Goal: Task Accomplishment & Management: Use online tool/utility

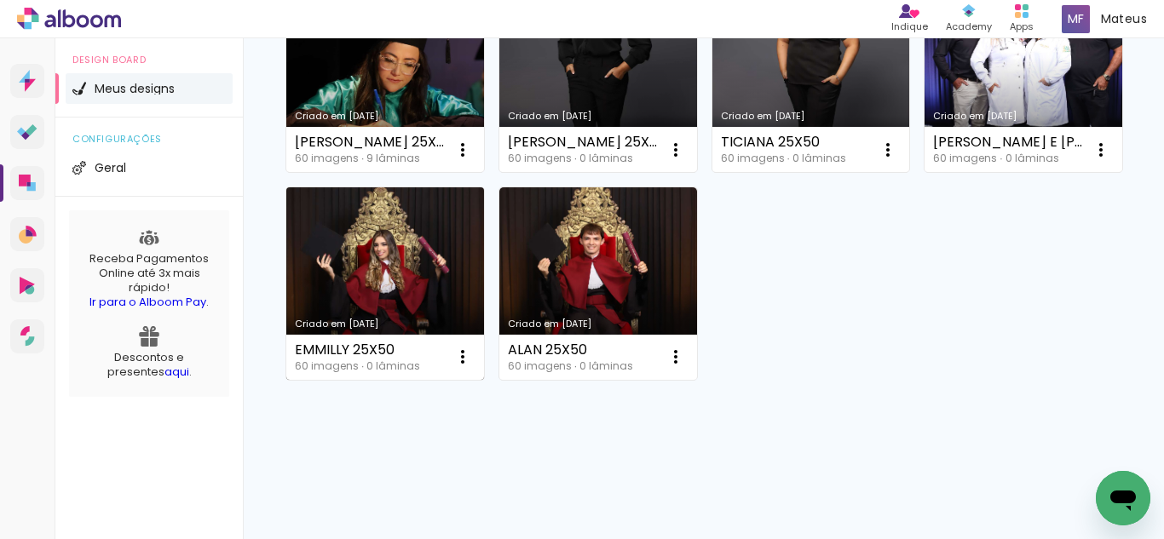
scroll to position [511, 0]
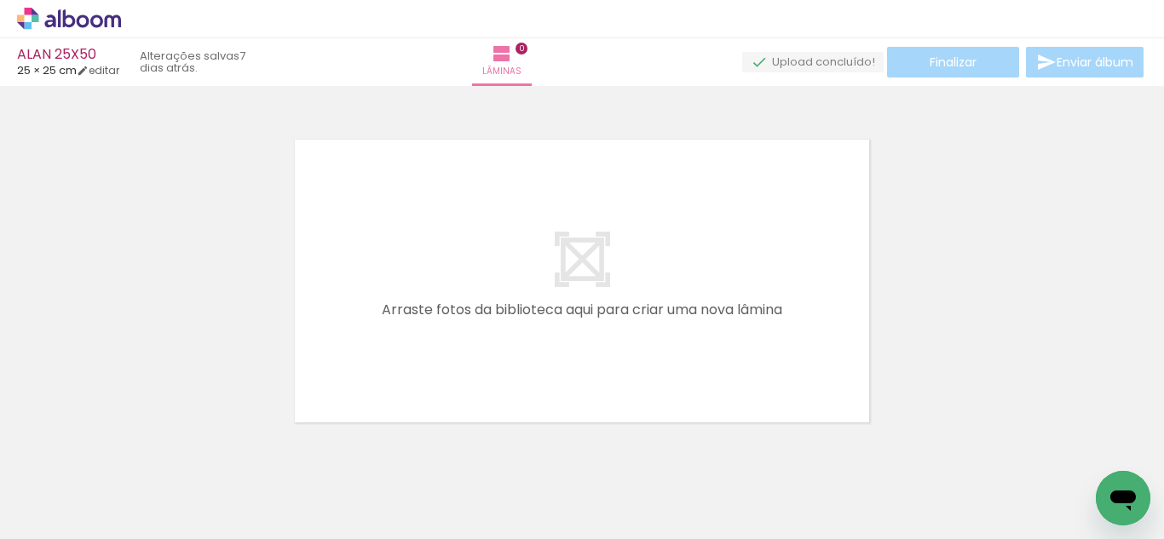
scroll to position [0, 4707]
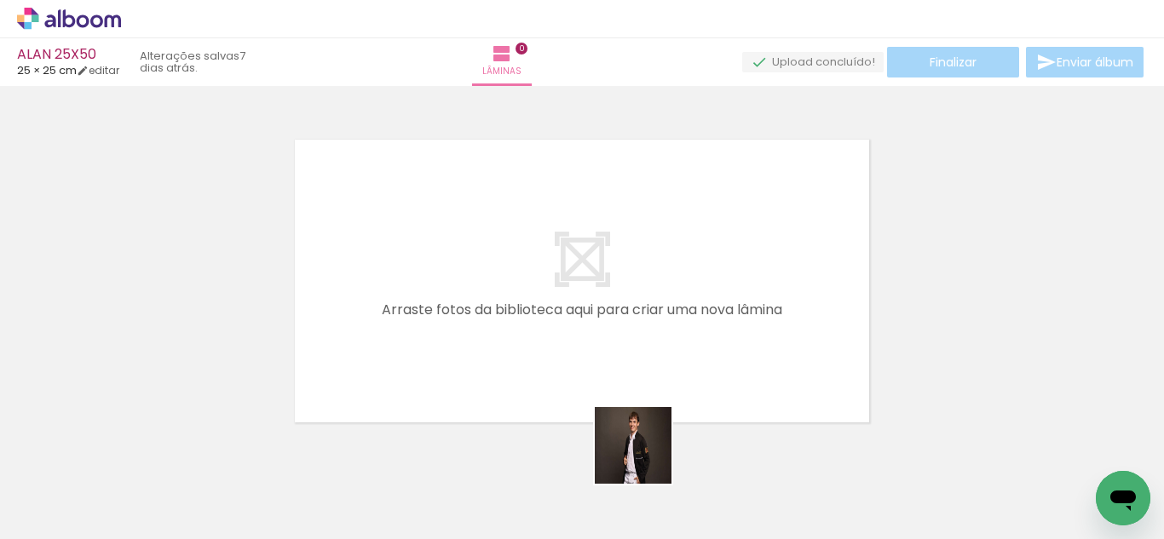
drag, startPoint x: 640, startPoint y: 488, endPoint x: 612, endPoint y: 337, distance: 153.4
click at [627, 322] on quentale-workspace at bounding box center [582, 269] width 1164 height 539
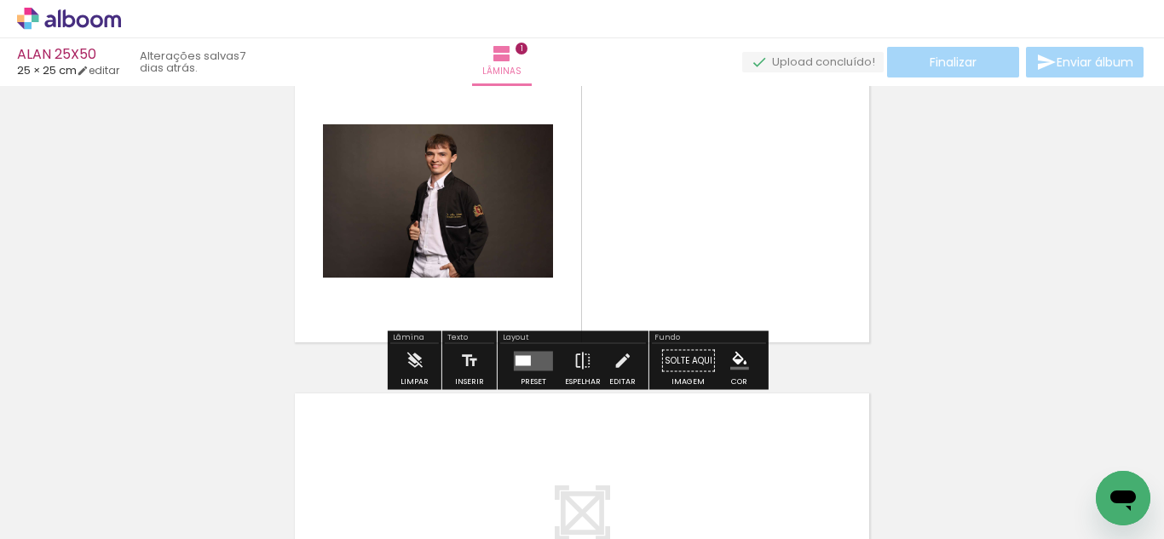
click at [538, 353] on quentale-layouter at bounding box center [533, 361] width 39 height 20
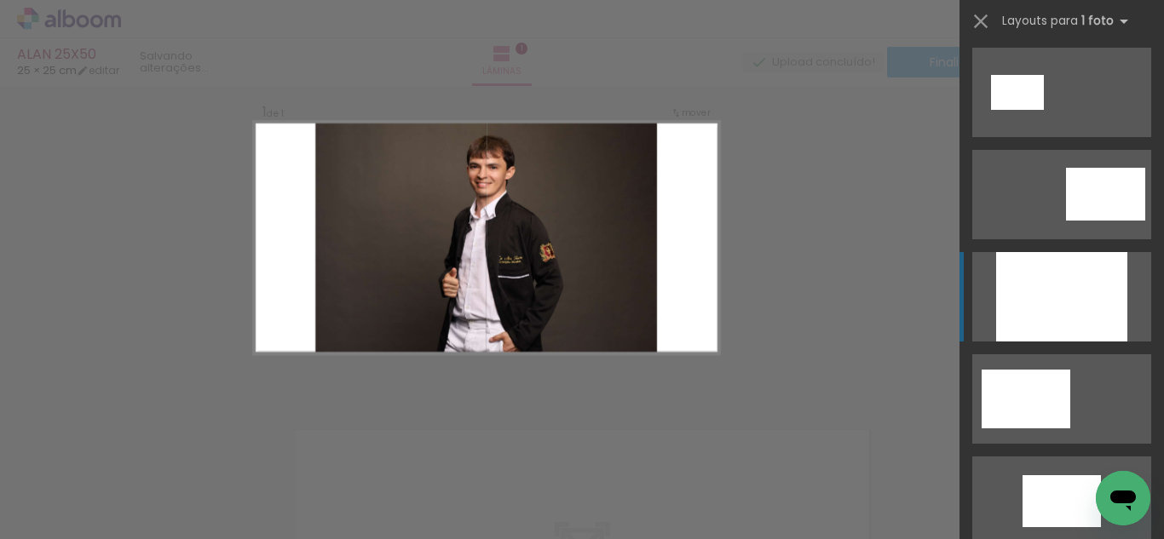
scroll to position [21, 0]
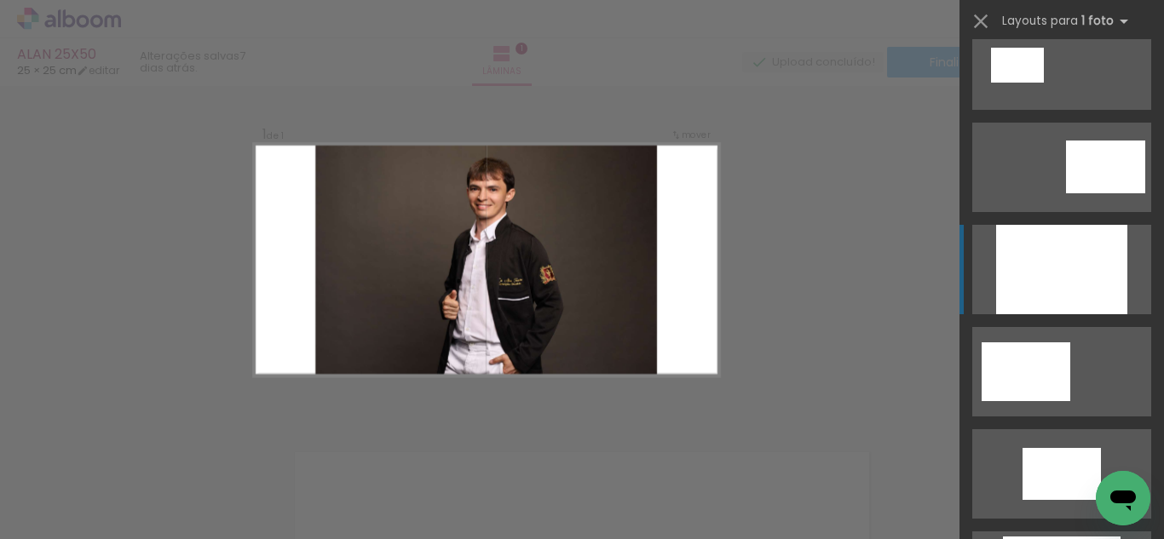
click at [1075, 309] on div at bounding box center [1061, 269] width 131 height 89
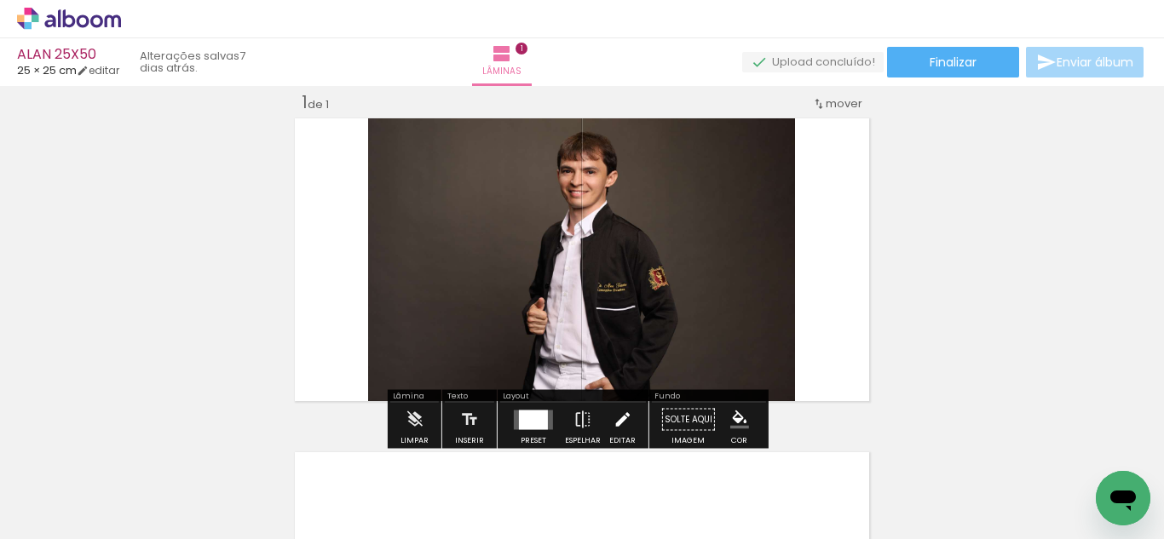
click at [628, 410] on paper-button "Editar" at bounding box center [622, 424] width 35 height 43
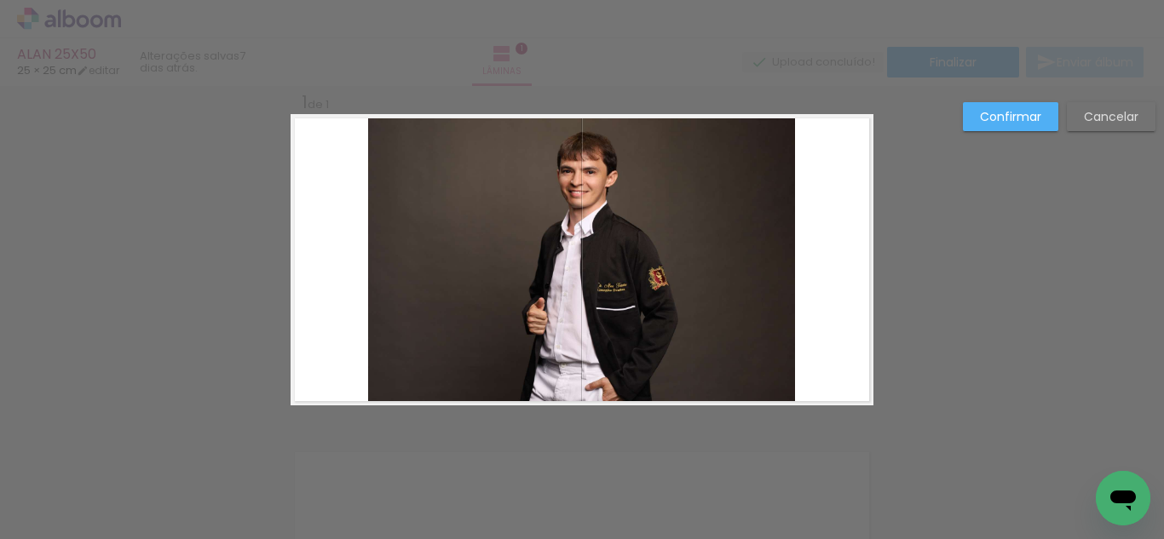
click at [593, 305] on quentale-photo at bounding box center [581, 259] width 427 height 291
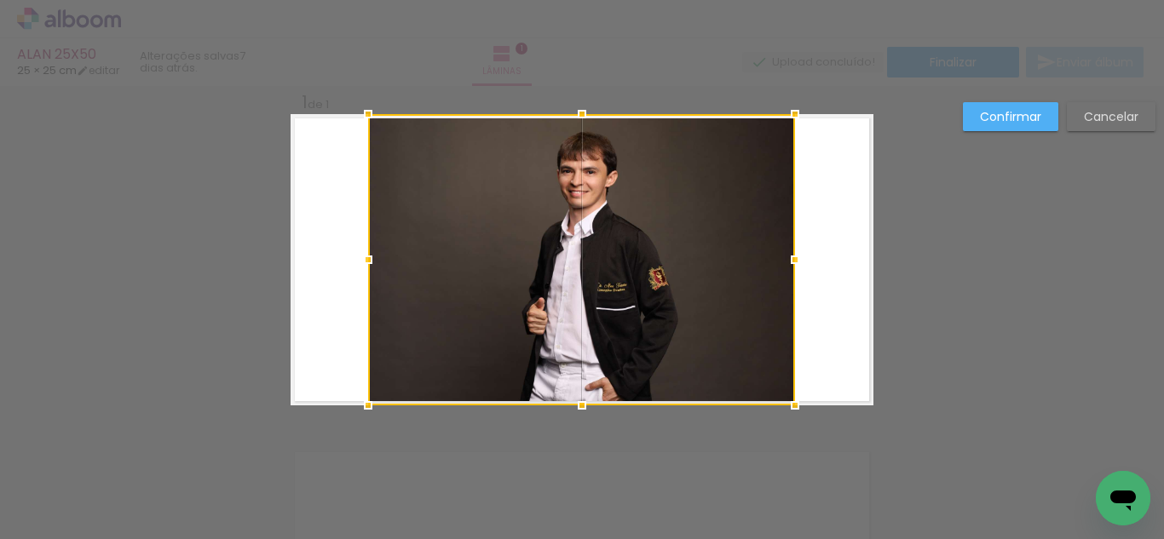
scroll to position [22, 0]
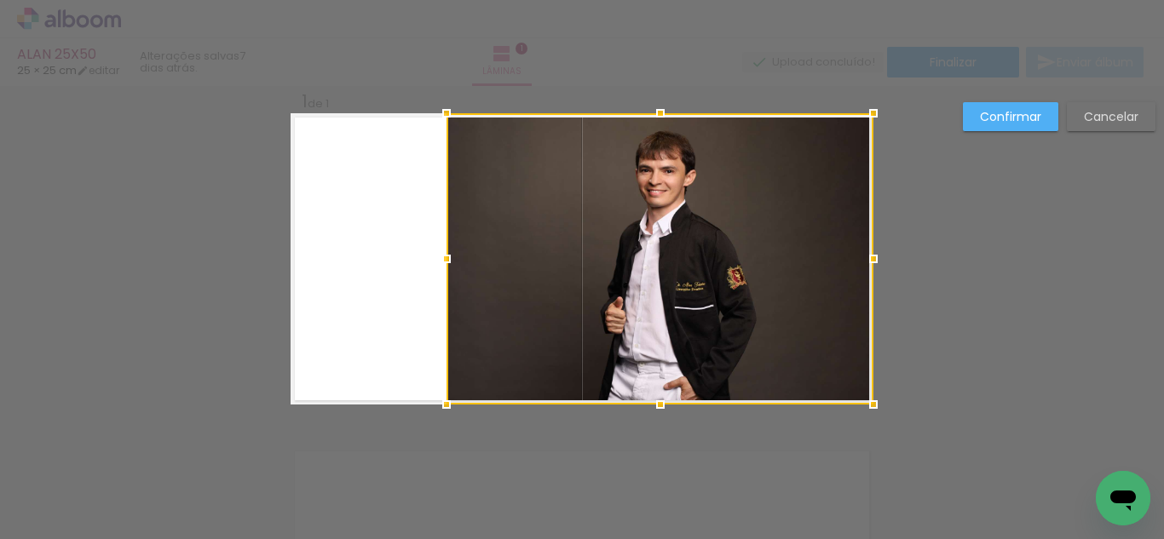
drag, startPoint x: 548, startPoint y: 291, endPoint x: 720, endPoint y: 288, distance: 172.1
click at [689, 291] on div at bounding box center [659, 258] width 427 height 291
click at [0, 0] on slot "Confirmar" at bounding box center [0, 0] width 0 height 0
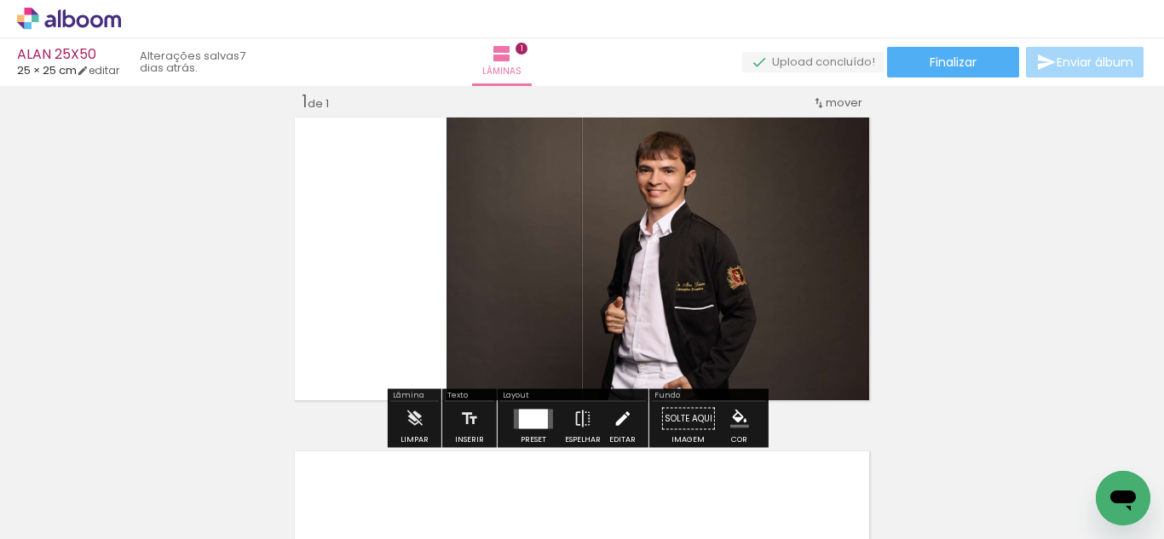
click at [621, 417] on iron-icon at bounding box center [622, 419] width 19 height 34
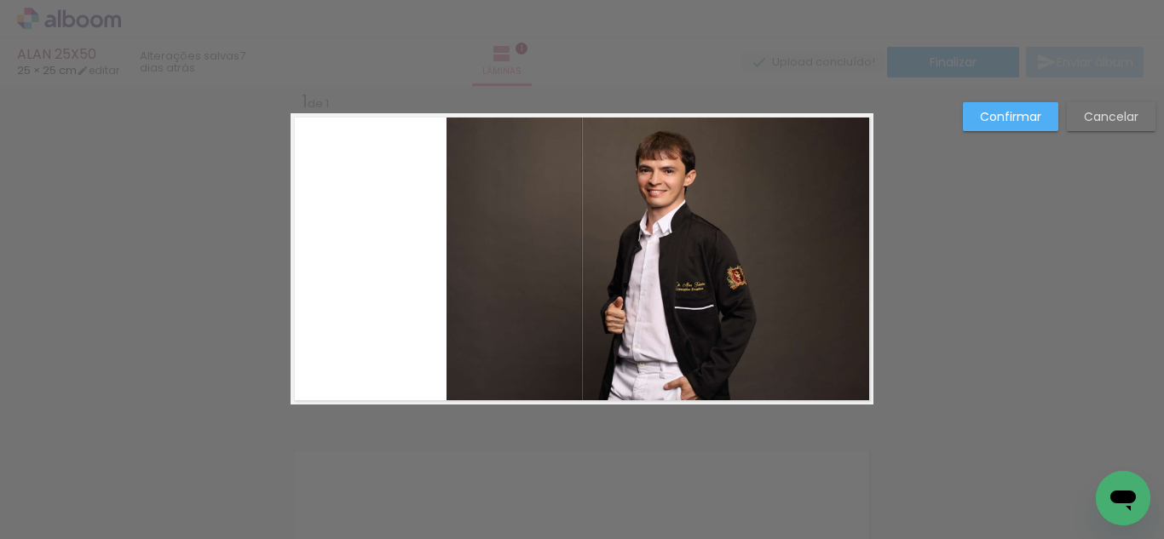
click at [562, 306] on quentale-photo at bounding box center [659, 258] width 427 height 291
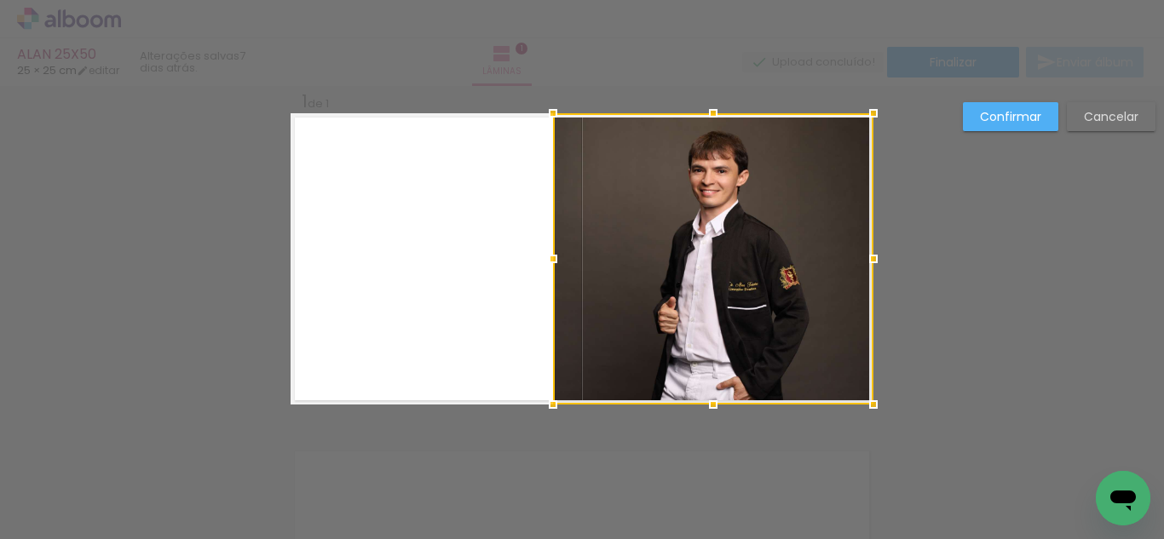
drag, startPoint x: 441, startPoint y: 254, endPoint x: 484, endPoint y: 262, distance: 43.4
click at [484, 262] on album-spread "1 de 1" at bounding box center [582, 258] width 583 height 291
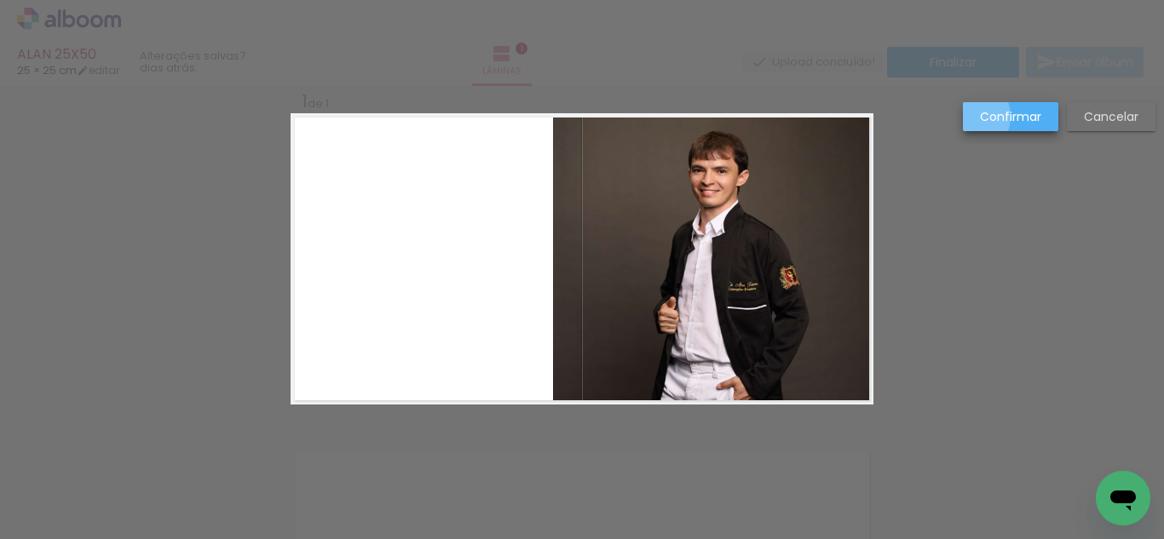
click at [970, 117] on paper-button "Confirmar" at bounding box center [1010, 116] width 95 height 29
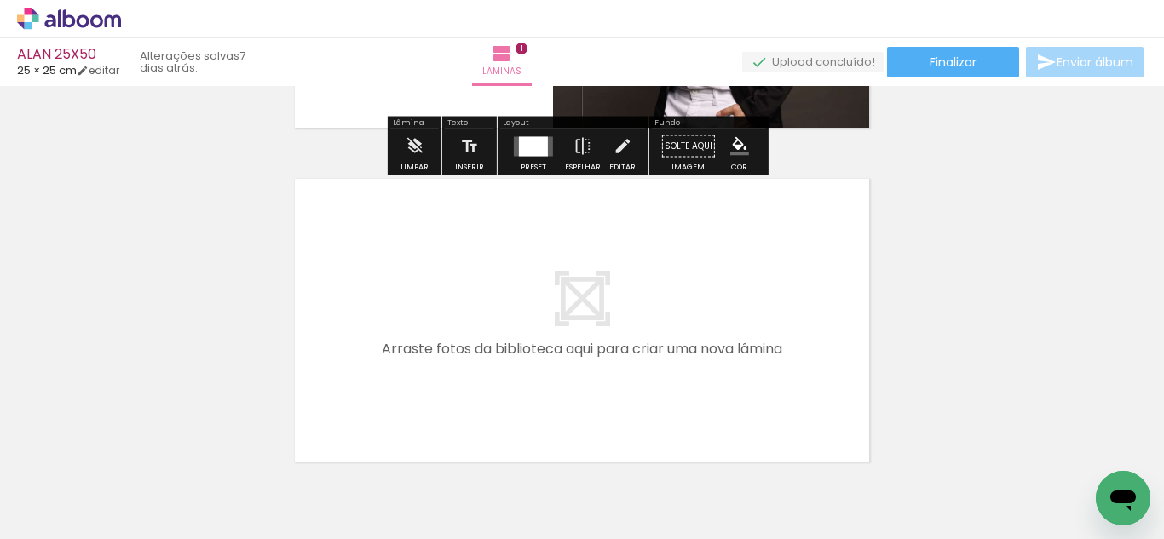
scroll to position [297, 0]
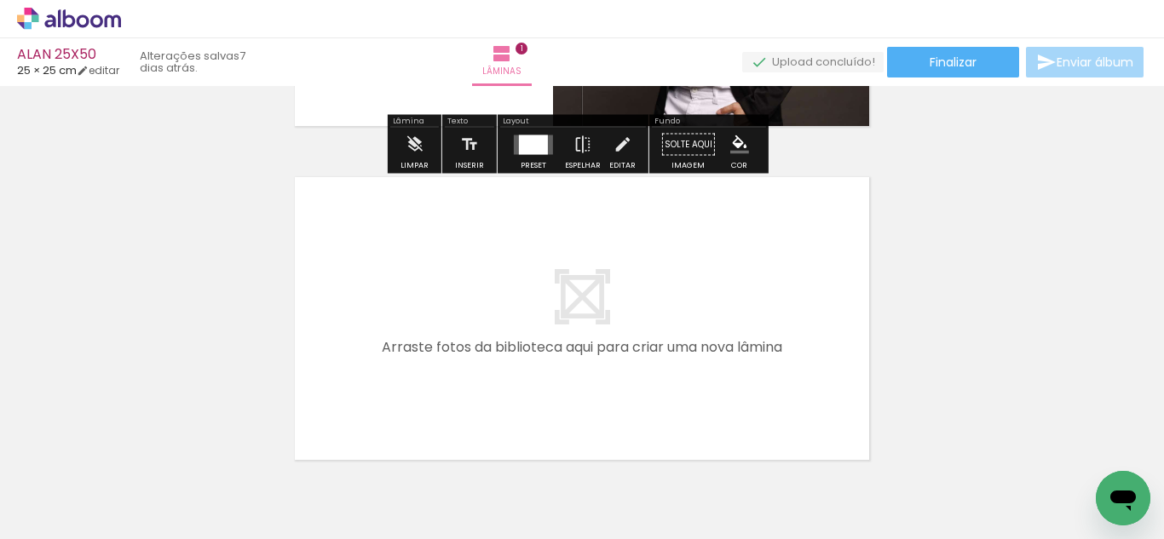
drag, startPoint x: 517, startPoint y: 492, endPoint x: 534, endPoint y: 309, distance: 183.1
click at [534, 309] on quentale-workspace at bounding box center [582, 269] width 1164 height 539
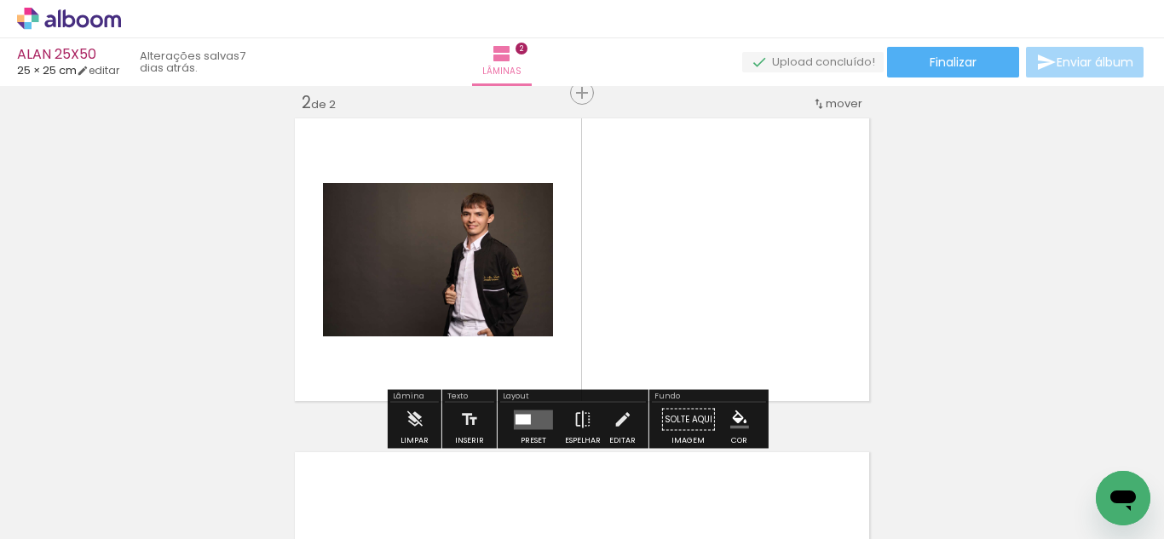
scroll to position [356, 0]
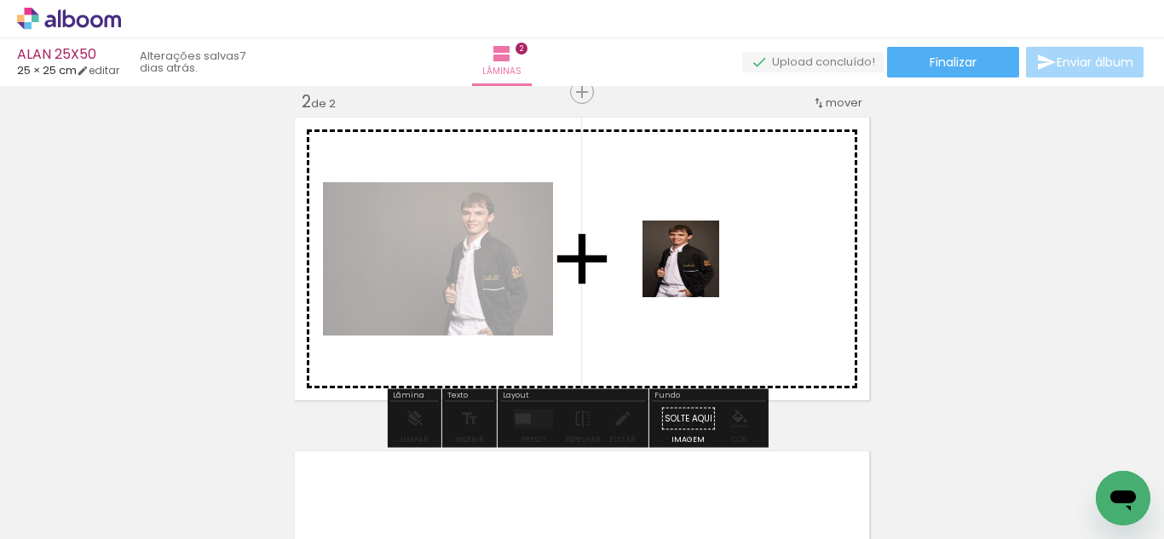
drag, startPoint x: 711, startPoint y: 485, endPoint x: 694, endPoint y: 272, distance: 213.8
click at [694, 272] on quentale-workspace at bounding box center [582, 269] width 1164 height 539
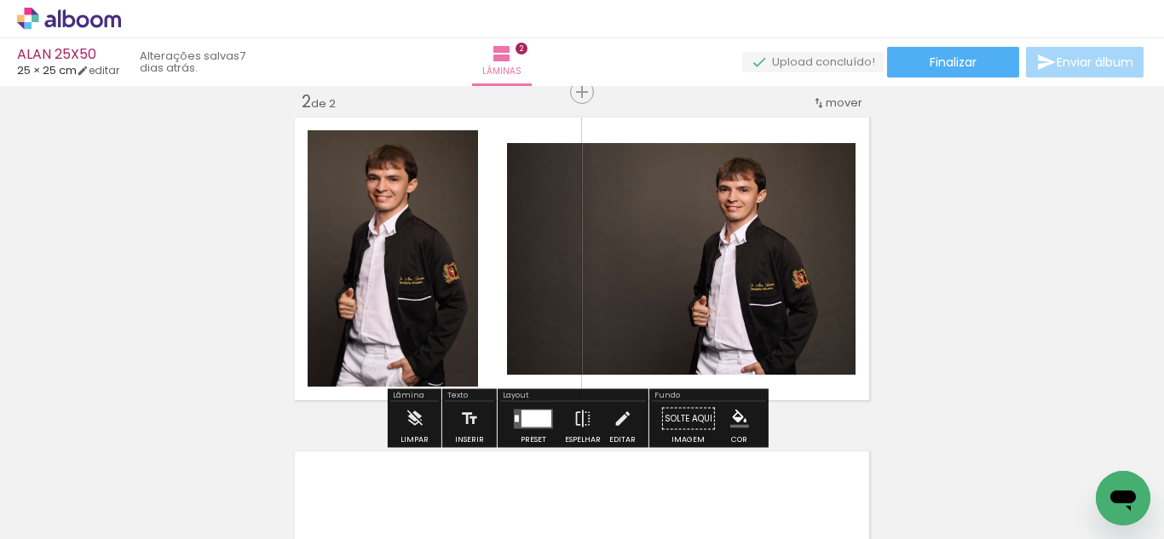
scroll to position [0, 4503]
click at [528, 416] on div at bounding box center [536, 418] width 30 height 17
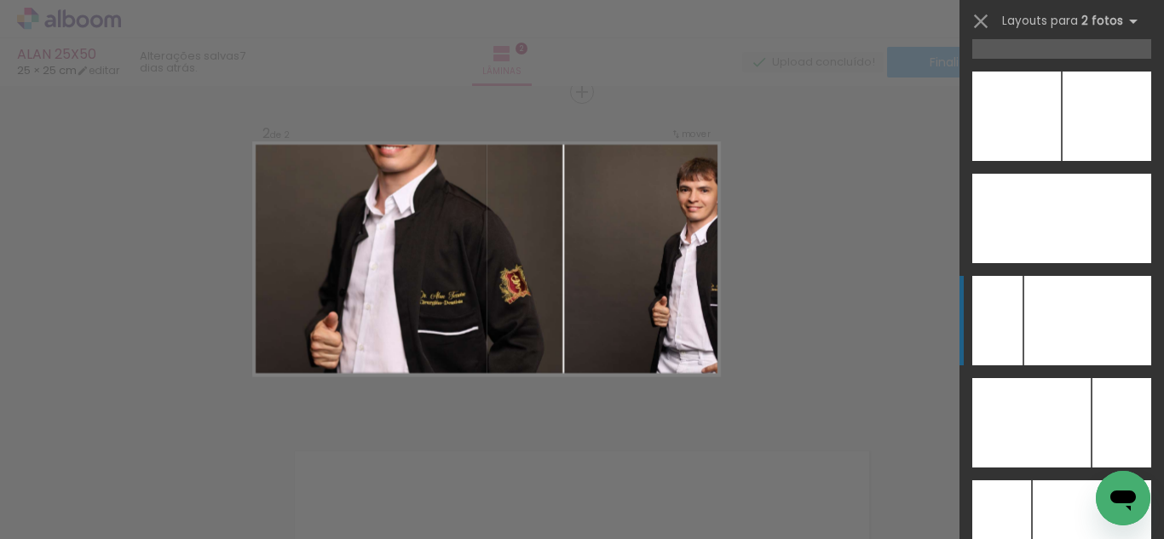
scroll to position [7752, 0]
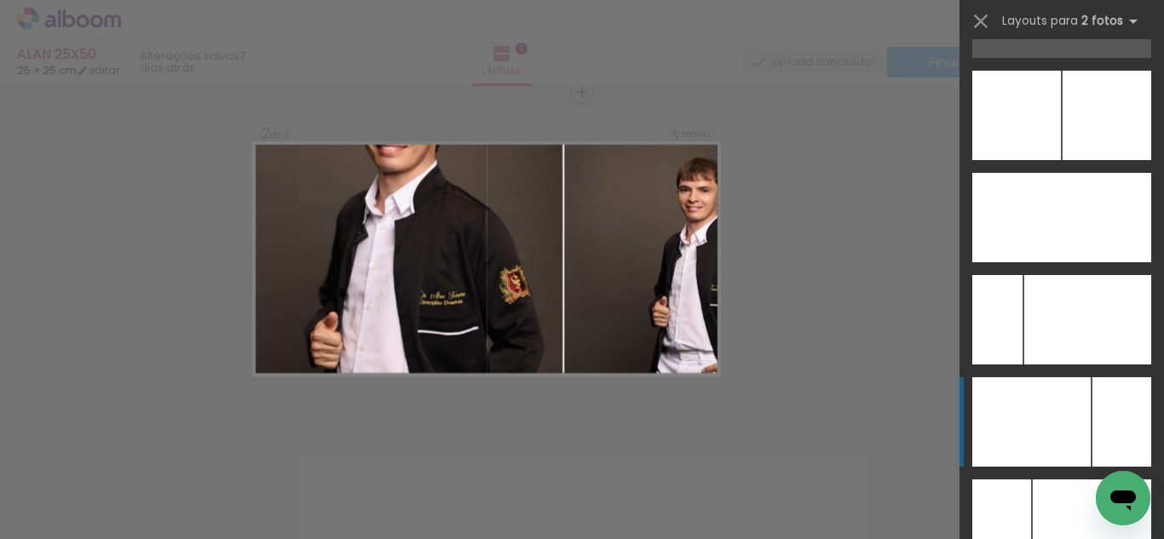
click at [1047, 405] on div at bounding box center [1031, 421] width 118 height 89
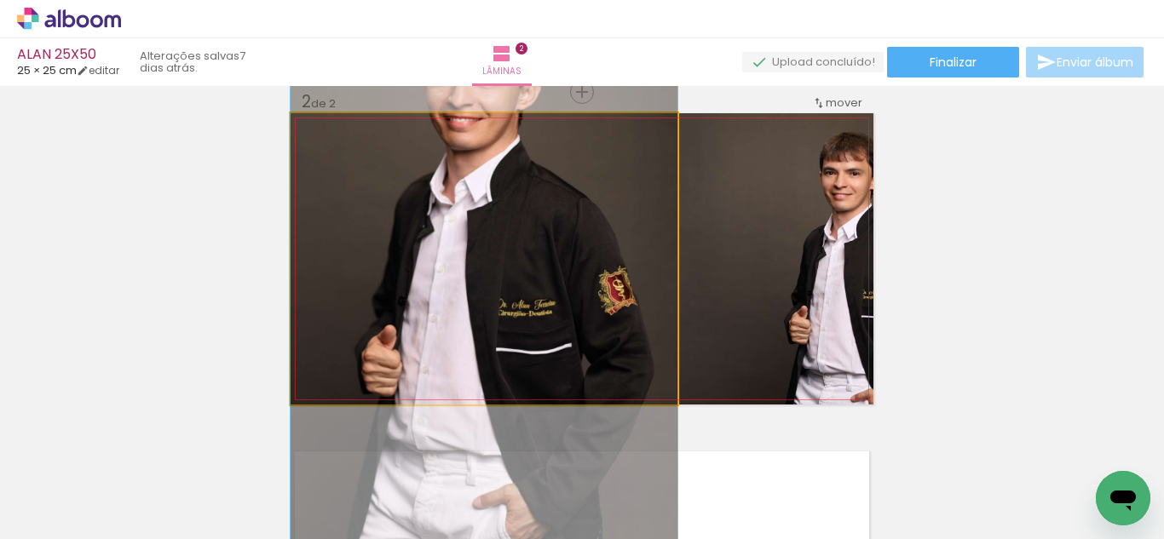
click at [647, 262] on quentale-photo at bounding box center [484, 258] width 387 height 291
drag, startPoint x: 572, startPoint y: 258, endPoint x: 787, endPoint y: 249, distance: 215.8
click at [0, 0] on slot at bounding box center [0, 0] width 0 height 0
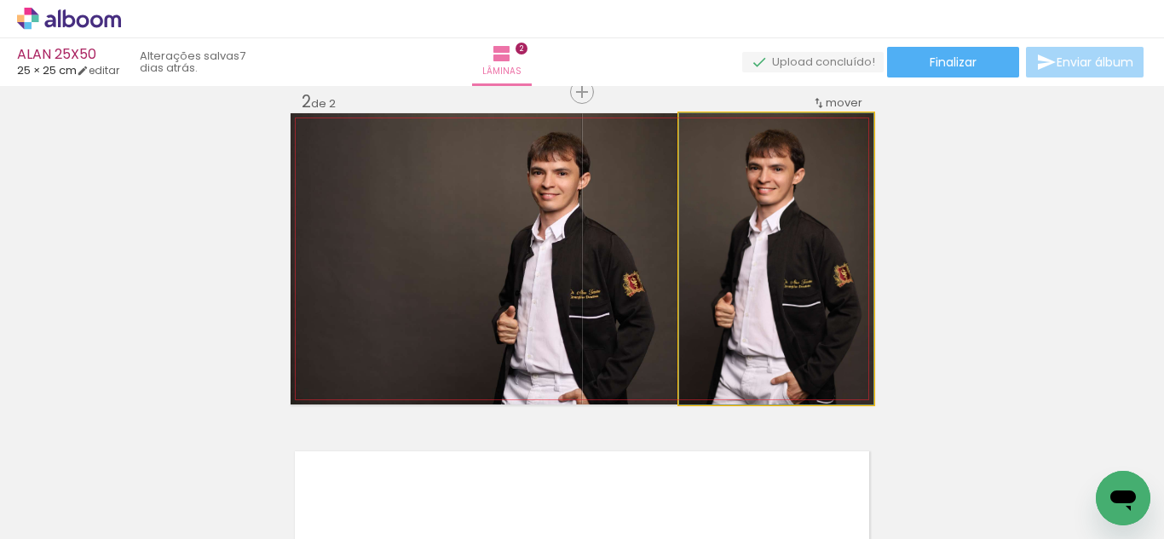
click at [767, 255] on quentale-photo at bounding box center [776, 258] width 194 height 291
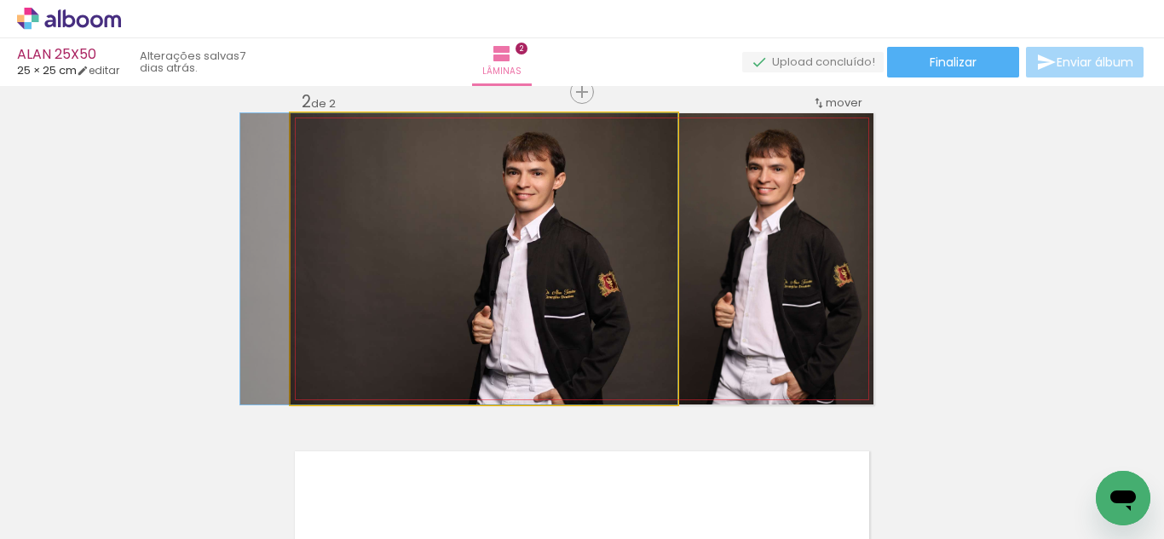
drag, startPoint x: 541, startPoint y: 251, endPoint x: 491, endPoint y: 258, distance: 50.7
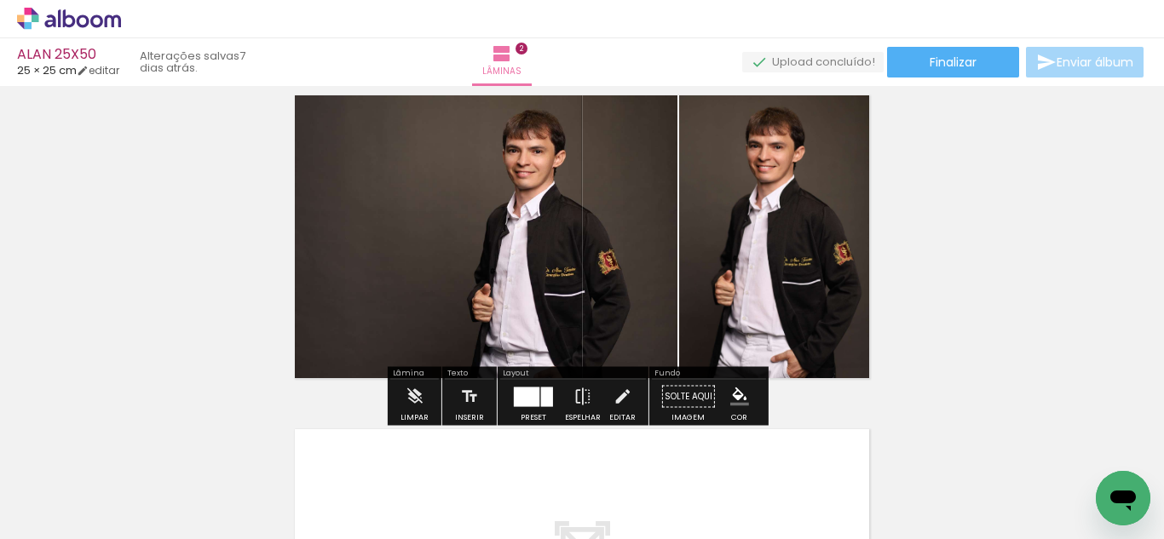
scroll to position [377, 0]
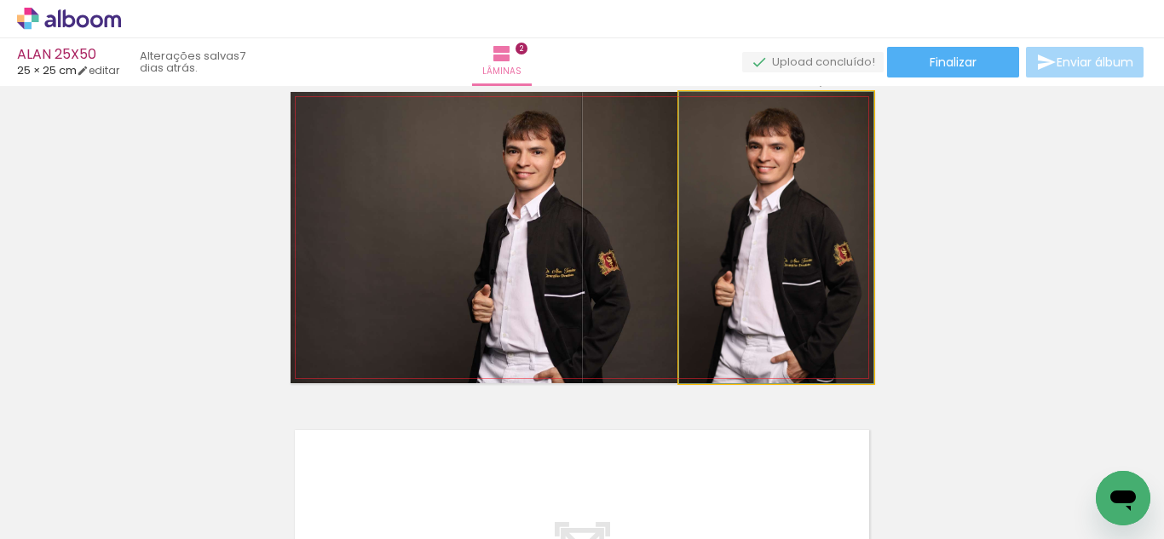
click at [757, 264] on quentale-photo at bounding box center [776, 237] width 194 height 291
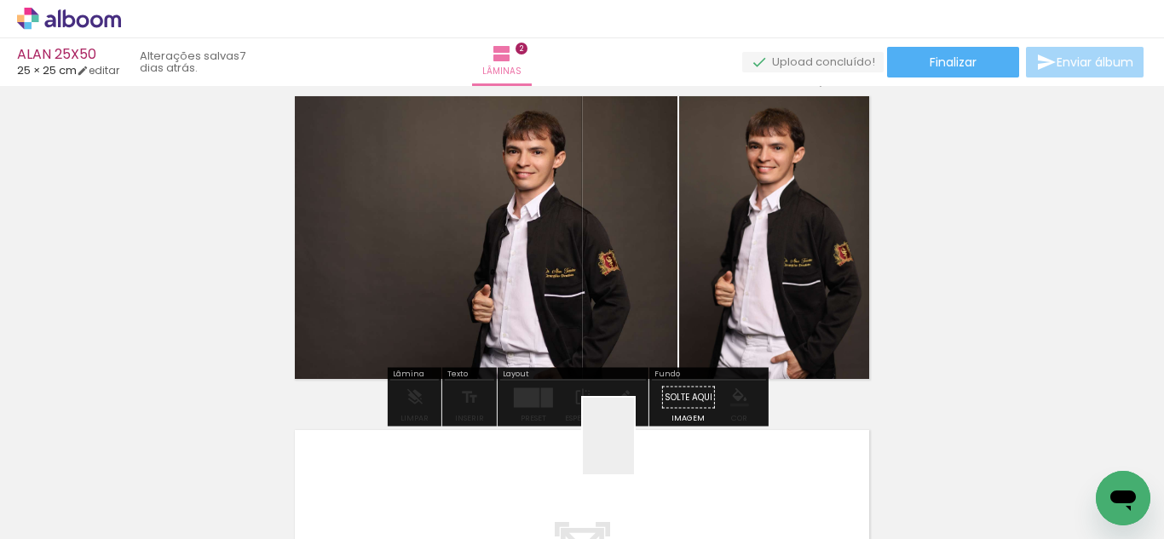
drag, startPoint x: 634, startPoint y: 449, endPoint x: 577, endPoint y: 377, distance: 92.2
click at [681, 144] on quentale-workspace at bounding box center [582, 269] width 1164 height 539
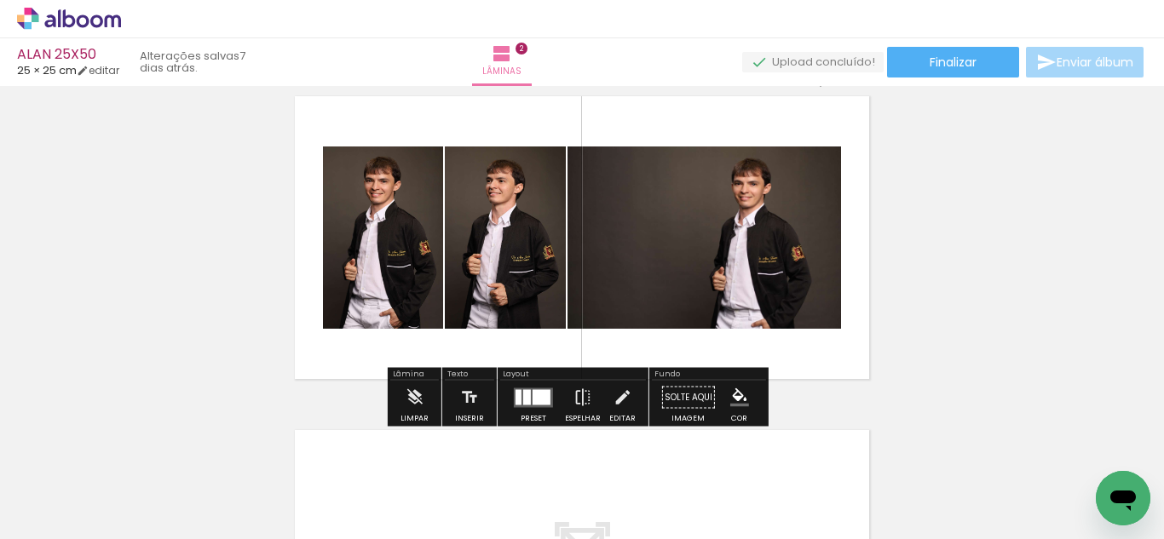
click at [547, 264] on quentale-workspace at bounding box center [582, 269] width 1164 height 539
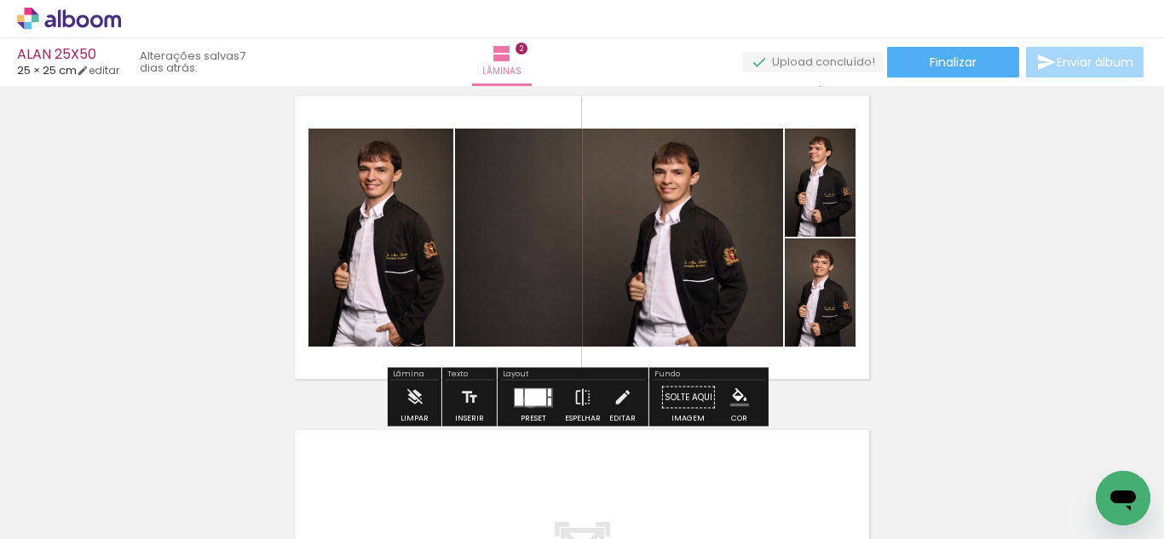
click at [527, 400] on div at bounding box center [535, 397] width 21 height 17
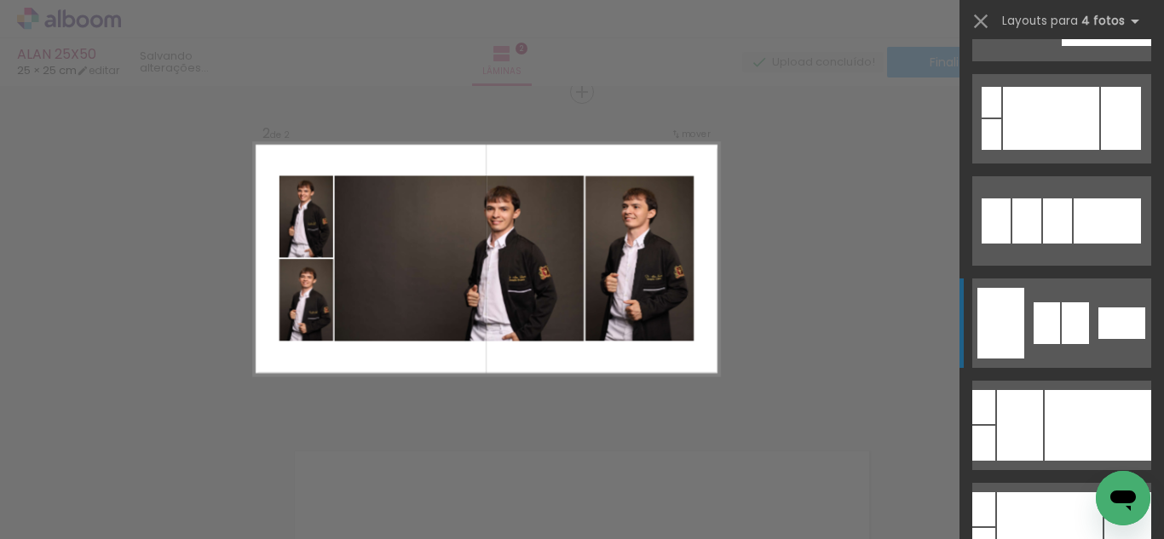
scroll to position [0, 0]
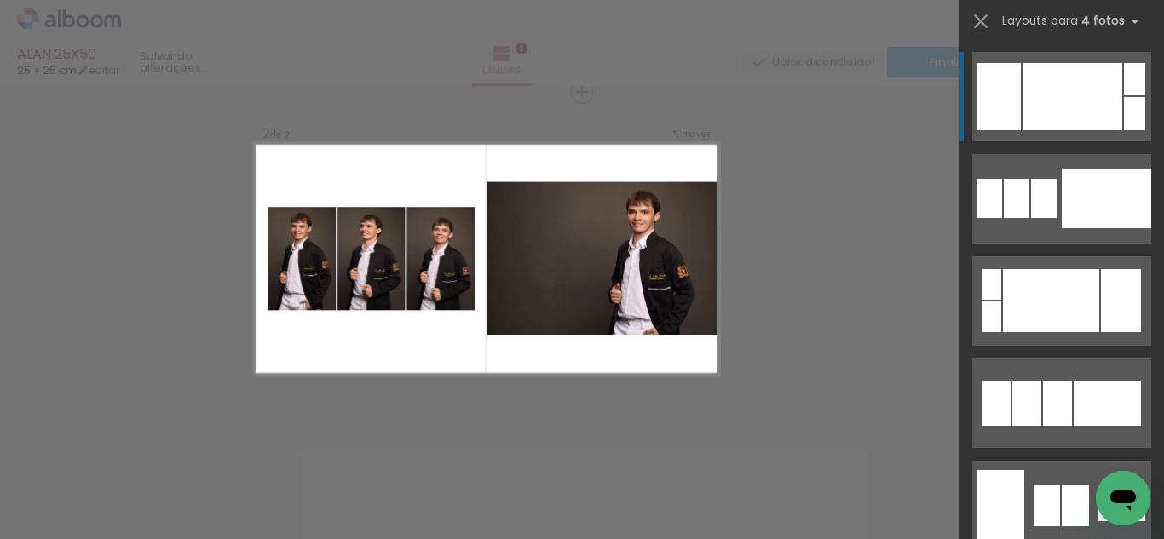
click at [861, 212] on div "Confirmar Cancelar" at bounding box center [582, 251] width 1164 height 1043
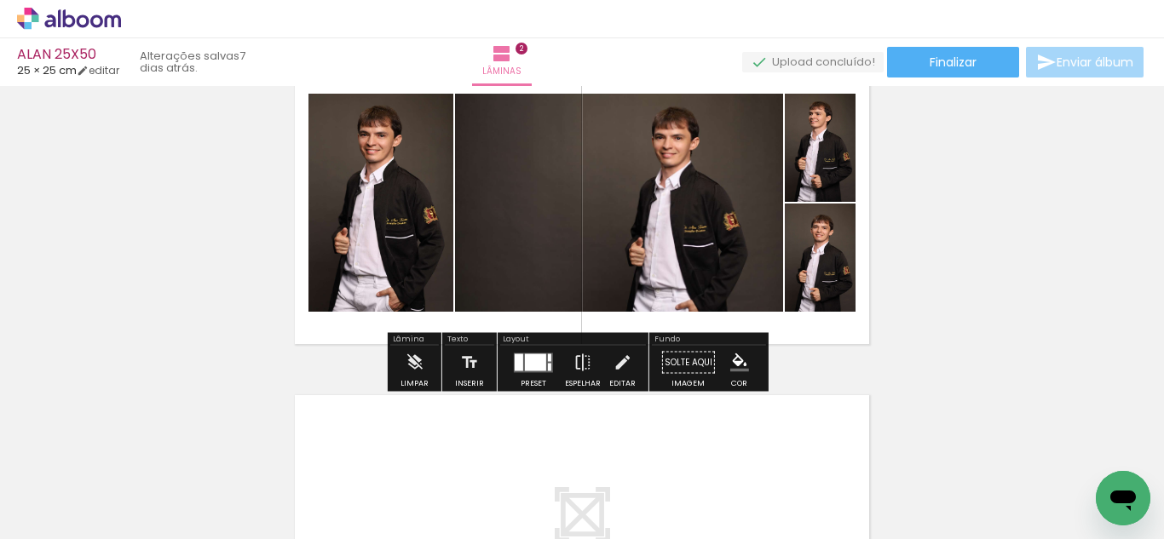
scroll to position [410, 0]
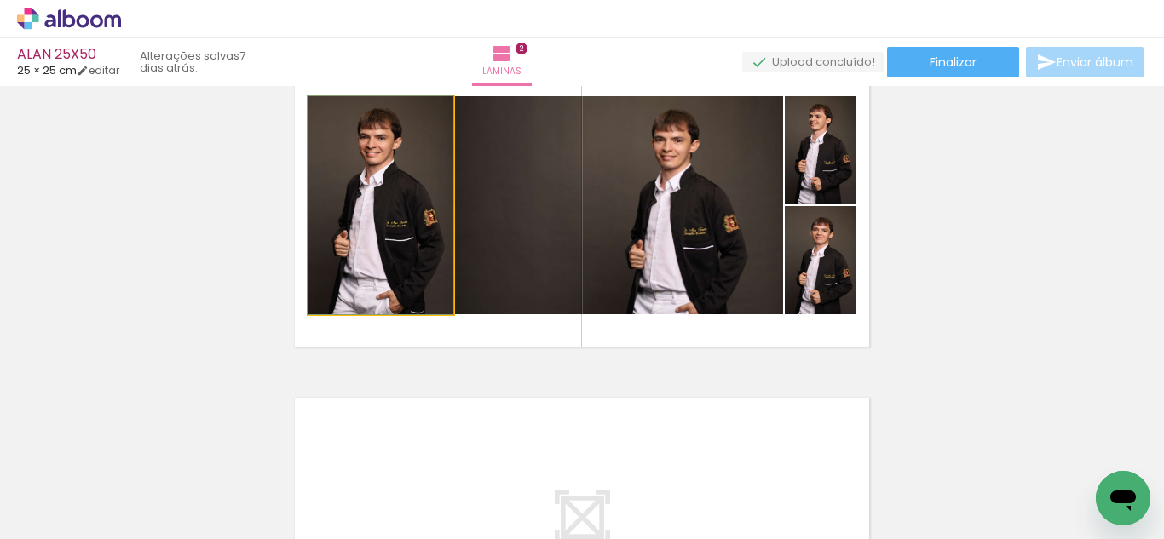
click at [353, 239] on quentale-photo at bounding box center [380, 205] width 145 height 218
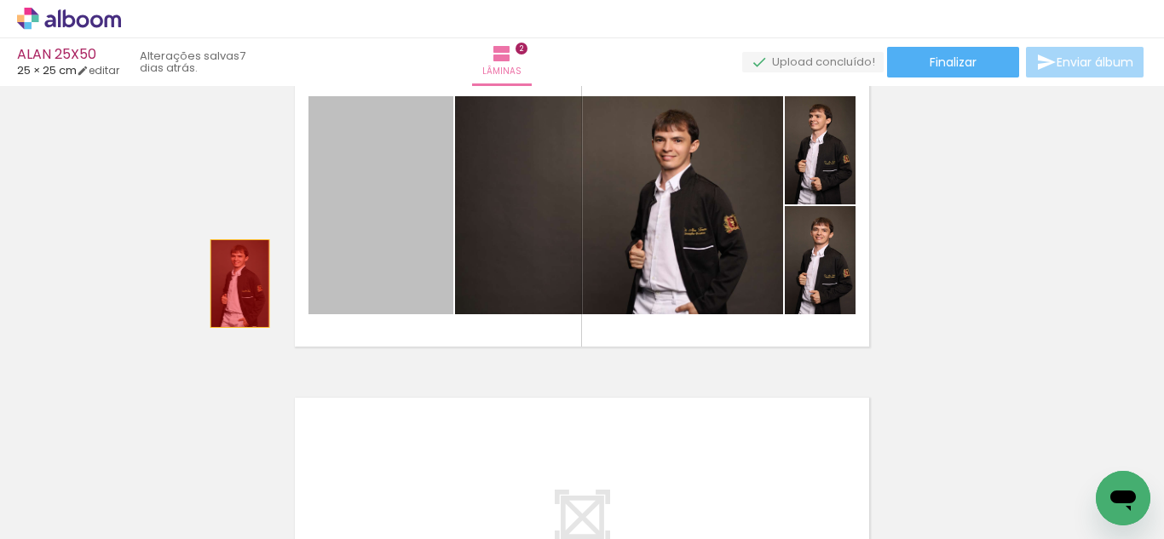
drag, startPoint x: 370, startPoint y: 245, endPoint x: 233, endPoint y: 284, distance: 141.9
click at [233, 284] on div "Inserir lâmina 1 de 2 Inserir lâmina 2 de 2" at bounding box center [582, 183] width 1164 height 1003
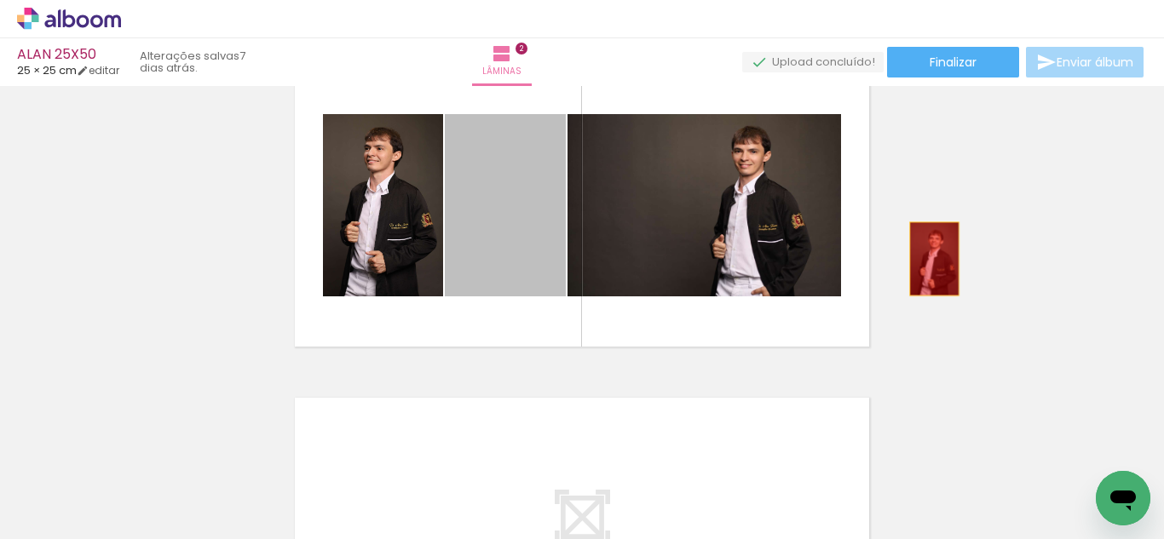
drag, startPoint x: 498, startPoint y: 238, endPoint x: 996, endPoint y: 247, distance: 497.7
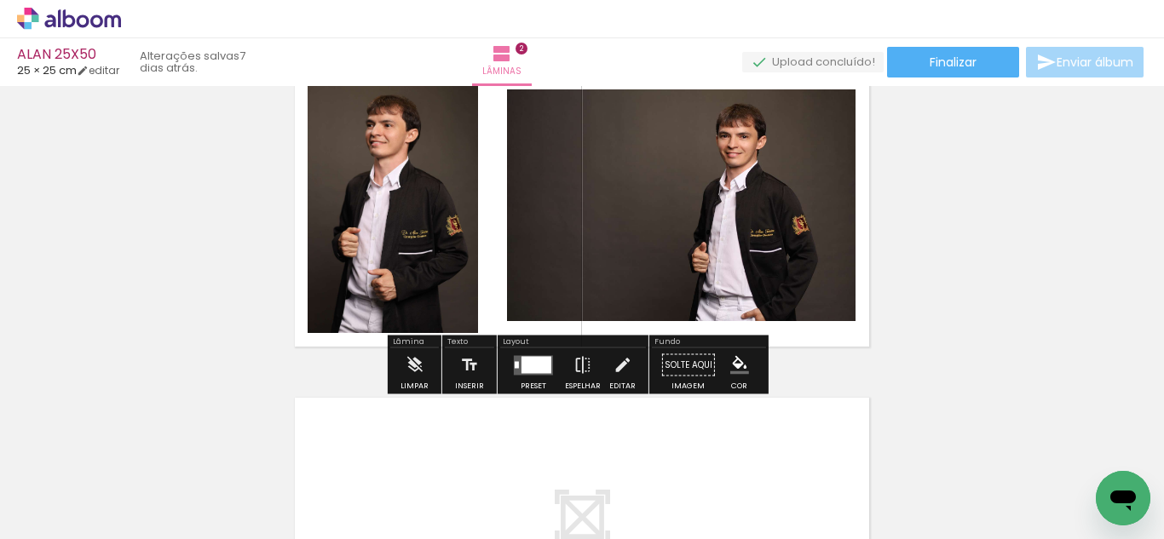
click at [544, 363] on div at bounding box center [536, 364] width 30 height 17
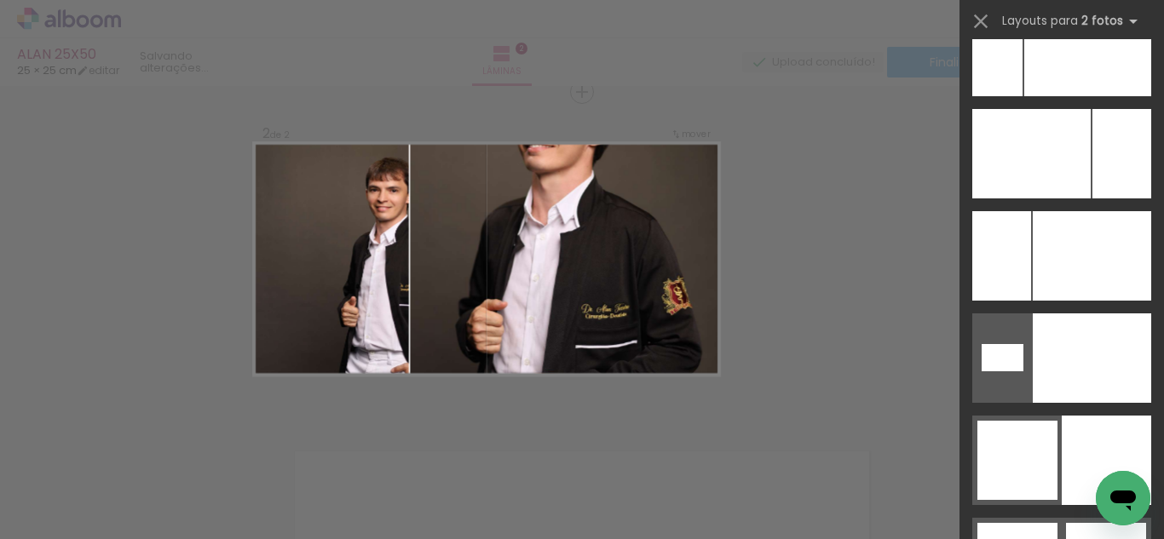
scroll to position [8020, 0]
click at [1028, 96] on div at bounding box center [1087, 51] width 127 height 89
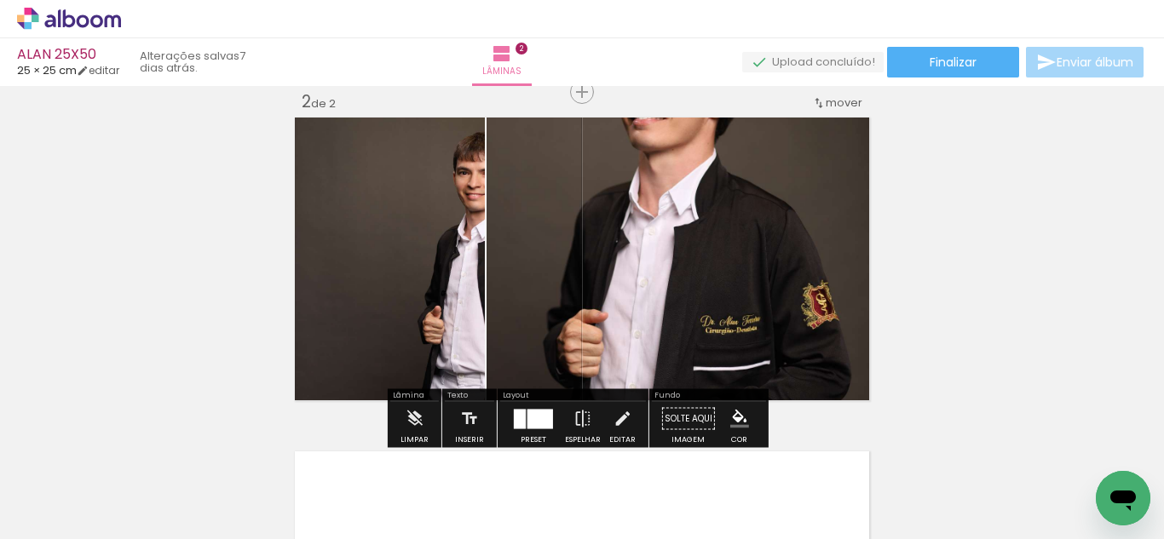
drag, startPoint x: 402, startPoint y: 286, endPoint x: 679, endPoint y: 291, distance: 276.9
click at [0, 0] on slot at bounding box center [0, 0] width 0 height 0
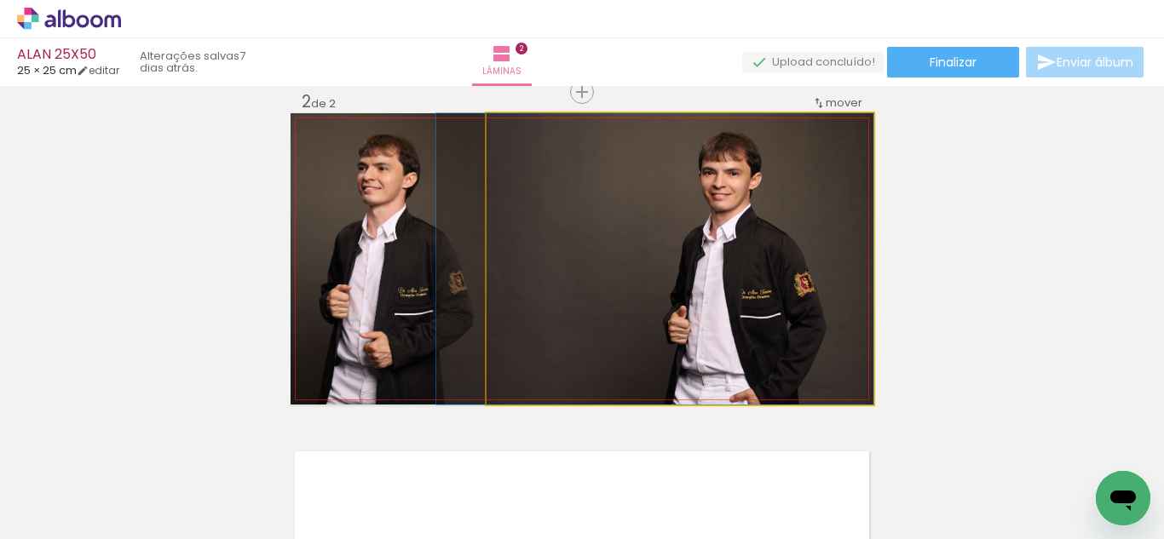
drag, startPoint x: 622, startPoint y: 295, endPoint x: 502, endPoint y: 297, distance: 120.2
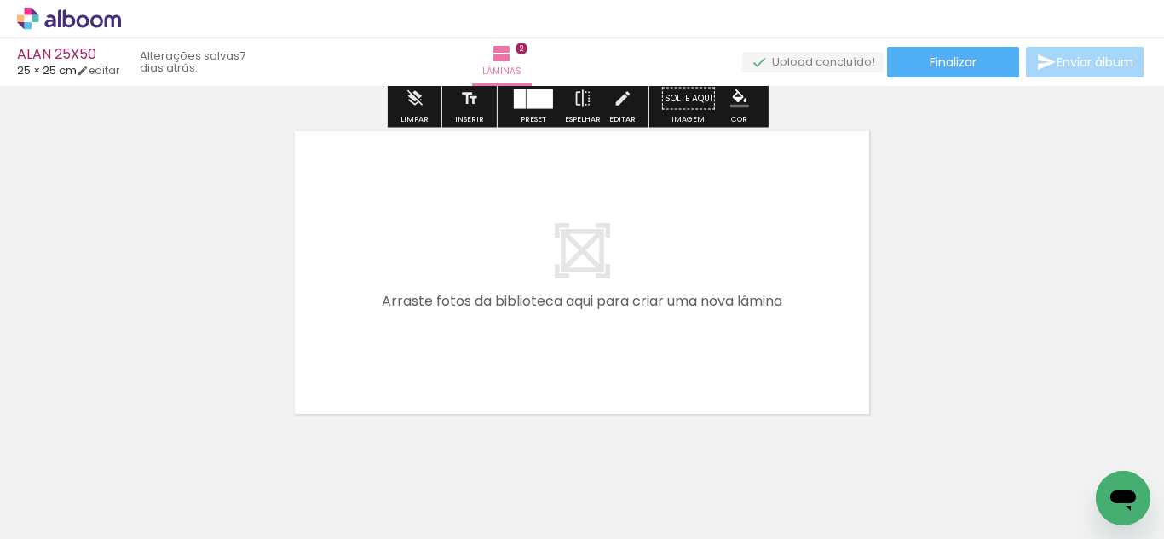
scroll to position [0, 4558]
drag, startPoint x: 858, startPoint y: 489, endPoint x: 741, endPoint y: 297, distance: 225.2
click at [741, 297] on quentale-workspace at bounding box center [582, 269] width 1164 height 539
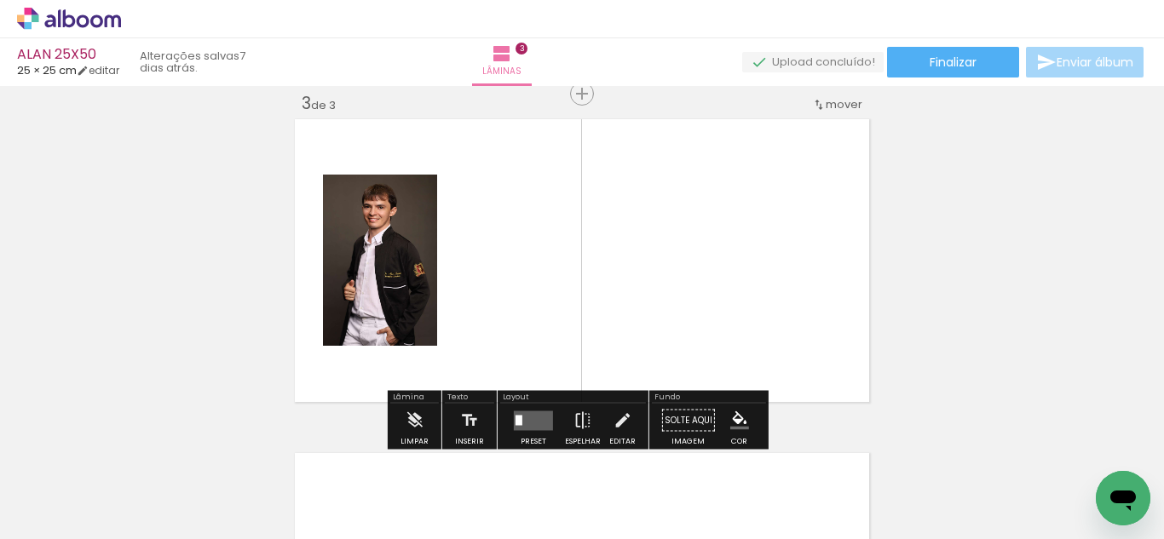
scroll to position [690, 0]
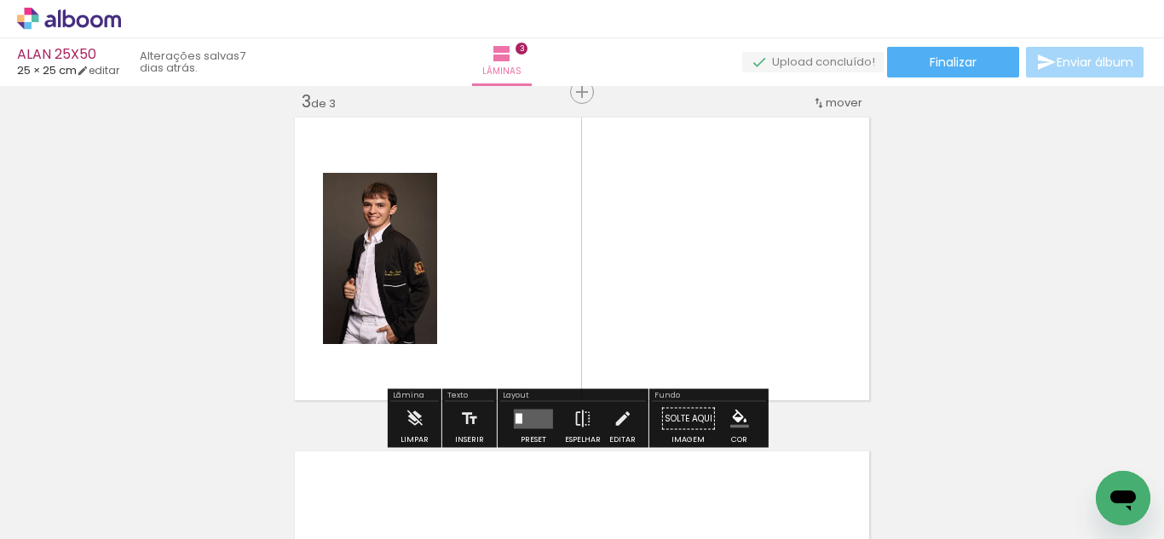
drag, startPoint x: 493, startPoint y: 477, endPoint x: 517, endPoint y: 361, distance: 118.3
click at [538, 341] on quentale-workspace at bounding box center [582, 269] width 1164 height 539
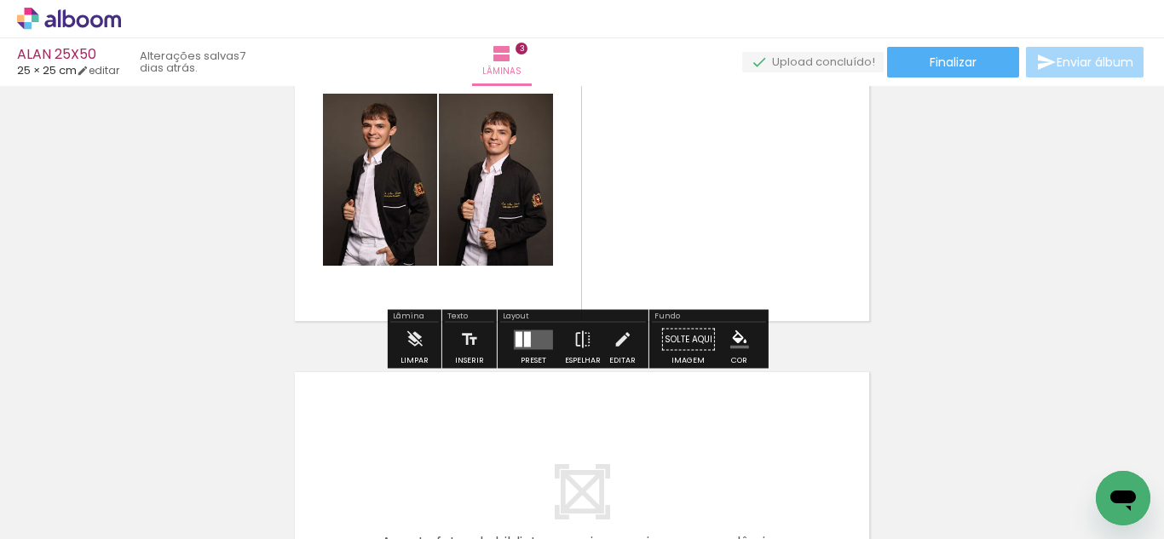
scroll to position [0, 4229]
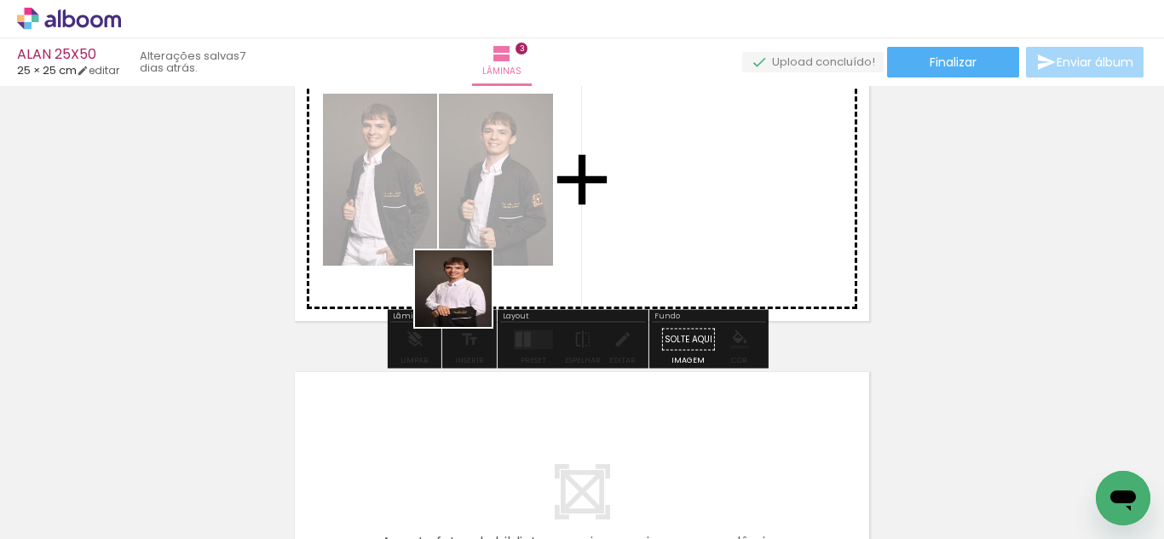
drag, startPoint x: 337, startPoint y: 496, endPoint x: 504, endPoint y: 247, distance: 299.2
click at [504, 247] on quentale-workspace at bounding box center [582, 269] width 1164 height 539
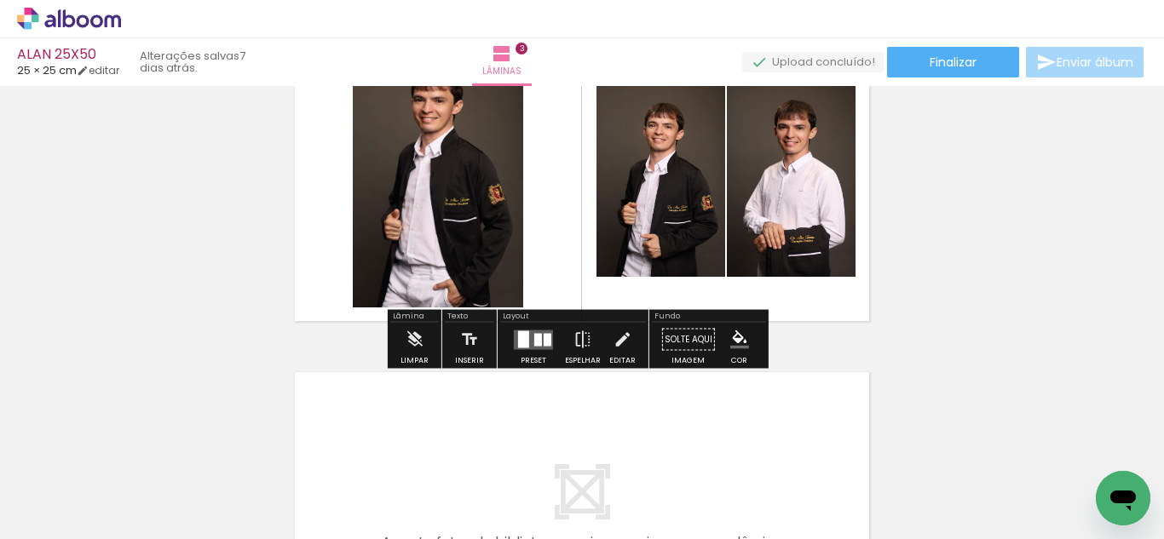
click at [536, 341] on div at bounding box center [538, 339] width 8 height 13
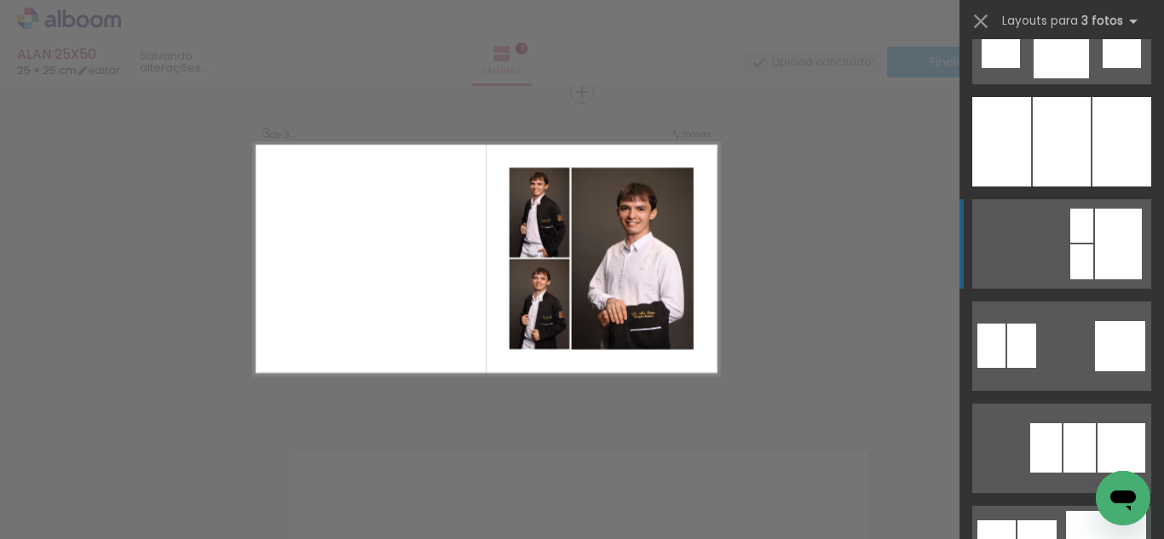
scroll to position [1489, 0]
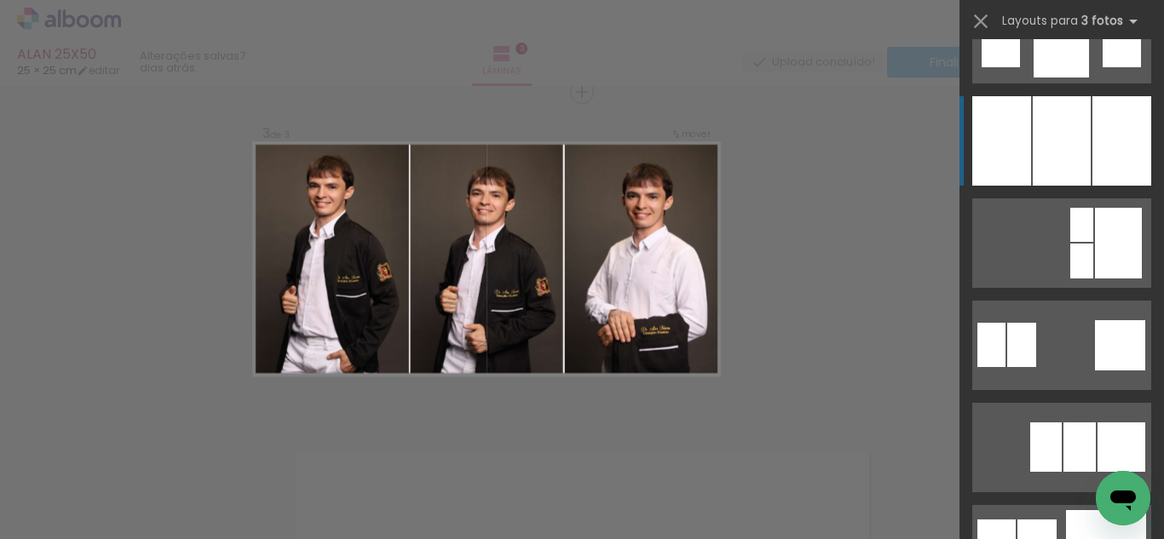
click at [1060, 156] on div at bounding box center [1062, 140] width 58 height 89
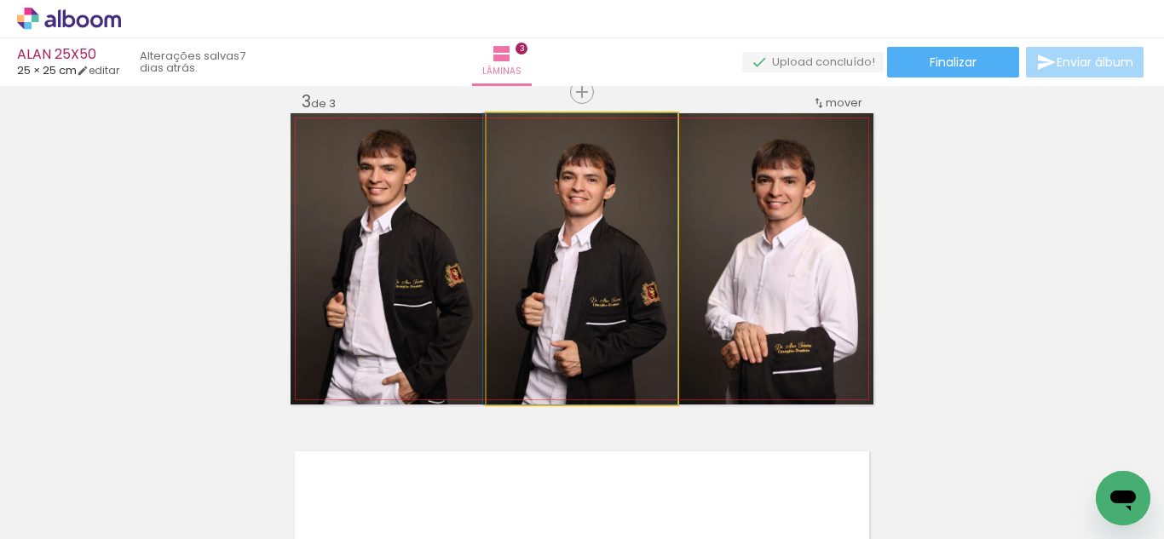
drag, startPoint x: 566, startPoint y: 328, endPoint x: 539, endPoint y: 328, distance: 26.4
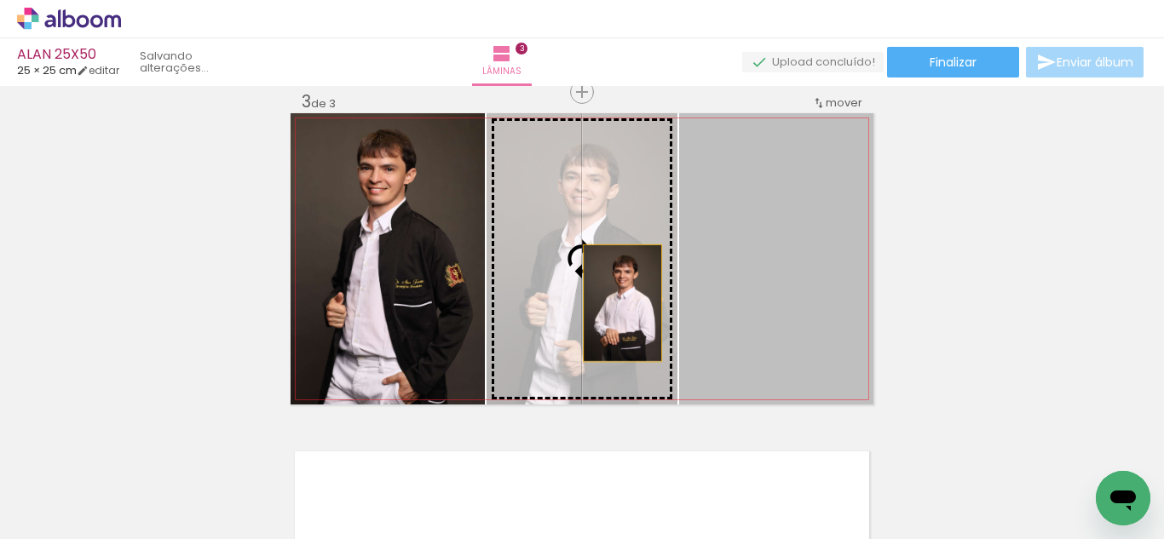
drag, startPoint x: 769, startPoint y: 285, endPoint x: 572, endPoint y: 301, distance: 197.5
click at [0, 0] on slot at bounding box center [0, 0] width 0 height 0
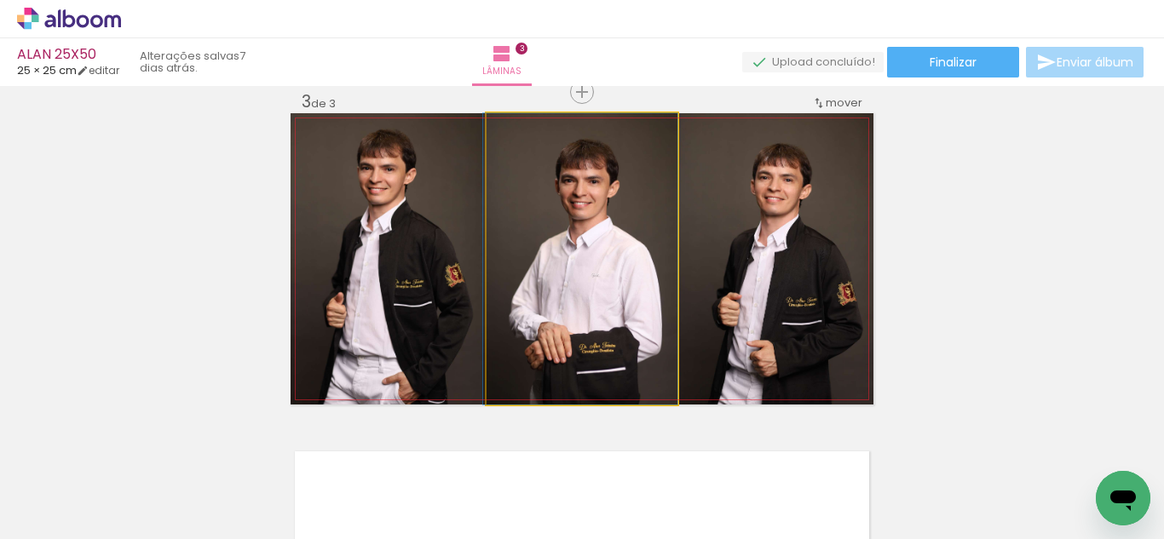
drag, startPoint x: 599, startPoint y: 294, endPoint x: 569, endPoint y: 292, distance: 29.9
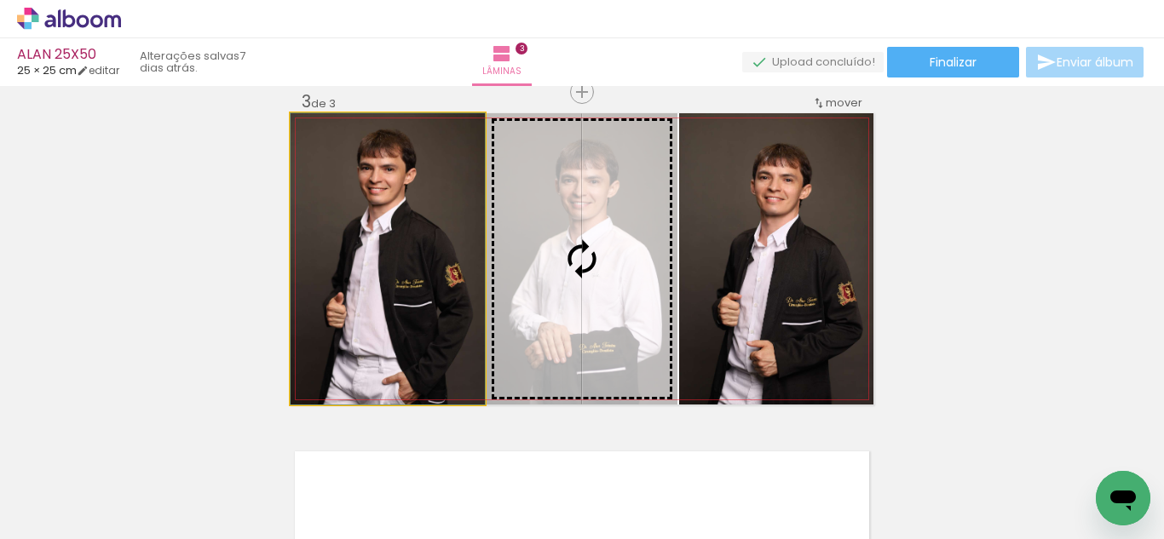
drag, startPoint x: 399, startPoint y: 288, endPoint x: 567, endPoint y: 276, distance: 168.3
click at [0, 0] on slot at bounding box center [0, 0] width 0 height 0
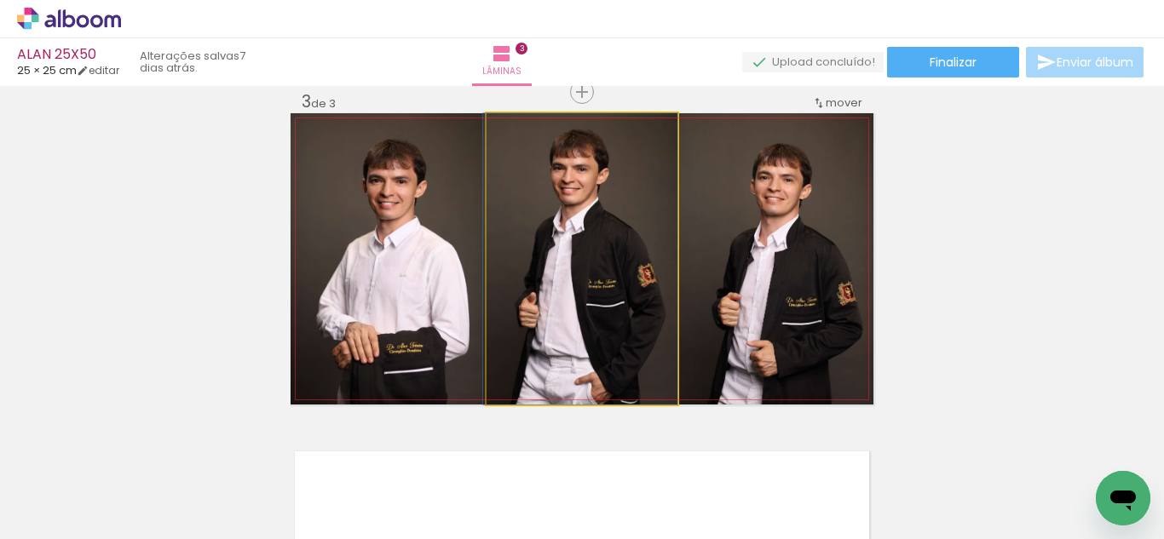
drag, startPoint x: 602, startPoint y: 278, endPoint x: 529, endPoint y: 282, distance: 72.5
drag, startPoint x: 526, startPoint y: 283, endPoint x: 623, endPoint y: 285, distance: 97.1
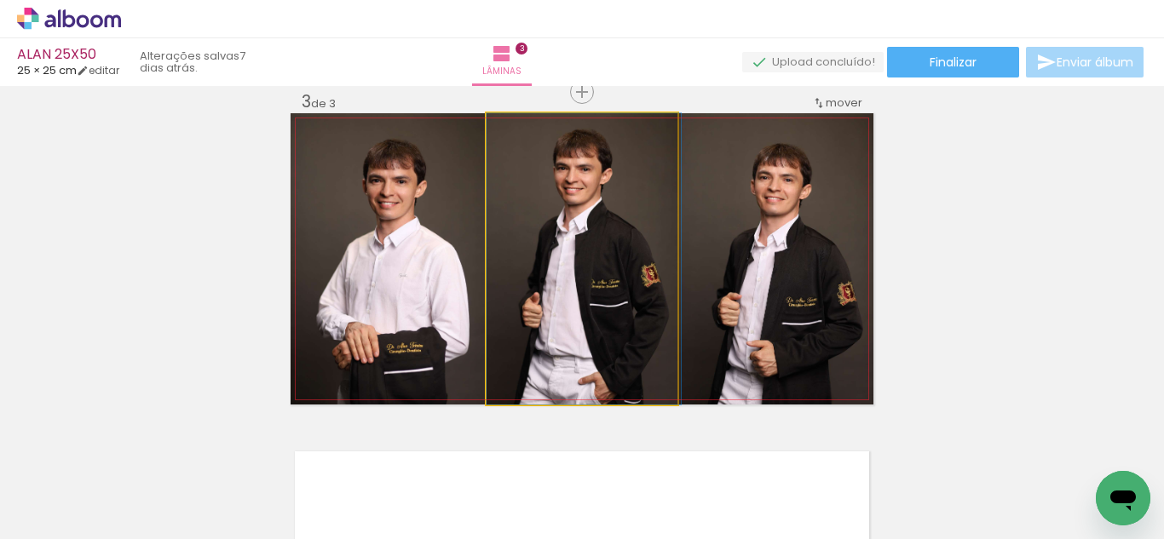
click at [650, 293] on quentale-photo at bounding box center [582, 258] width 191 height 291
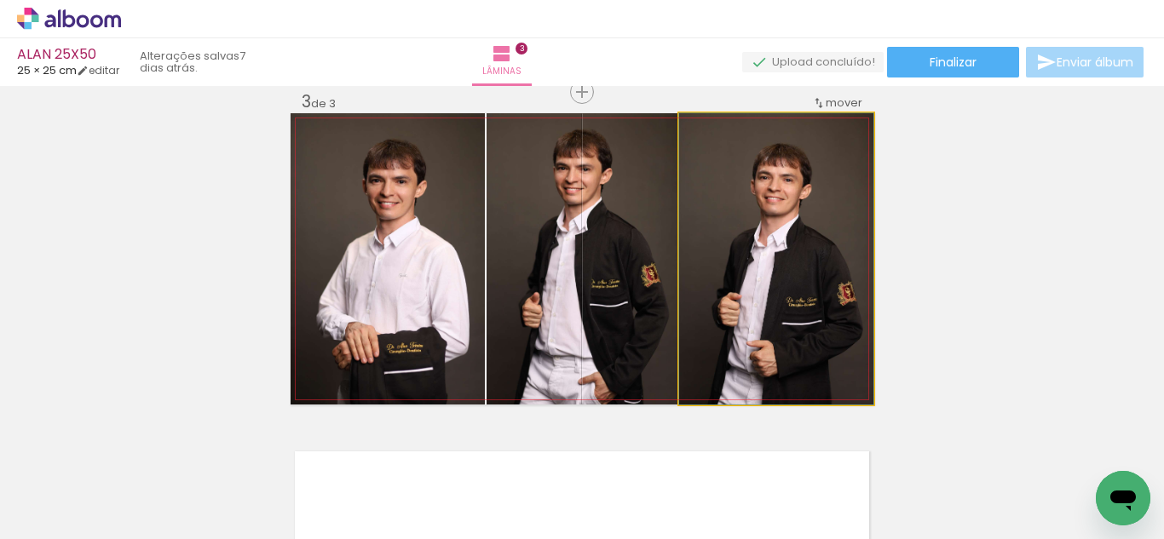
click at [738, 281] on quentale-photo at bounding box center [776, 258] width 194 height 291
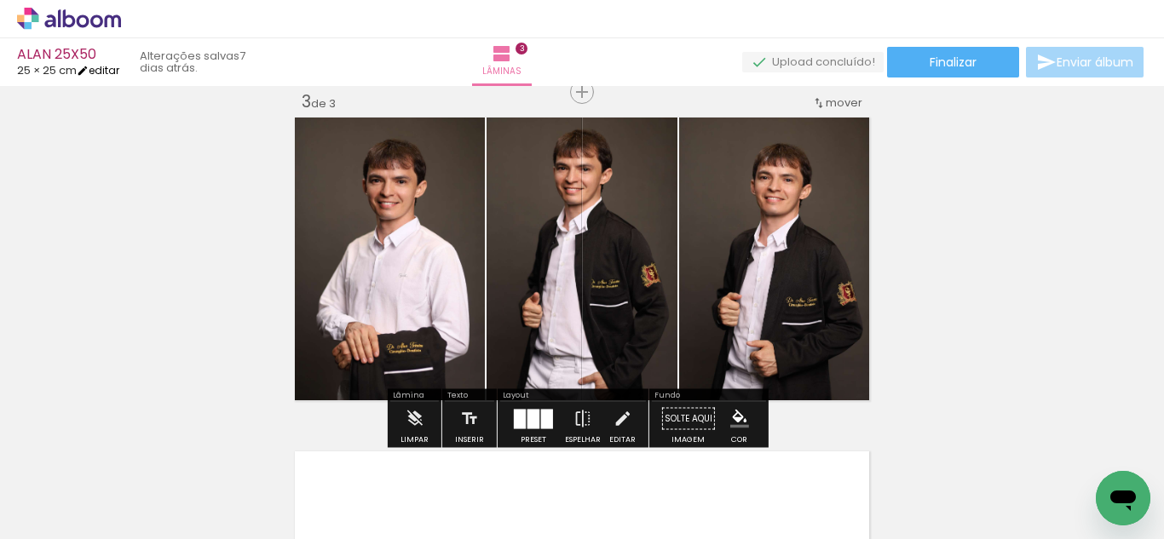
click at [119, 68] on link "editar" at bounding box center [98, 70] width 43 height 14
type input "1"
type input "25"
type input "50"
type input "3"
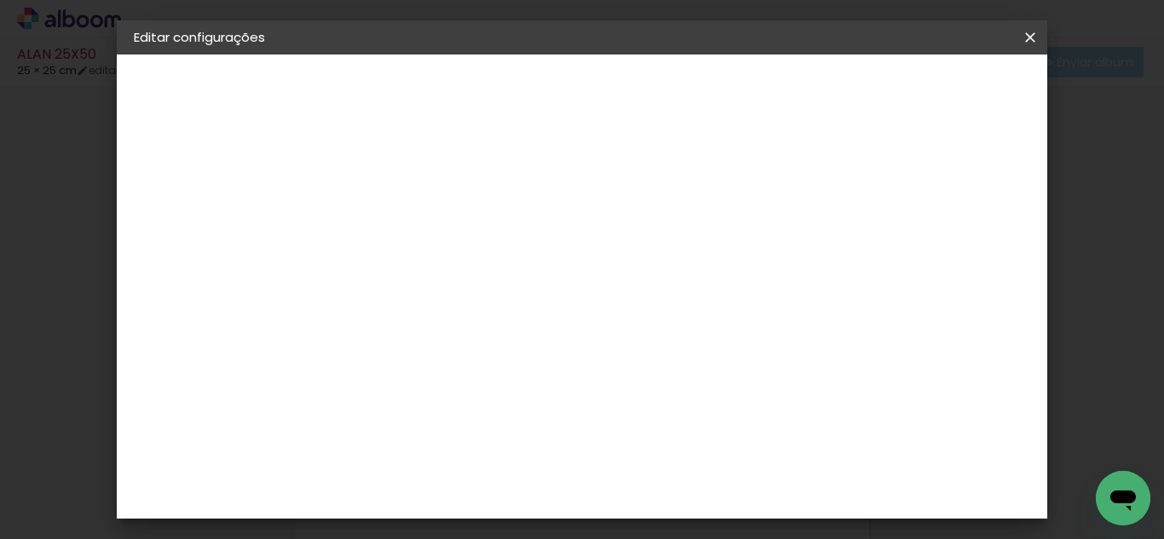
click at [608, 199] on div at bounding box center [600, 195] width 15 height 15
type paper-checkbox "on"
click at [693, 84] on span "Salvar configurações" at bounding box center [649, 96] width 87 height 24
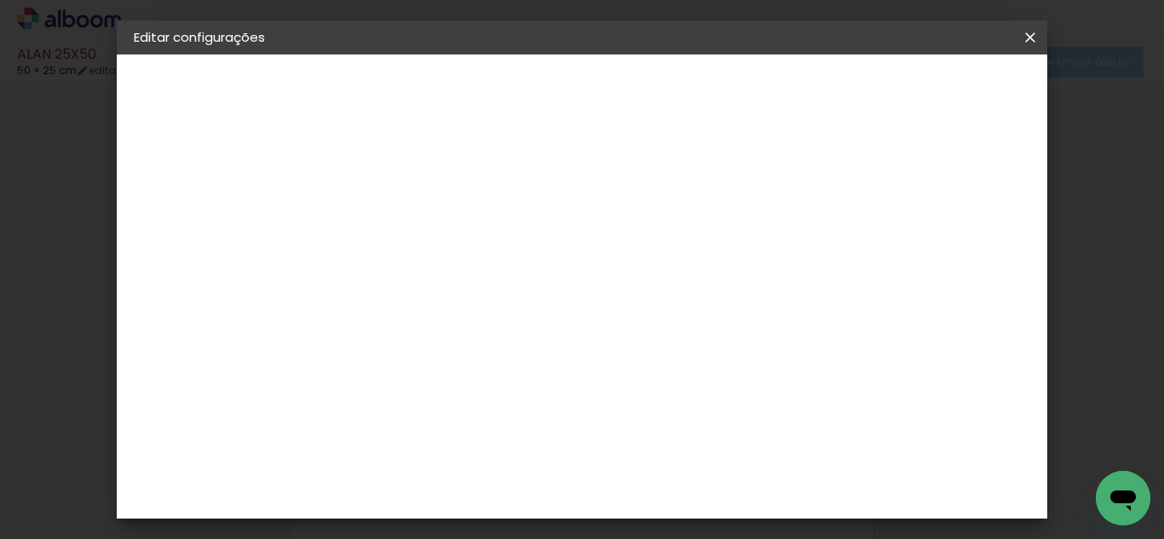
drag, startPoint x: 947, startPoint y: 91, endPoint x: 927, endPoint y: 259, distance: 169.0
click at [735, 55] on div "mm Mostrar sangria 25 cm cm cm mm A maioria das encadernadoras sugere 5mm de sa…" at bounding box center [536, 55] width 397 height 0
click at [710, 102] on paper-button "Salvar configurações" at bounding box center [649, 96] width 121 height 41
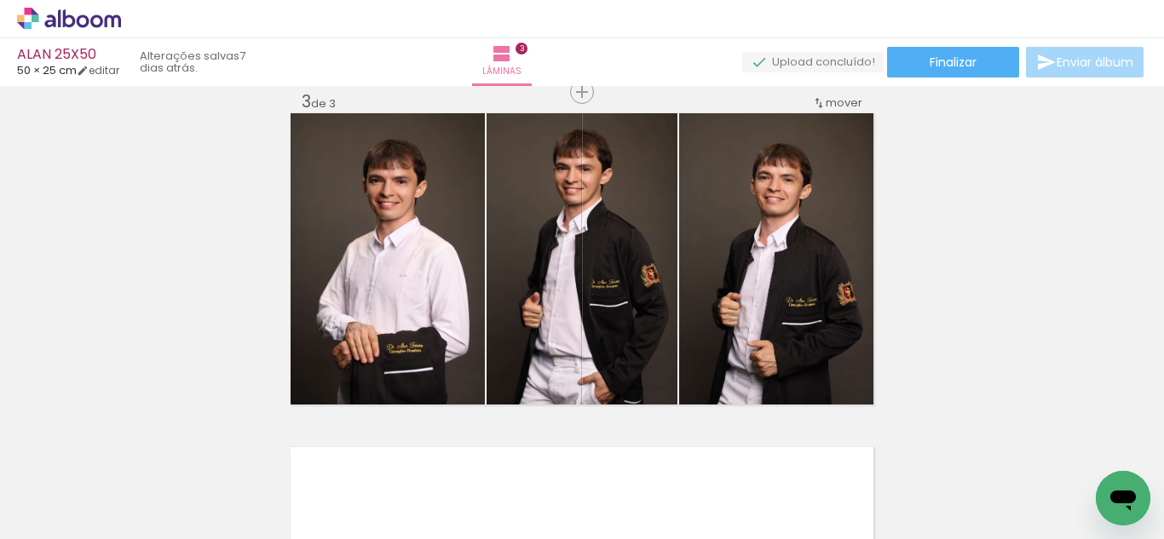
drag, startPoint x: 918, startPoint y: 95, endPoint x: 913, endPoint y: 103, distance: 8.8
click at [918, 95] on div "Inserir lâmina 1 de 3 Inserir lâmina 2 de 3 Inserir lâmina 3 de 3" at bounding box center [582, 70] width 1164 height 1337
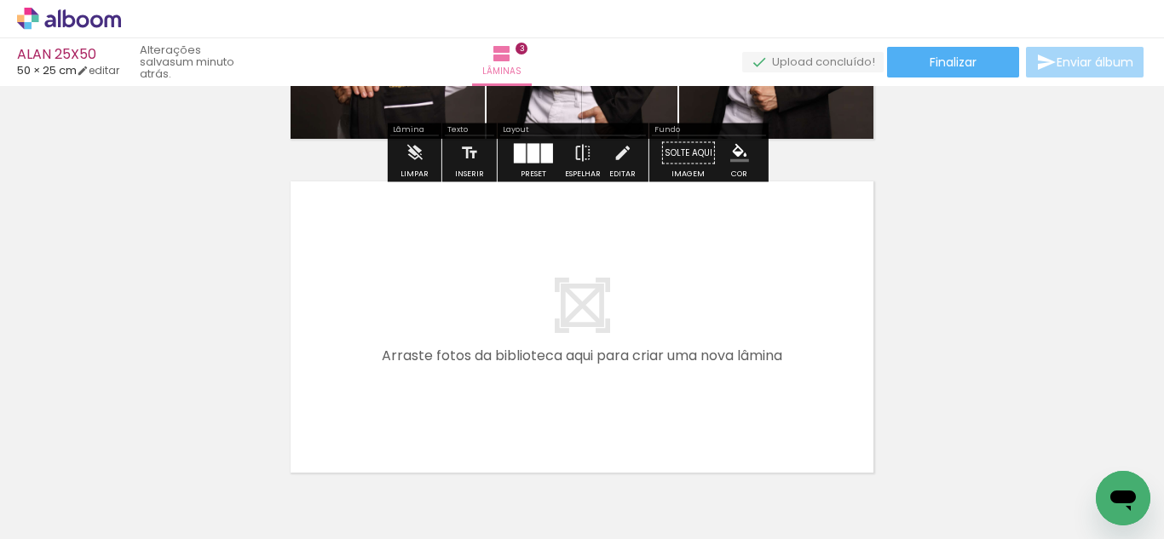
scroll to position [961, 0]
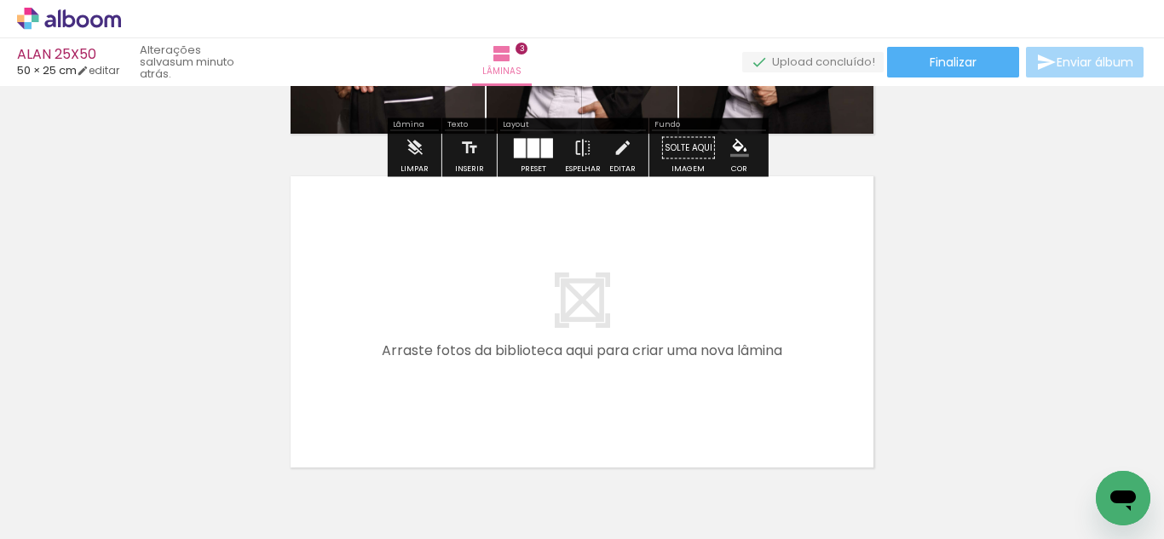
drag, startPoint x: 436, startPoint y: 482, endPoint x: 550, endPoint y: 536, distance: 125.4
click at [453, 328] on quentale-workspace at bounding box center [582, 269] width 1164 height 539
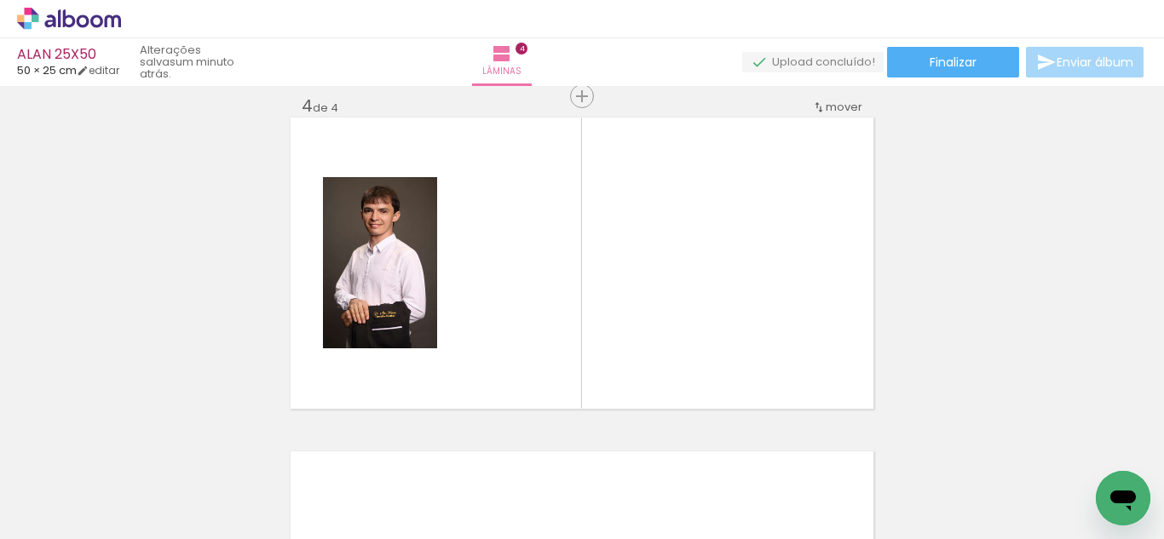
scroll to position [1024, 0]
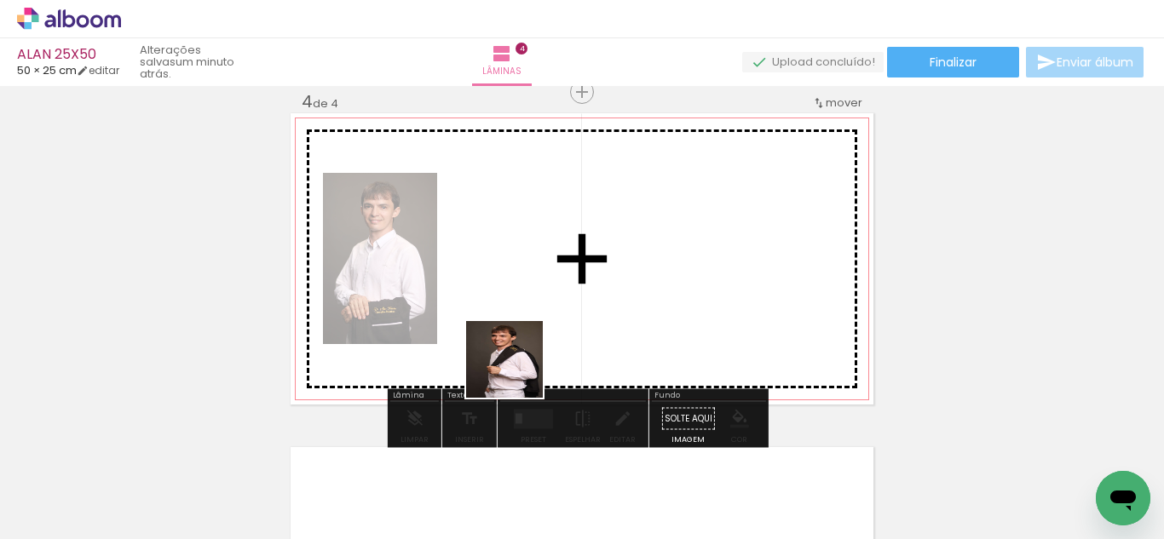
drag, startPoint x: 517, startPoint y: 389, endPoint x: 602, endPoint y: 471, distance: 117.5
click at [518, 345] on quentale-workspace at bounding box center [582, 269] width 1164 height 539
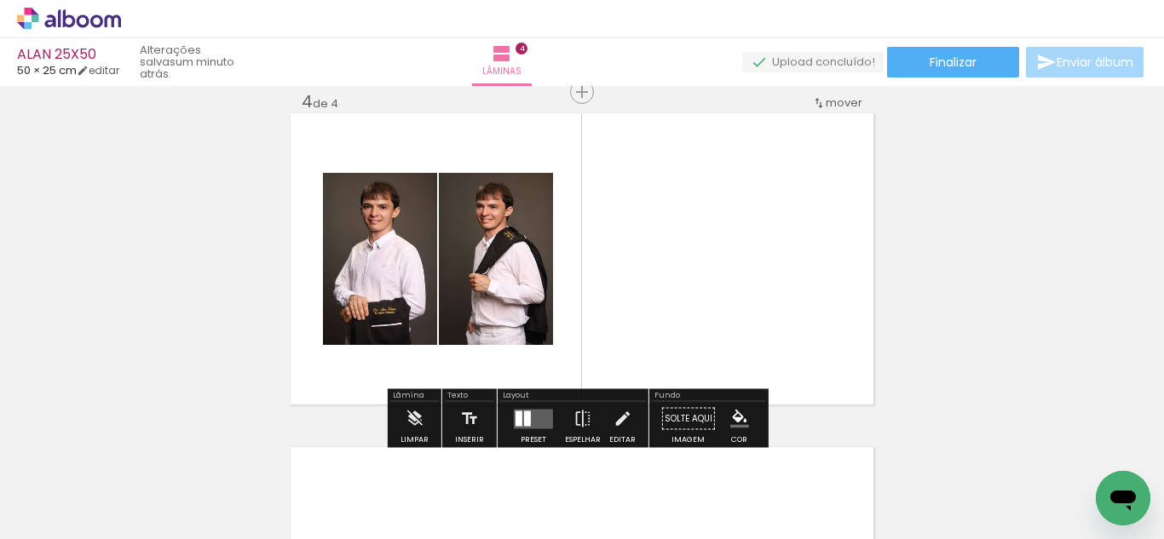
drag, startPoint x: 603, startPoint y: 471, endPoint x: 752, endPoint y: 481, distance: 149.4
click at [597, 303] on quentale-workspace at bounding box center [582, 269] width 1164 height 539
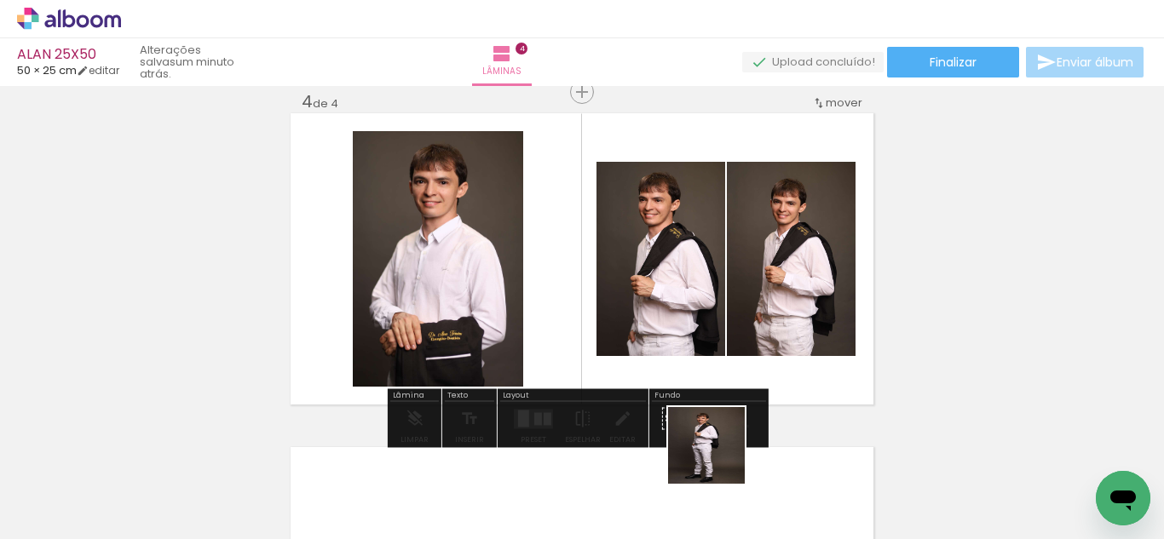
drag, startPoint x: 719, startPoint y: 481, endPoint x: 664, endPoint y: 311, distance: 179.2
click at [677, 290] on quentale-workspace at bounding box center [582, 269] width 1164 height 539
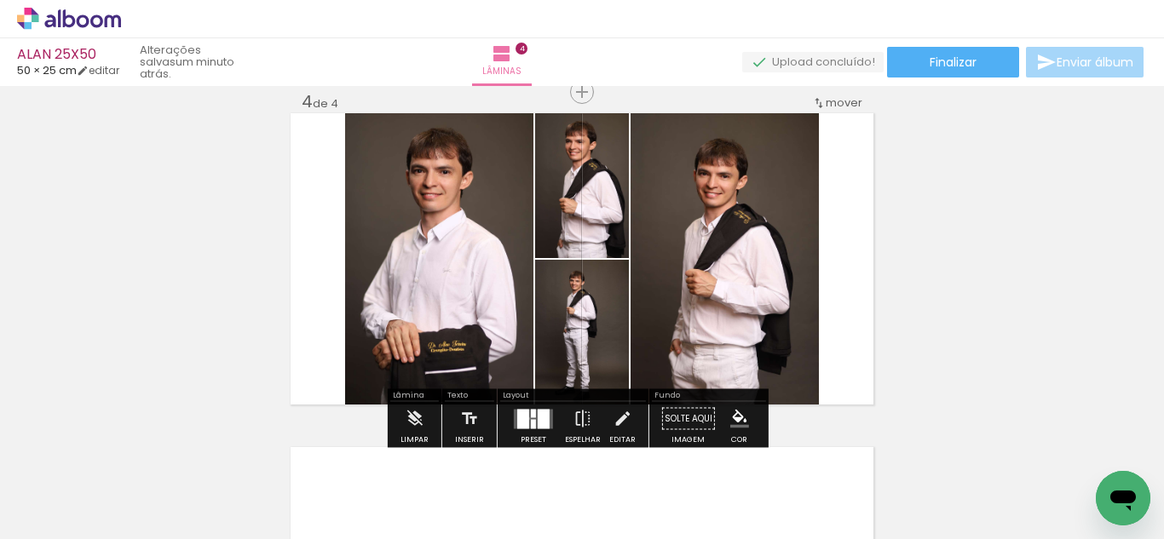
click at [525, 418] on div at bounding box center [523, 419] width 12 height 20
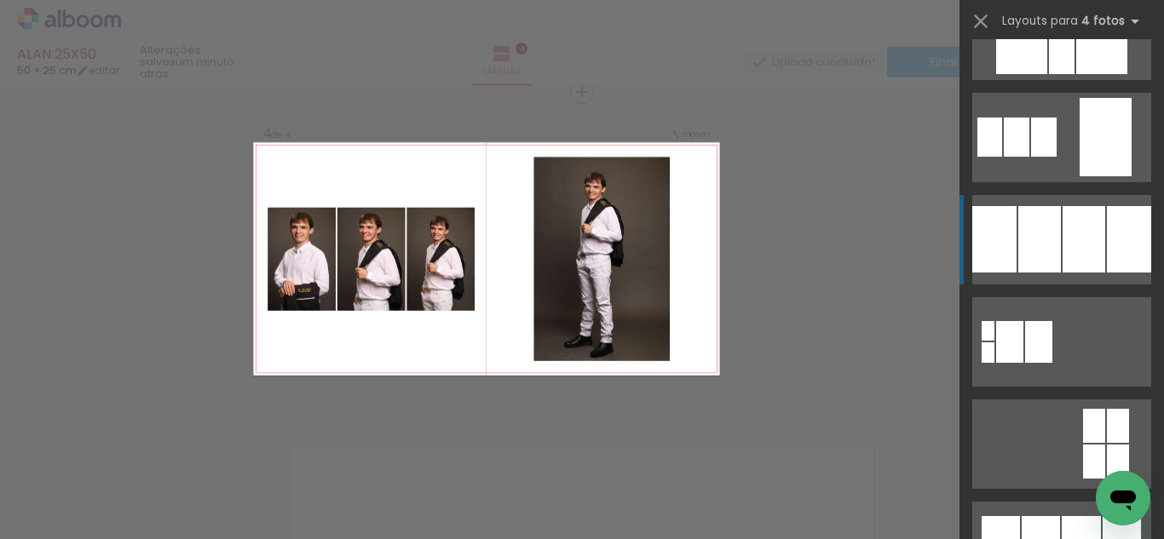
scroll to position [1701, 0]
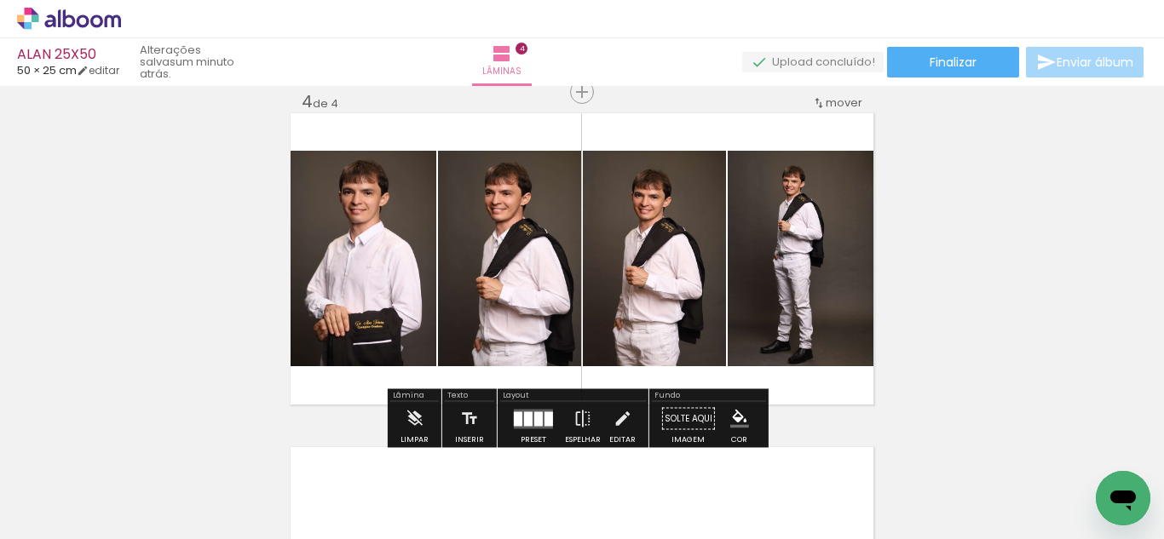
click at [530, 409] on quentale-layouter at bounding box center [533, 419] width 39 height 20
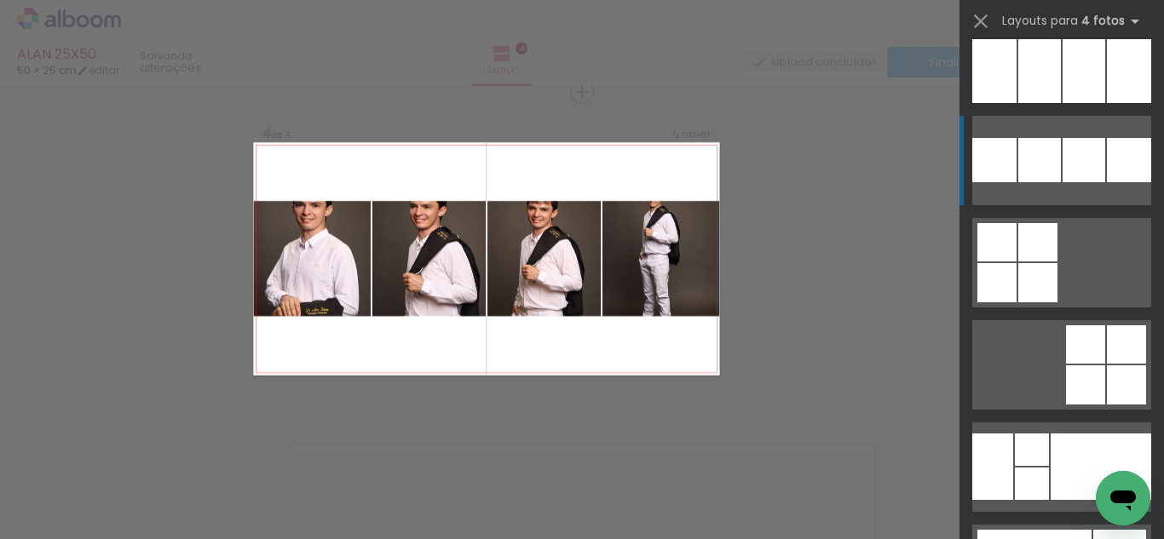
scroll to position [12509, 0]
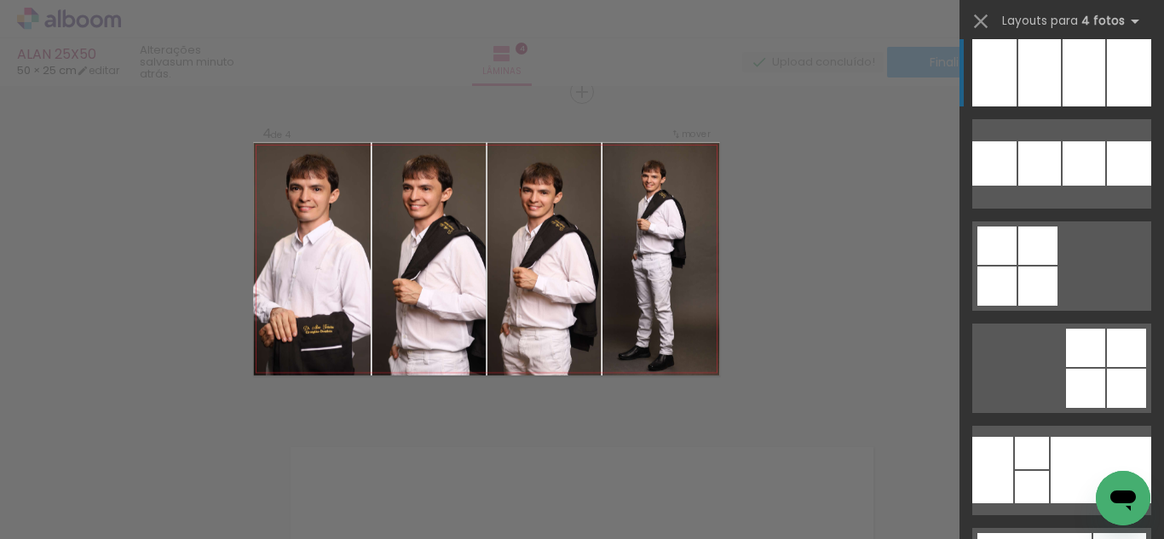
click at [1068, 55] on div at bounding box center [1084, 61] width 43 height 89
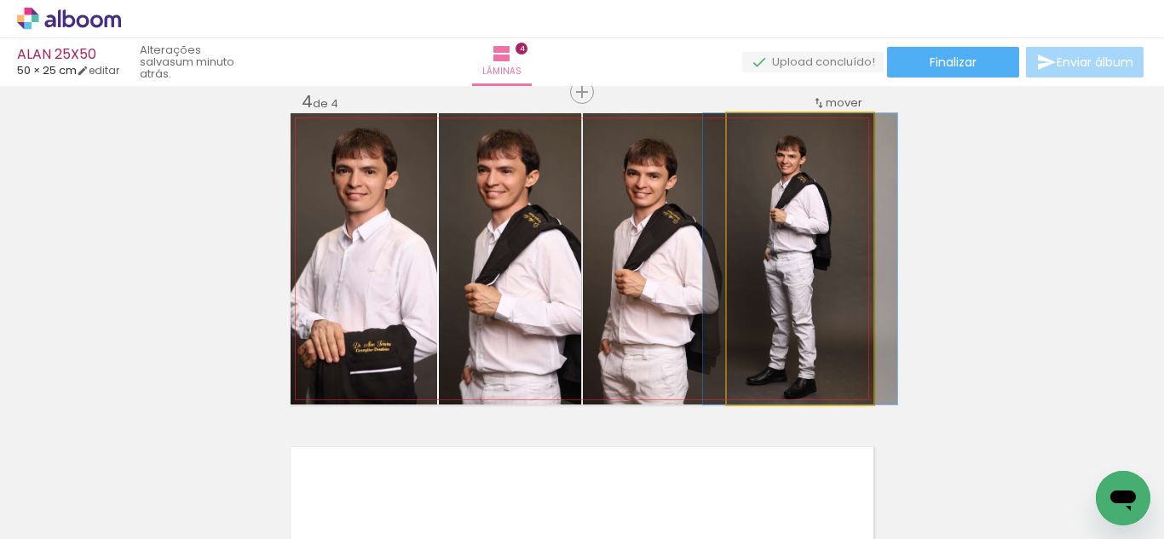
click at [755, 279] on quentale-photo at bounding box center [800, 258] width 147 height 291
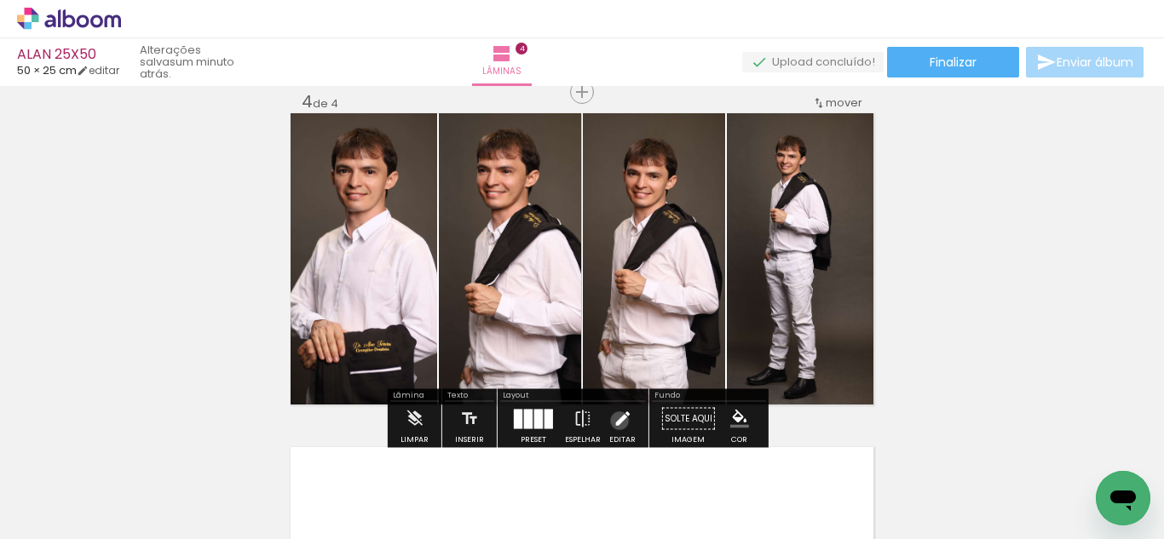
click at [615, 421] on iron-icon at bounding box center [622, 419] width 19 height 34
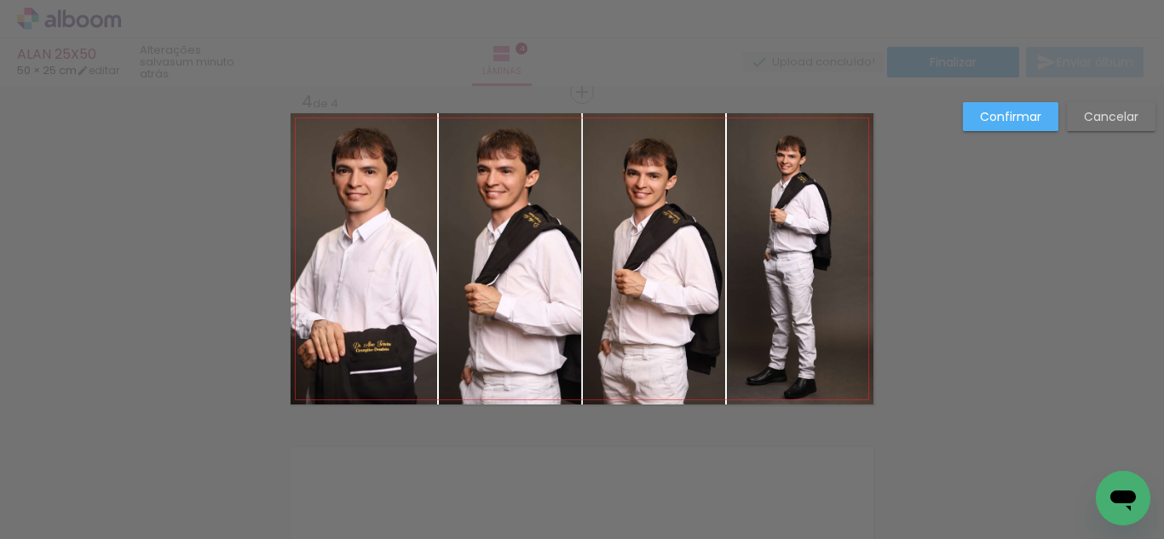
click at [806, 222] on quentale-photo at bounding box center [800, 258] width 147 height 291
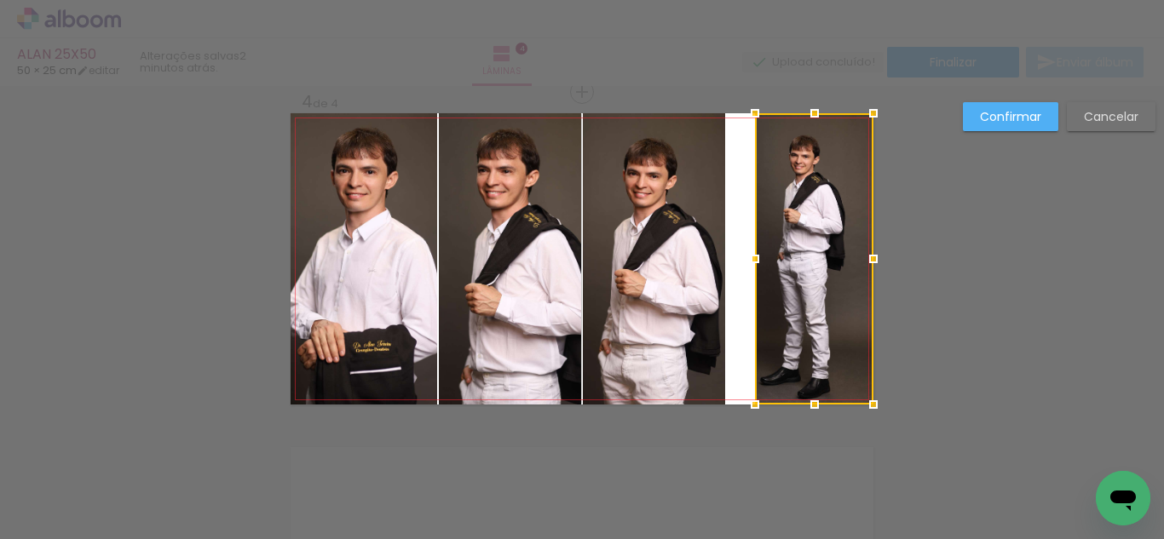
drag, startPoint x: 721, startPoint y: 258, endPoint x: 749, endPoint y: 259, distance: 28.1
click at [749, 259] on div at bounding box center [755, 259] width 34 height 34
click at [650, 254] on quentale-photo at bounding box center [654, 258] width 142 height 291
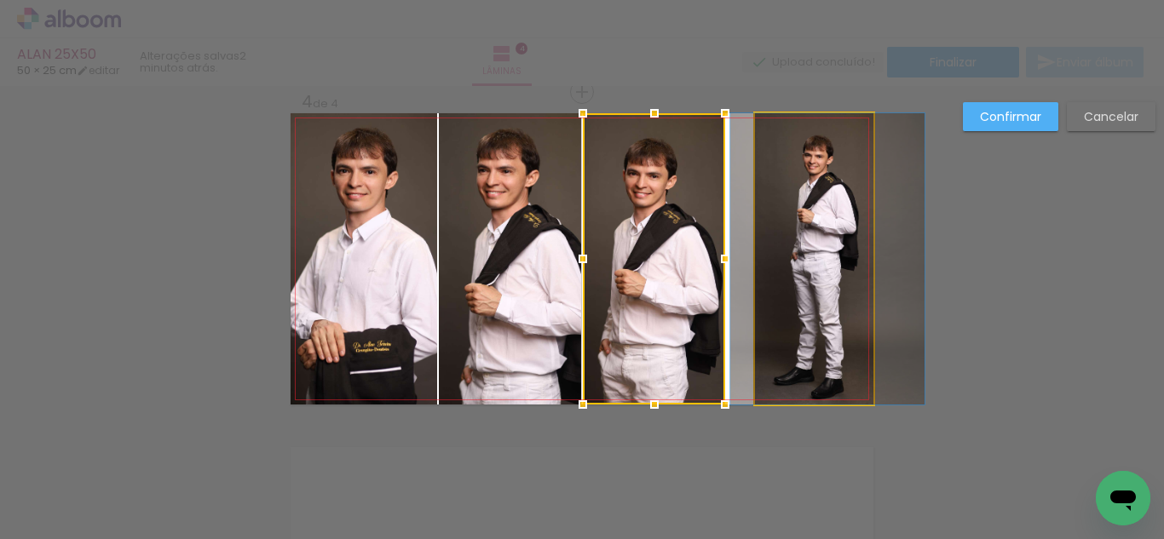
drag, startPoint x: 779, startPoint y: 248, endPoint x: 792, endPoint y: 250, distance: 13.7
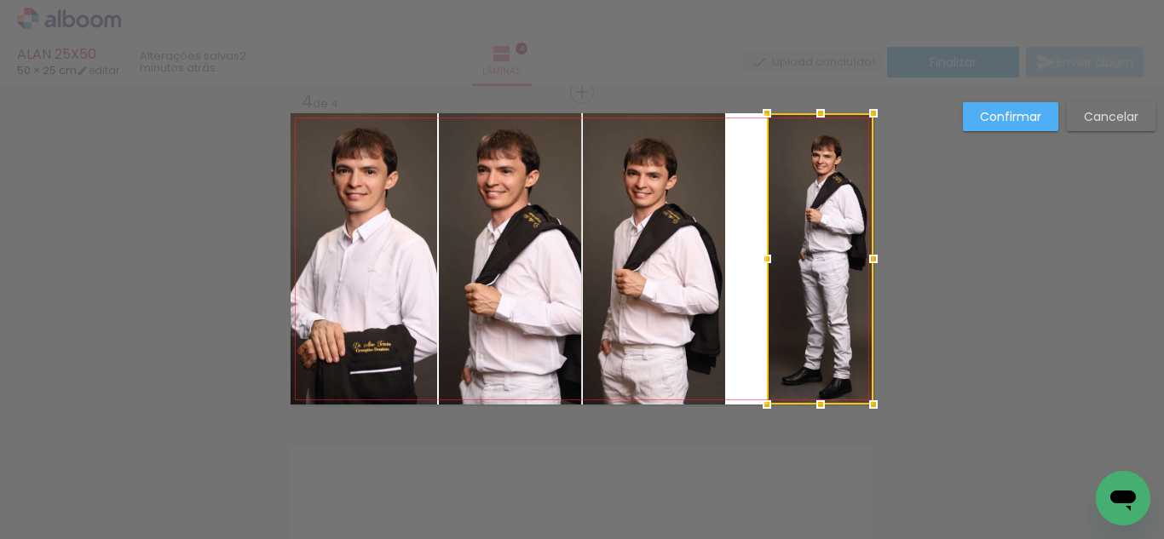
drag, startPoint x: 752, startPoint y: 259, endPoint x: 763, endPoint y: 261, distance: 12.0
click at [763, 261] on div at bounding box center [767, 259] width 34 height 34
click at [671, 262] on quentale-photo at bounding box center [654, 258] width 142 height 291
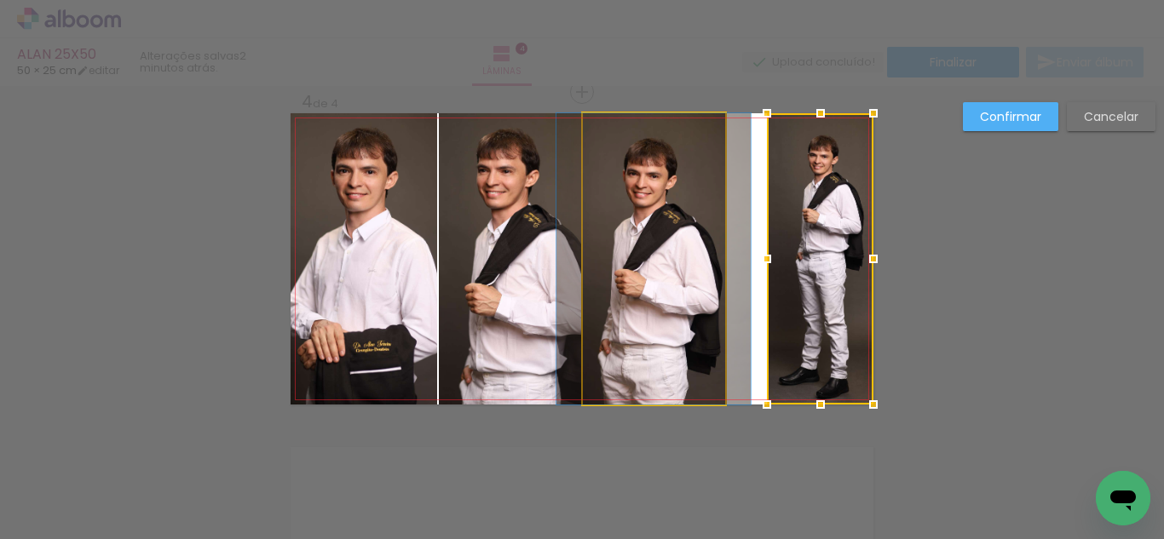
click at [693, 246] on quentale-photo at bounding box center [654, 258] width 142 height 291
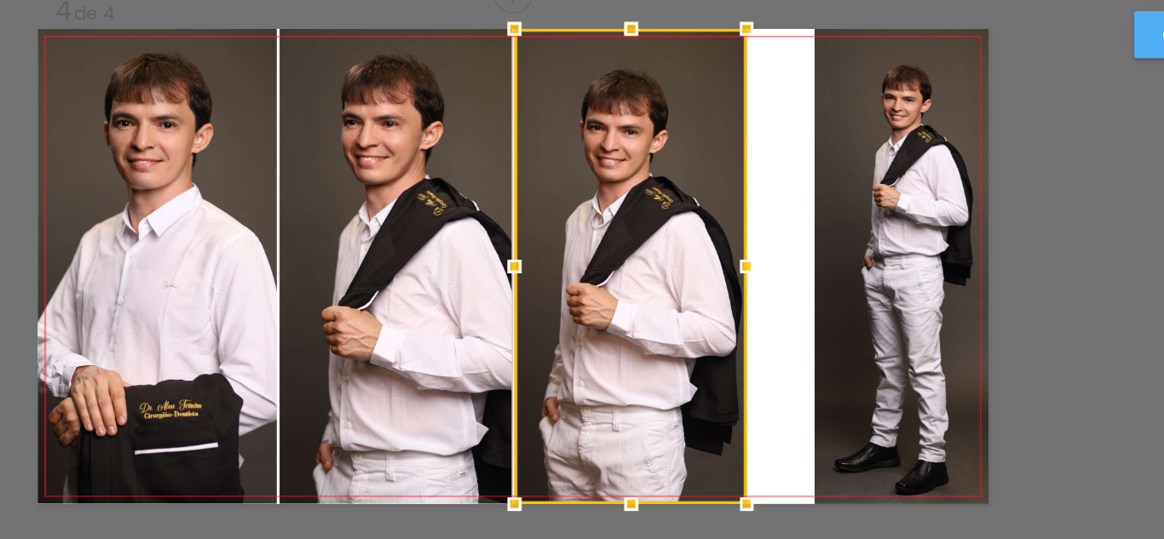
click at [670, 245] on div at bounding box center [654, 258] width 142 height 291
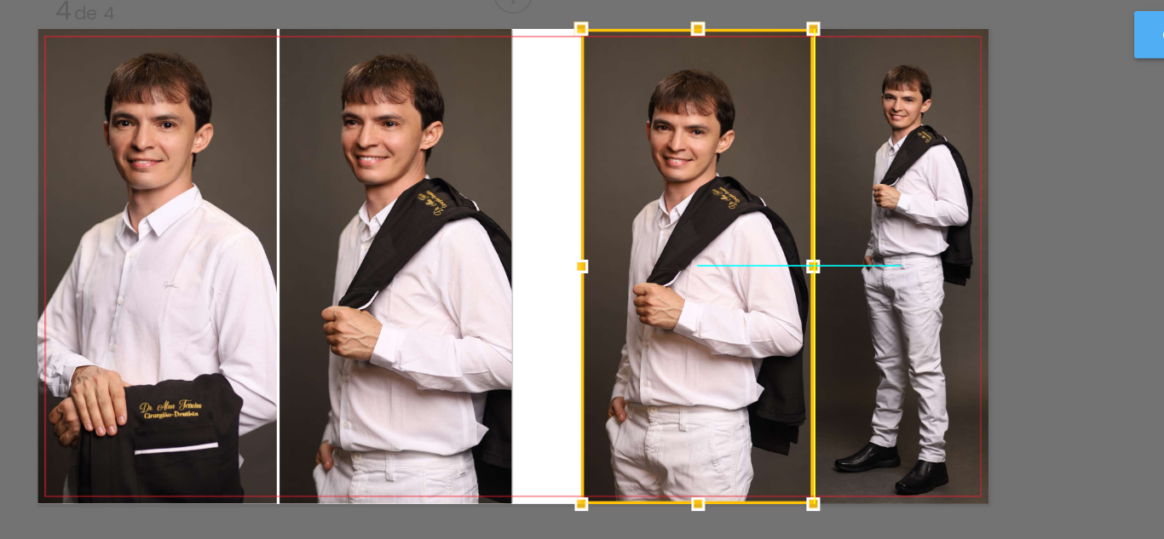
drag, startPoint x: 641, startPoint y: 247, endPoint x: 673, endPoint y: 242, distance: 32.8
click at [679, 243] on div at bounding box center [695, 258] width 142 height 291
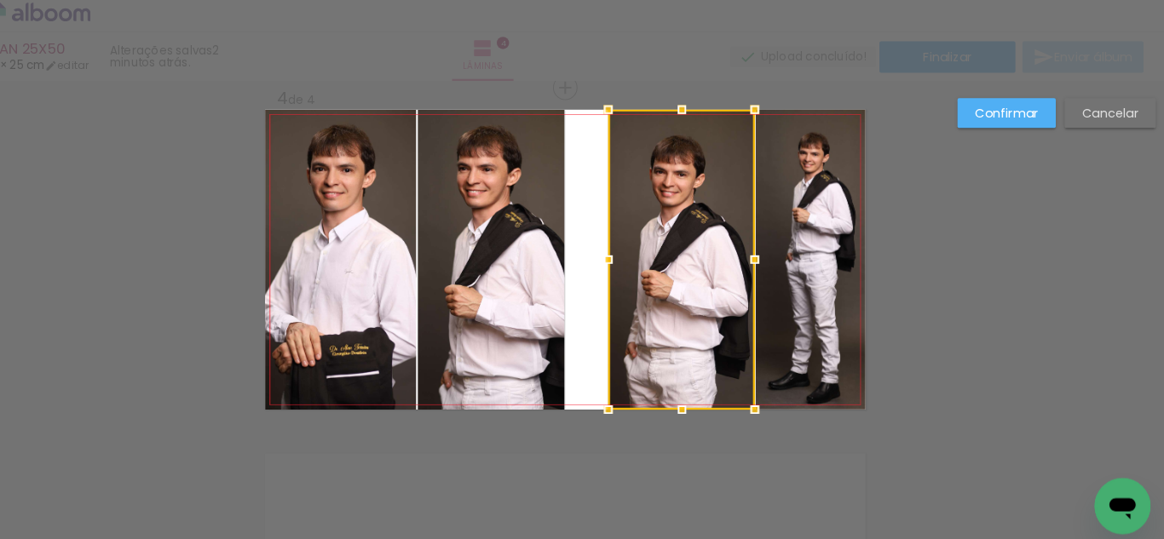
click at [526, 252] on quentale-photo at bounding box center [510, 258] width 142 height 291
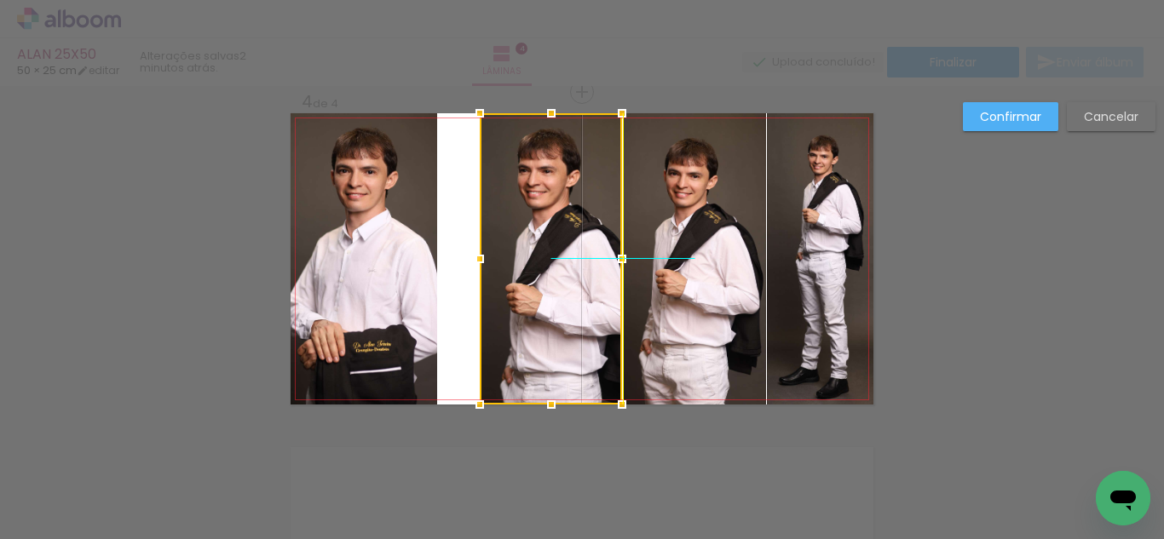
drag, startPoint x: 502, startPoint y: 251, endPoint x: 540, endPoint y: 245, distance: 38.8
click at [540, 245] on div at bounding box center [551, 258] width 142 height 291
click at [379, 256] on quentale-photo at bounding box center [364, 258] width 147 height 291
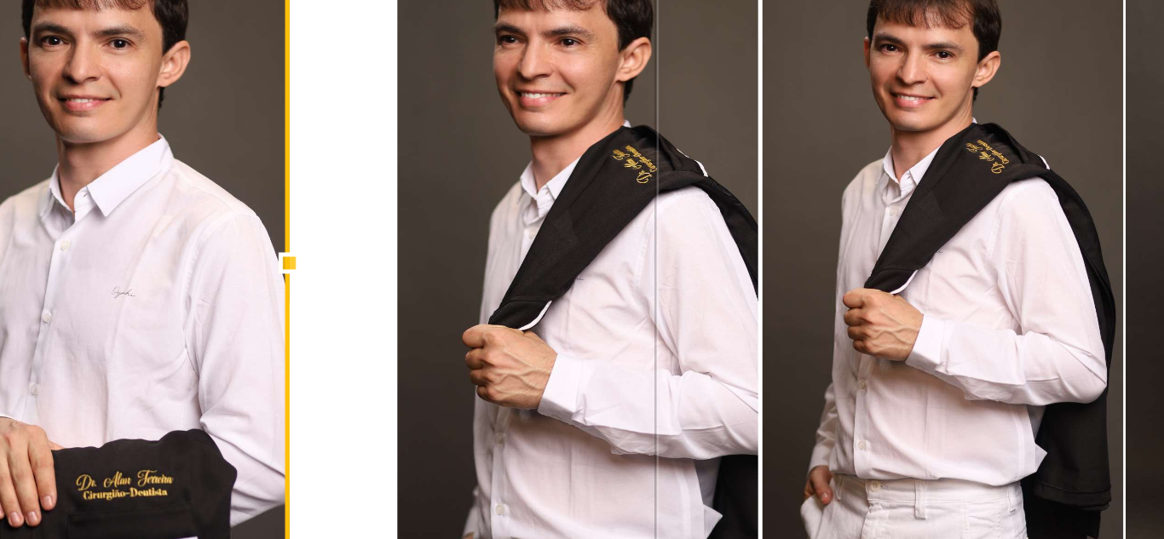
click at [550, 255] on quentale-photo at bounding box center [551, 258] width 142 height 291
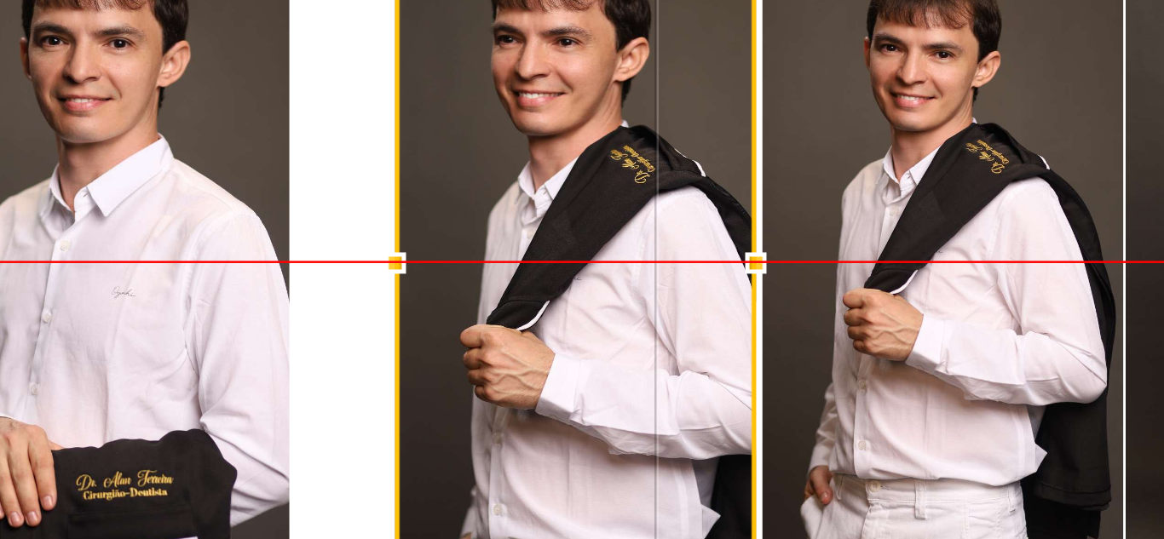
click at [560, 251] on div at bounding box center [550, 258] width 142 height 291
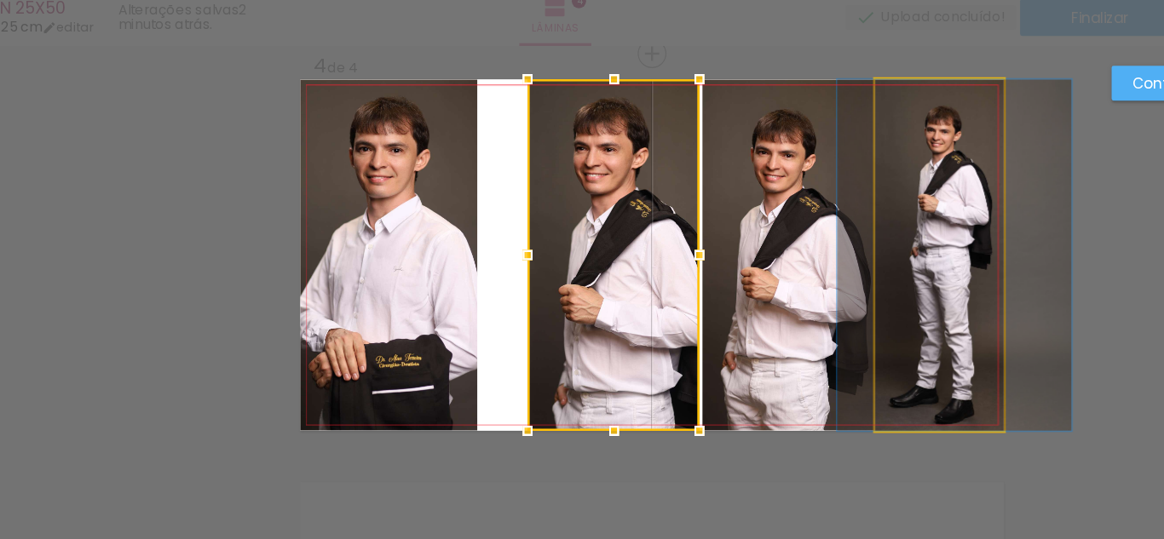
click at [865, 262] on quentale-photo at bounding box center [820, 258] width 107 height 291
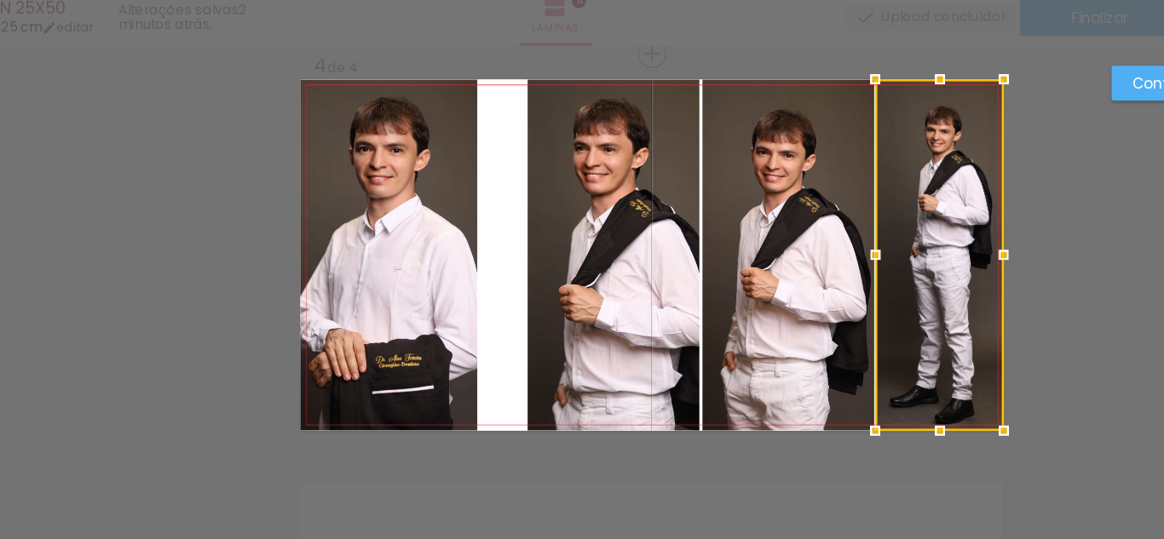
click at [383, 257] on quentale-photo at bounding box center [364, 258] width 147 height 291
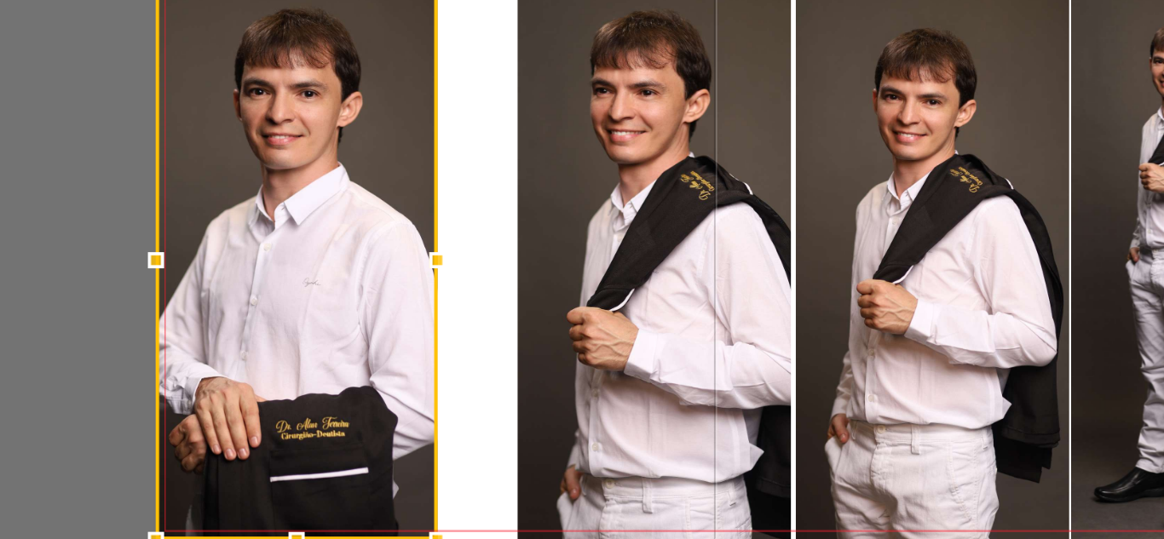
click at [504, 250] on quentale-photo at bounding box center [550, 258] width 142 height 291
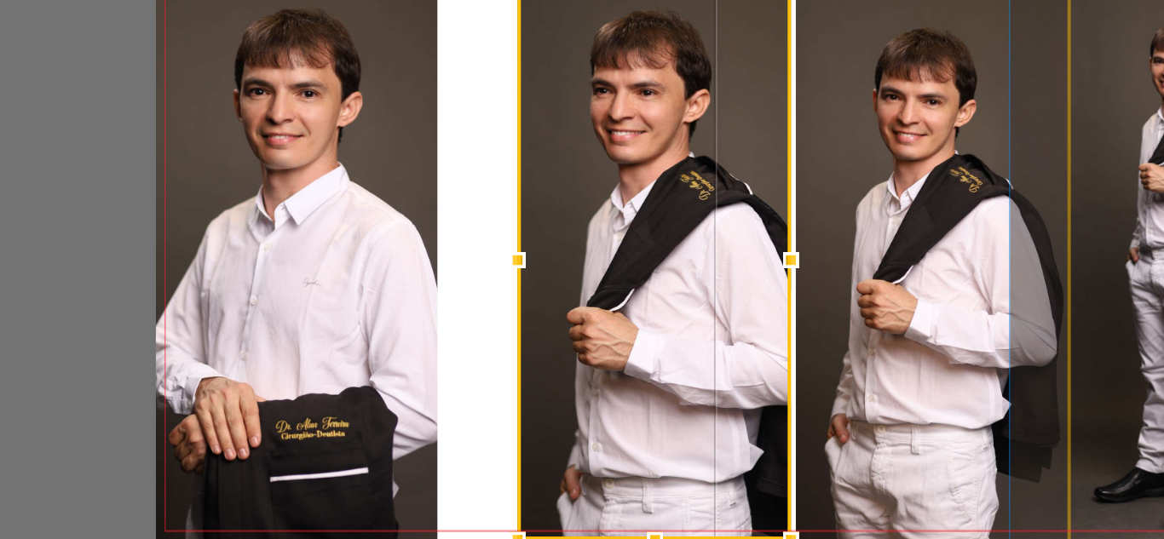
click at [790, 250] on quentale-photo at bounding box center [820, 258] width 107 height 291
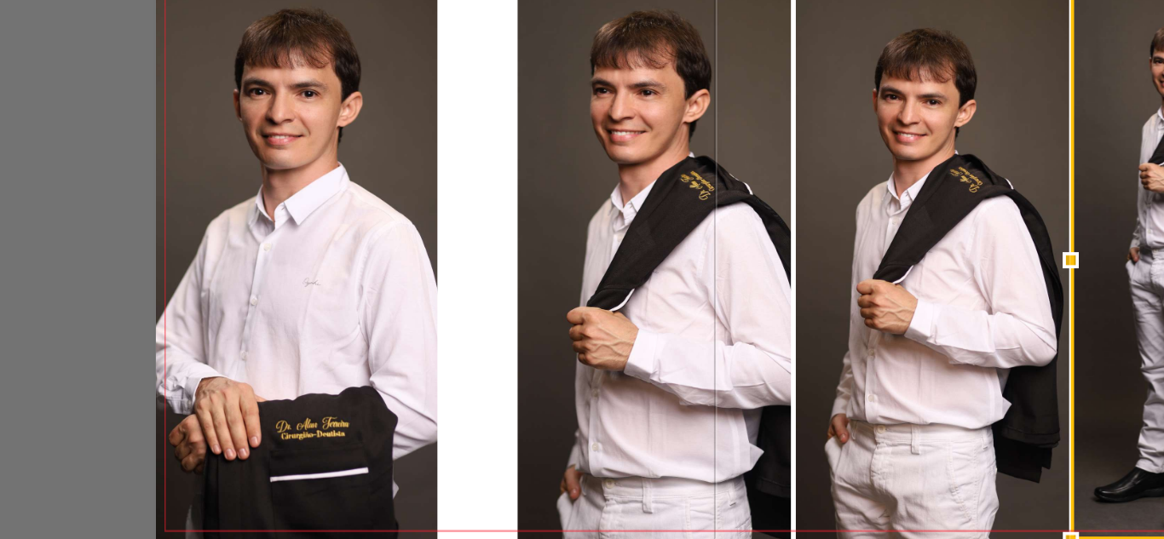
click at [396, 256] on quentale-photo at bounding box center [364, 258] width 147 height 291
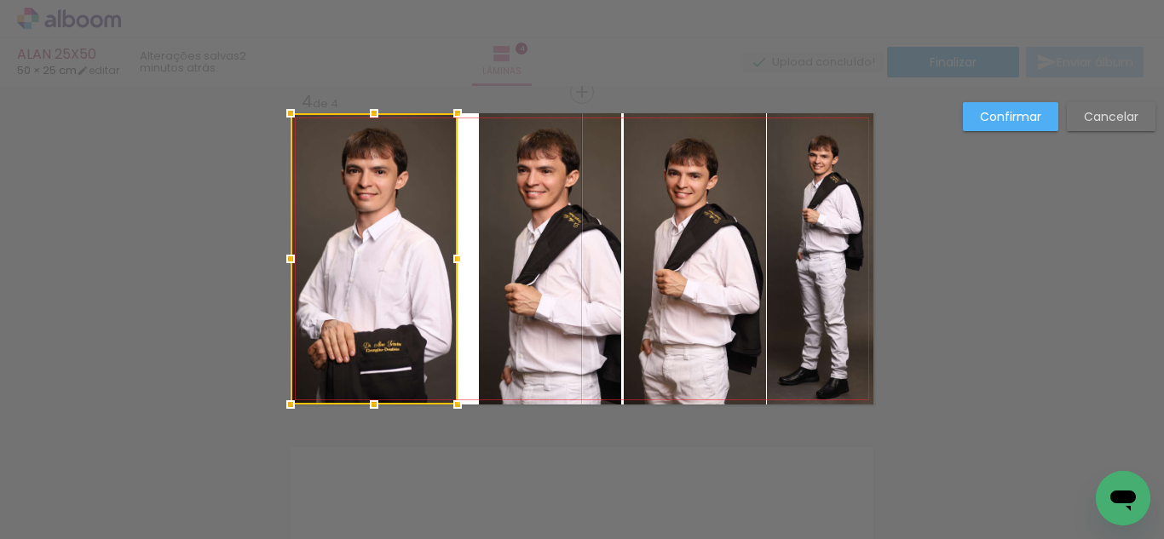
drag, startPoint x: 429, startPoint y: 252, endPoint x: 449, endPoint y: 262, distance: 21.7
click at [449, 262] on div at bounding box center [458, 259] width 34 height 34
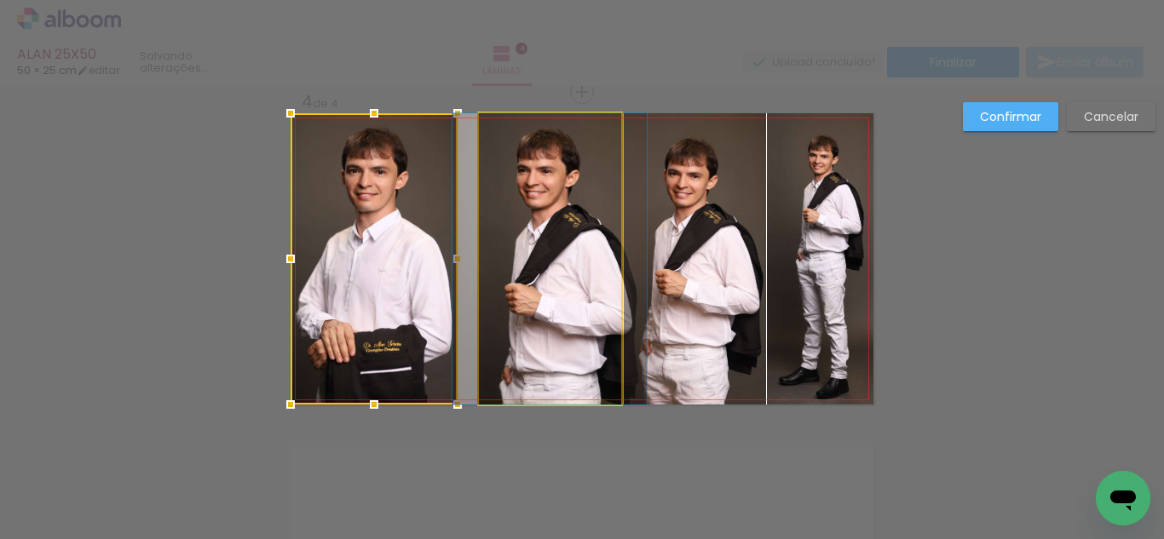
click at [527, 246] on quentale-photo at bounding box center [550, 258] width 142 height 291
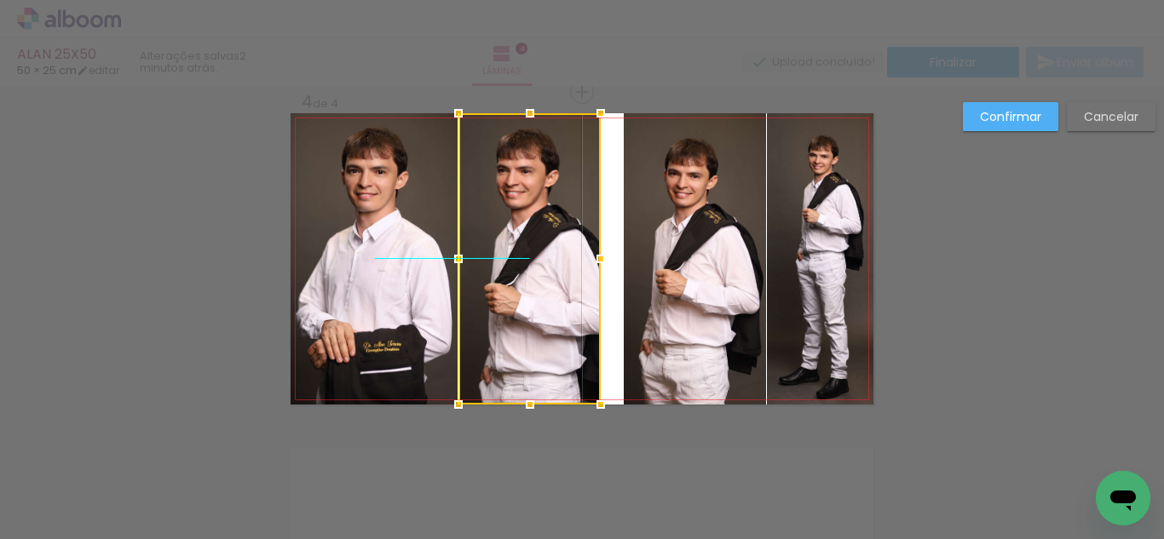
drag, startPoint x: 555, startPoint y: 245, endPoint x: 538, endPoint y: 247, distance: 17.1
click at [538, 247] on div at bounding box center [529, 258] width 142 height 291
click at [752, 257] on quentale-photo at bounding box center [695, 258] width 142 height 291
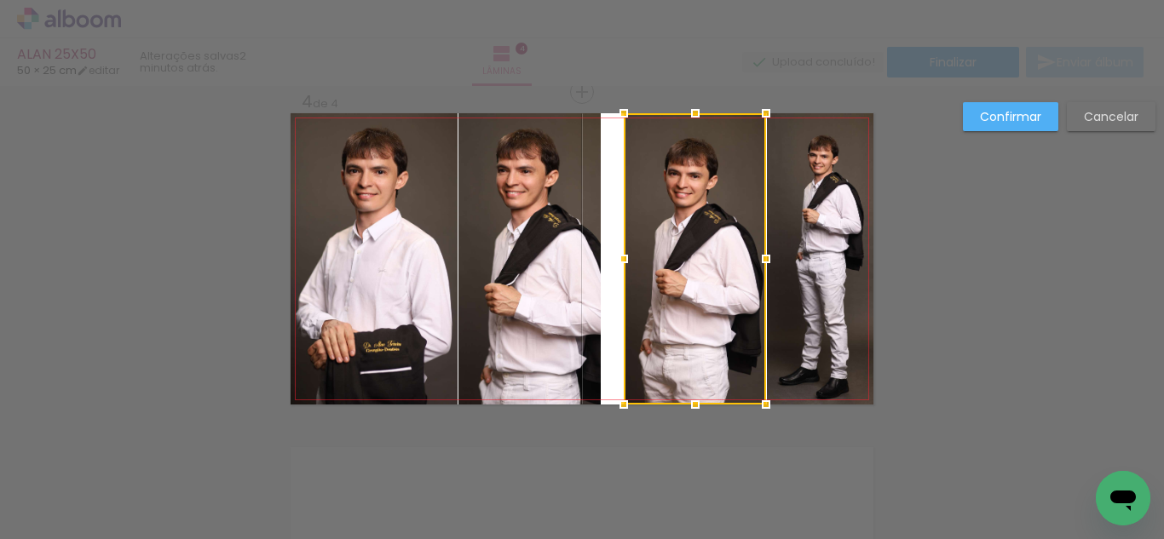
click at [828, 256] on quentale-photo at bounding box center [820, 258] width 107 height 291
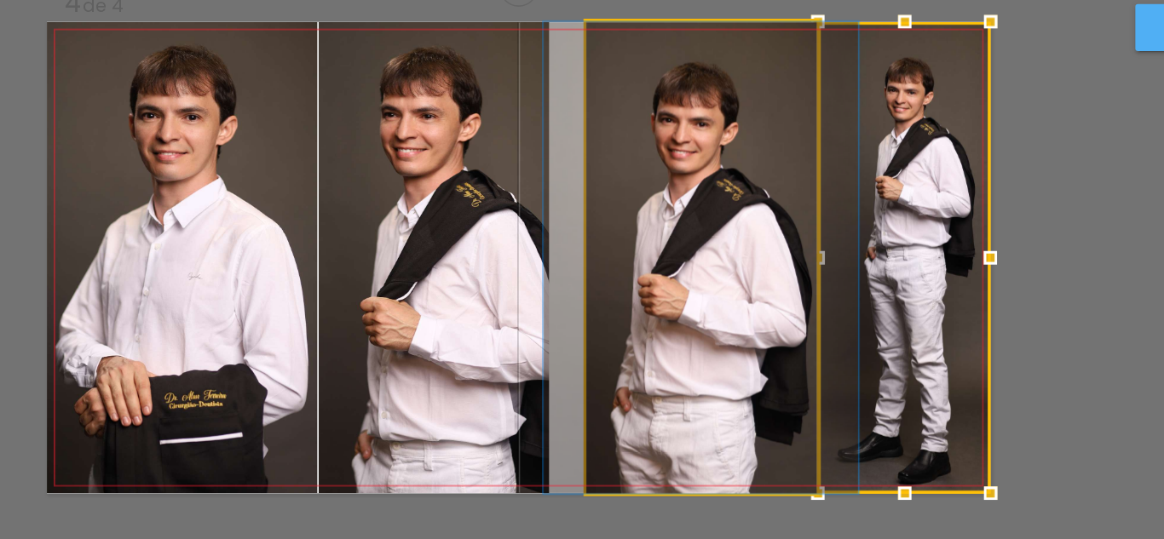
click at [682, 260] on quentale-photo at bounding box center [695, 258] width 142 height 291
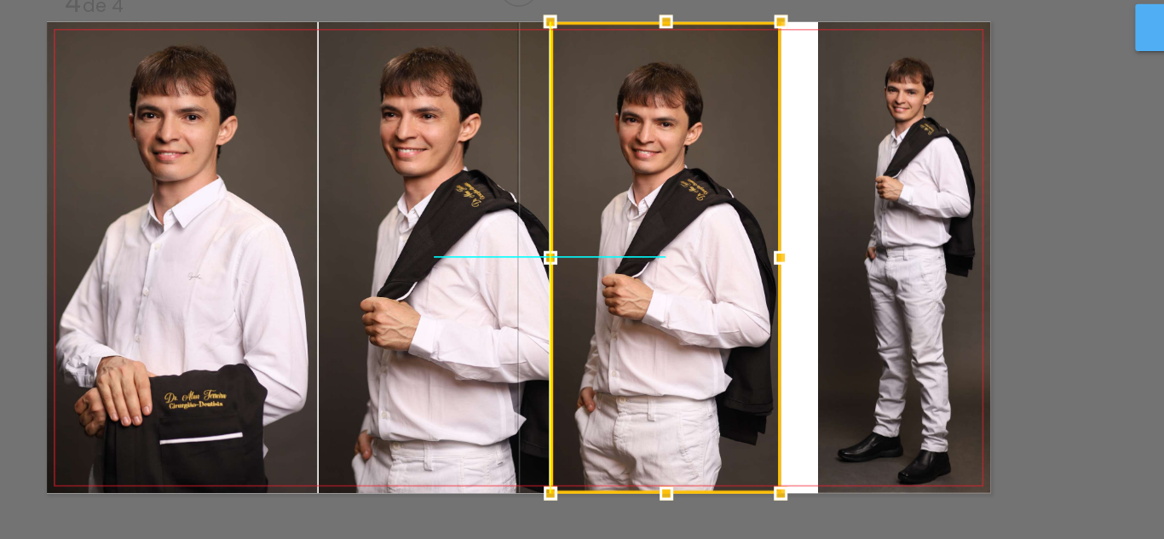
drag, startPoint x: 690, startPoint y: 252, endPoint x: 671, endPoint y: 254, distance: 18.8
click at [671, 254] on div at bounding box center [673, 258] width 142 height 291
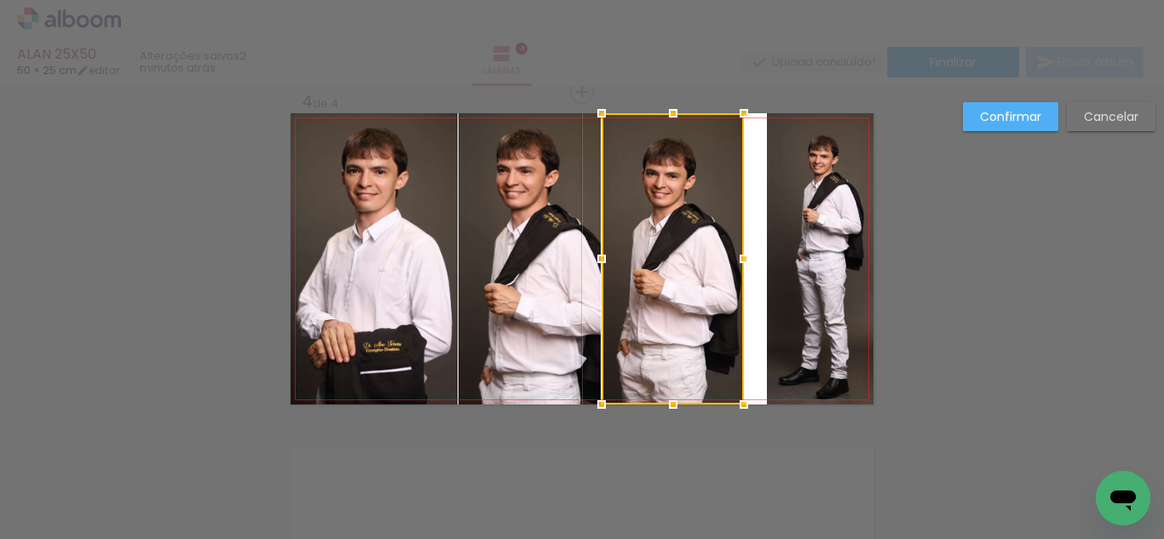
click at [359, 290] on quentale-photo at bounding box center [374, 258] width 167 height 291
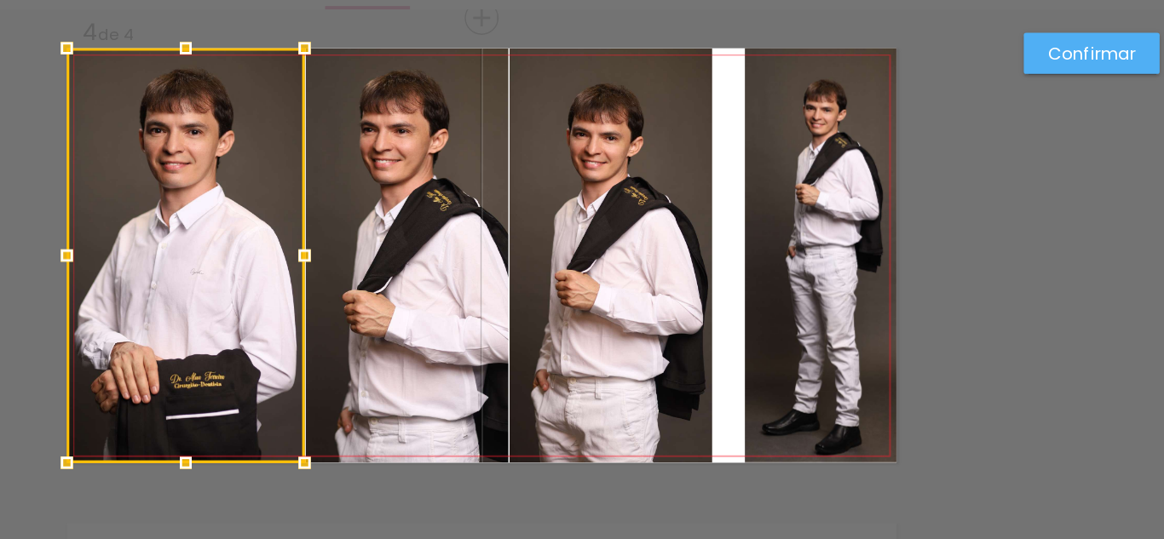
click at [821, 265] on quentale-photo at bounding box center [820, 258] width 107 height 291
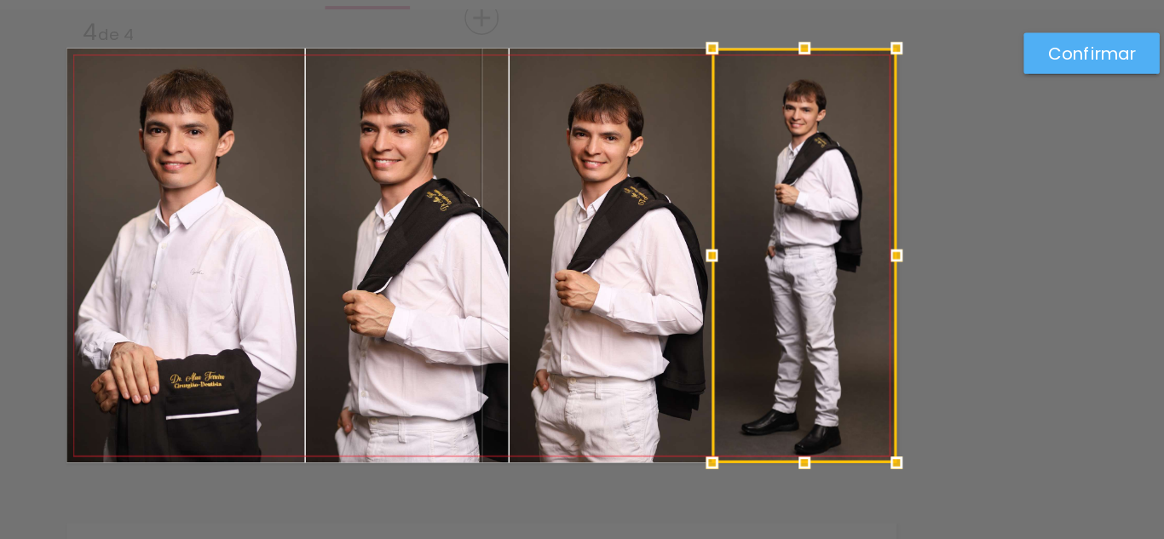
drag, startPoint x: 757, startPoint y: 255, endPoint x: 739, endPoint y: 258, distance: 19.1
click at [739, 258] on div at bounding box center [744, 259] width 34 height 34
click at [538, 262] on quentale-photo at bounding box center [529, 258] width 142 height 291
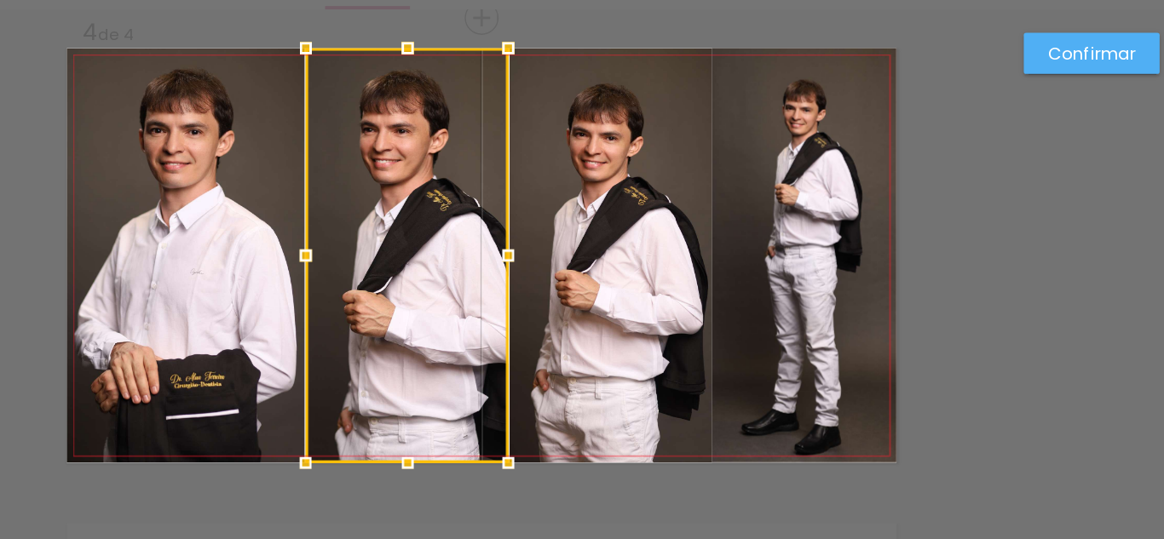
click at [760, 273] on quentale-photo at bounding box center [809, 258] width 130 height 291
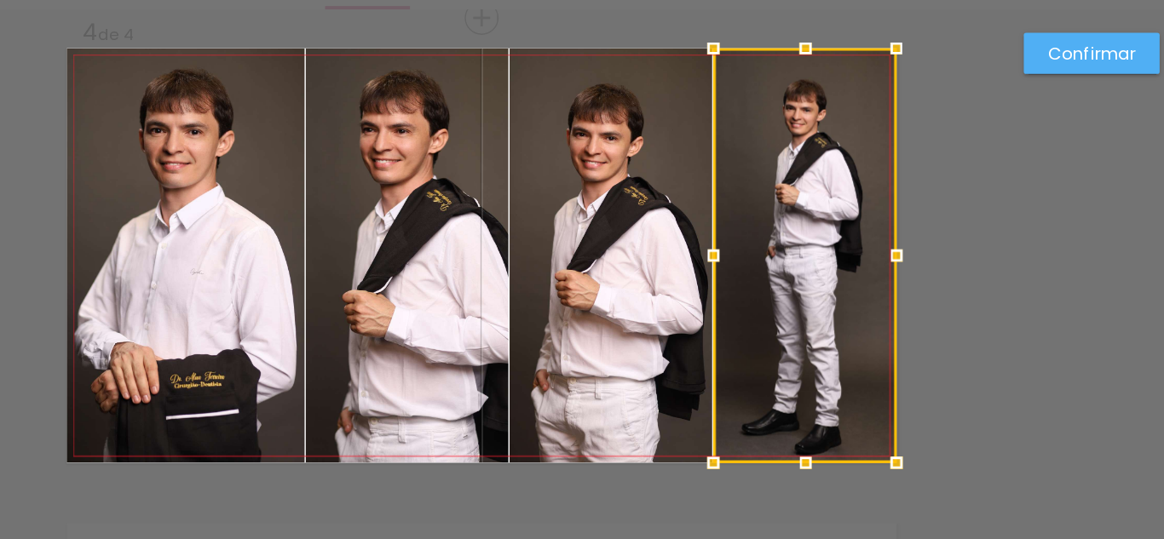
click at [734, 259] on div at bounding box center [745, 259] width 34 height 34
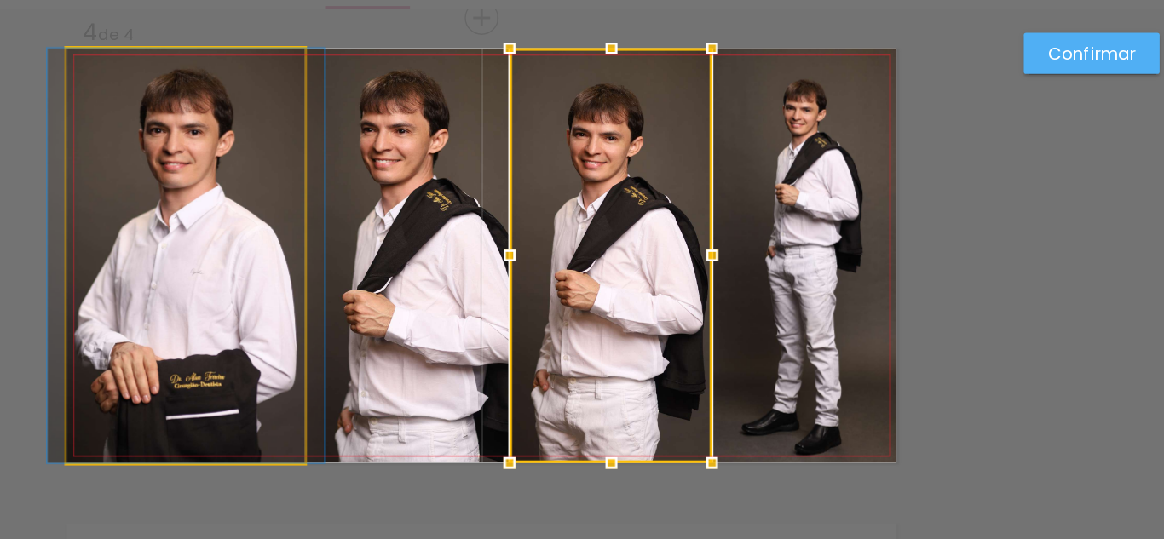
click at [423, 270] on quentale-photo at bounding box center [374, 258] width 167 height 291
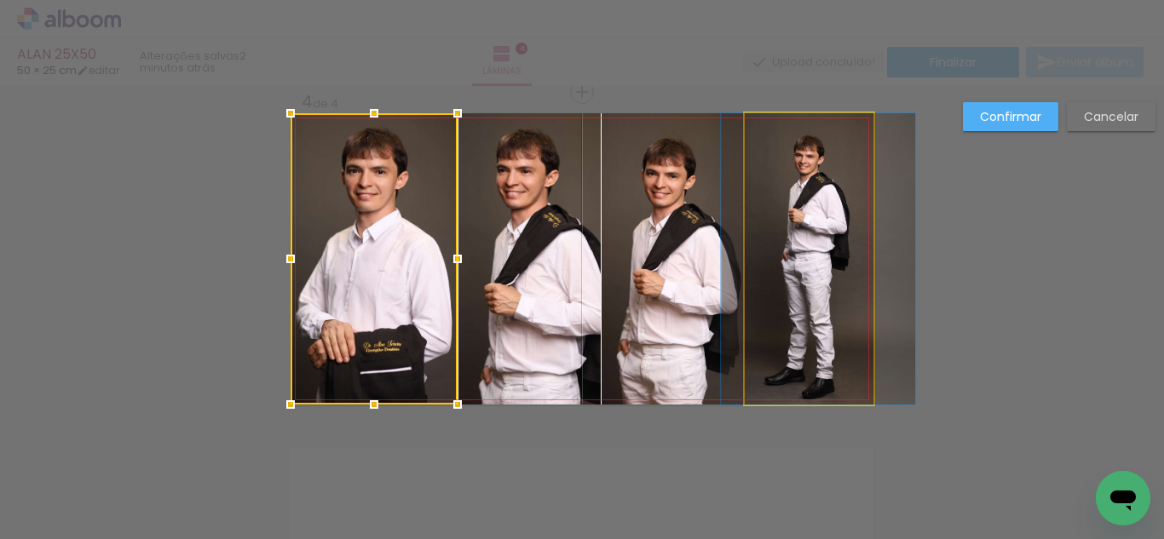
drag, startPoint x: 826, startPoint y: 270, endPoint x: 869, endPoint y: 262, distance: 43.3
click at [828, 269] on quentale-photo at bounding box center [809, 258] width 129 height 291
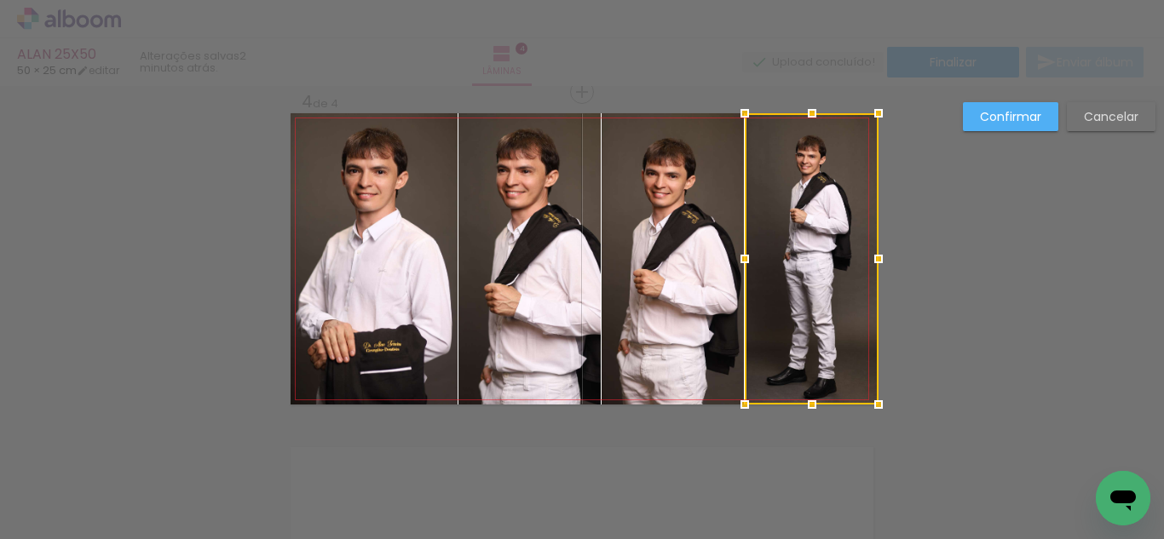
drag, startPoint x: 861, startPoint y: 257, endPoint x: 870, endPoint y: 261, distance: 9.2
click at [870, 261] on div at bounding box center [878, 259] width 34 height 34
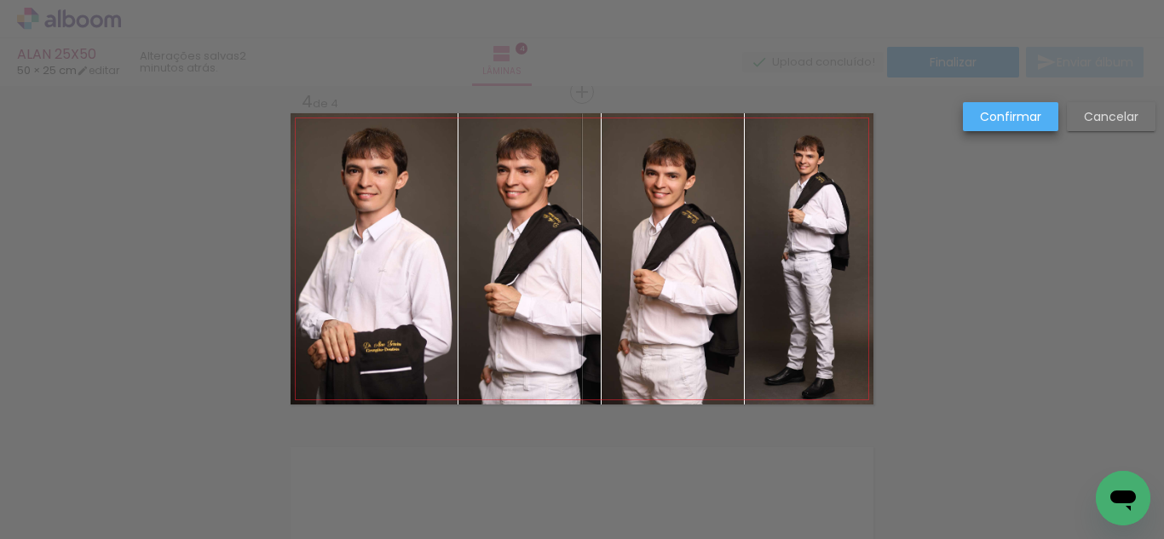
click at [0, 0] on slot "Confirmar" at bounding box center [0, 0] width 0 height 0
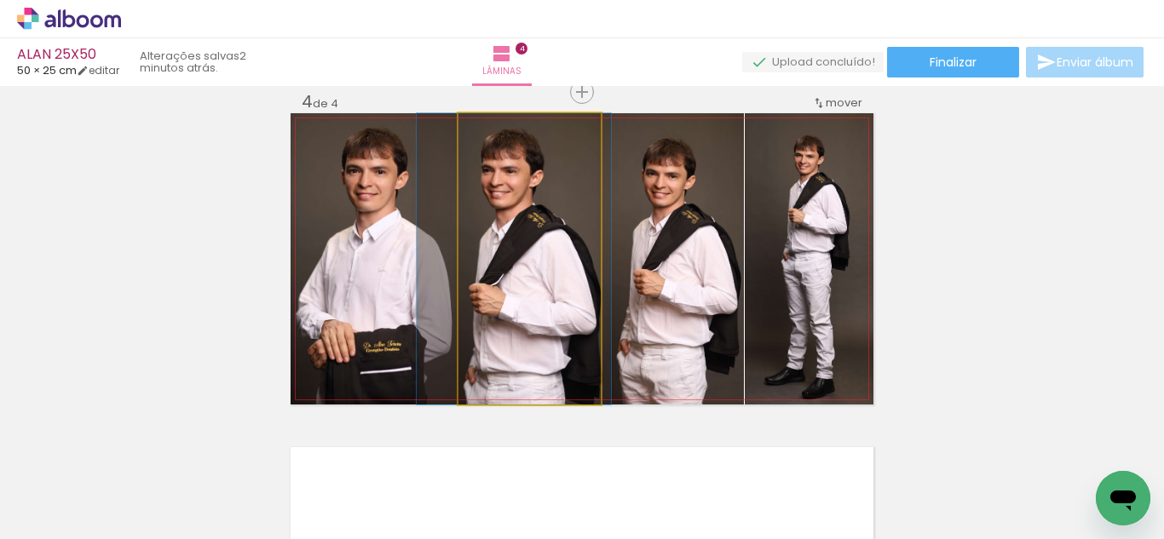
drag, startPoint x: 532, startPoint y: 268, endPoint x: 516, endPoint y: 271, distance: 15.5
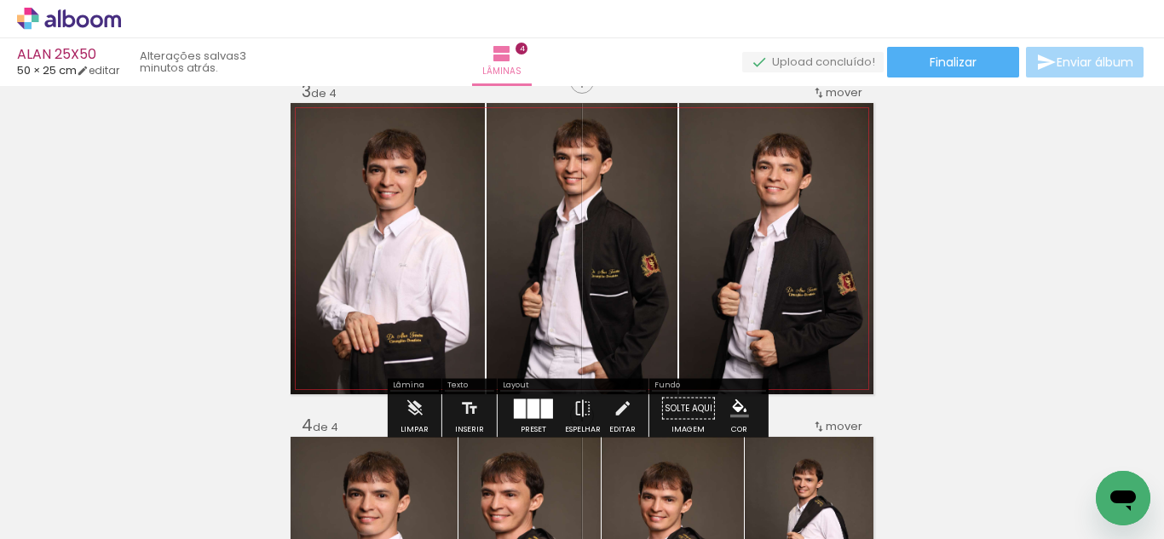
scroll to position [709, 0]
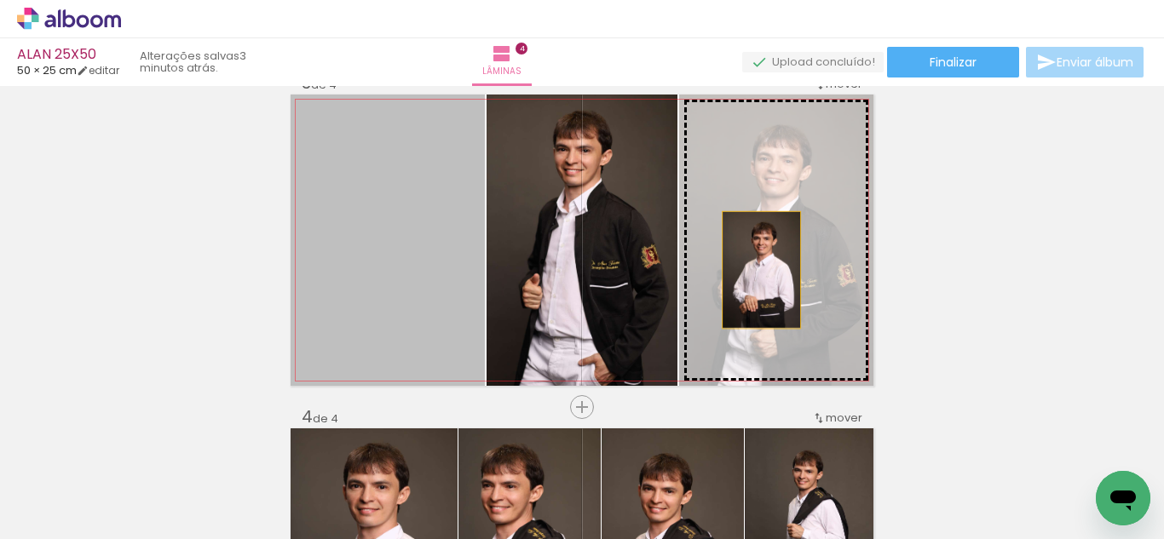
drag, startPoint x: 377, startPoint y: 293, endPoint x: 763, endPoint y: 270, distance: 385.8
click at [0, 0] on slot at bounding box center [0, 0] width 0 height 0
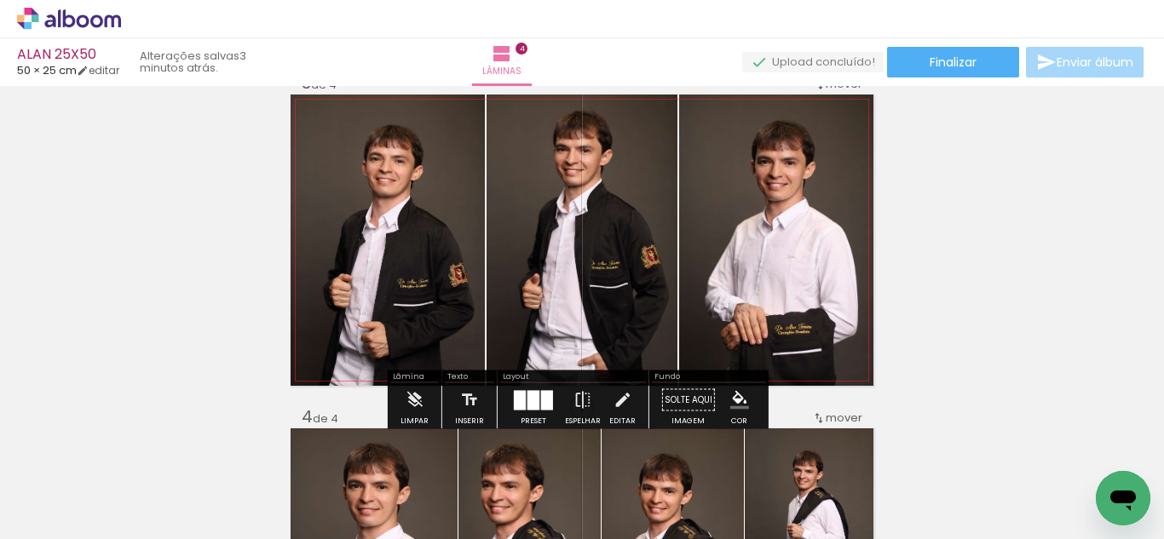
drag, startPoint x: 418, startPoint y: 245, endPoint x: 680, endPoint y: 258, distance: 261.9
click at [0, 0] on slot at bounding box center [0, 0] width 0 height 0
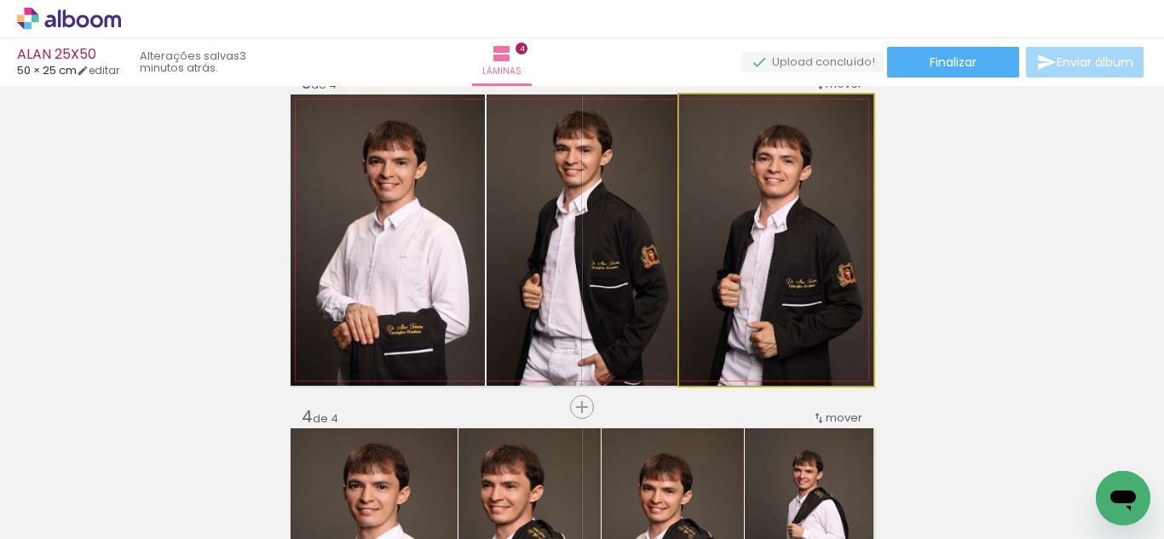
drag, startPoint x: 741, startPoint y: 262, endPoint x: 607, endPoint y: 251, distance: 135.1
click at [0, 0] on slot at bounding box center [0, 0] width 0 height 0
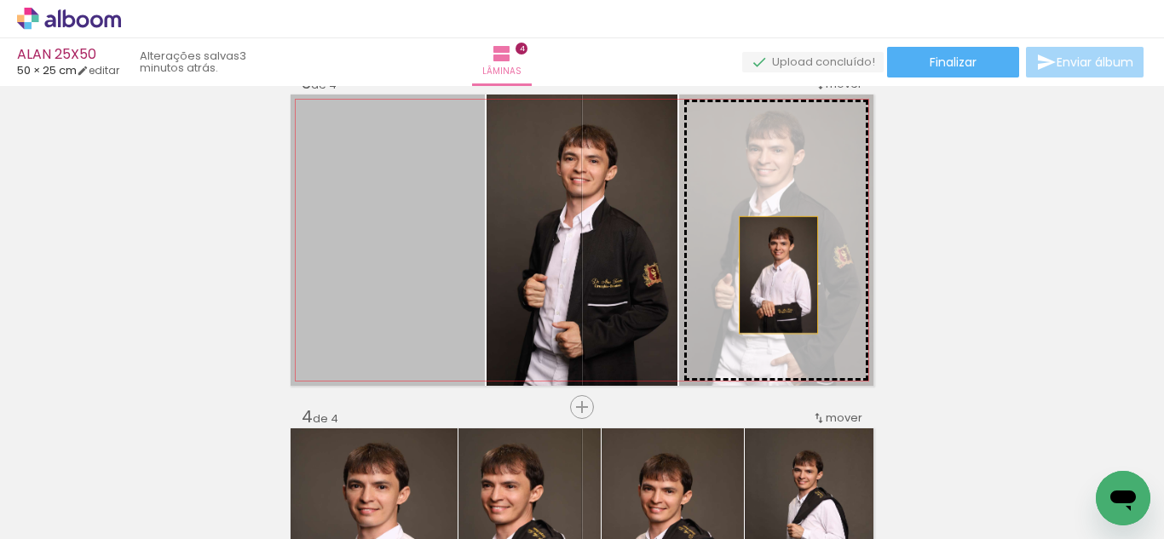
drag, startPoint x: 397, startPoint y: 266, endPoint x: 832, endPoint y: 278, distance: 434.7
click at [0, 0] on slot at bounding box center [0, 0] width 0 height 0
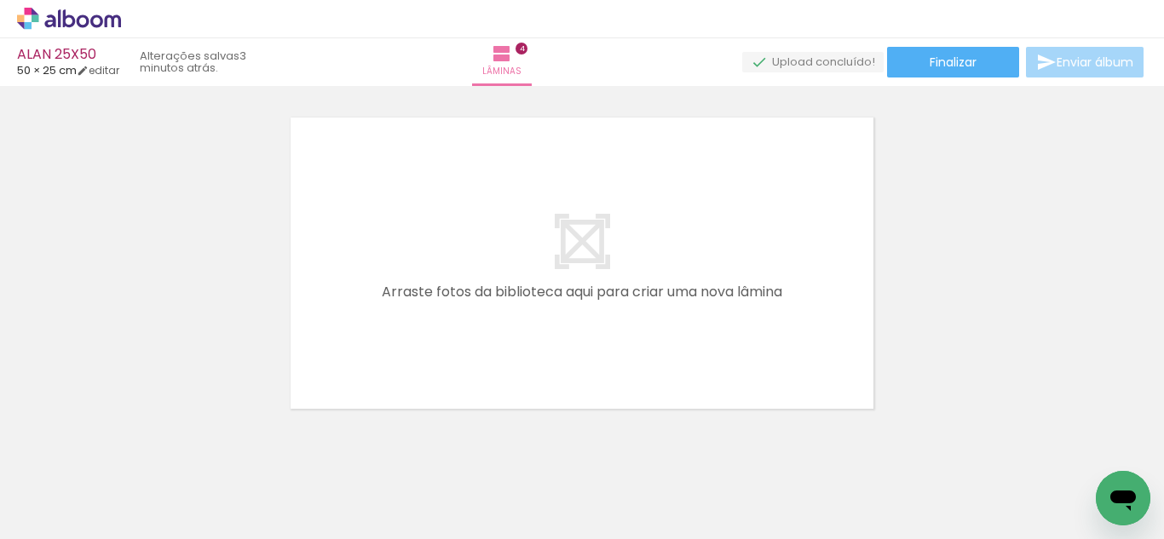
scroll to position [0, 4707]
drag, startPoint x: 997, startPoint y: 492, endPoint x: 805, endPoint y: 337, distance: 246.6
click at [805, 337] on quentale-workspace at bounding box center [582, 269] width 1164 height 539
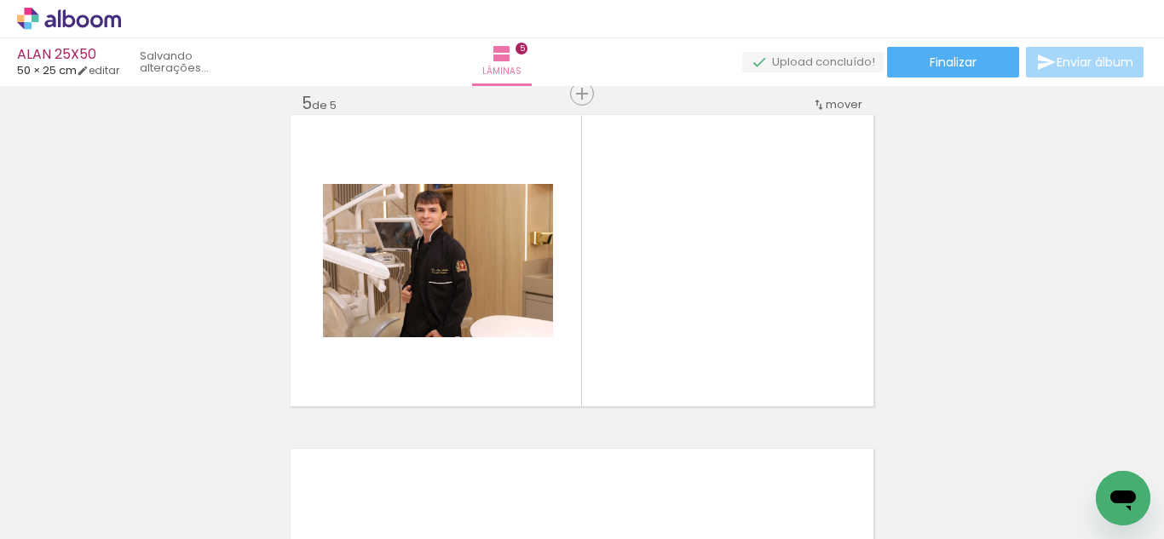
scroll to position [1358, 0]
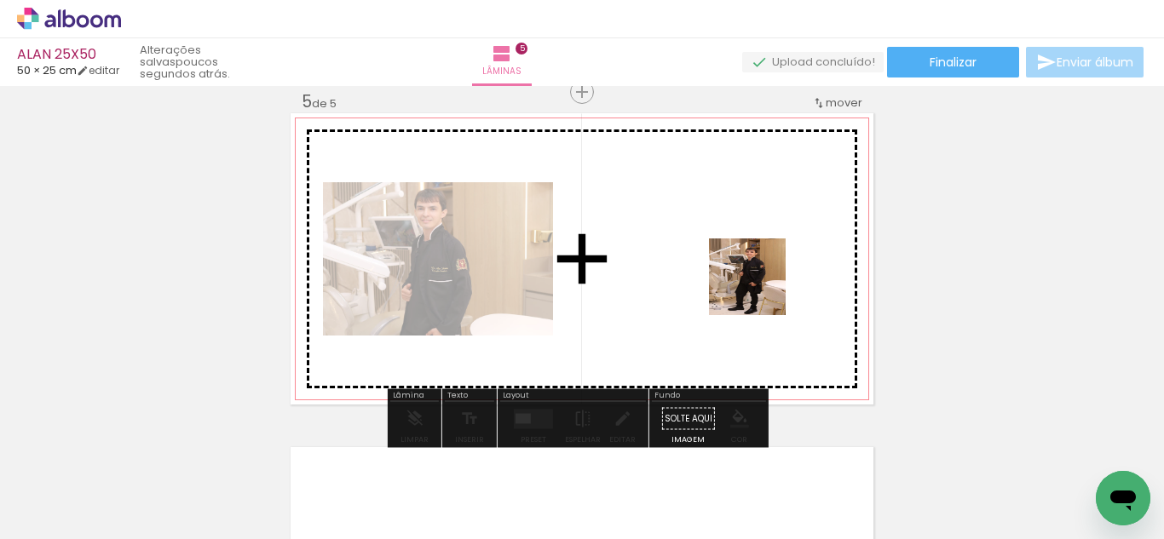
drag, startPoint x: 1080, startPoint y: 475, endPoint x: 850, endPoint y: 412, distance: 238.5
click at [713, 278] on quentale-workspace at bounding box center [582, 269] width 1164 height 539
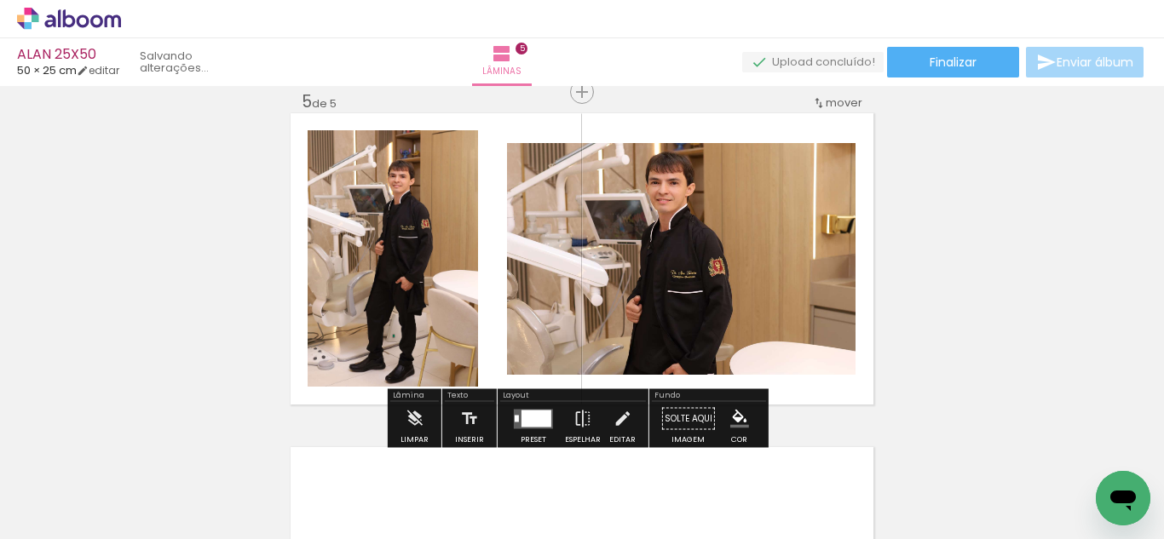
drag, startPoint x: 937, startPoint y: 492, endPoint x: 739, endPoint y: 332, distance: 255.1
click at [714, 297] on quentale-workspace at bounding box center [582, 269] width 1164 height 539
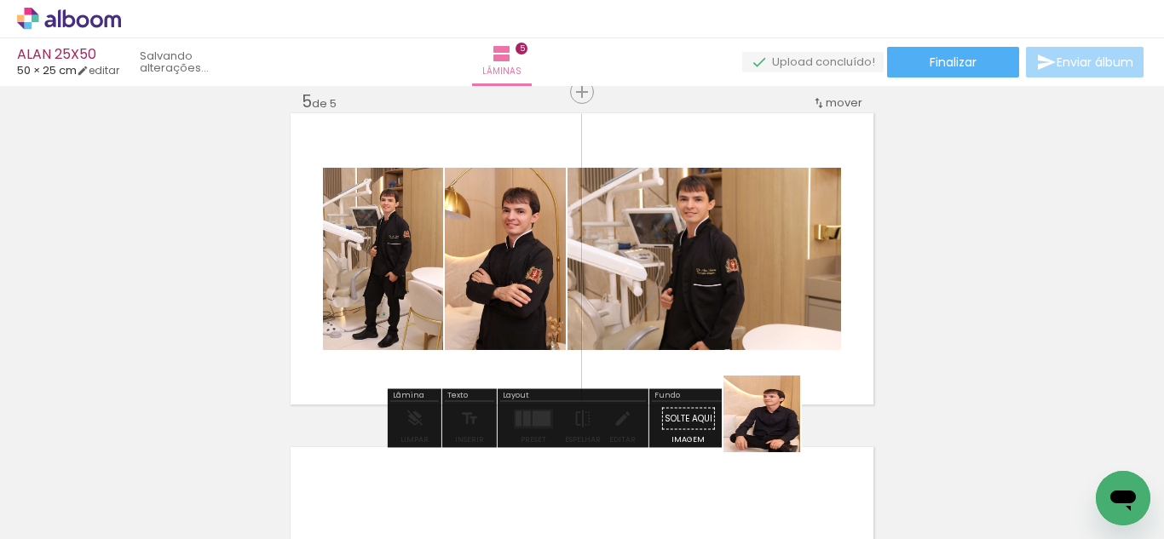
drag, startPoint x: 775, startPoint y: 427, endPoint x: 553, endPoint y: 320, distance: 245.8
click at [573, 274] on quentale-workspace at bounding box center [582, 269] width 1164 height 539
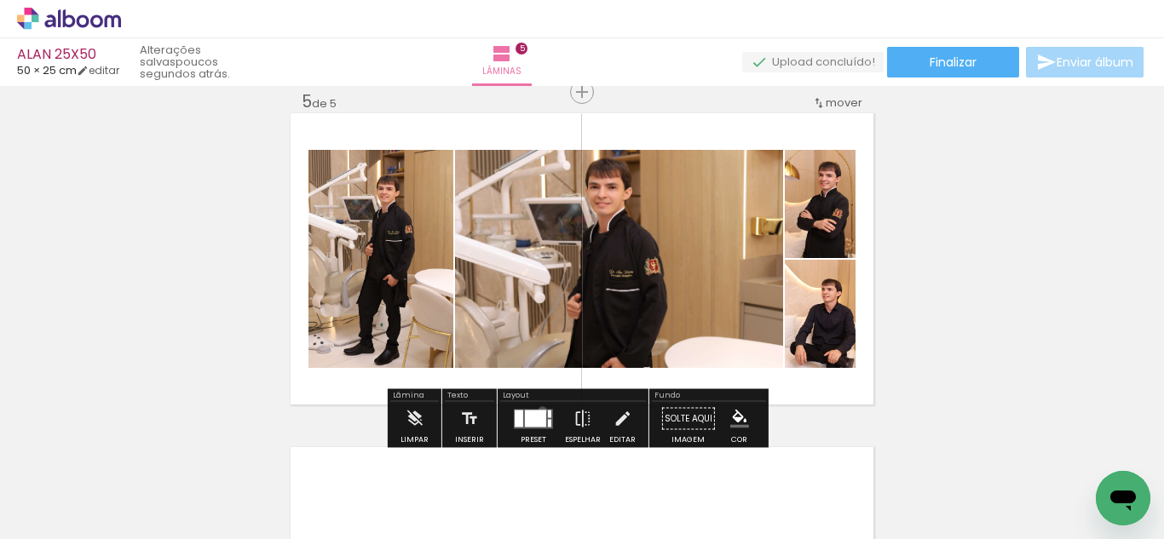
click at [538, 411] on div at bounding box center [535, 418] width 21 height 17
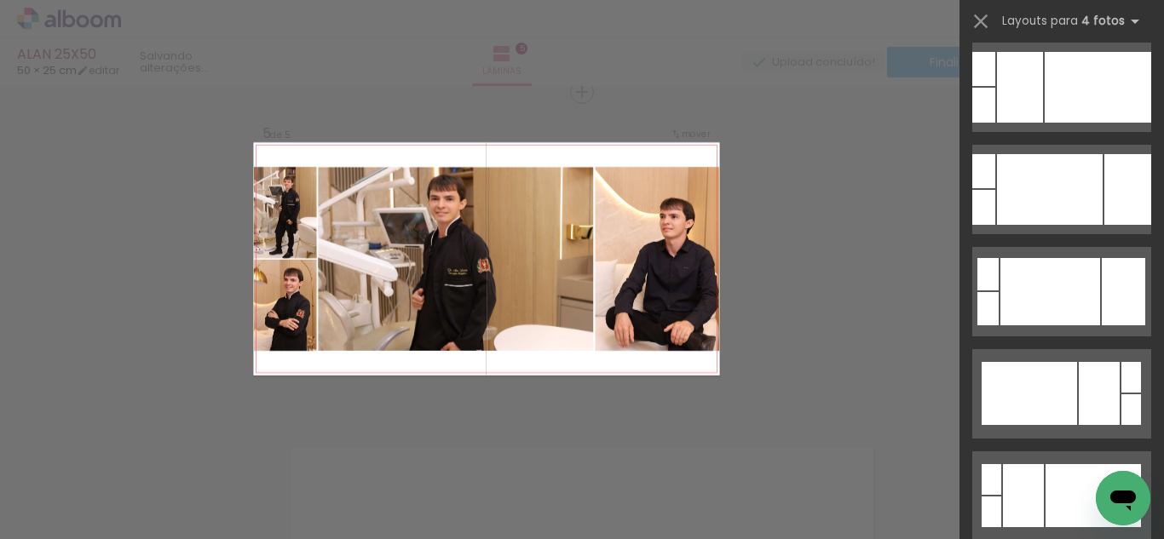
scroll to position [526, 0]
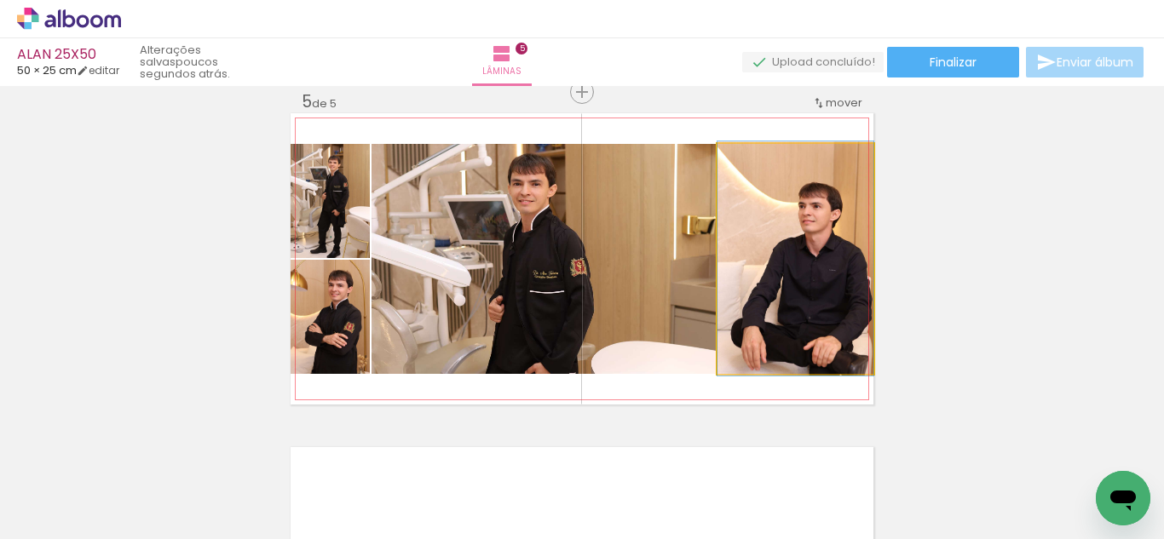
click at [781, 328] on quentale-photo at bounding box center [795, 259] width 156 height 230
click at [746, 316] on quentale-photo at bounding box center [795, 259] width 156 height 230
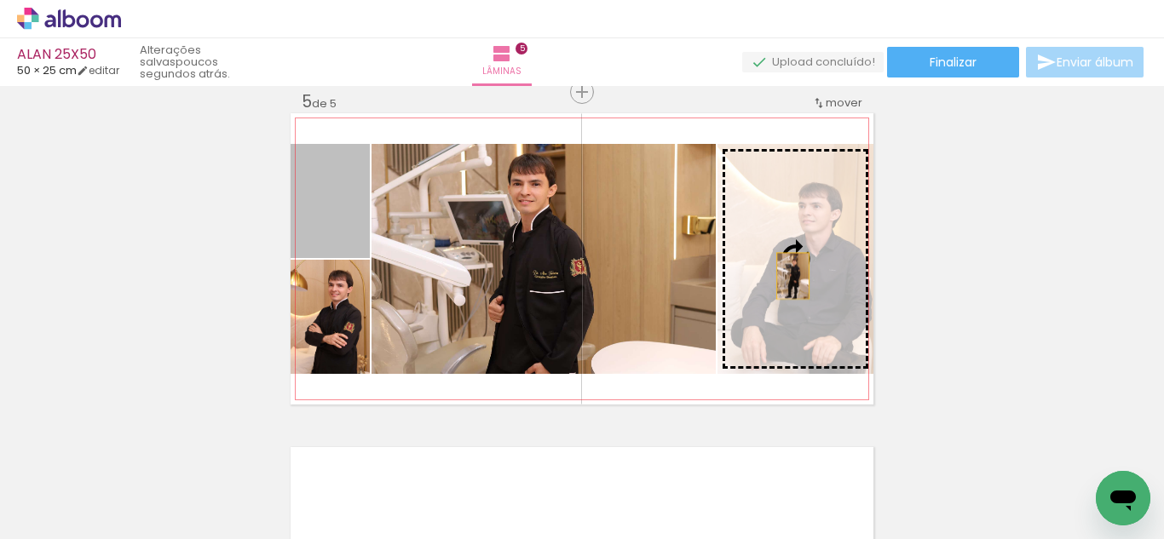
drag, startPoint x: 332, startPoint y: 234, endPoint x: 789, endPoint y: 276, distance: 458.6
click at [0, 0] on slot at bounding box center [0, 0] width 0 height 0
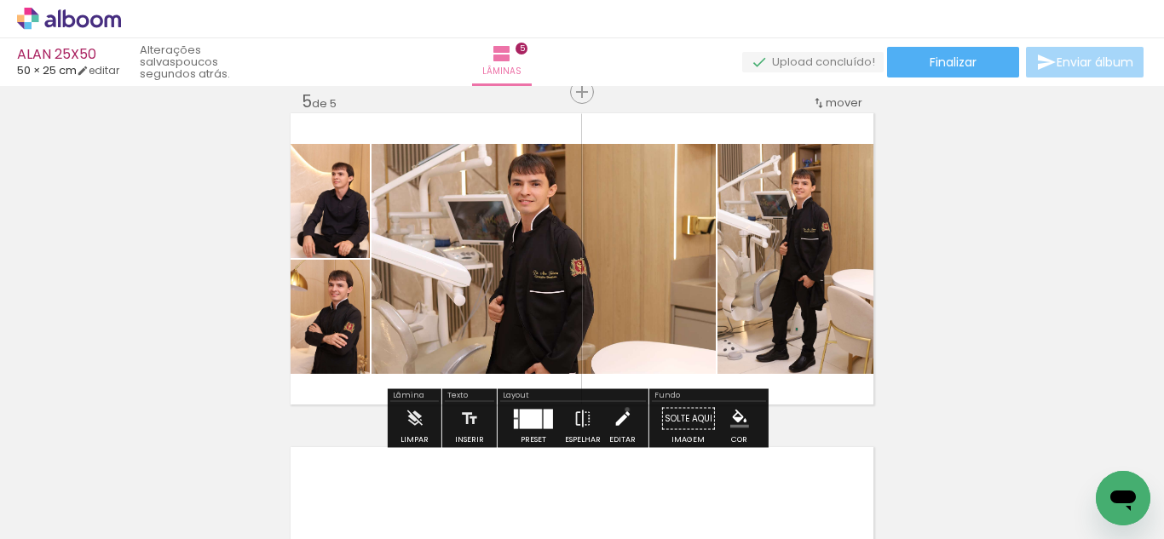
click at [623, 410] on iron-icon at bounding box center [622, 419] width 19 height 34
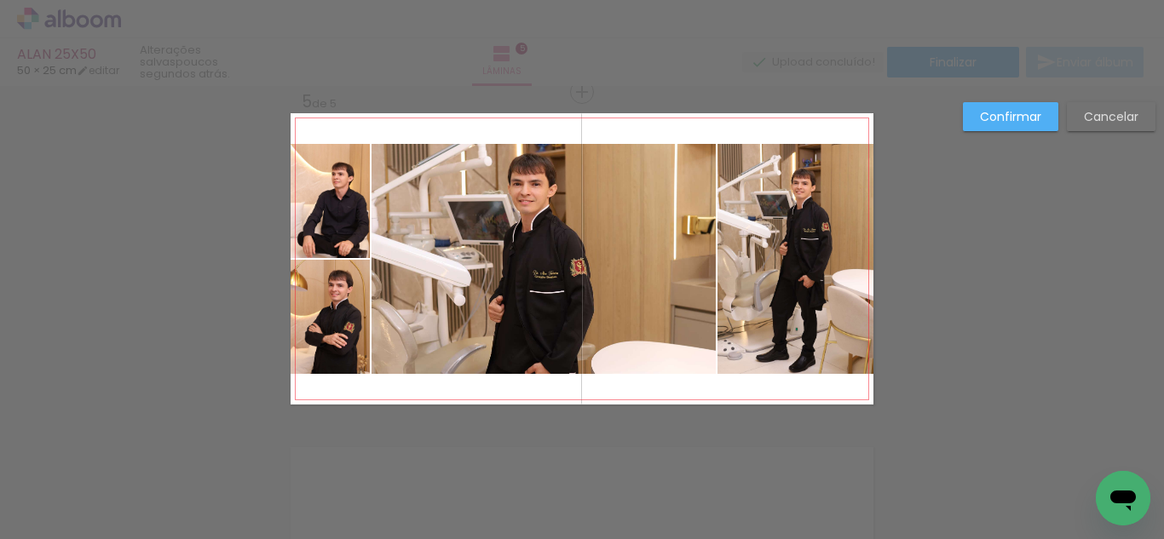
click at [813, 248] on quentale-photo at bounding box center [795, 259] width 156 height 230
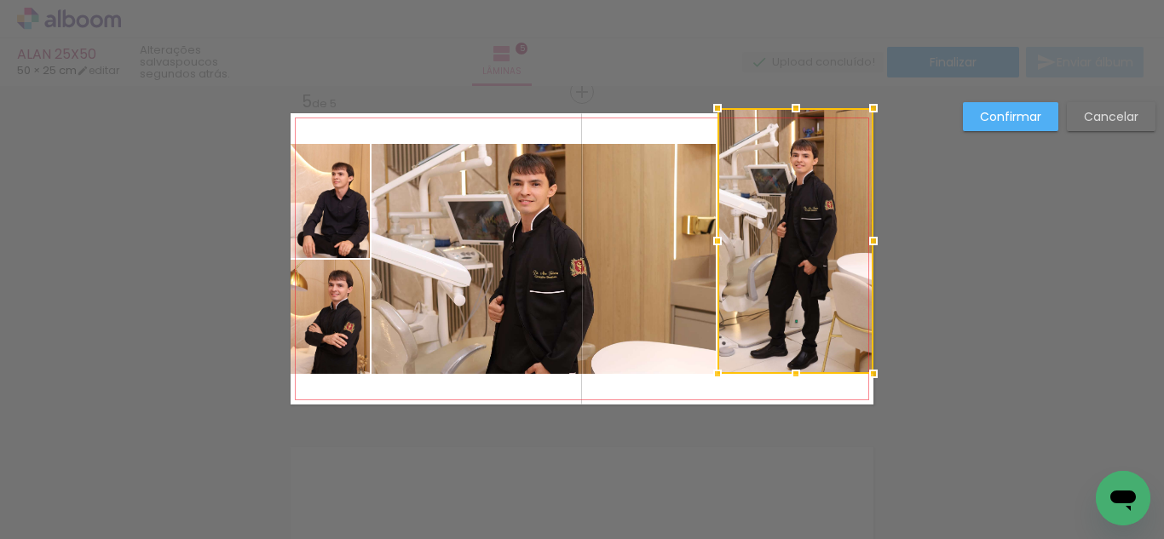
drag, startPoint x: 790, startPoint y: 149, endPoint x: 782, endPoint y: 89, distance: 61.0
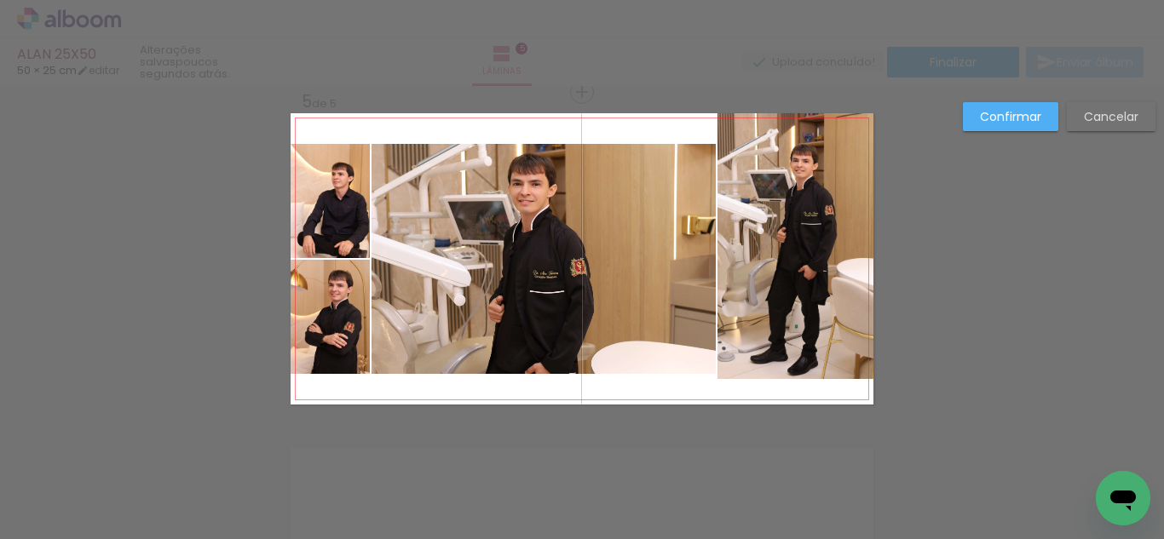
click at [793, 210] on quentale-photo at bounding box center [795, 246] width 156 height 266
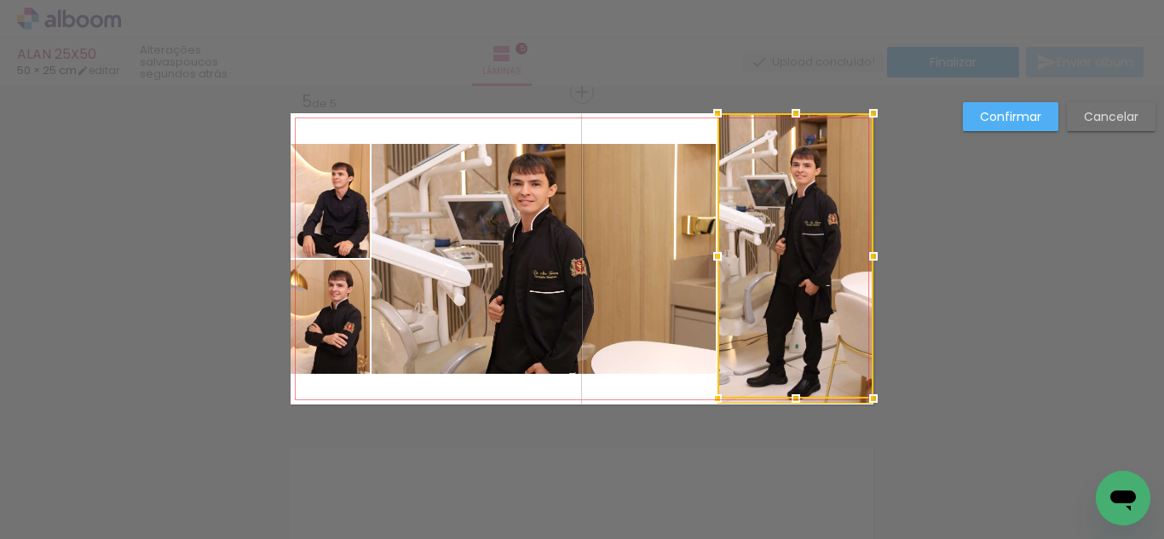
drag, startPoint x: 782, startPoint y: 381, endPoint x: 783, endPoint y: 420, distance: 39.2
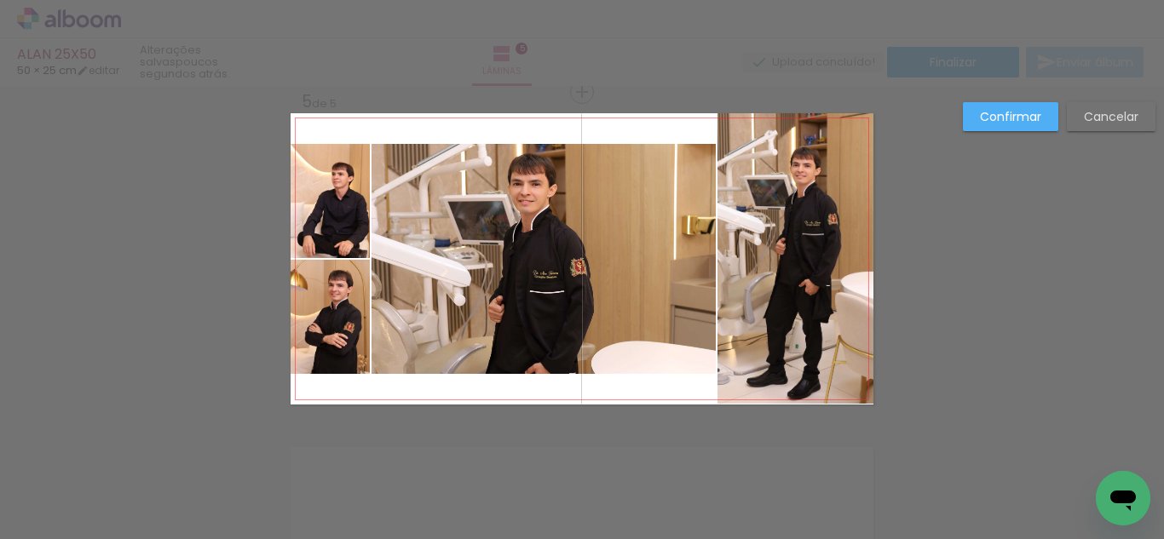
click at [776, 347] on quentale-photo at bounding box center [795, 258] width 156 height 291
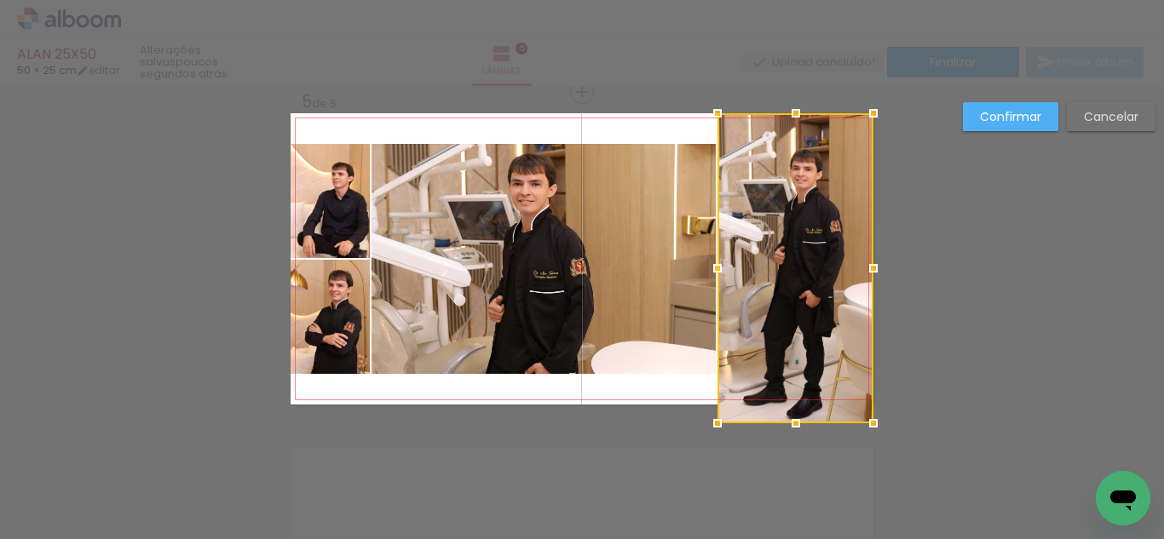
click at [794, 412] on div at bounding box center [796, 423] width 34 height 34
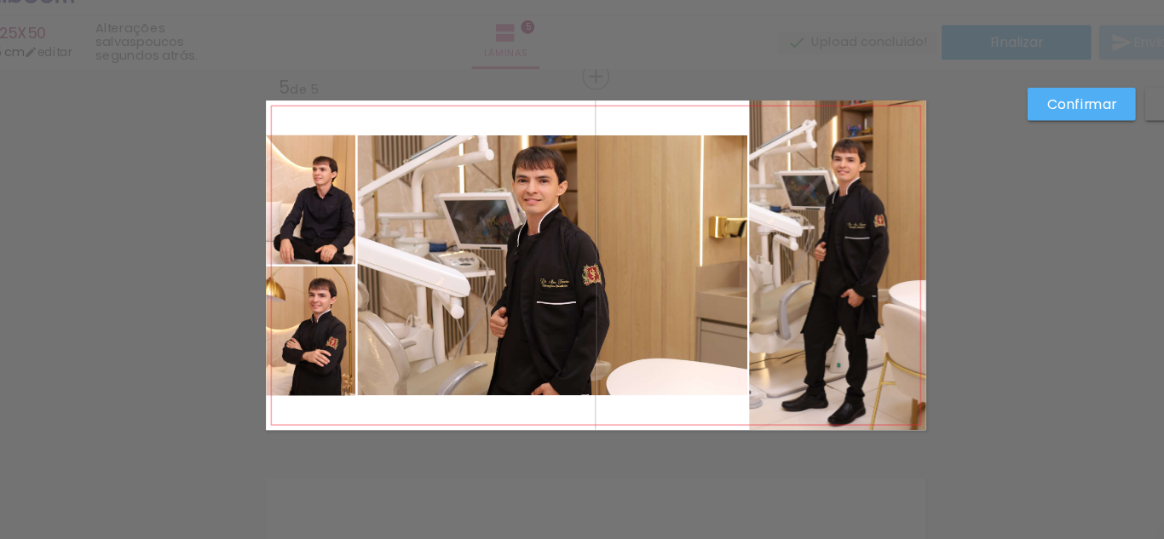
click at [465, 216] on quentale-photo at bounding box center [543, 259] width 344 height 230
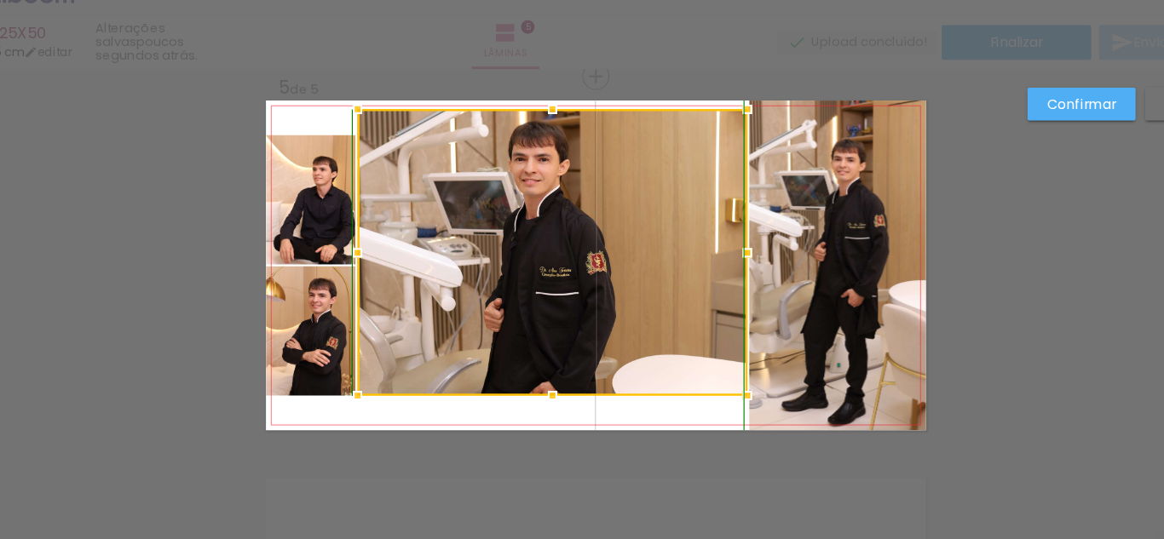
drag, startPoint x: 534, startPoint y: 142, endPoint x: 528, endPoint y: 83, distance: 59.9
click at [528, 0] on div "ALAN 25X50 50 × 25 cm editar poucos segundos atrás. Lâminas 5 Finalizar Enviar …" at bounding box center [582, 0] width 1164 height 0
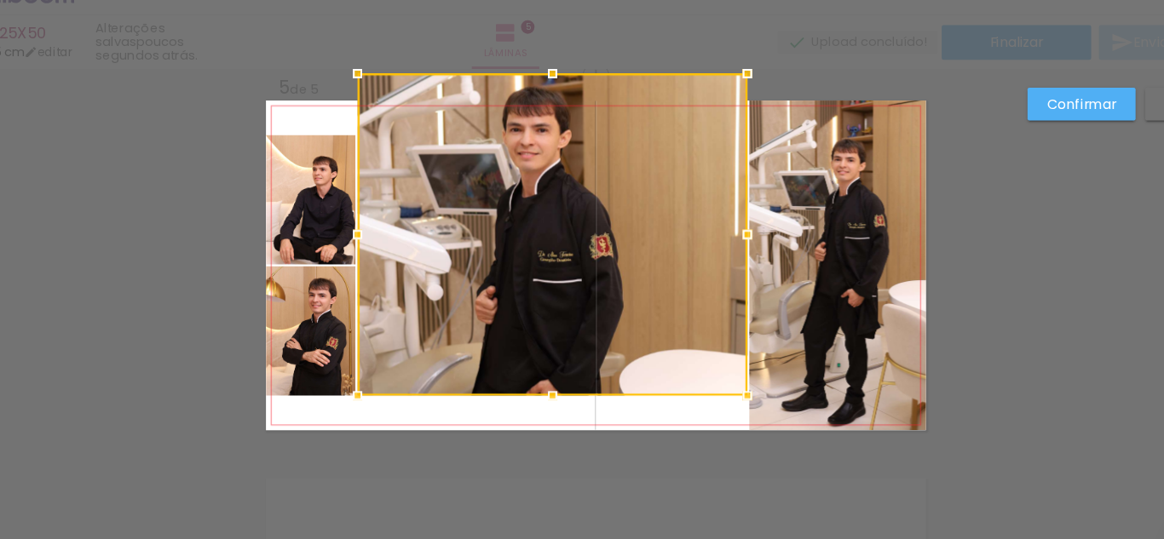
drag, startPoint x: 533, startPoint y: 114, endPoint x: 535, endPoint y: 101, distance: 13.0
click at [535, 101] on div at bounding box center [544, 89] width 34 height 34
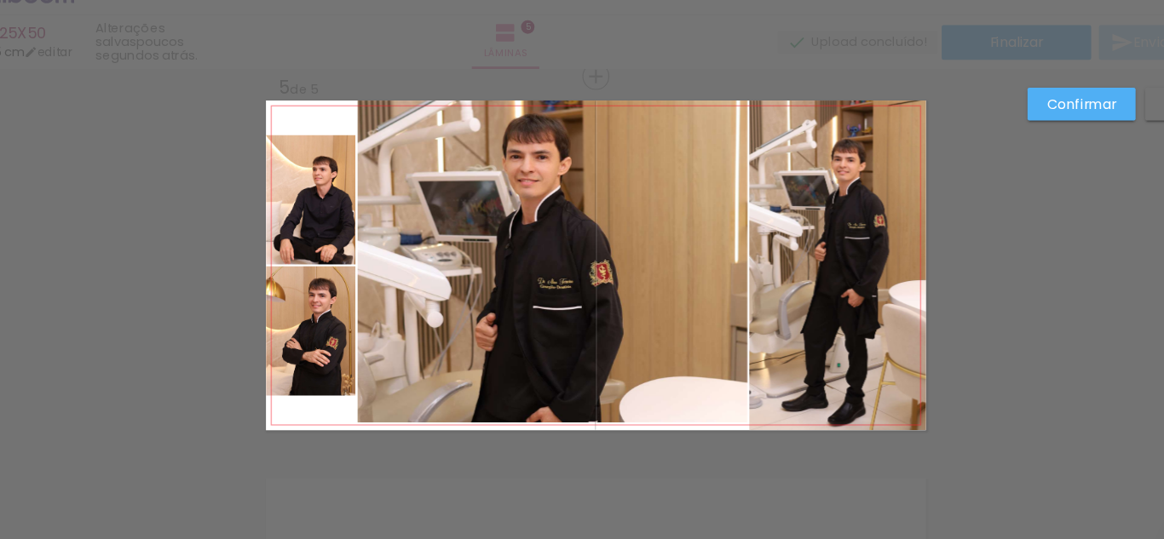
drag, startPoint x: 544, startPoint y: 224, endPoint x: 543, endPoint y: 236, distance: 12.0
click at [544, 225] on quentale-photo at bounding box center [543, 255] width 344 height 285
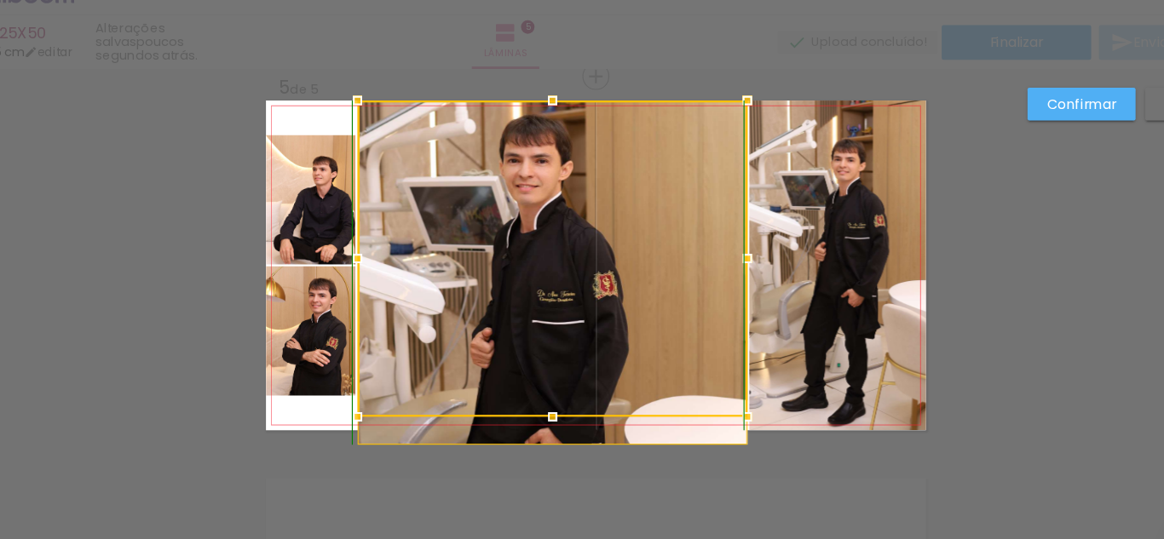
drag, startPoint x: 538, startPoint y: 377, endPoint x: 539, endPoint y: 390, distance: 12.8
click at [539, 390] on div at bounding box center [544, 393] width 34 height 34
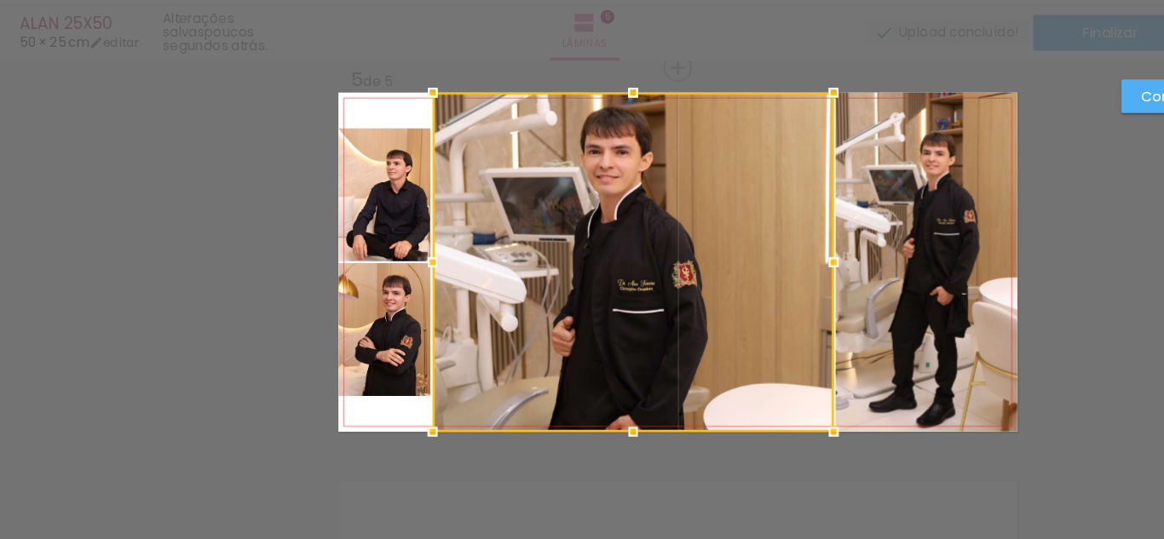
click at [0, 0] on slot "Confirmar" at bounding box center [0, 0] width 0 height 0
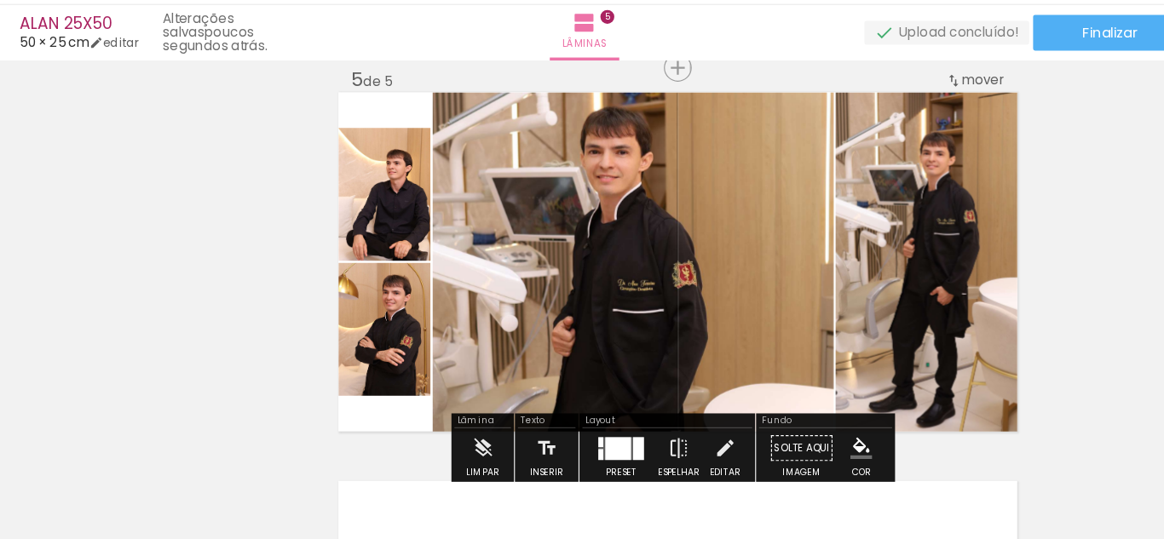
click at [613, 414] on iron-icon at bounding box center [622, 419] width 19 height 34
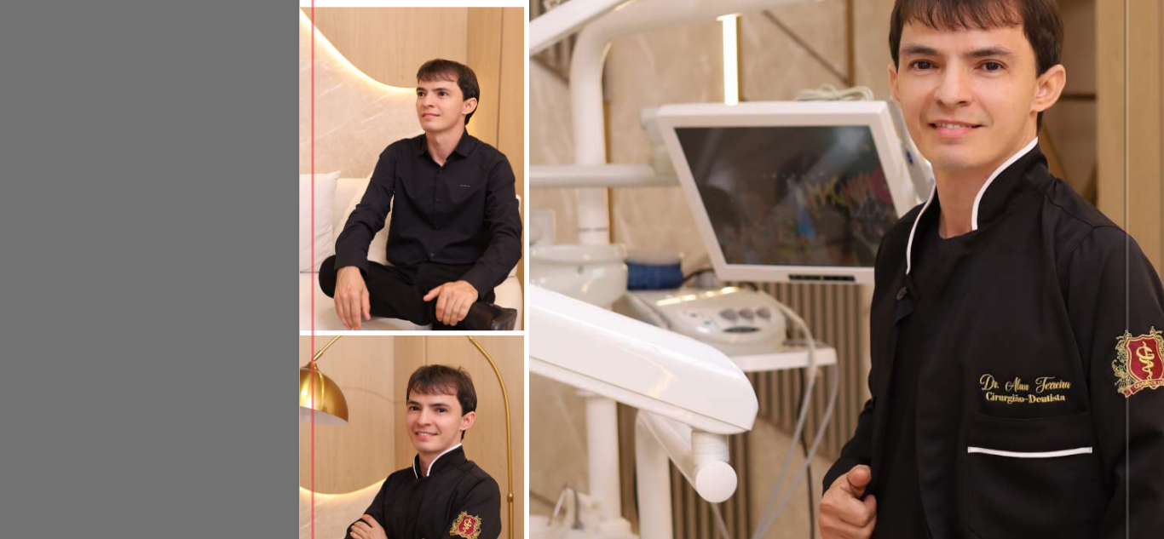
click at [314, 196] on quentale-photo at bounding box center [330, 201] width 79 height 114
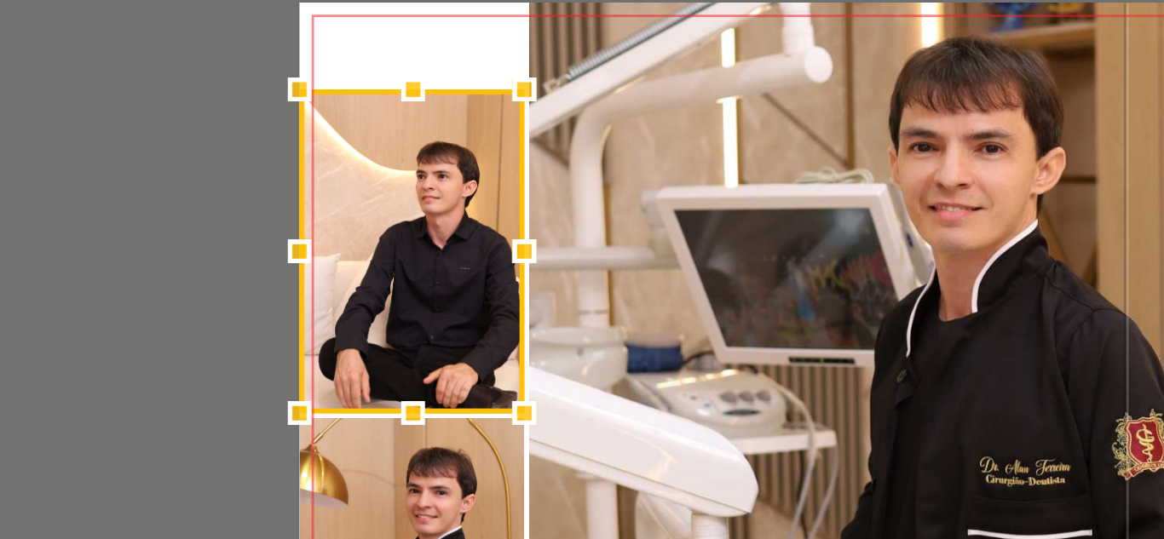
scroll to position [1328, 0]
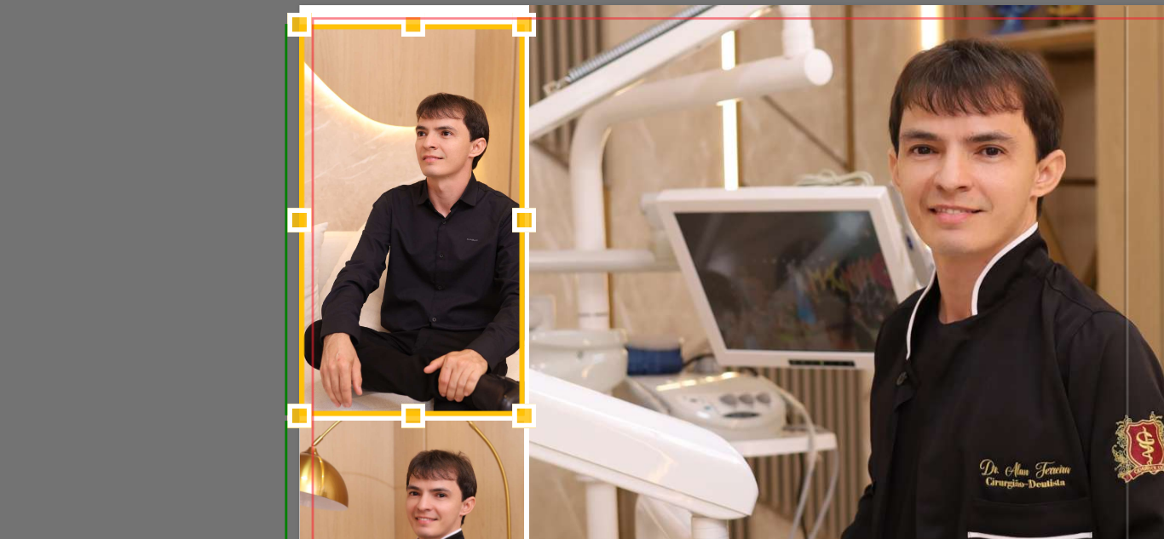
drag, startPoint x: 321, startPoint y: 174, endPoint x: 318, endPoint y: 134, distance: 40.2
click at [318, 143] on album-spread "5 de 5" at bounding box center [582, 288] width 583 height 291
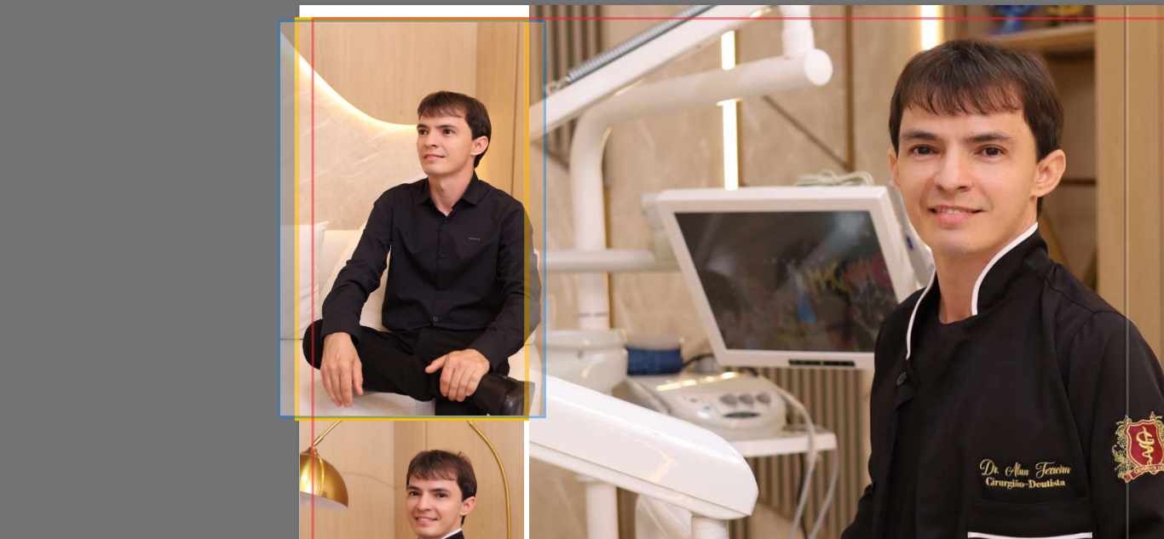
drag, startPoint x: 325, startPoint y: 169, endPoint x: 328, endPoint y: 153, distance: 16.4
click at [325, 169] on quentale-photo at bounding box center [330, 218] width 79 height 139
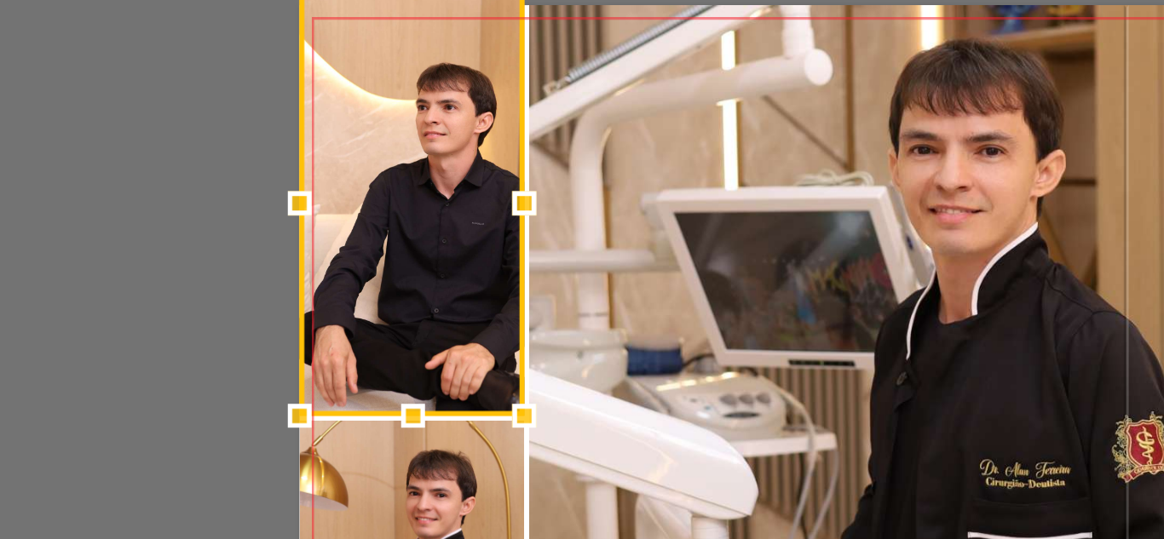
click at [323, 147] on div at bounding box center [331, 137] width 34 height 34
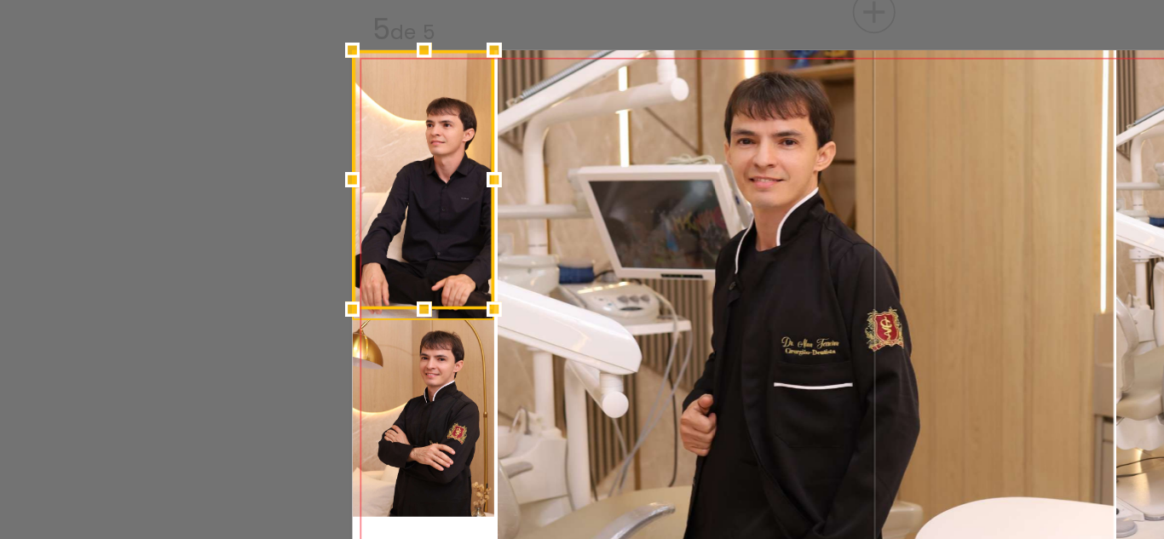
click at [409, 283] on quentale-photo at bounding box center [543, 288] width 344 height 291
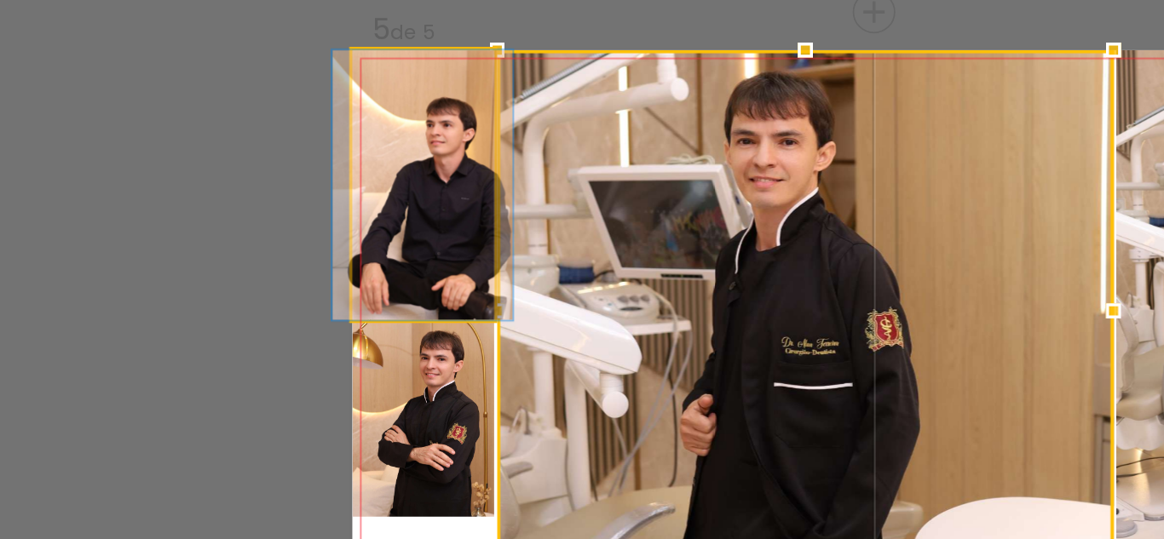
click at [343, 268] on quentale-photo at bounding box center [330, 218] width 79 height 151
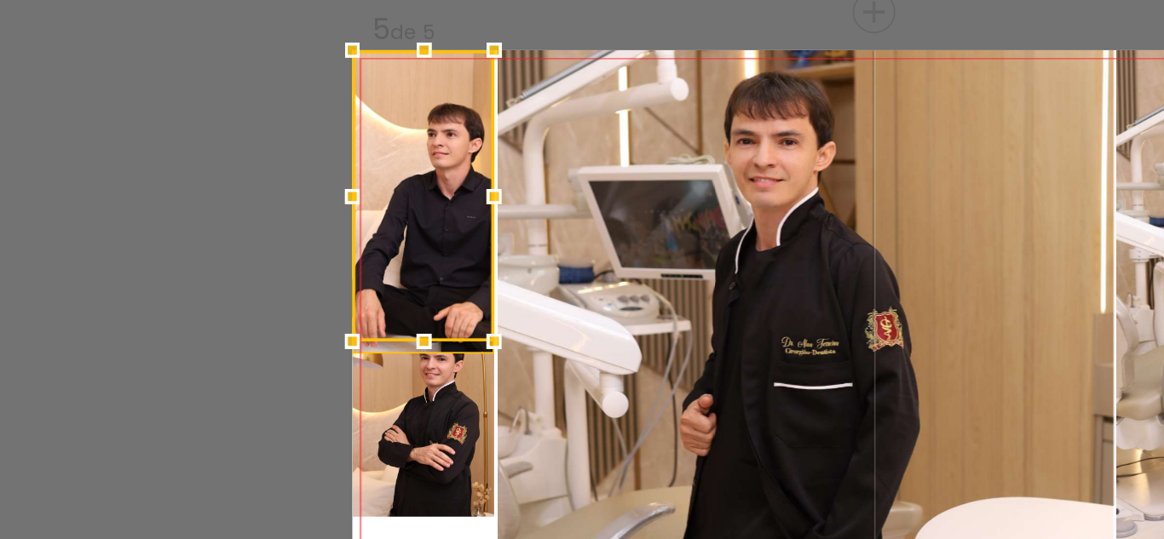
click at [323, 279] on div at bounding box center [330, 224] width 79 height 163
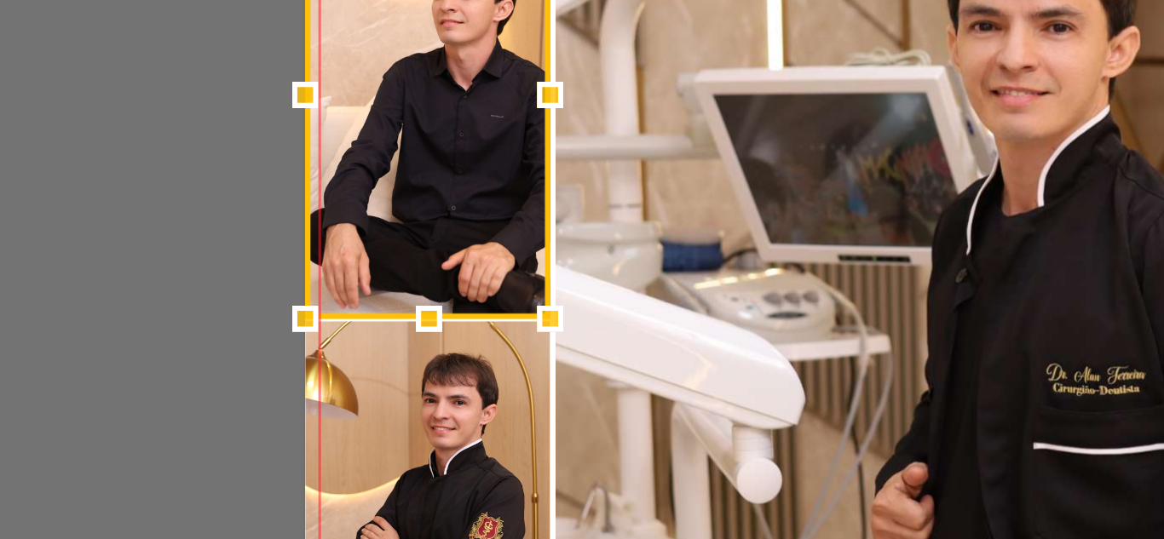
drag, startPoint x: 324, startPoint y: 311, endPoint x: 322, endPoint y: 288, distance: 23.1
click at [322, 288] on div at bounding box center [331, 289] width 34 height 34
click at [418, 291] on quentale-photo at bounding box center [543, 288] width 344 height 291
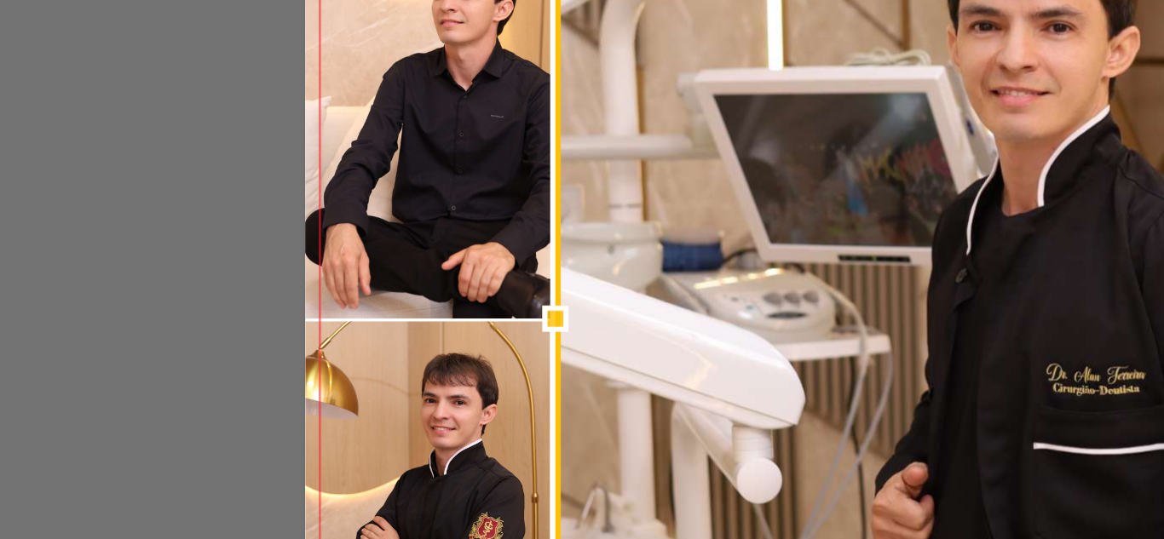
click at [339, 283] on quentale-photo at bounding box center [330, 216] width 79 height 146
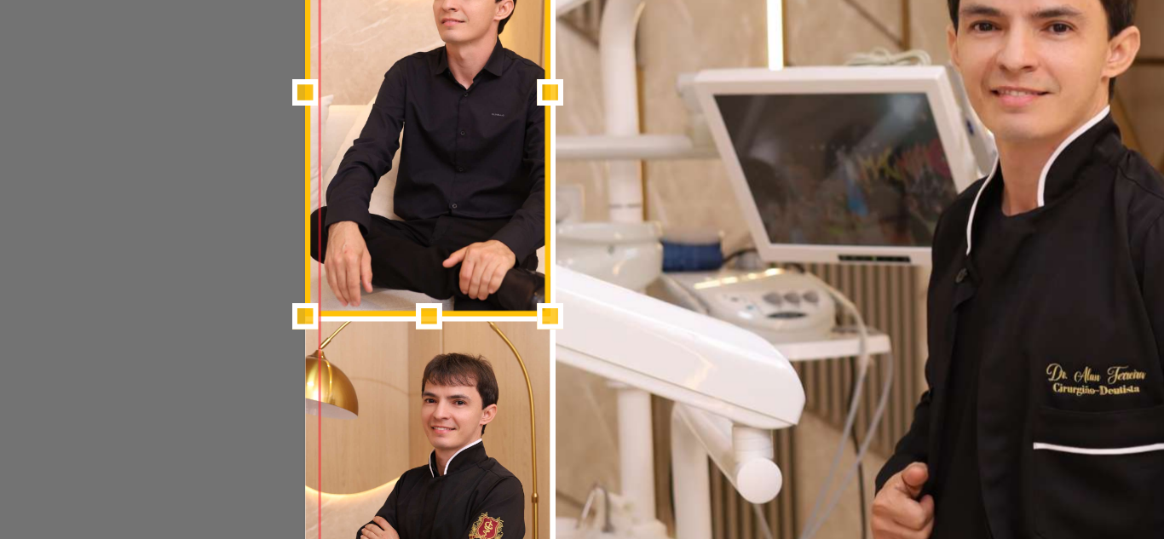
click at [325, 288] on div at bounding box center [331, 288] width 34 height 34
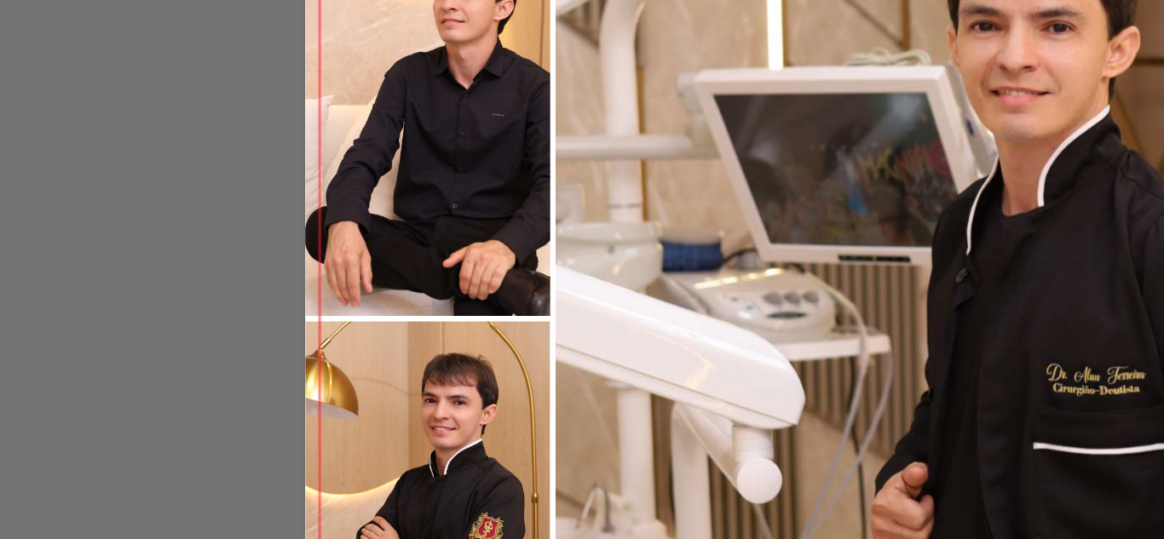
click at [431, 298] on quentale-photo at bounding box center [543, 288] width 344 height 291
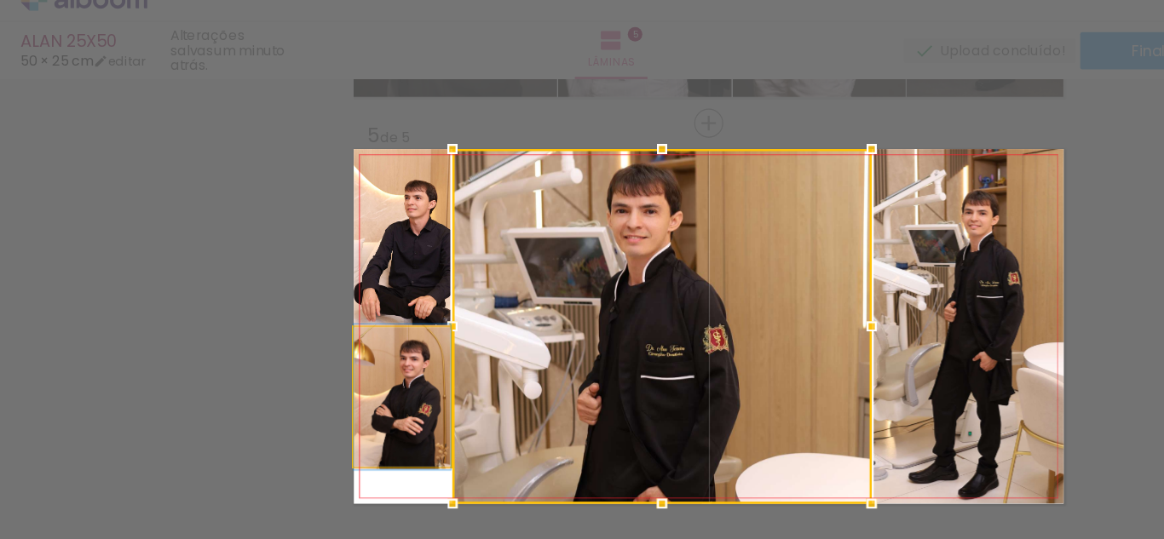
drag, startPoint x: 349, startPoint y: 367, endPoint x: 339, endPoint y: 372, distance: 11.4
click at [348, 368] on quentale-photo at bounding box center [330, 347] width 79 height 114
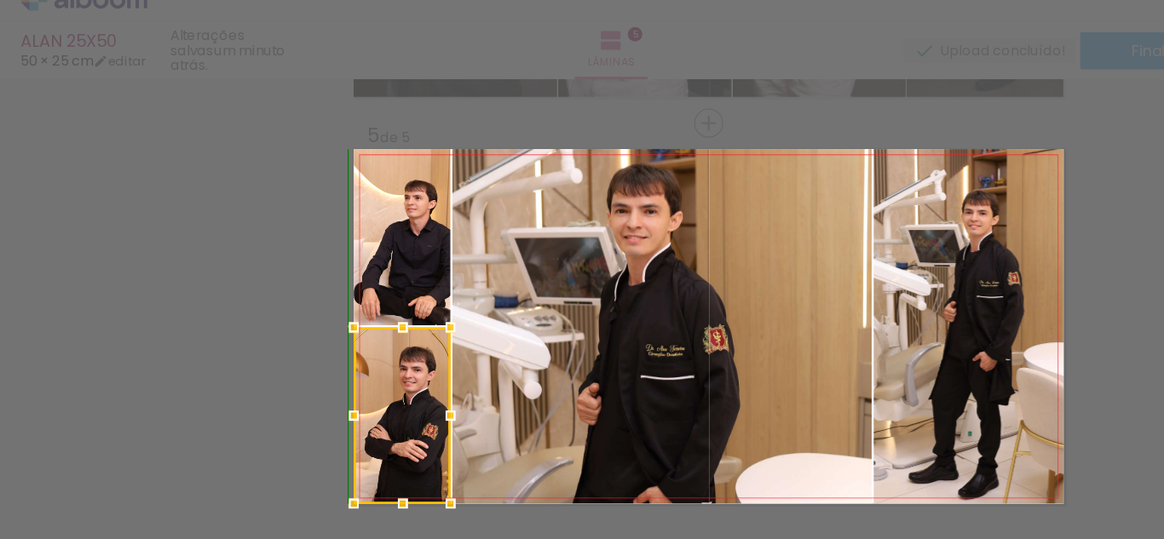
drag, startPoint x: 323, startPoint y: 400, endPoint x: 314, endPoint y: 431, distance: 32.7
click at [314, 431] on div at bounding box center [331, 435] width 34 height 34
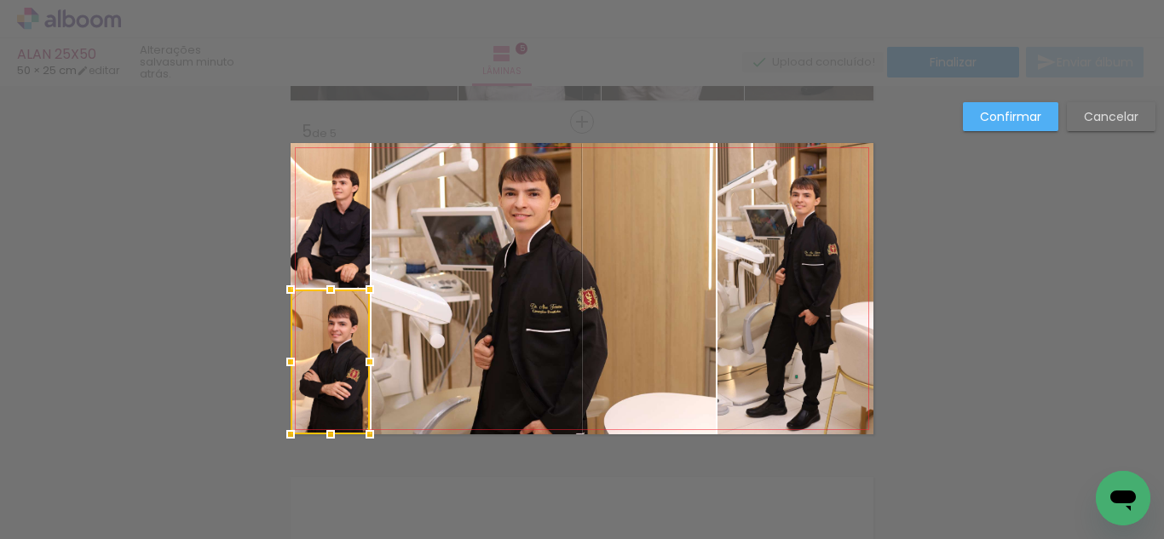
click at [0, 0] on slot "Confirmar" at bounding box center [0, 0] width 0 height 0
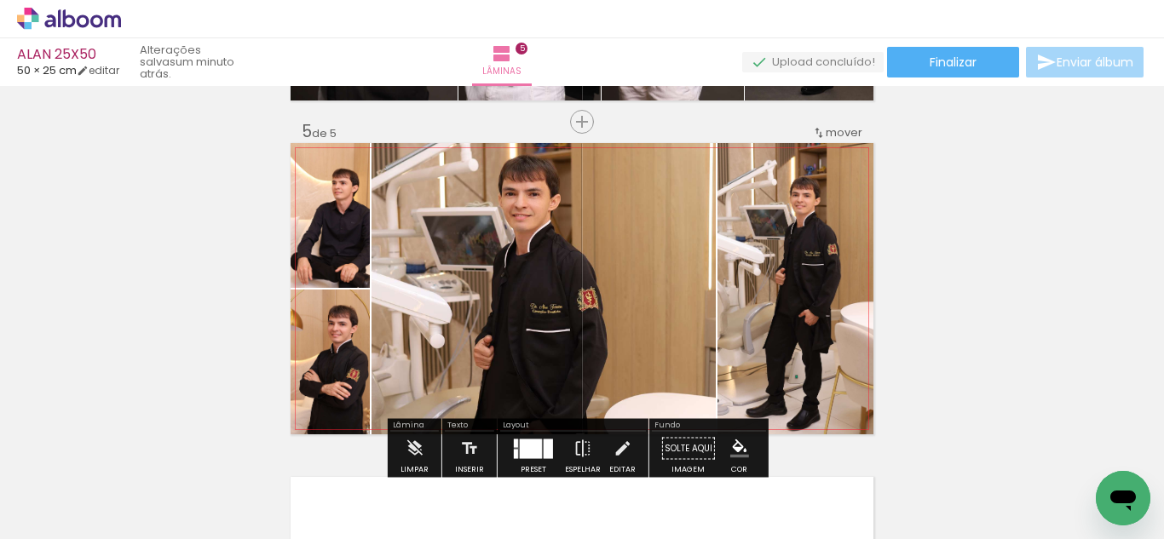
click at [511, 277] on quentale-photo at bounding box center [543, 288] width 344 height 291
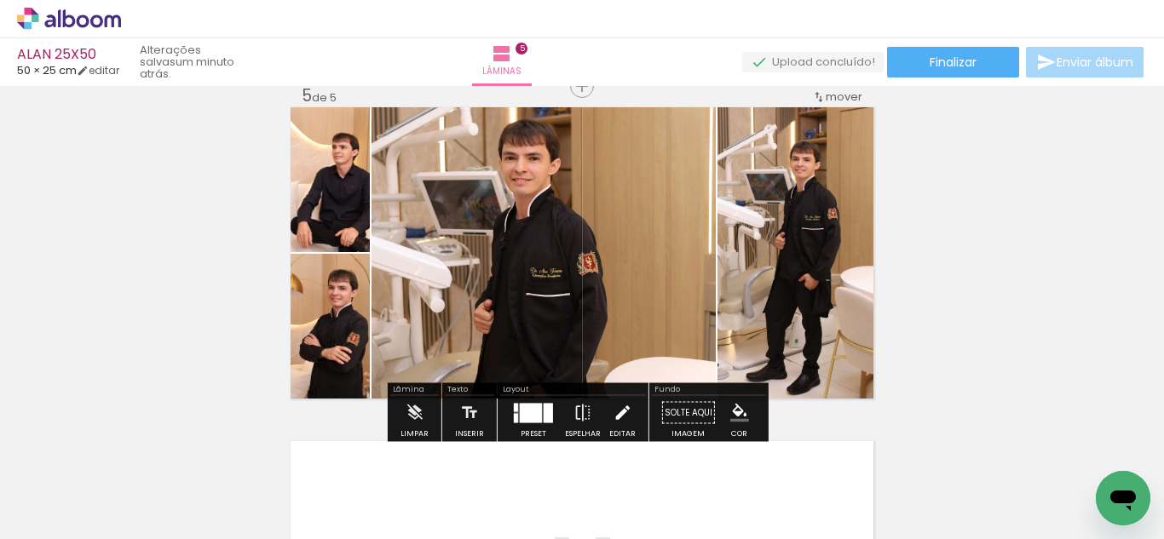
drag, startPoint x: 627, startPoint y: 407, endPoint x: 607, endPoint y: 397, distance: 22.9
click at [626, 407] on paper-button "Editar" at bounding box center [622, 417] width 35 height 43
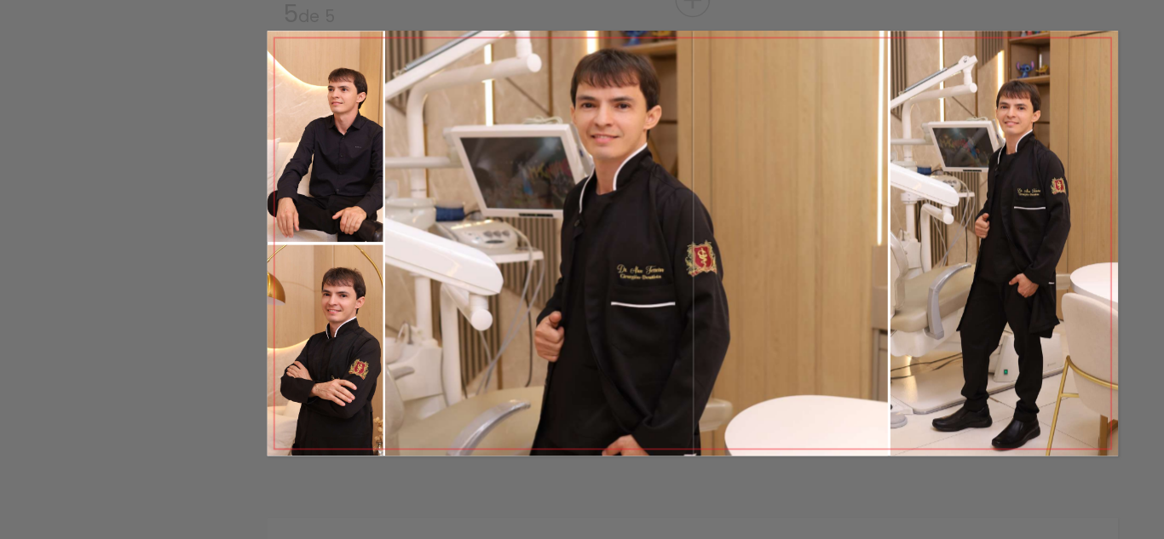
scroll to position [1358, 0]
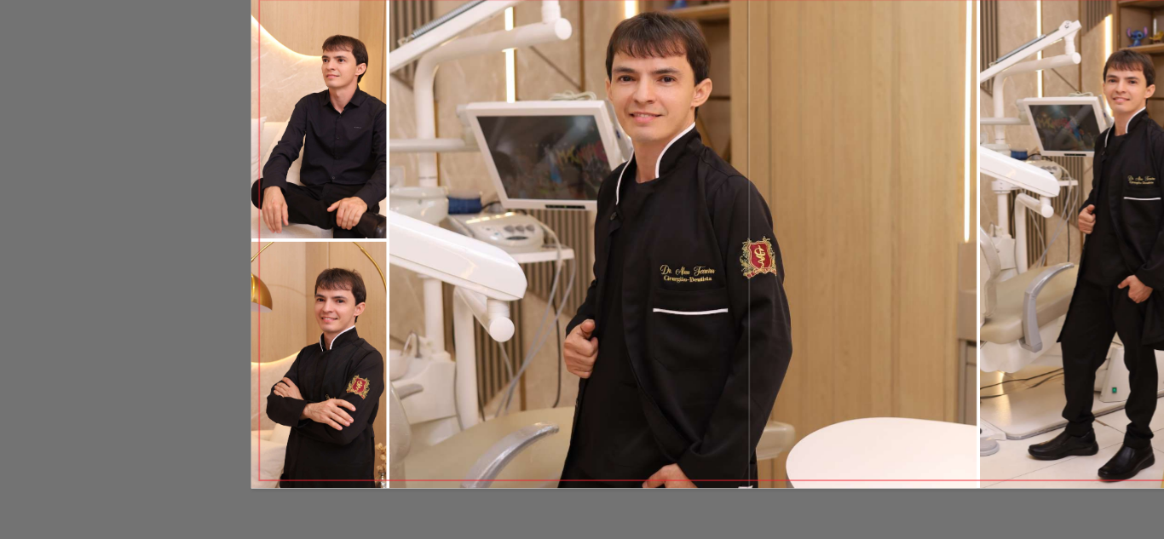
click at [394, 252] on quentale-photo at bounding box center [543, 258] width 344 height 291
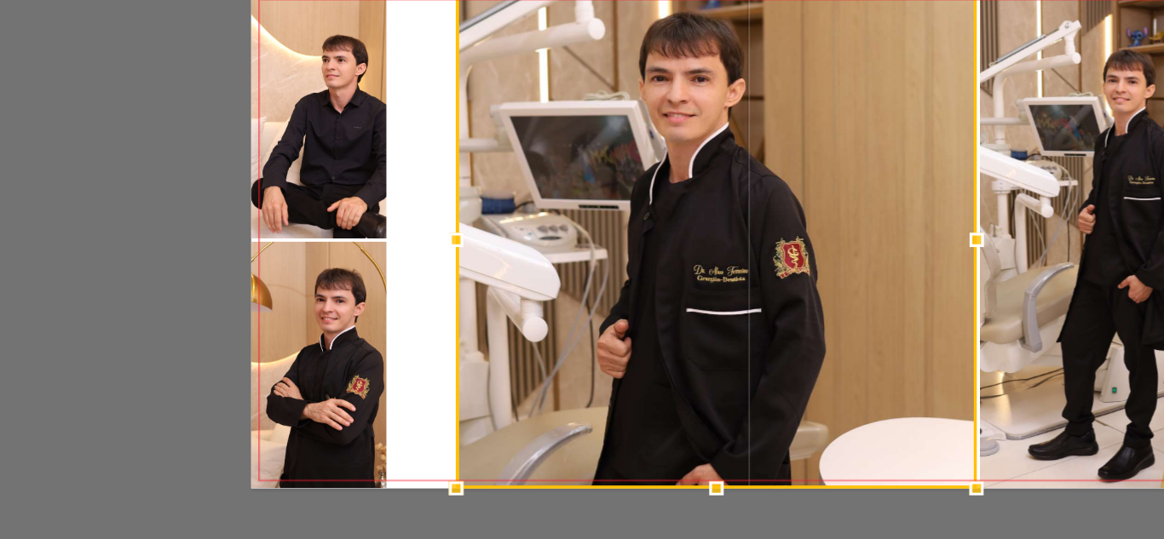
drag, startPoint x: 366, startPoint y: 260, endPoint x: 406, endPoint y: 263, distance: 39.3
click at [406, 263] on div at bounding box center [411, 259] width 34 height 34
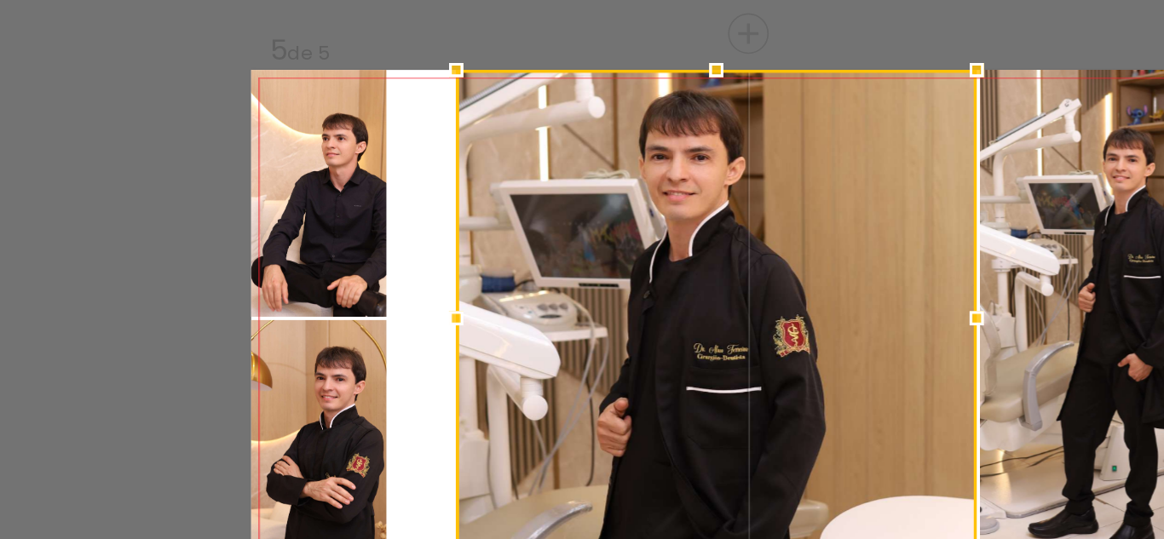
click at [343, 223] on quentale-photo at bounding box center [330, 231] width 79 height 145
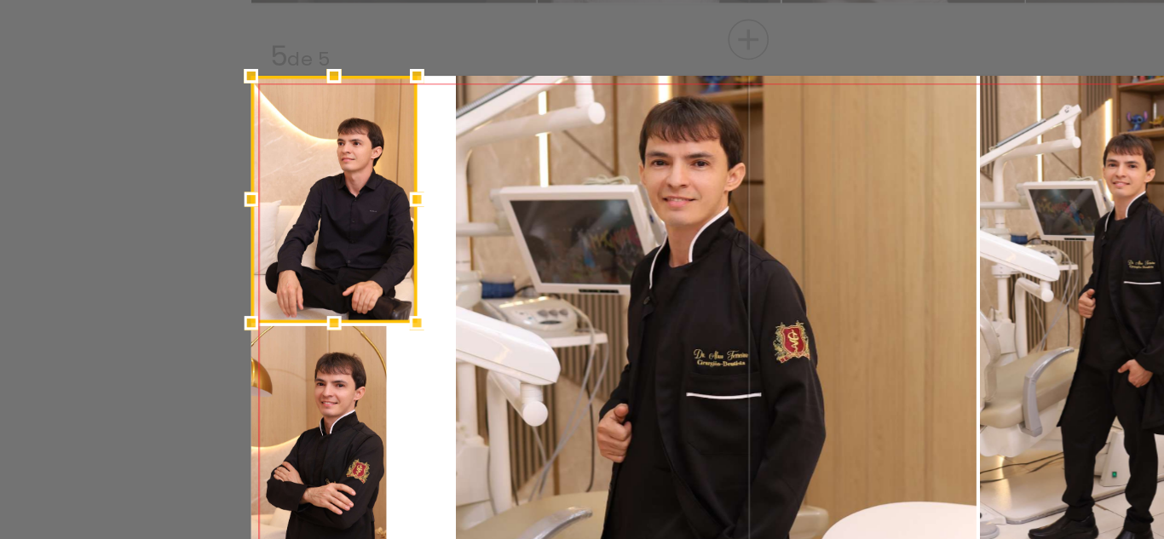
drag, startPoint x: 362, startPoint y: 236, endPoint x: 380, endPoint y: 247, distance: 21.0
click at [380, 247] on div at bounding box center [388, 235] width 34 height 34
click at [354, 348] on quentale-photo at bounding box center [330, 381] width 79 height 145
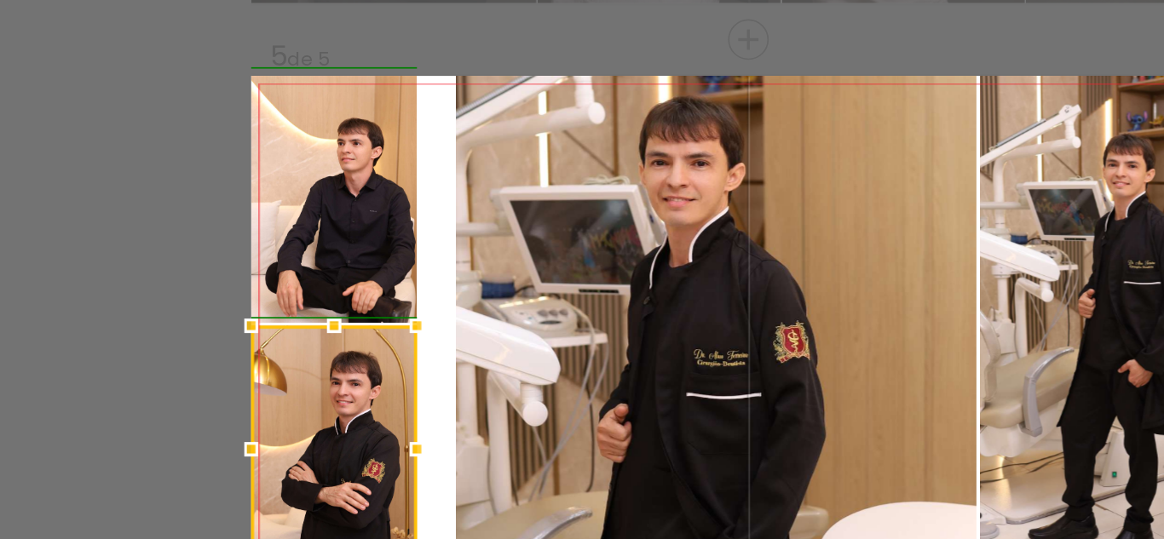
drag, startPoint x: 366, startPoint y: 383, endPoint x: 414, endPoint y: 364, distance: 51.3
click at [381, 383] on div at bounding box center [388, 382] width 34 height 34
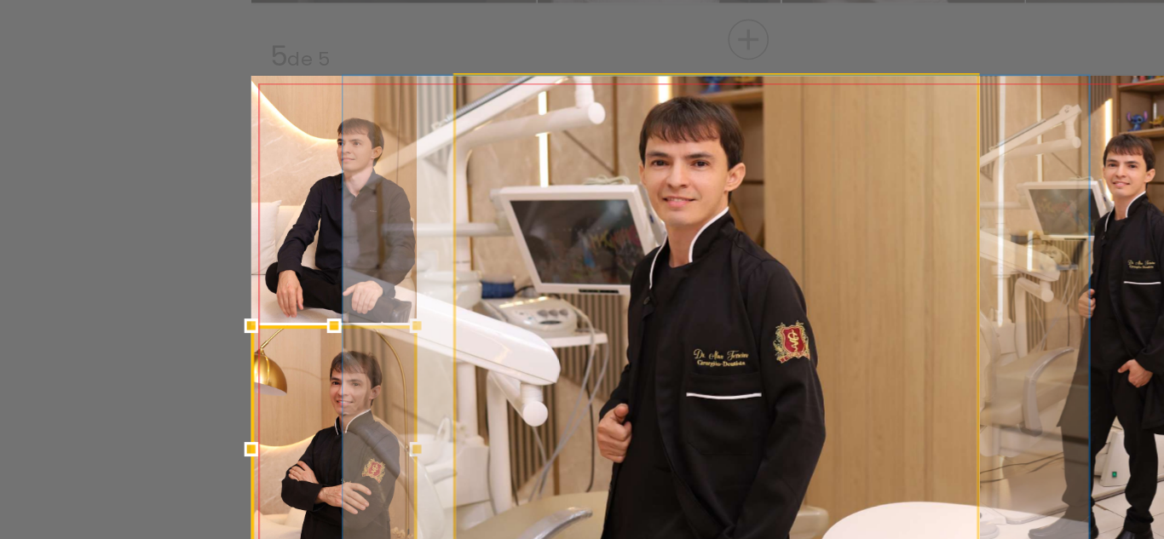
click at [474, 317] on quentale-photo at bounding box center [563, 308] width 305 height 291
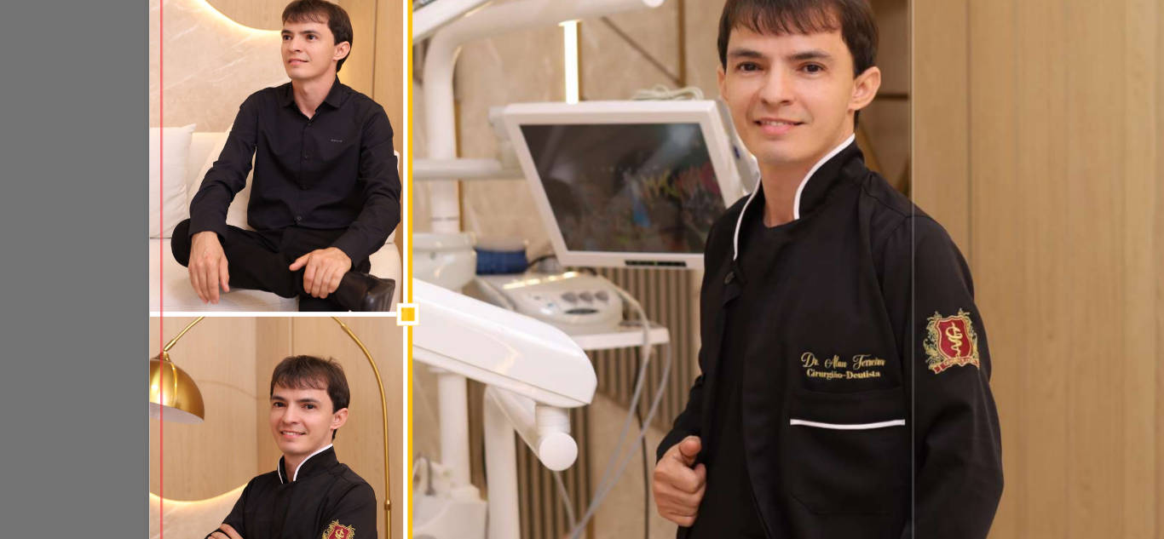
drag, startPoint x: 406, startPoint y: 304, endPoint x: 387, endPoint y: 309, distance: 19.4
click at [387, 309] on div at bounding box center [389, 308] width 34 height 34
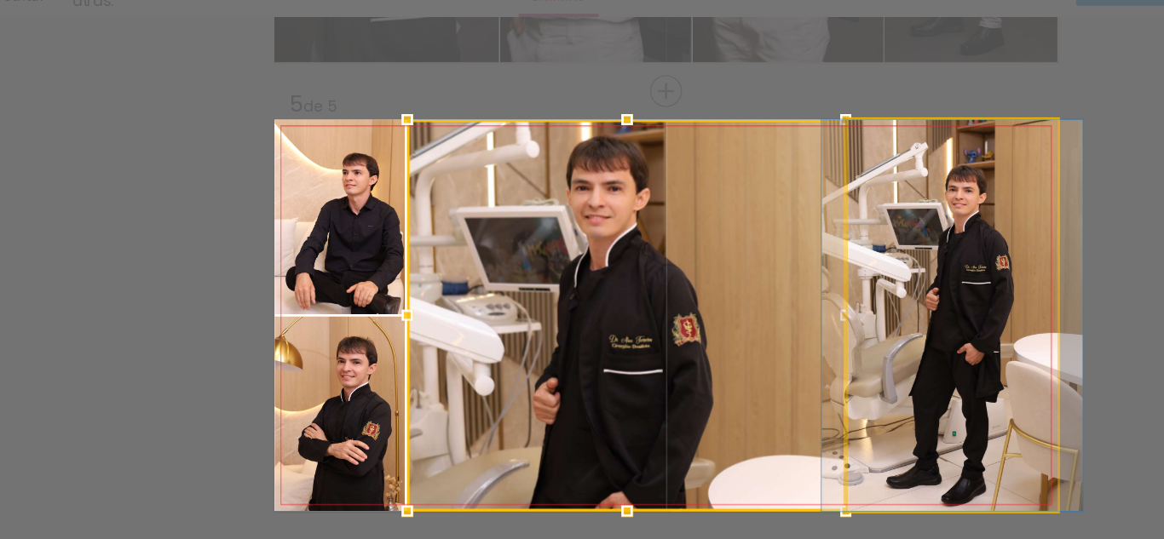
click at [785, 289] on quentale-photo at bounding box center [795, 308] width 156 height 291
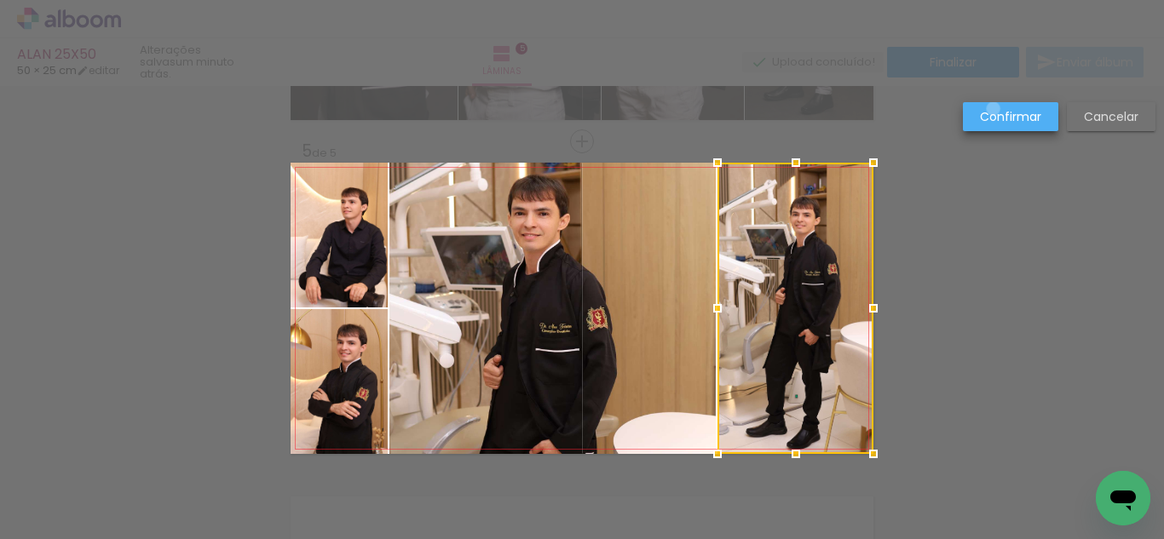
click at [0, 0] on slot "Confirmar" at bounding box center [0, 0] width 0 height 0
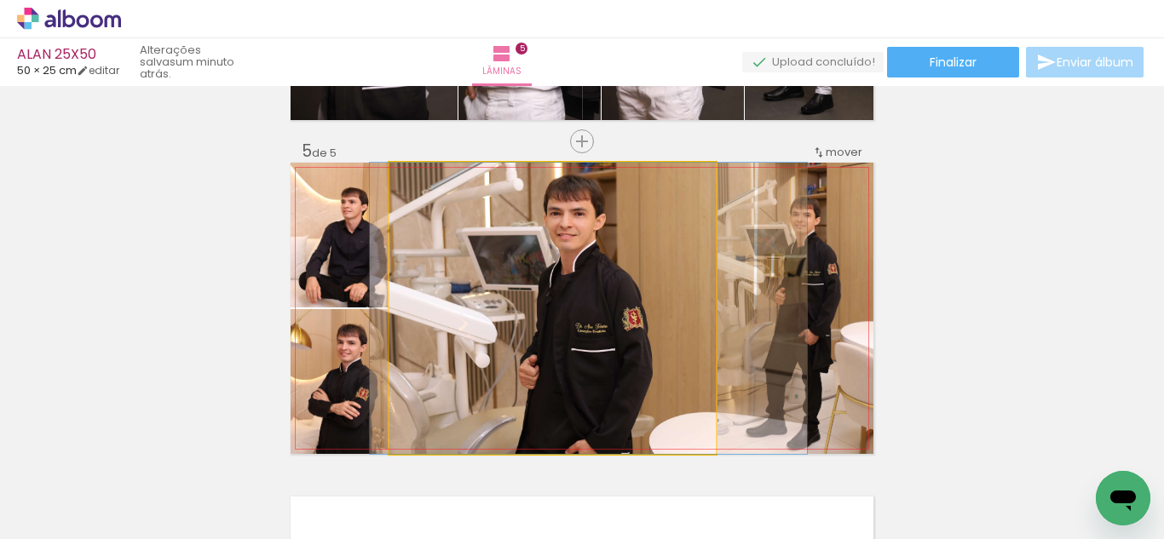
drag, startPoint x: 642, startPoint y: 246, endPoint x: 677, endPoint y: 243, distance: 35.9
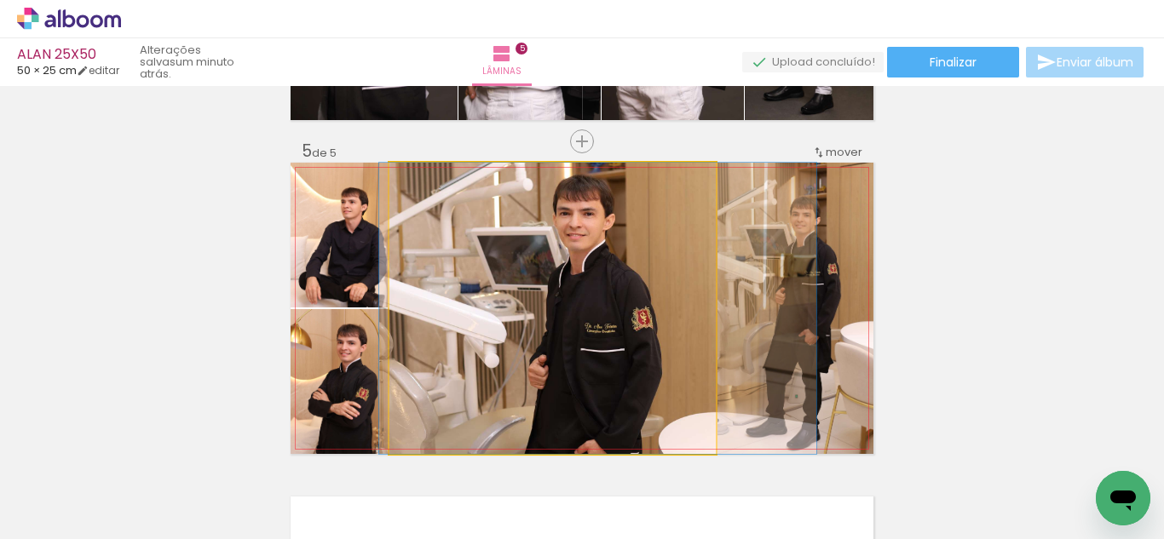
drag, startPoint x: 672, startPoint y: 243, endPoint x: 684, endPoint y: 245, distance: 12.0
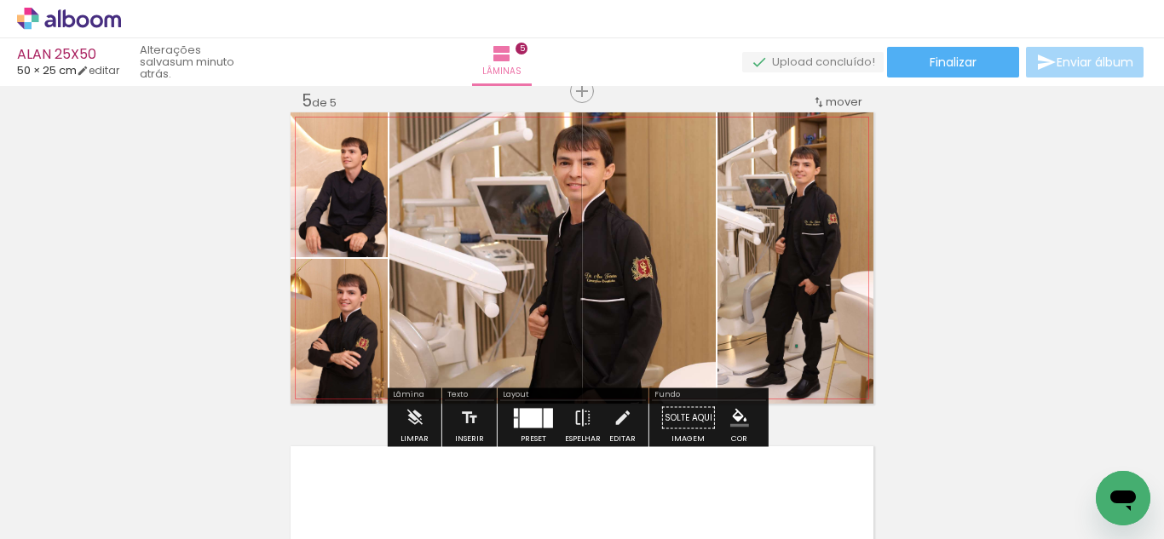
scroll to position [1360, 0]
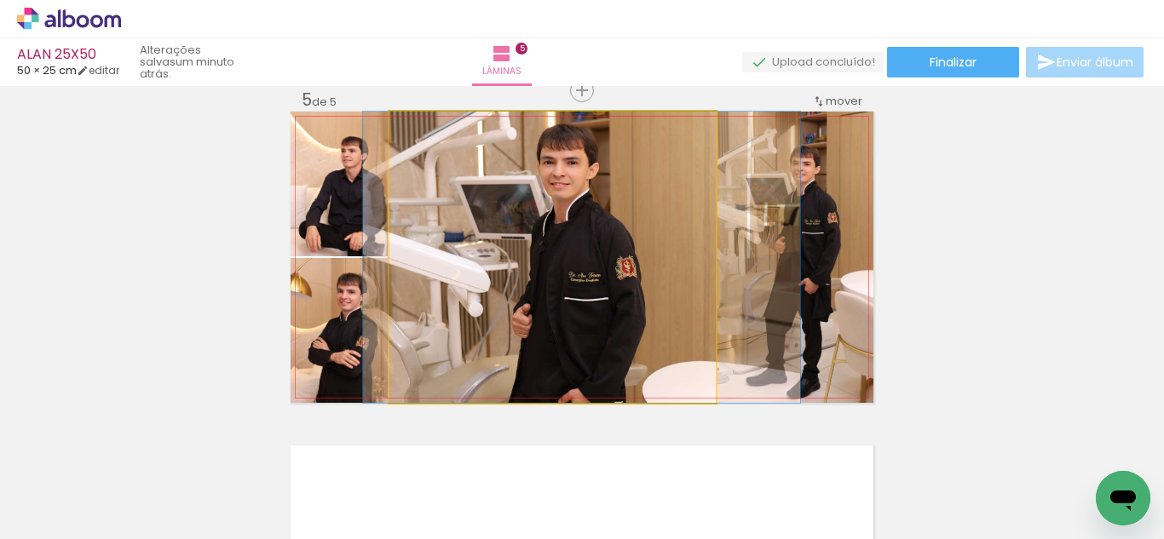
drag, startPoint x: 619, startPoint y: 275, endPoint x: 603, endPoint y: 271, distance: 16.7
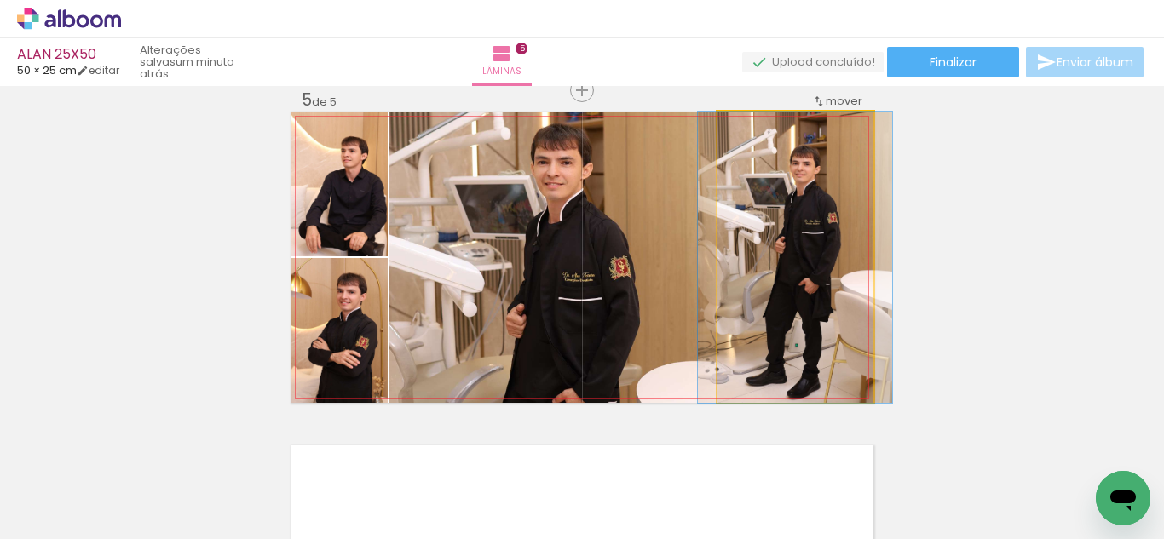
click at [783, 265] on quentale-photo at bounding box center [795, 257] width 156 height 291
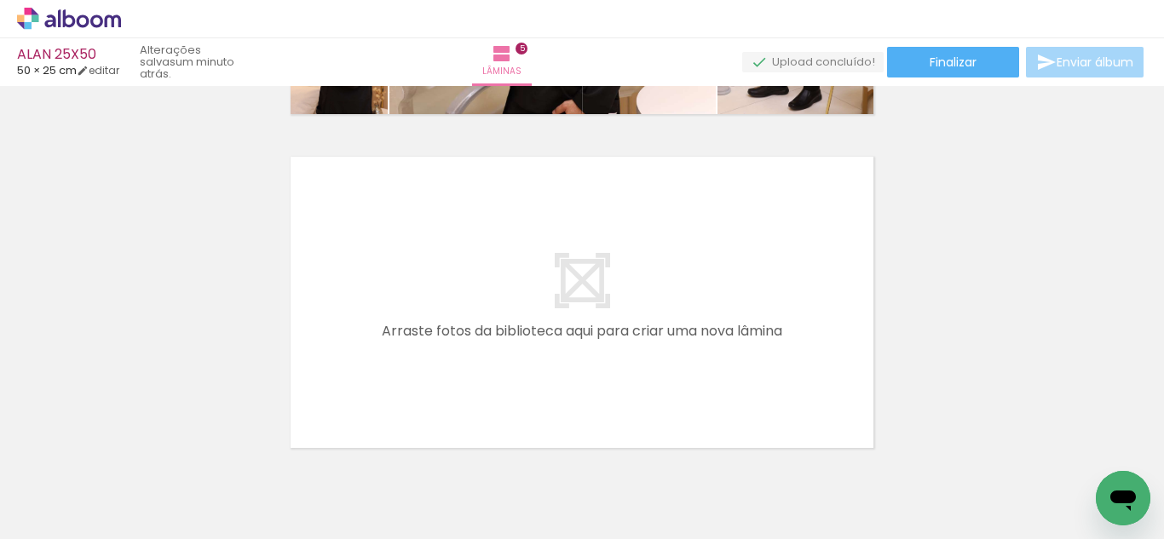
scroll to position [0, 0]
drag, startPoint x: 306, startPoint y: 371, endPoint x: 309, endPoint y: 475, distance: 104.9
click at [369, 332] on quentale-workspace at bounding box center [582, 269] width 1164 height 539
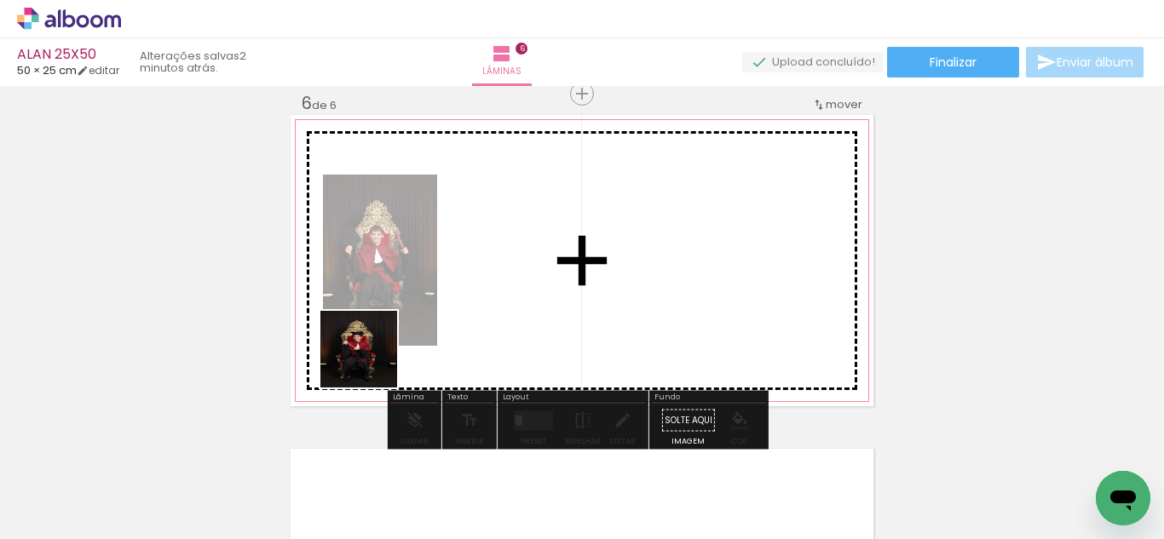
scroll to position [1692, 0]
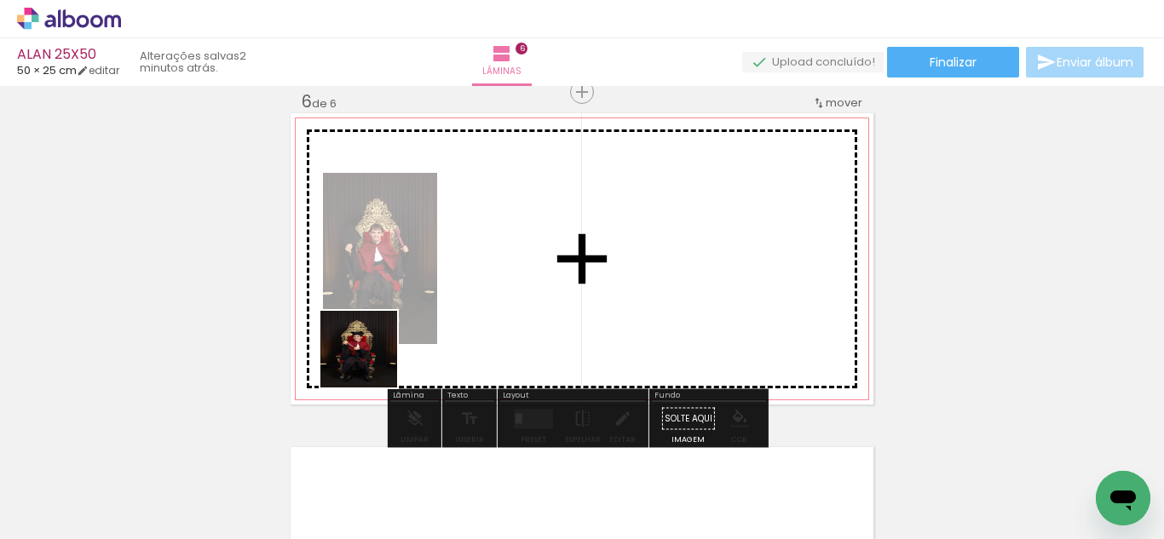
drag, startPoint x: 371, startPoint y: 362, endPoint x: 379, endPoint y: 438, distance: 76.2
click at [423, 303] on quentale-workspace at bounding box center [582, 269] width 1164 height 539
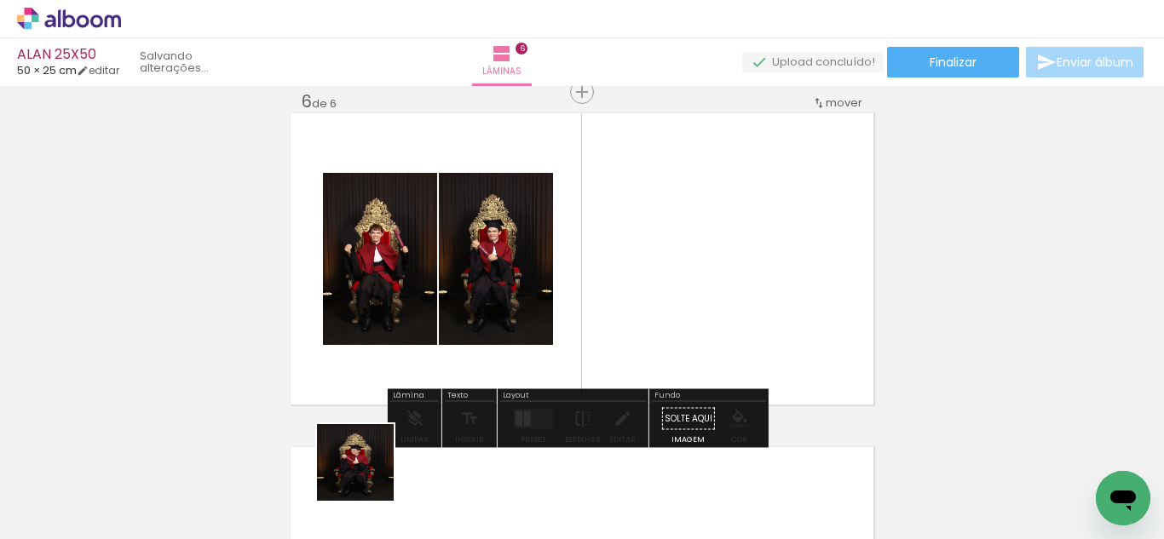
drag, startPoint x: 361, startPoint y: 479, endPoint x: 530, endPoint y: 339, distance: 219.1
click at [521, 227] on quentale-workspace at bounding box center [582, 269] width 1164 height 539
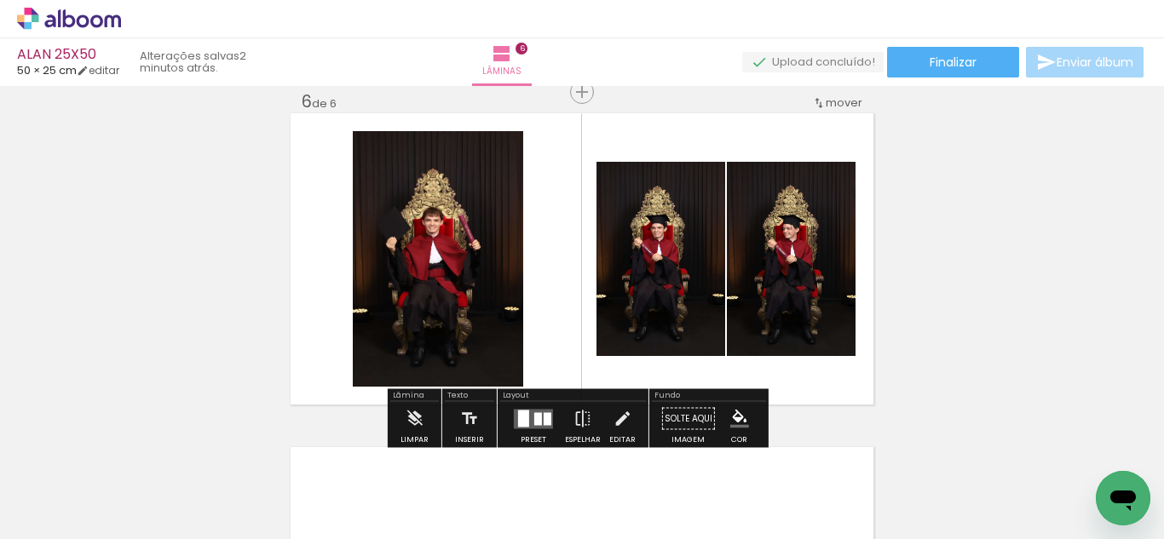
click at [533, 412] on quentale-layouter at bounding box center [533, 419] width 39 height 20
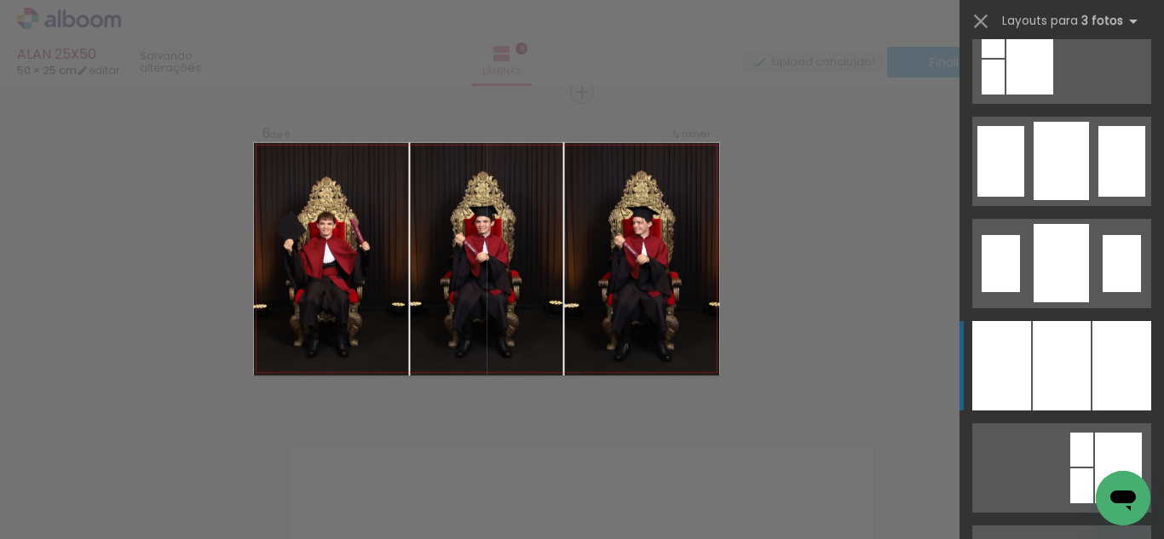
scroll to position [1271, 0]
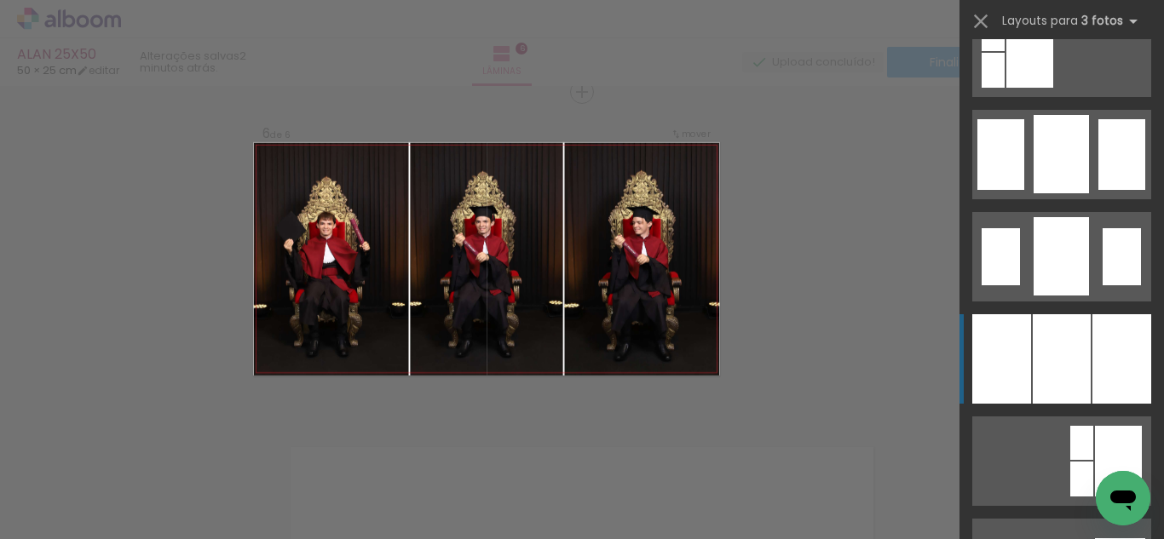
click at [1075, 343] on div at bounding box center [1062, 358] width 58 height 89
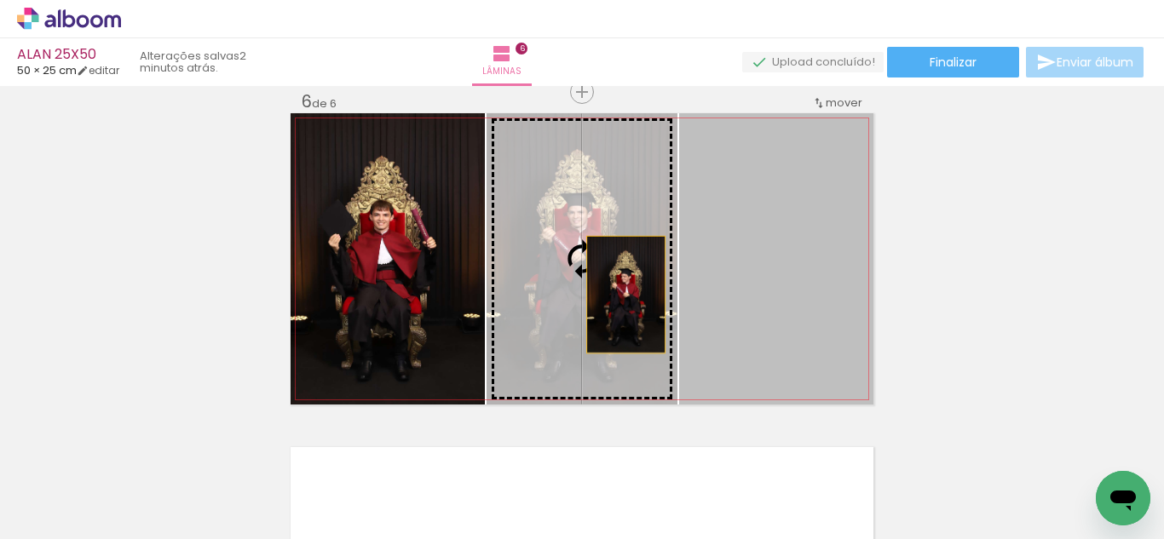
drag, startPoint x: 741, startPoint y: 294, endPoint x: 595, endPoint y: 286, distance: 146.8
click at [0, 0] on slot at bounding box center [0, 0] width 0 height 0
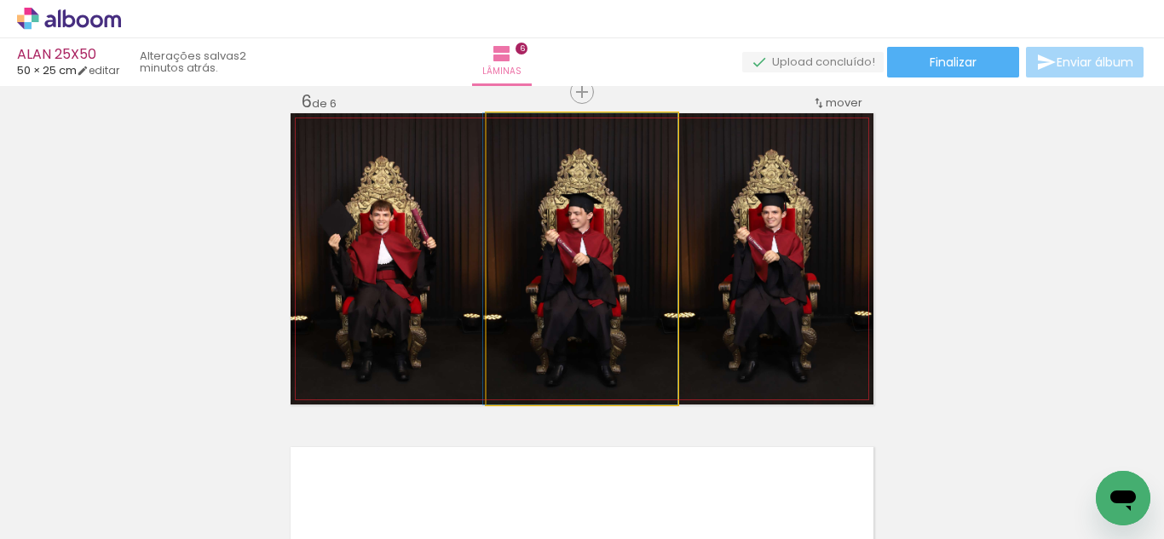
drag, startPoint x: 594, startPoint y: 274, endPoint x: 561, endPoint y: 275, distance: 33.3
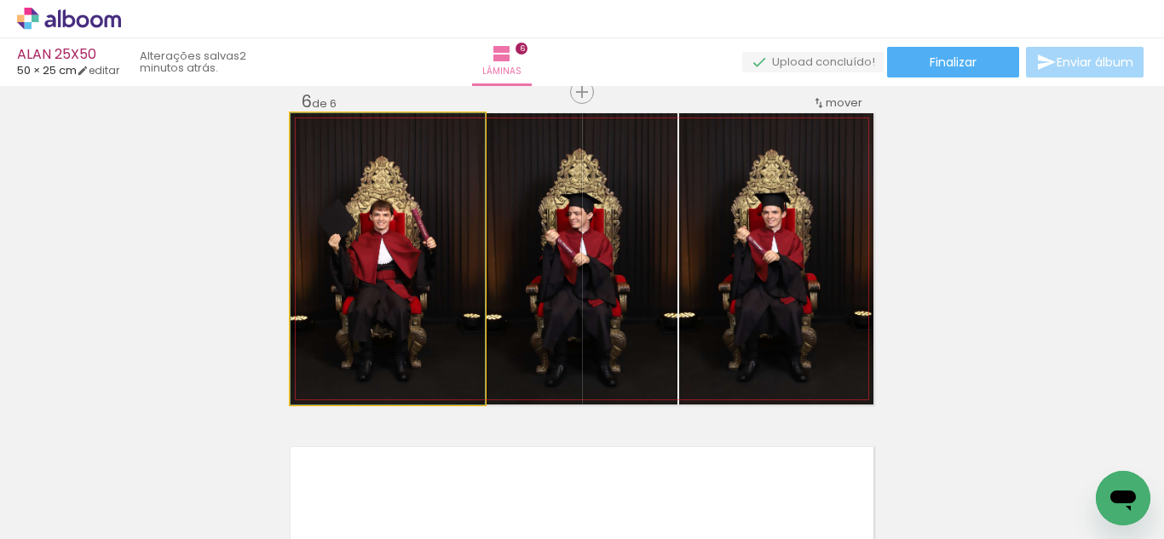
drag, startPoint x: 423, startPoint y: 273, endPoint x: 464, endPoint y: 266, distance: 41.5
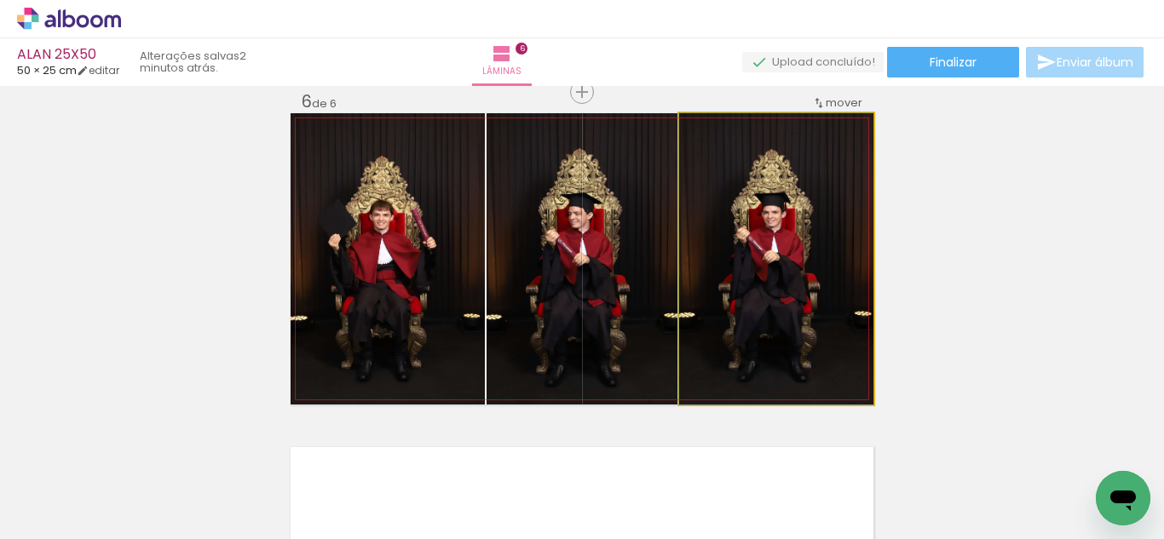
drag, startPoint x: 779, startPoint y: 256, endPoint x: 767, endPoint y: 253, distance: 12.2
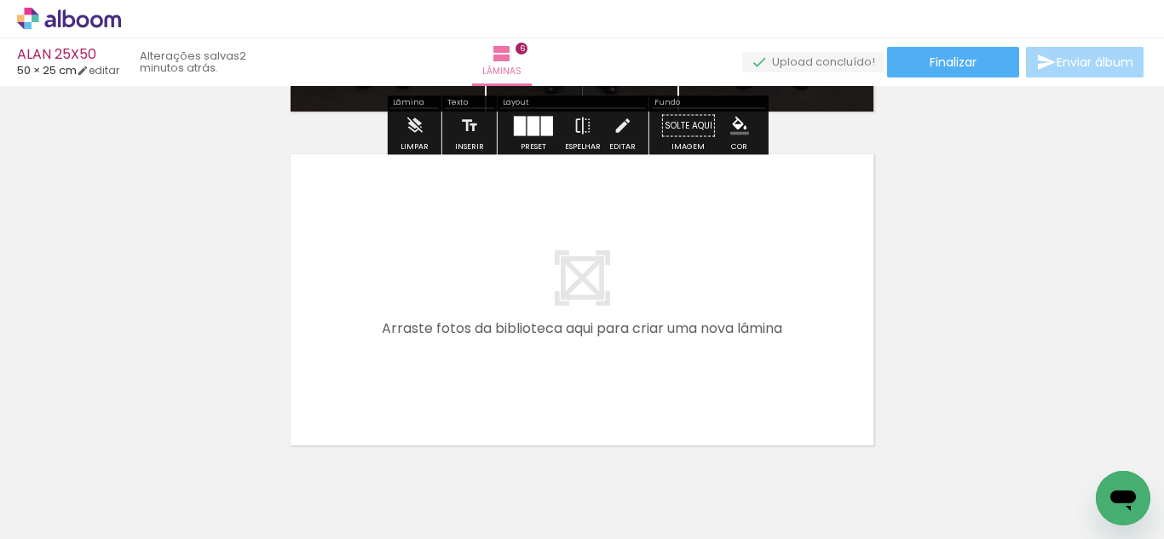
scroll to position [1998, 0]
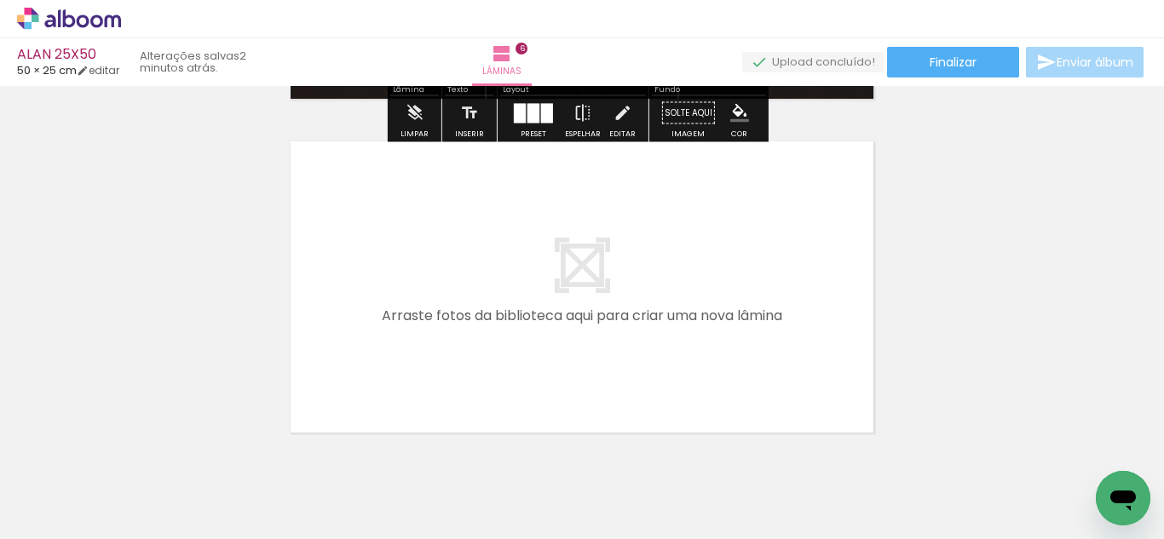
drag, startPoint x: 457, startPoint y: 491, endPoint x: 540, endPoint y: 468, distance: 86.6
click at [477, 339] on quentale-workspace at bounding box center [582, 269] width 1164 height 539
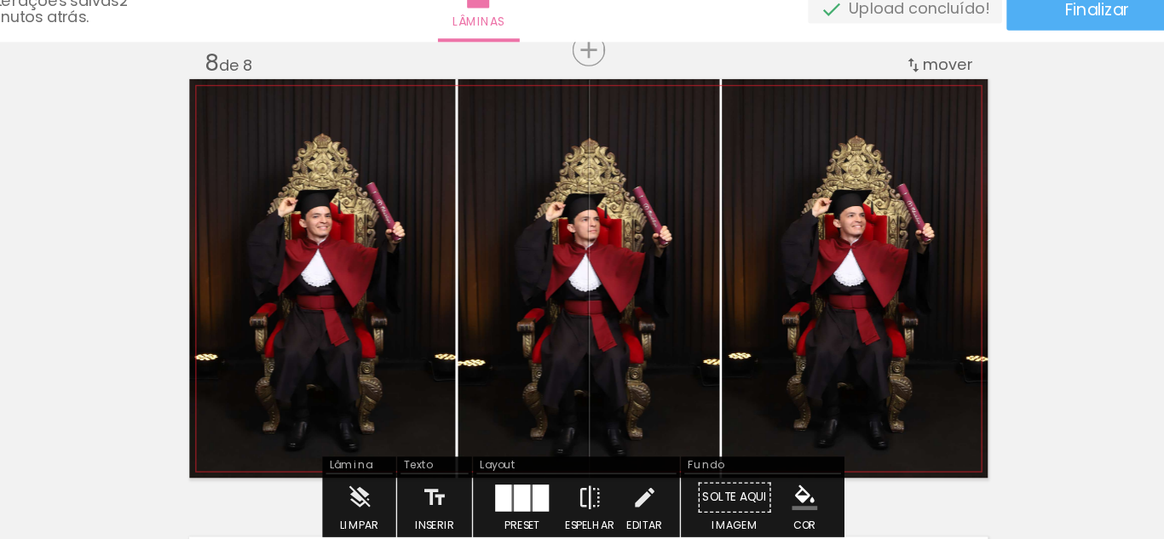
scroll to position [0, 251]
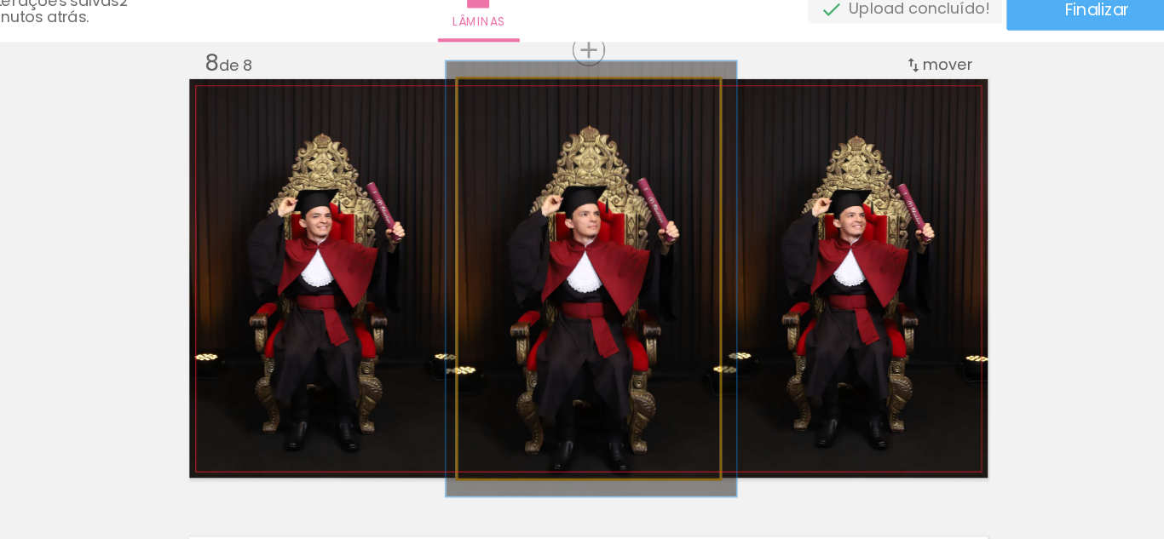
drag, startPoint x: 514, startPoint y: 120, endPoint x: 524, endPoint y: 131, distance: 15.1
type paper-slider "109"
click at [524, 131] on div at bounding box center [531, 131] width 15 height 15
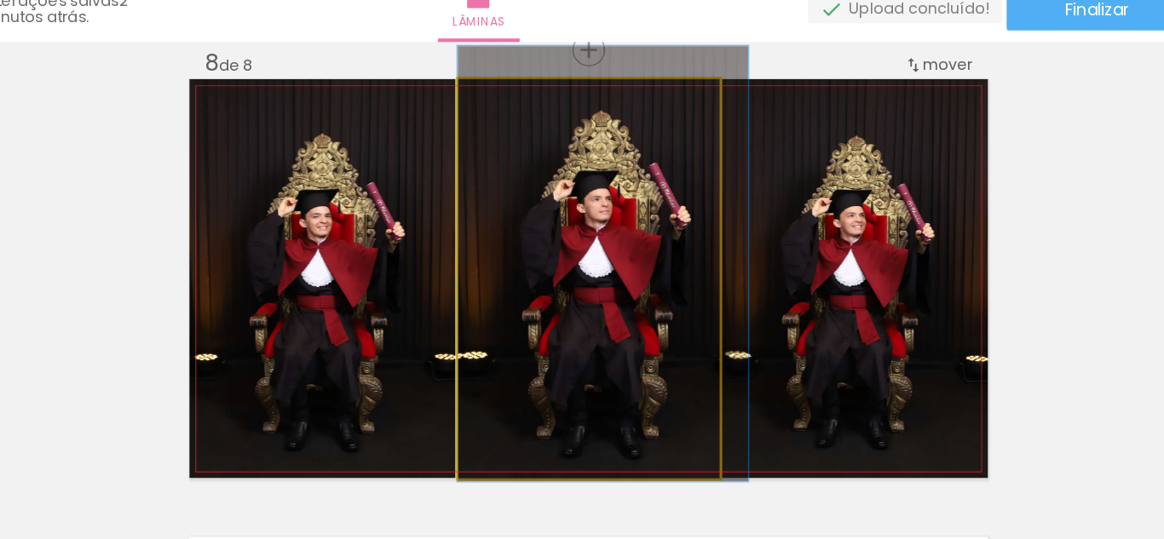
drag, startPoint x: 560, startPoint y: 187, endPoint x: 579, endPoint y: 176, distance: 22.5
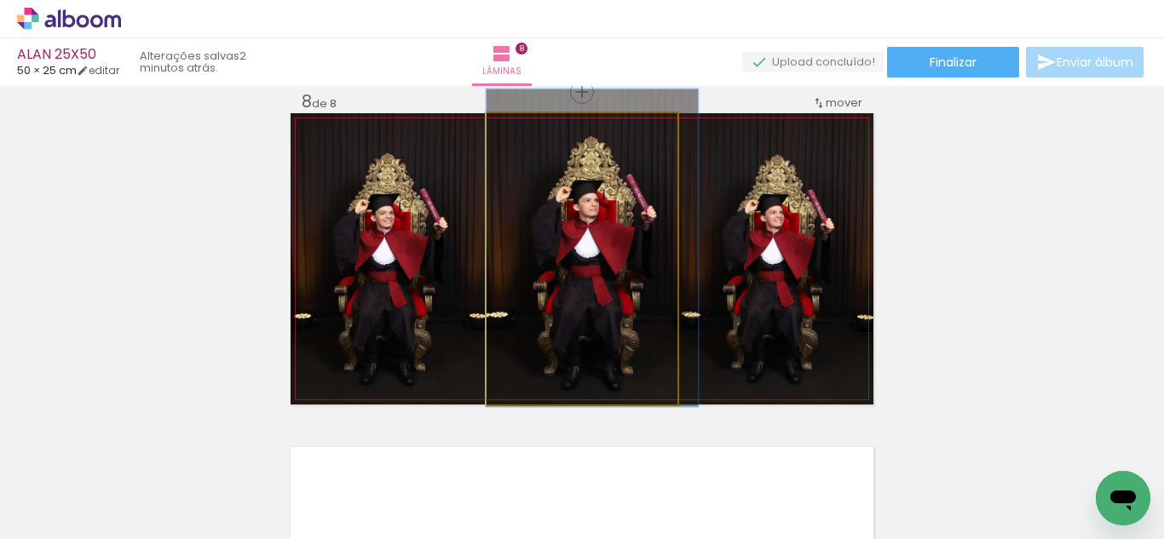
drag, startPoint x: 602, startPoint y: 240, endPoint x: 614, endPoint y: 240, distance: 11.9
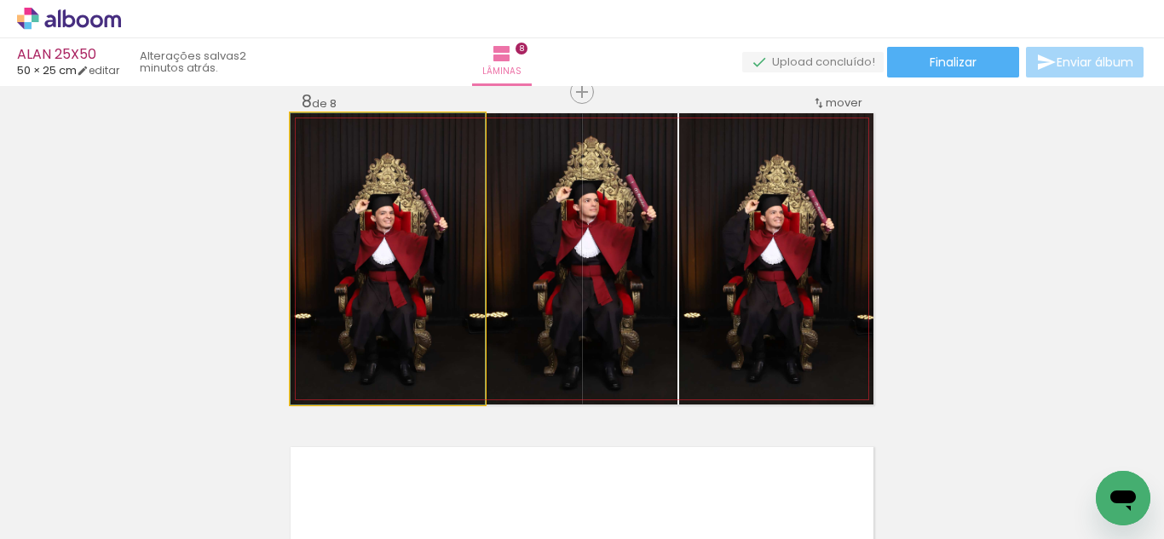
drag, startPoint x: 436, startPoint y: 254, endPoint x: 459, endPoint y: 239, distance: 27.6
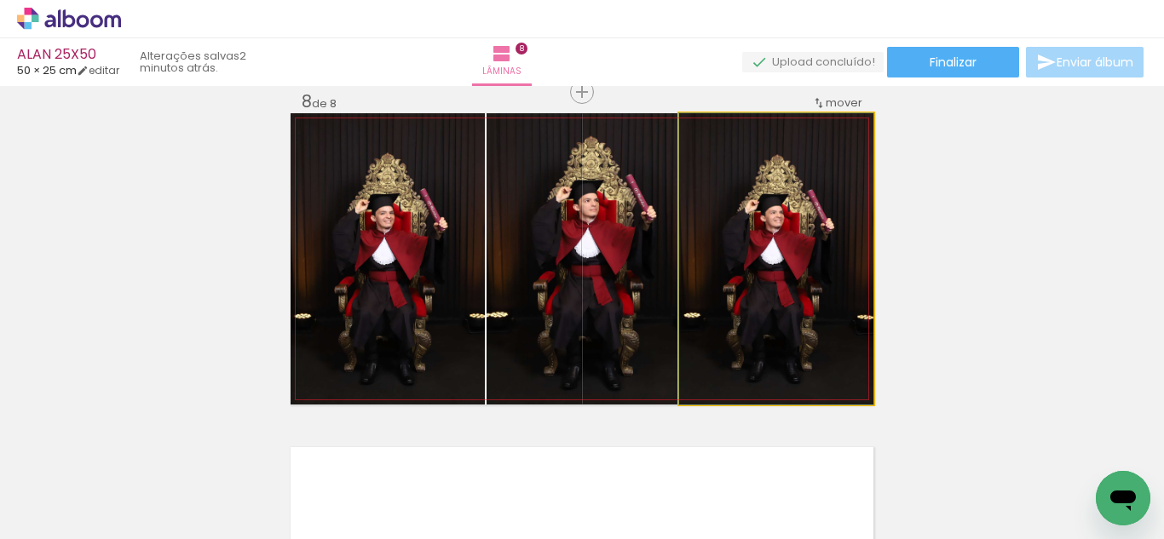
drag, startPoint x: 734, startPoint y: 253, endPoint x: 727, endPoint y: 228, distance: 25.6
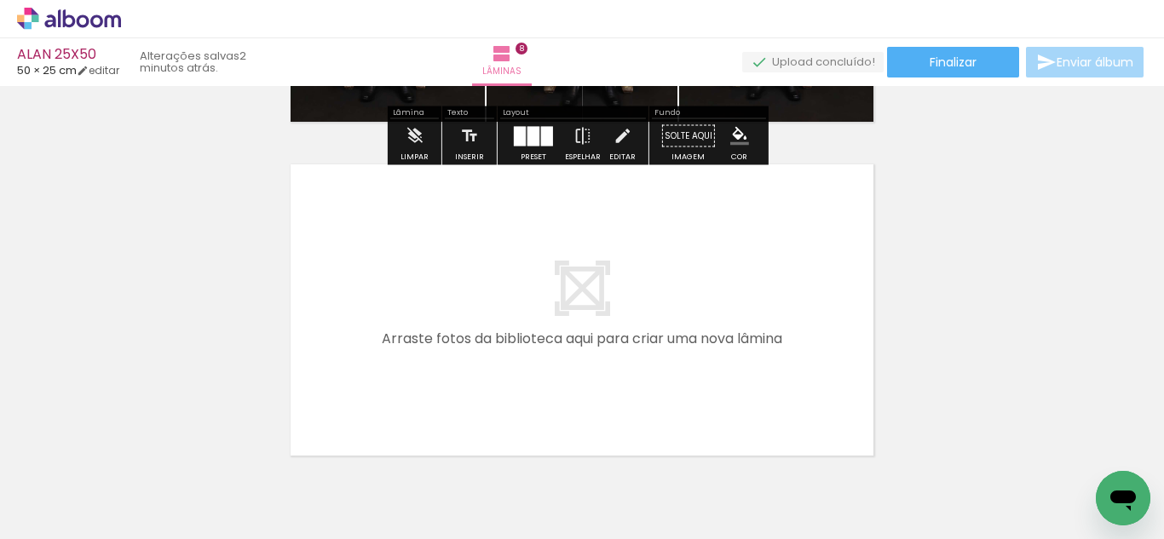
scroll to position [2652, 0]
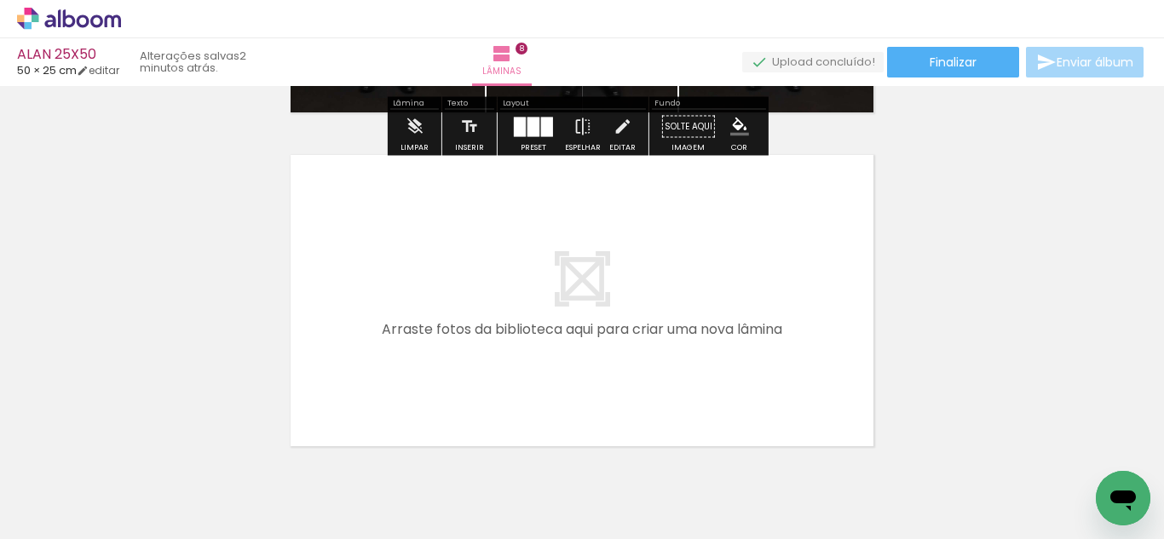
drag, startPoint x: 709, startPoint y: 496, endPoint x: 792, endPoint y: 519, distance: 85.8
click at [682, 361] on quentale-workspace at bounding box center [582, 269] width 1164 height 539
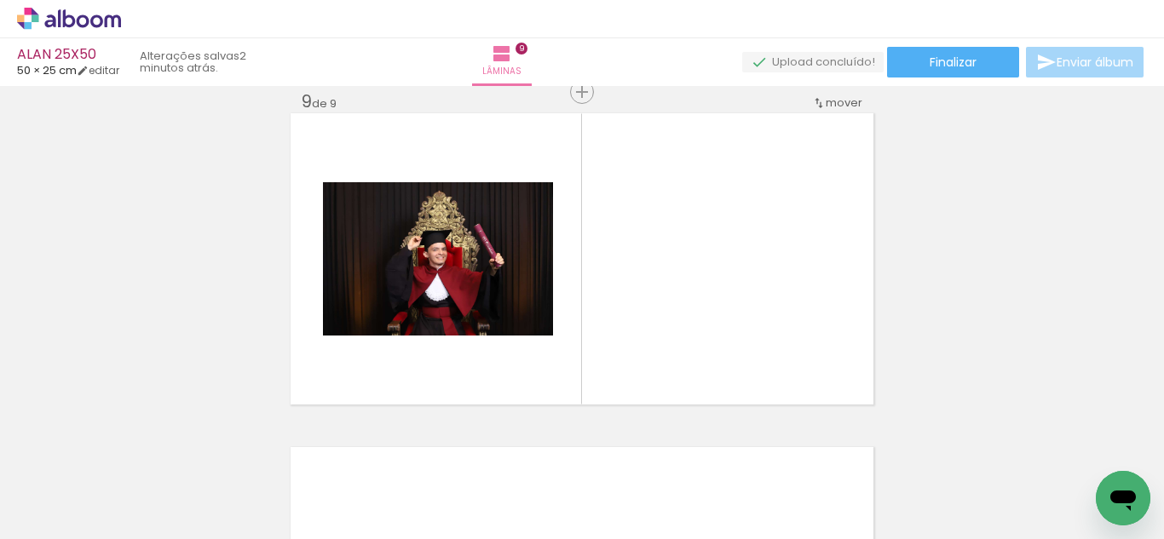
scroll to position [0, 308]
drag, startPoint x: 730, startPoint y: 457, endPoint x: 657, endPoint y: 367, distance: 115.6
click at [685, 269] on quentale-workspace at bounding box center [582, 269] width 1164 height 539
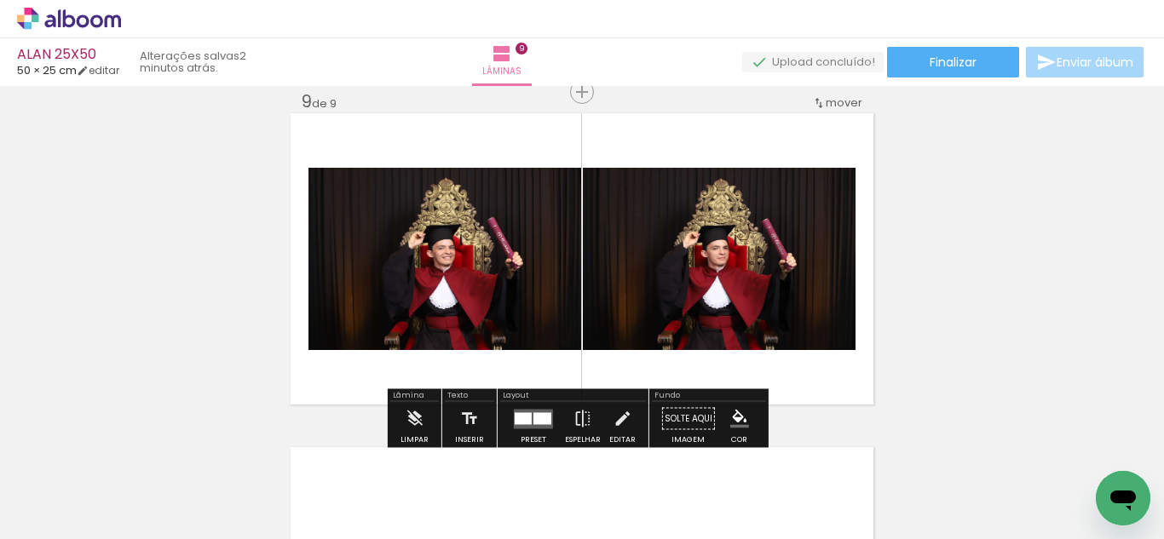
drag, startPoint x: 528, startPoint y: 415, endPoint x: 560, endPoint y: 416, distance: 31.5
click at [528, 414] on quentale-layouter at bounding box center [533, 419] width 39 height 20
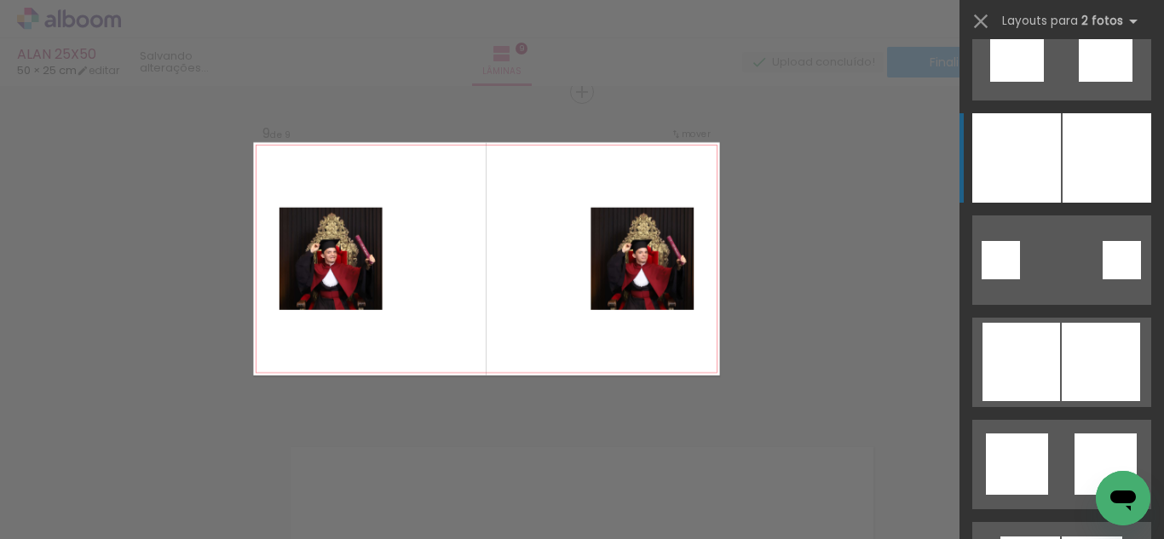
scroll to position [4657, 0]
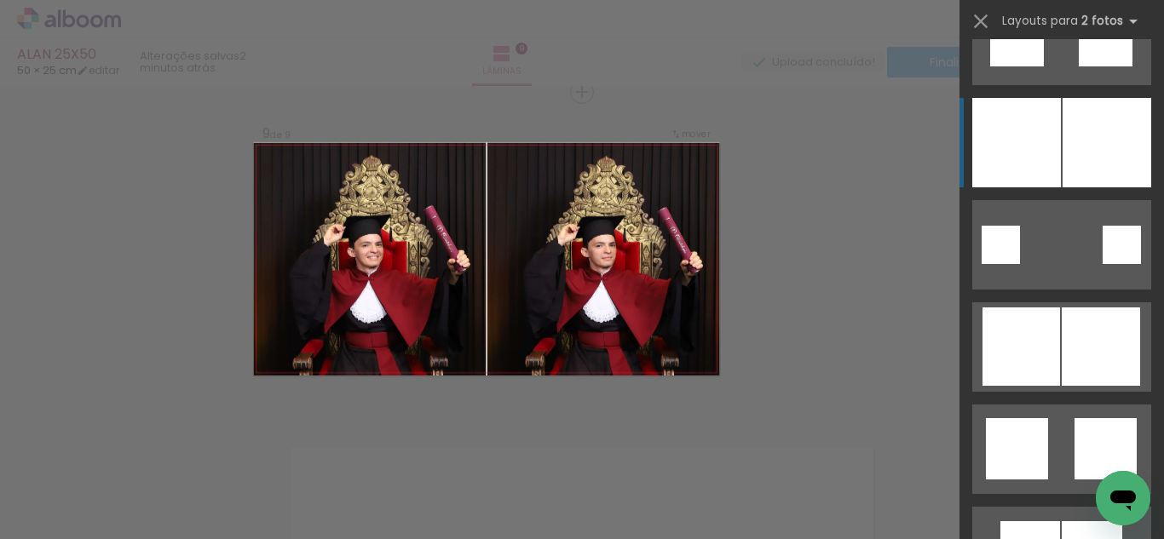
click at [1083, 157] on div at bounding box center [1107, 142] width 89 height 89
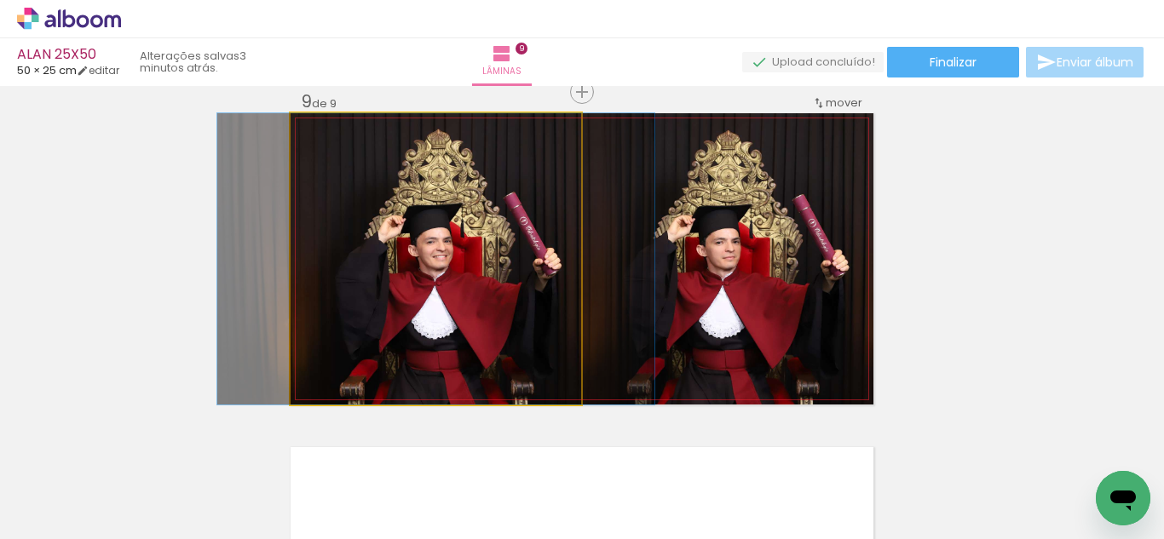
click at [501, 271] on quentale-photo at bounding box center [436, 258] width 291 height 291
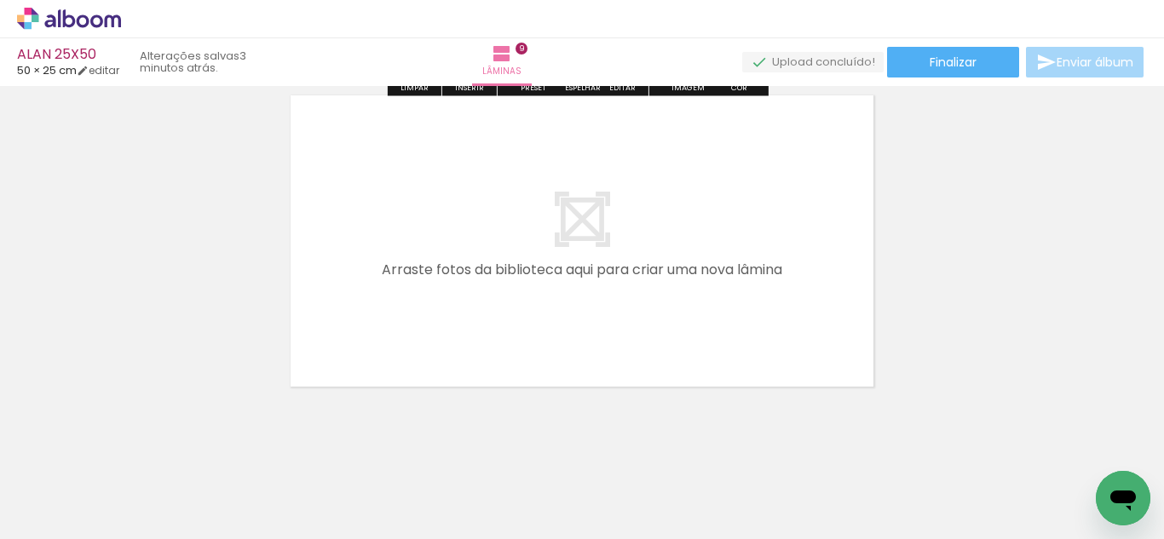
scroll to position [0, 542]
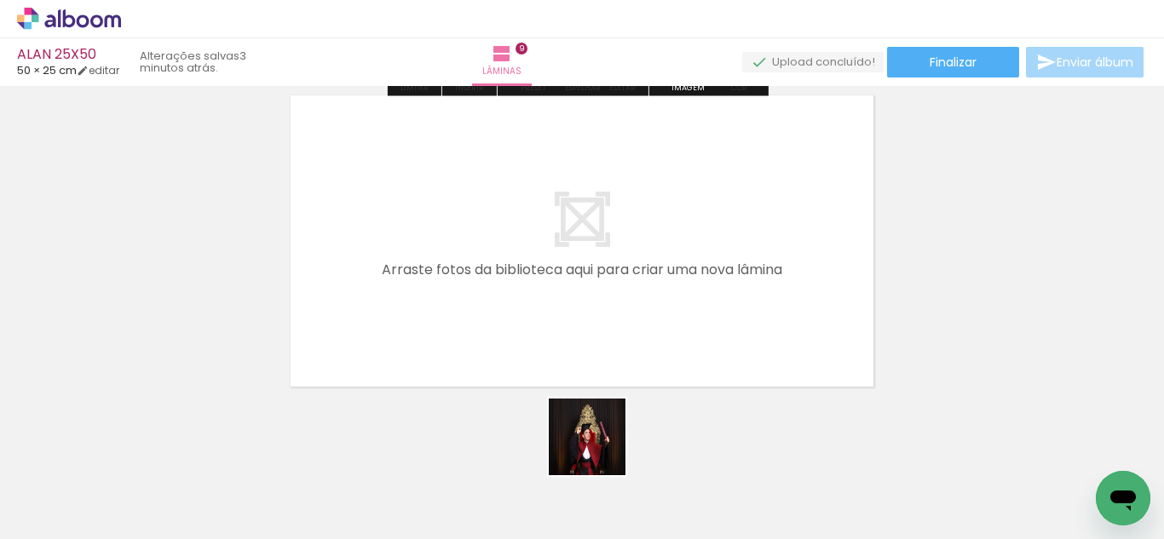
drag, startPoint x: 596, startPoint y: 480, endPoint x: 708, endPoint y: 507, distance: 115.7
click at [602, 330] on quentale-workspace at bounding box center [582, 269] width 1164 height 539
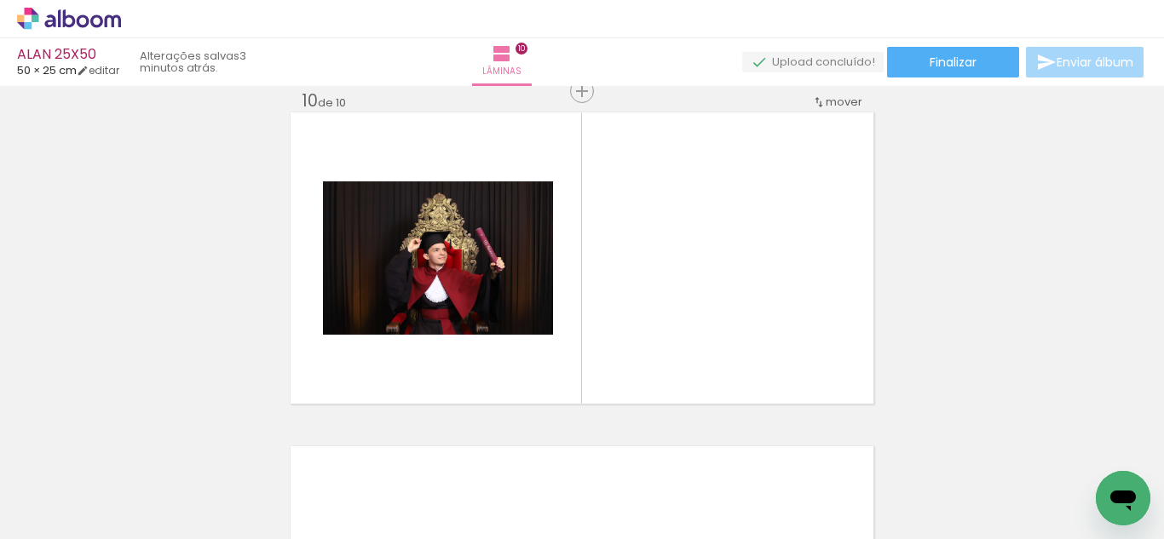
scroll to position [3028, 0]
drag, startPoint x: 686, startPoint y: 471, endPoint x: 744, endPoint y: 386, distance: 103.0
click at [671, 319] on quentale-workspace at bounding box center [582, 269] width 1164 height 539
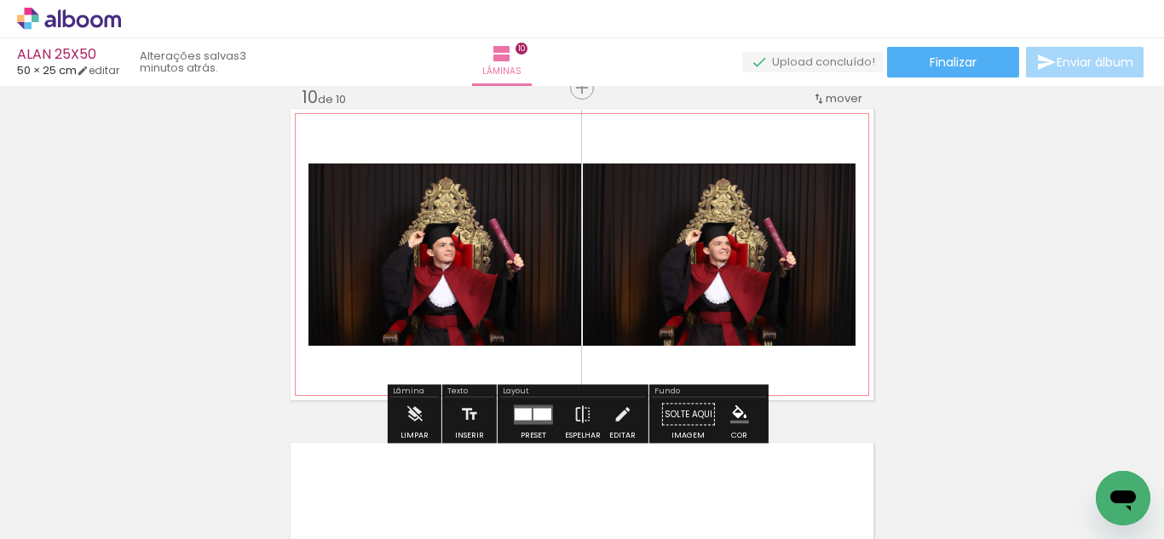
scroll to position [3033, 0]
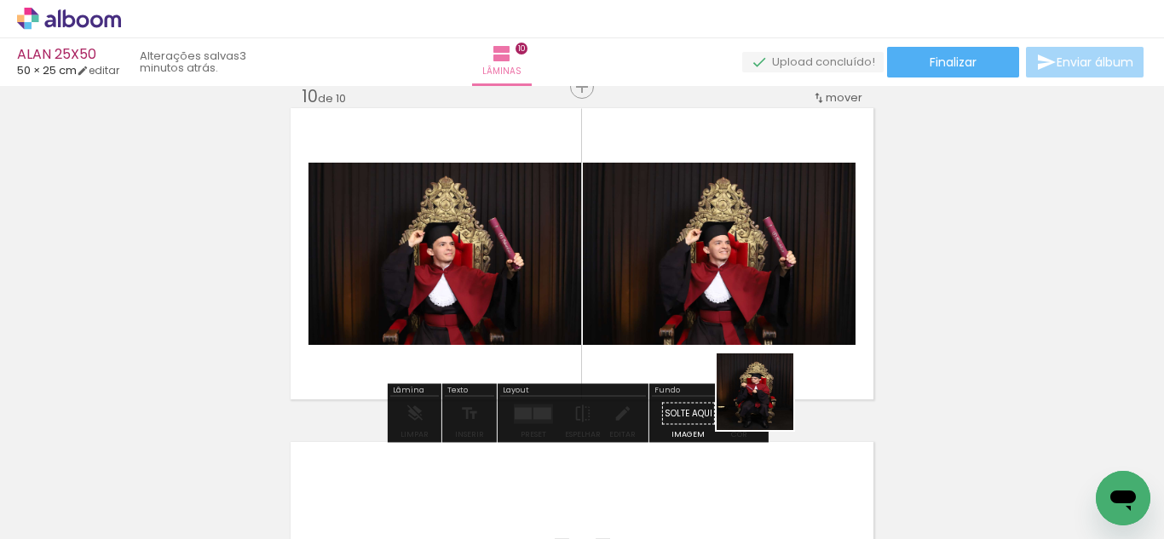
drag, startPoint x: 804, startPoint y: 473, endPoint x: 836, endPoint y: 412, distance: 68.2
click at [717, 293] on quentale-workspace at bounding box center [582, 269] width 1164 height 539
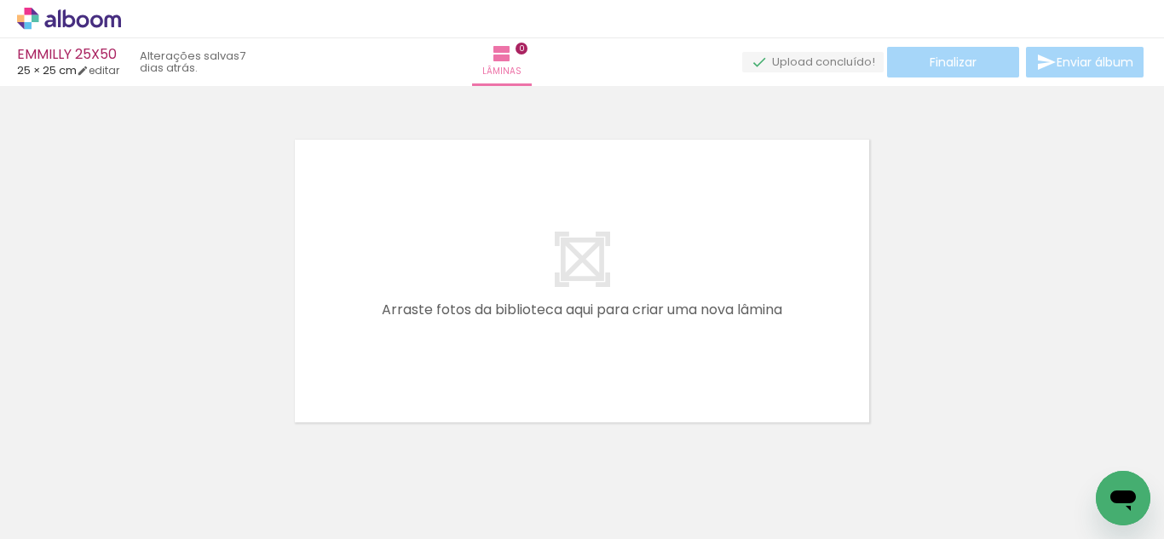
scroll to position [0, 4707]
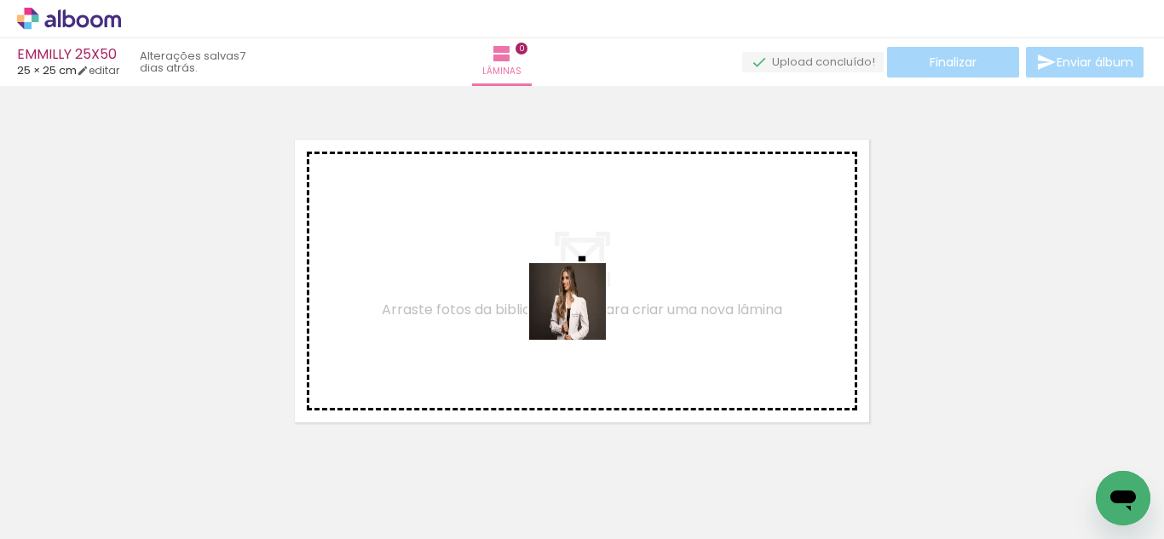
drag, startPoint x: 518, startPoint y: 492, endPoint x: 580, endPoint y: 314, distance: 188.6
click at [580, 314] on quentale-workspace at bounding box center [582, 269] width 1164 height 539
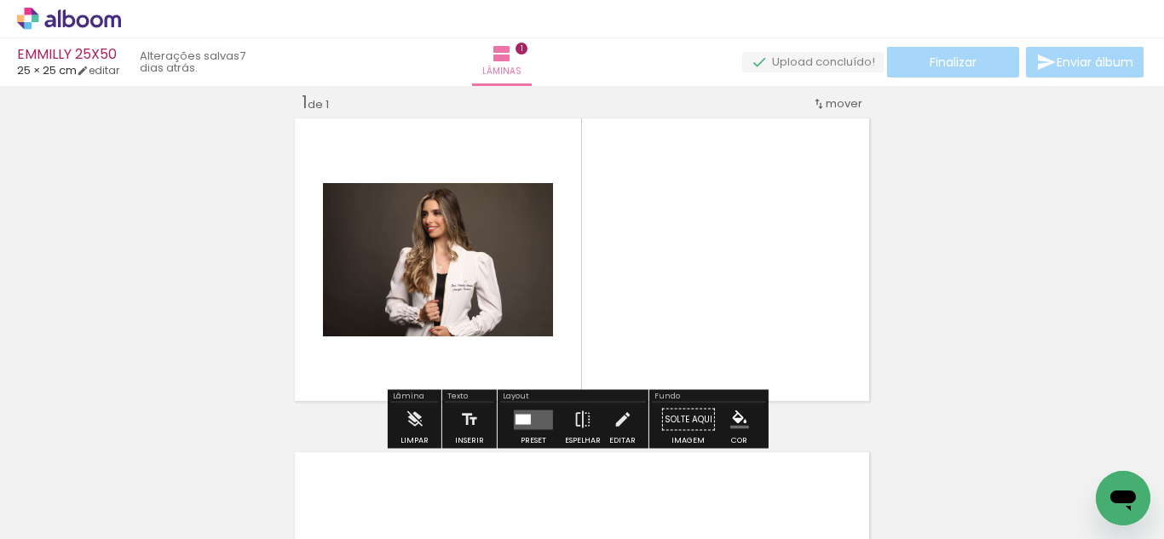
scroll to position [22, 0]
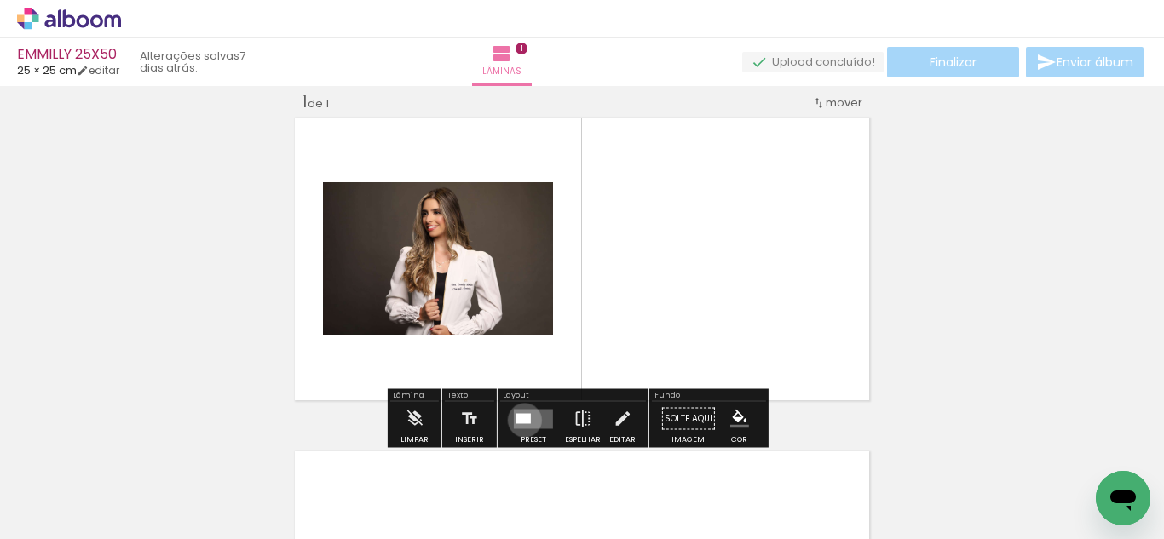
click at [521, 420] on div at bounding box center [522, 418] width 15 height 10
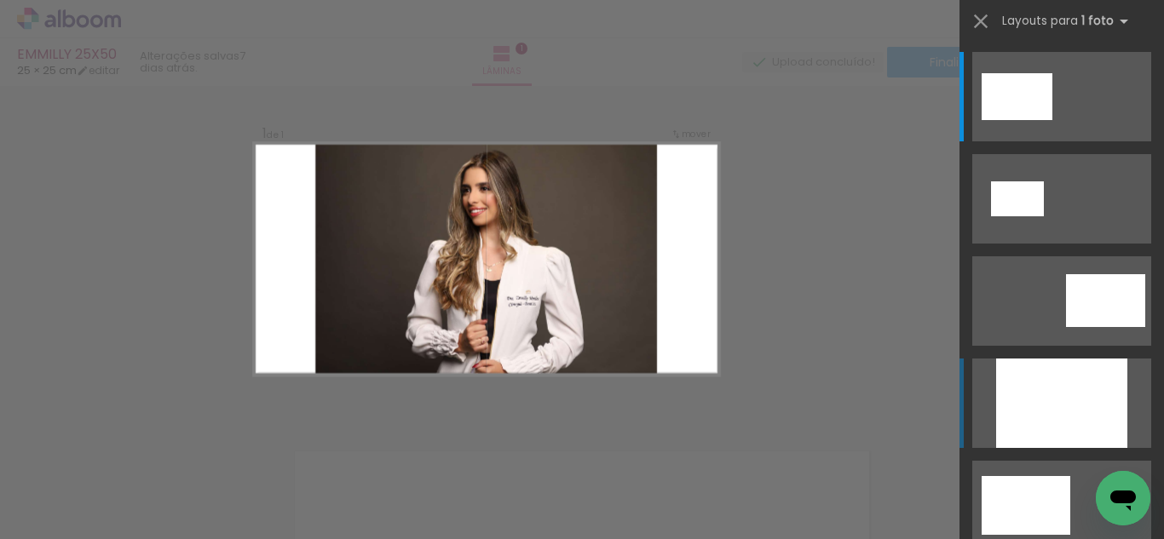
click at [1002, 404] on div at bounding box center [1061, 403] width 131 height 89
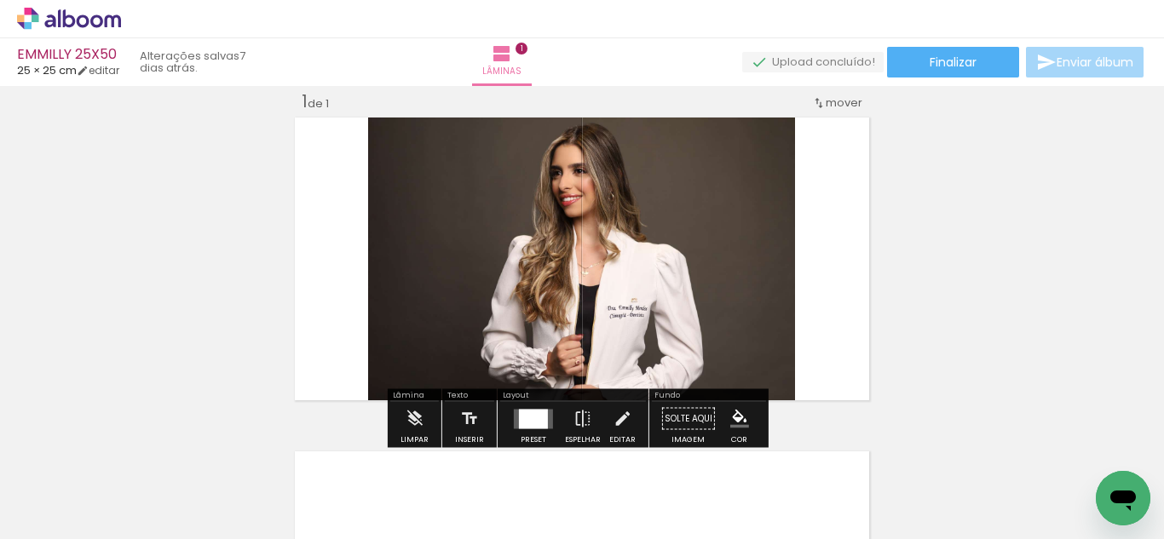
scroll to position [21, 0]
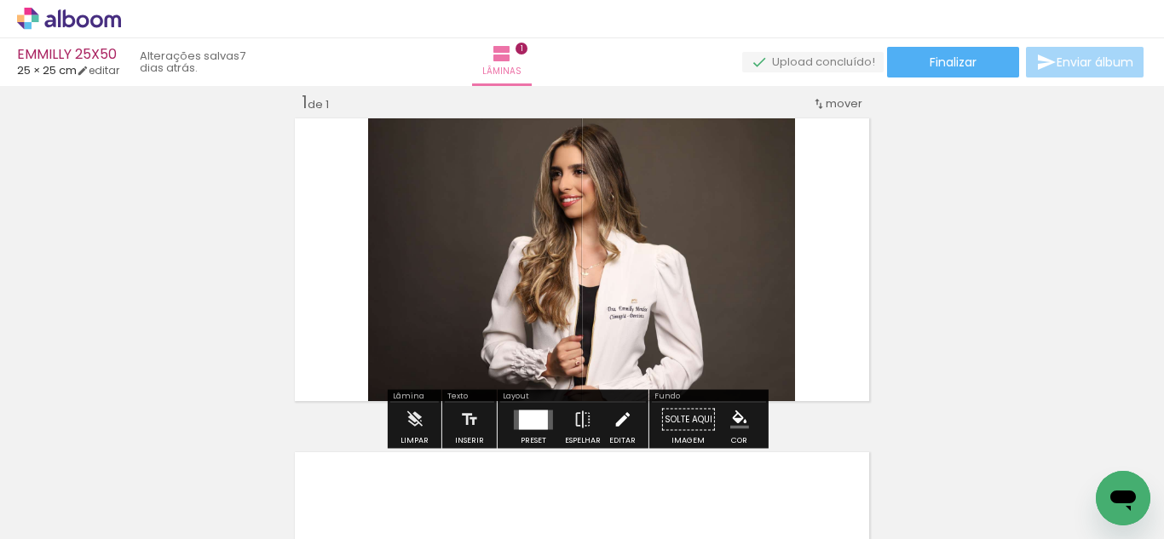
click at [613, 412] on iron-icon at bounding box center [622, 420] width 19 height 34
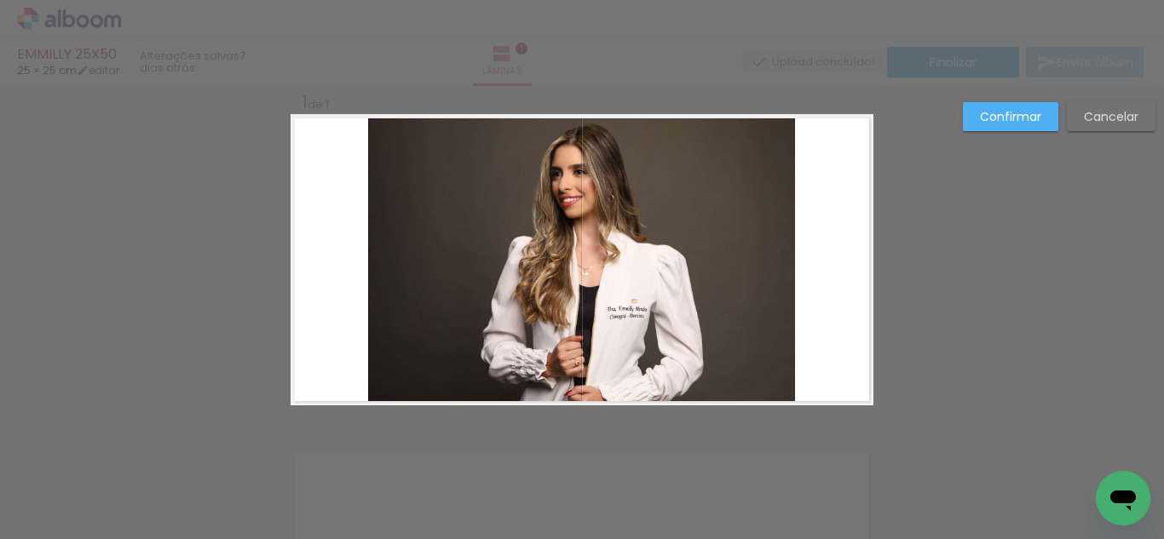
click at [589, 303] on quentale-photo at bounding box center [581, 259] width 427 height 291
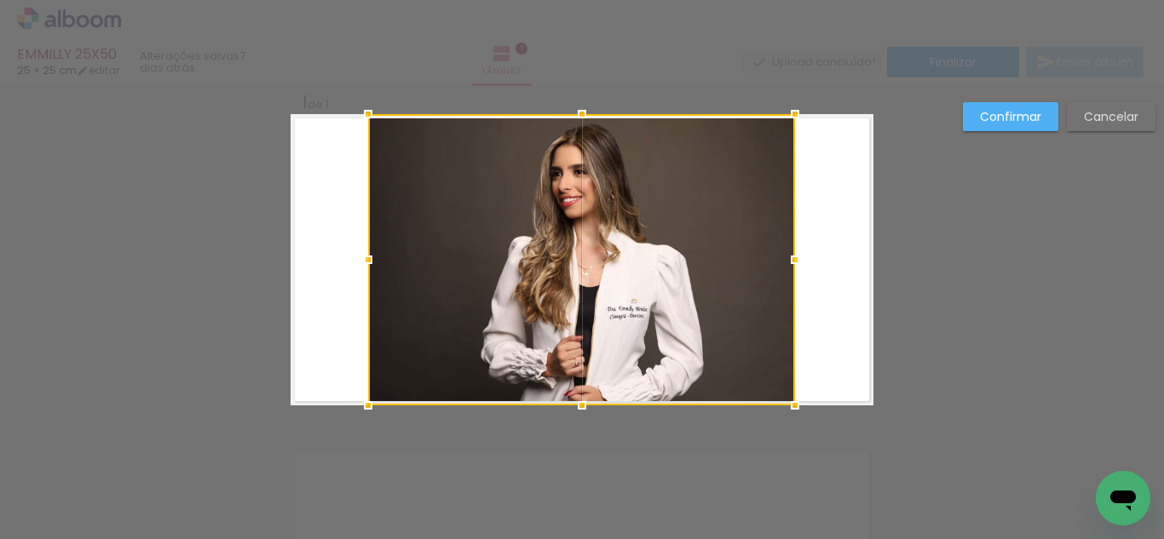
scroll to position [22, 0]
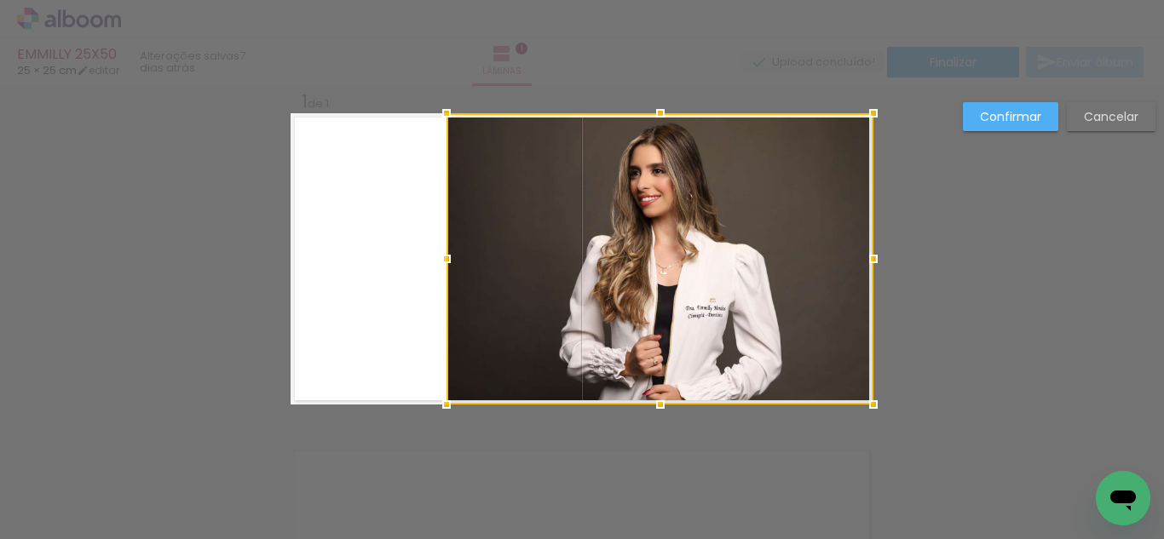
drag, startPoint x: 671, startPoint y: 278, endPoint x: 658, endPoint y: 282, distance: 14.3
click at [688, 281] on div at bounding box center [659, 258] width 427 height 291
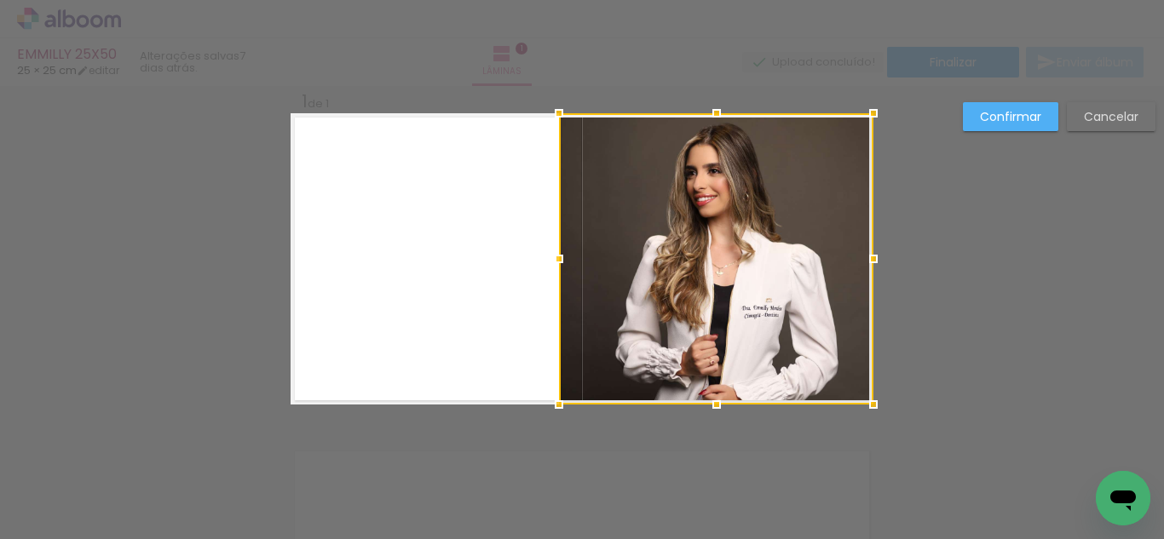
drag, startPoint x: 446, startPoint y: 256, endPoint x: 466, endPoint y: 265, distance: 21.4
click at [466, 265] on album-spread "1 de 1" at bounding box center [582, 258] width 583 height 291
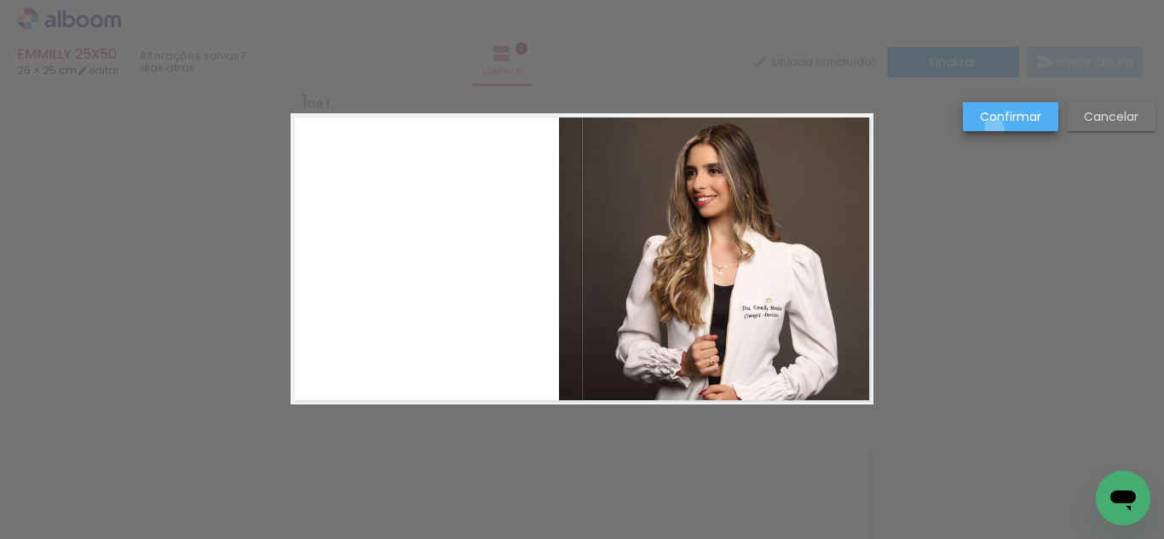
click at [994, 129] on paper-button "Confirmar" at bounding box center [1010, 116] width 95 height 29
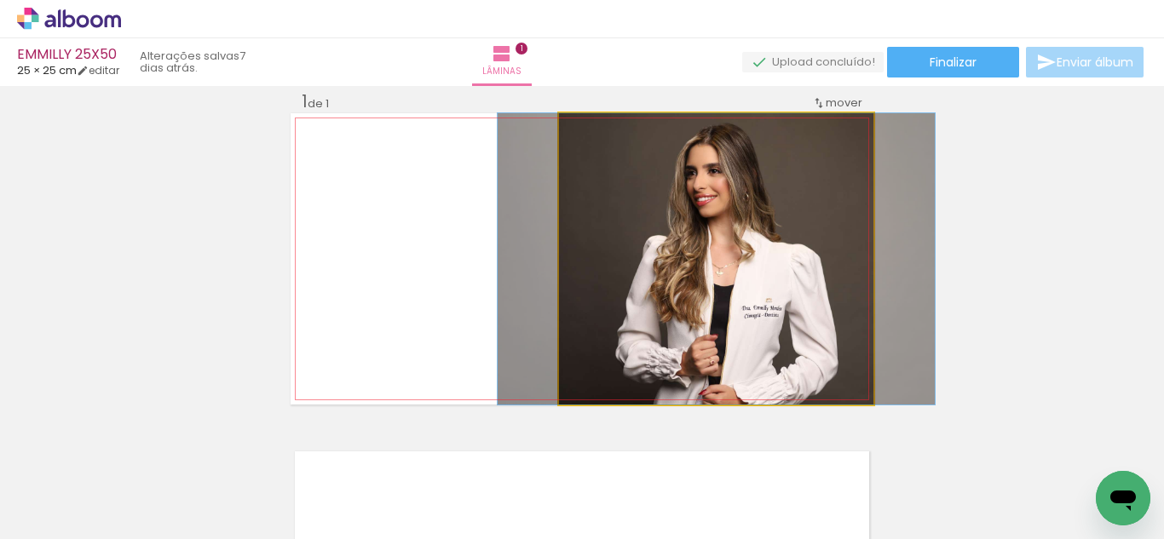
click at [740, 250] on quentale-photo at bounding box center [716, 258] width 314 height 291
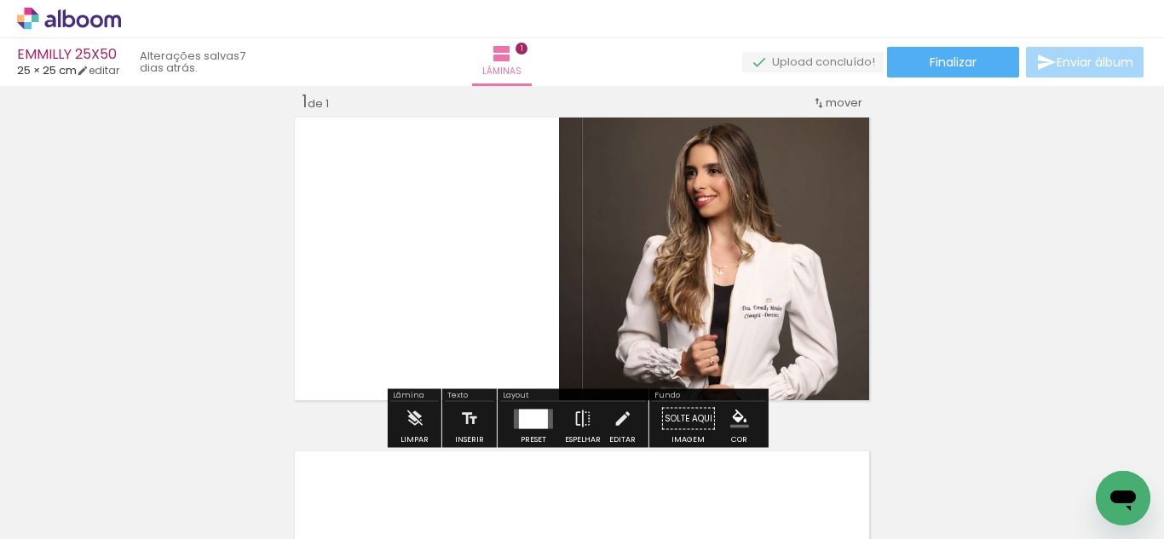
scroll to position [18, 0]
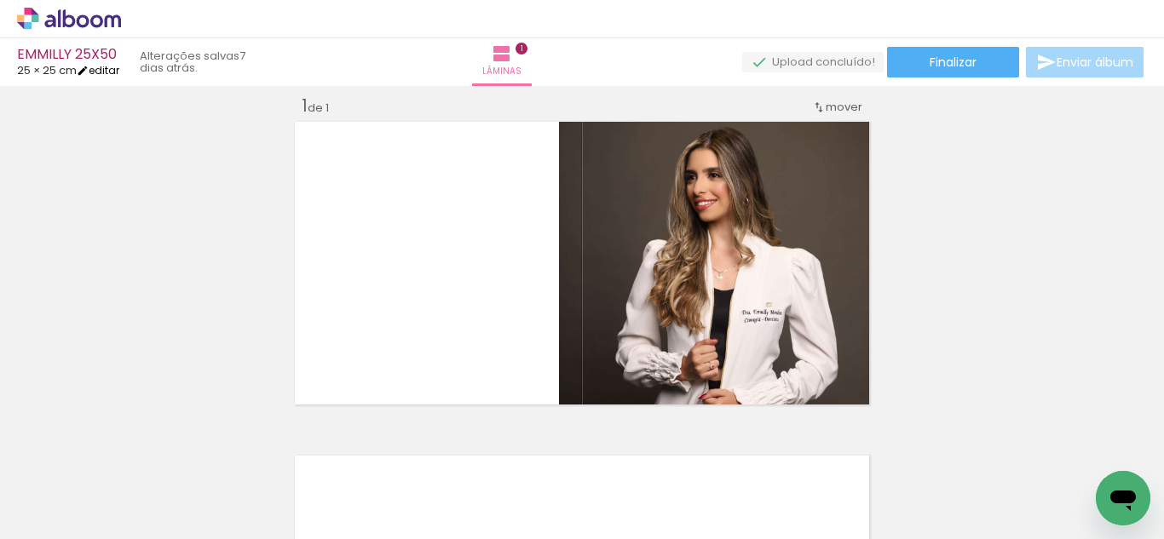
click at [100, 65] on link "editar" at bounding box center [98, 70] width 43 height 14
type input "1"
type input "25"
type input "50"
type input "3"
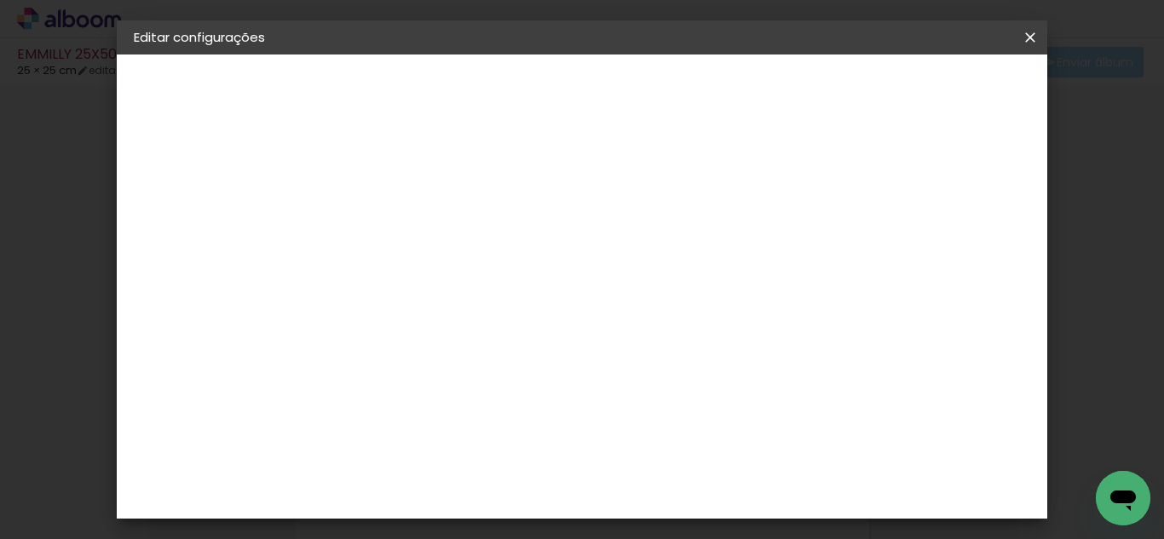
click at [608, 194] on div at bounding box center [600, 195] width 15 height 15
type paper-checkbox "on"
click at [693, 92] on span "Salvar configurações" at bounding box center [649, 96] width 87 height 24
click at [693, 90] on span "Salvar configurações" at bounding box center [649, 96] width 87 height 24
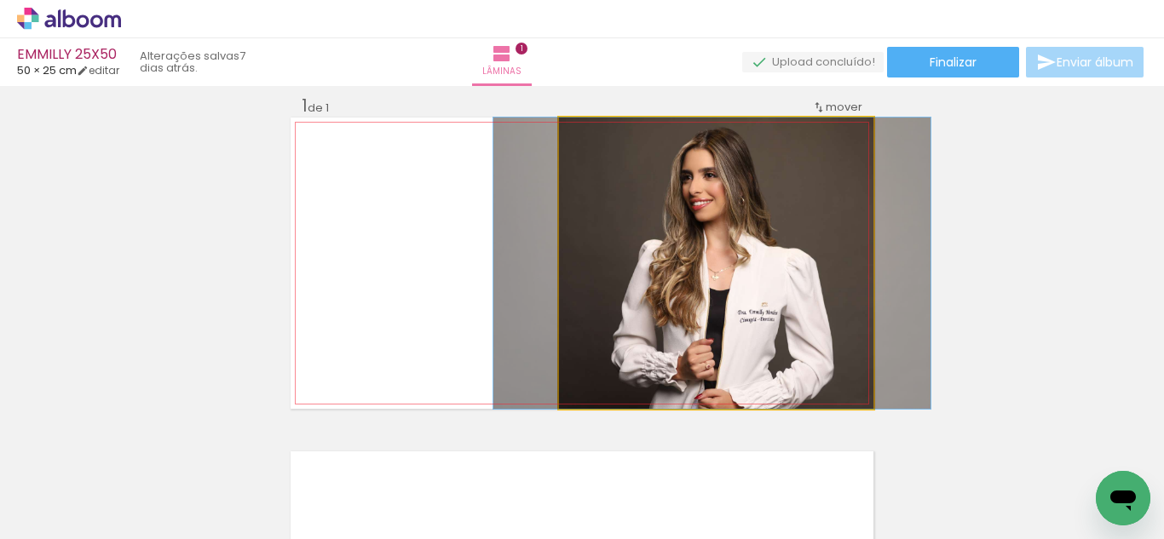
drag, startPoint x: 762, startPoint y: 233, endPoint x: 757, endPoint y: 243, distance: 10.3
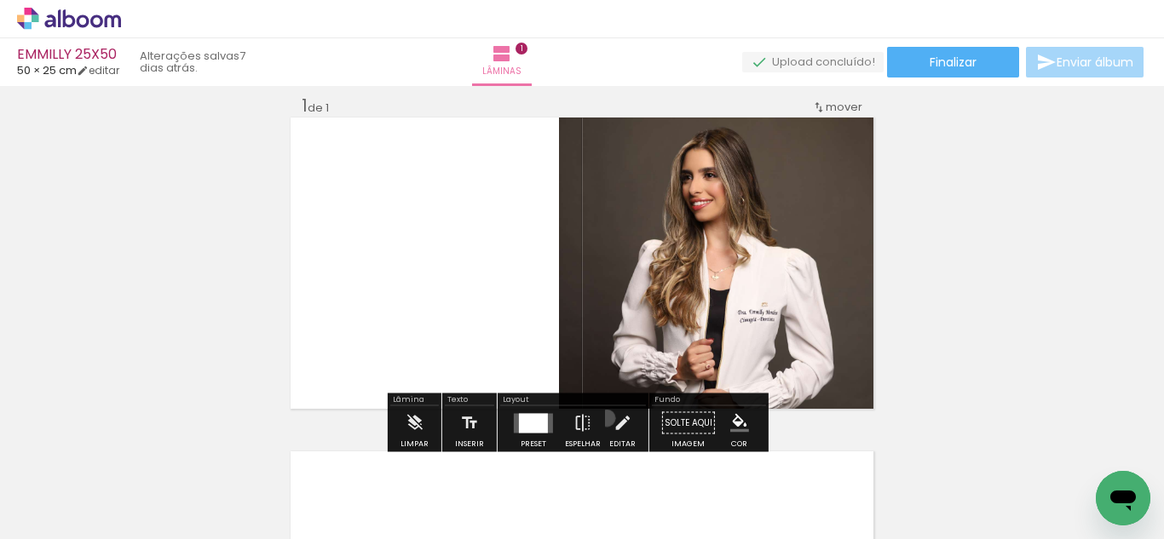
drag, startPoint x: 602, startPoint y: 418, endPoint x: 602, endPoint y: 346, distance: 72.4
click at [605, 416] on paper-button "Editar" at bounding box center [622, 427] width 35 height 43
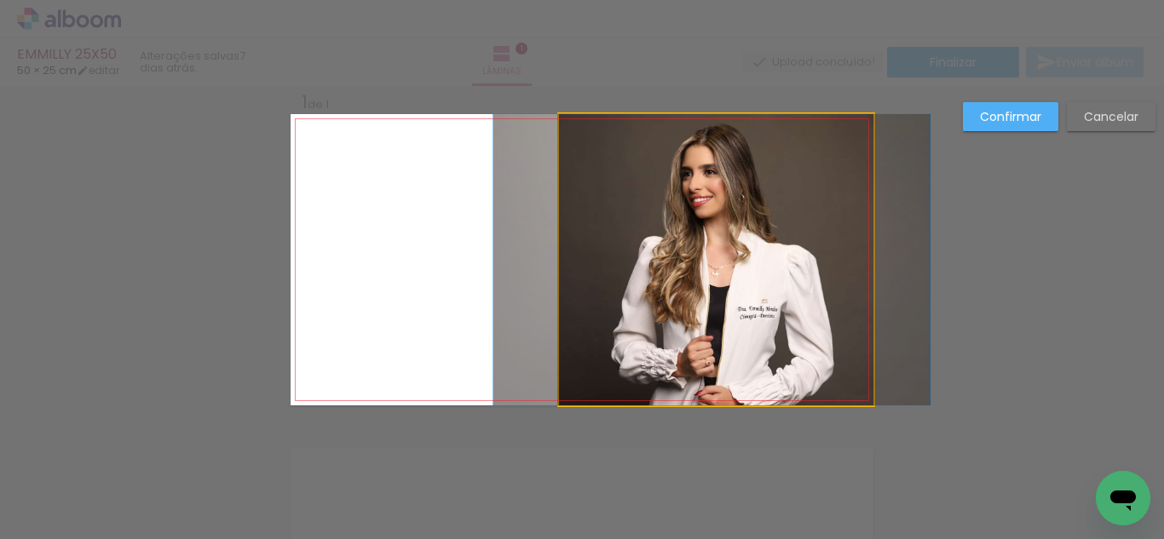
scroll to position [22, 0]
click at [609, 325] on quentale-photo at bounding box center [716, 258] width 314 height 291
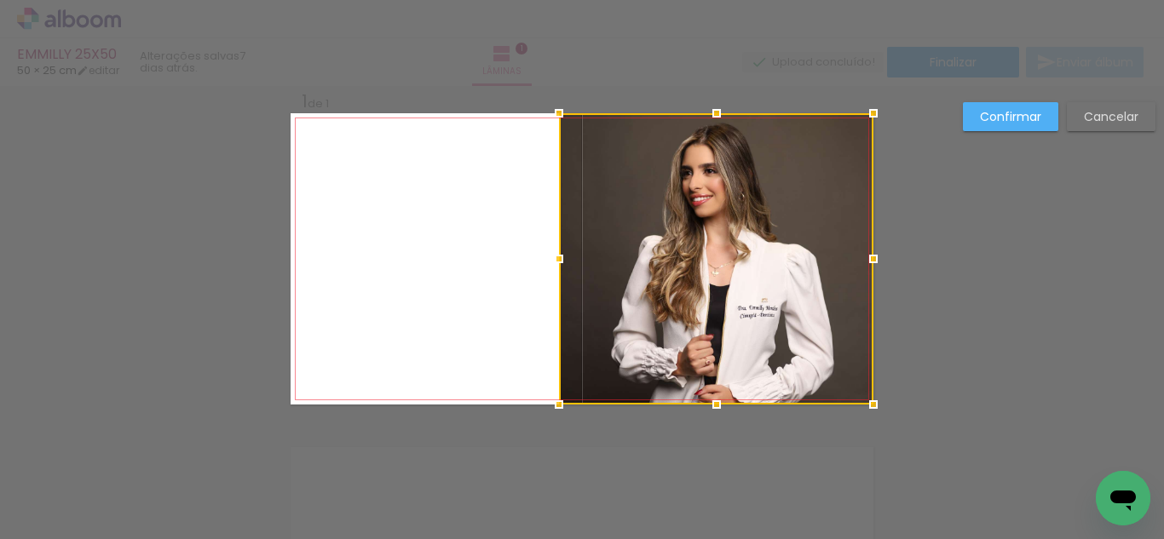
click at [654, 293] on div at bounding box center [716, 258] width 314 height 291
click at [489, 267] on quentale-layouter at bounding box center [582, 258] width 583 height 291
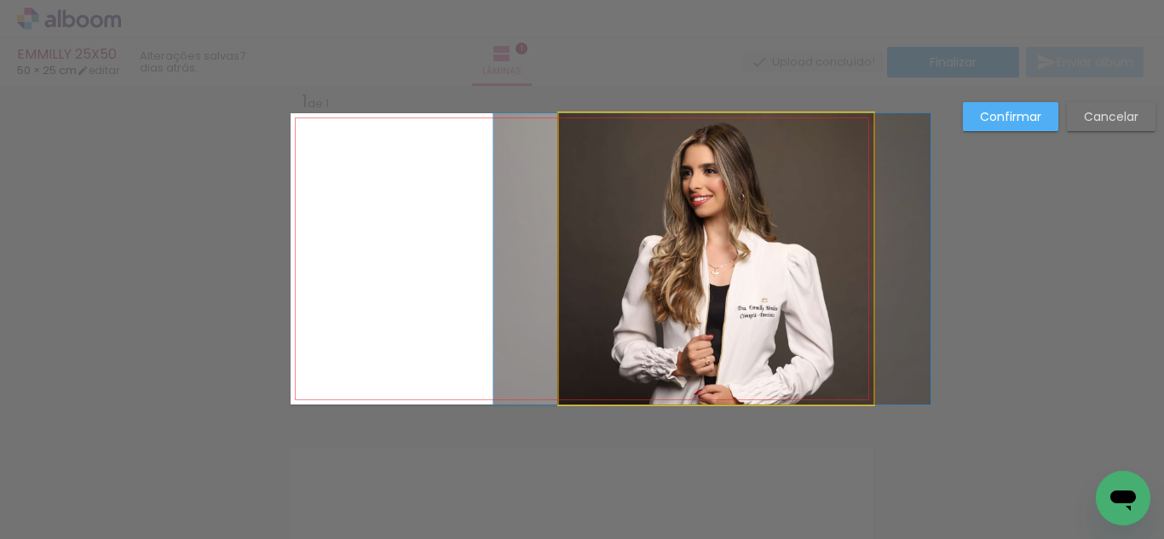
click at [576, 267] on quentale-photo at bounding box center [716, 258] width 314 height 291
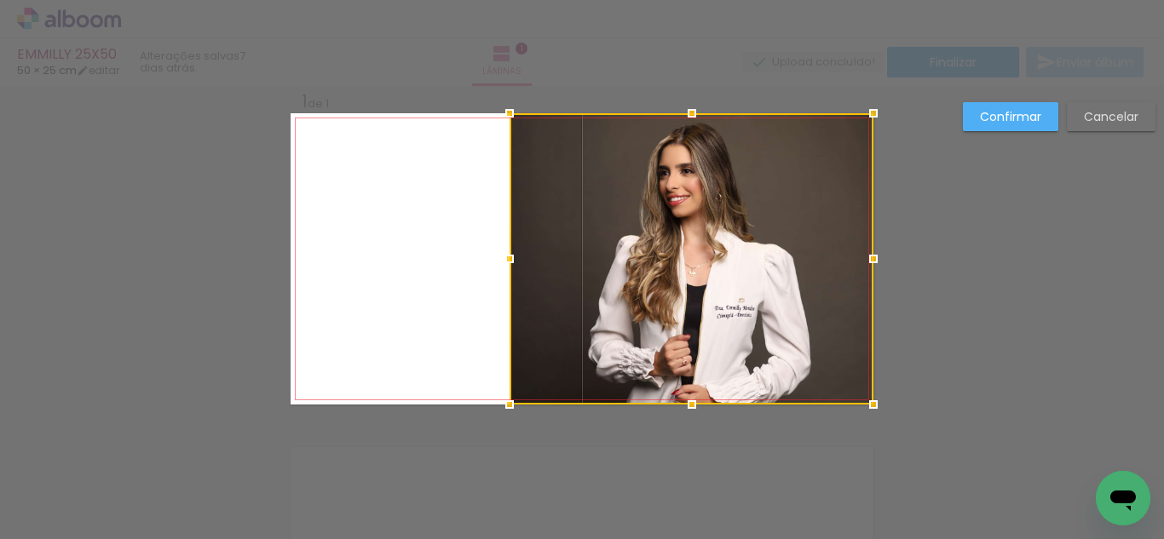
drag, startPoint x: 553, startPoint y: 264, endPoint x: 505, endPoint y: 269, distance: 48.0
click at [505, 269] on div at bounding box center [509, 259] width 34 height 34
click at [0, 0] on slot "Confirmar" at bounding box center [0, 0] width 0 height 0
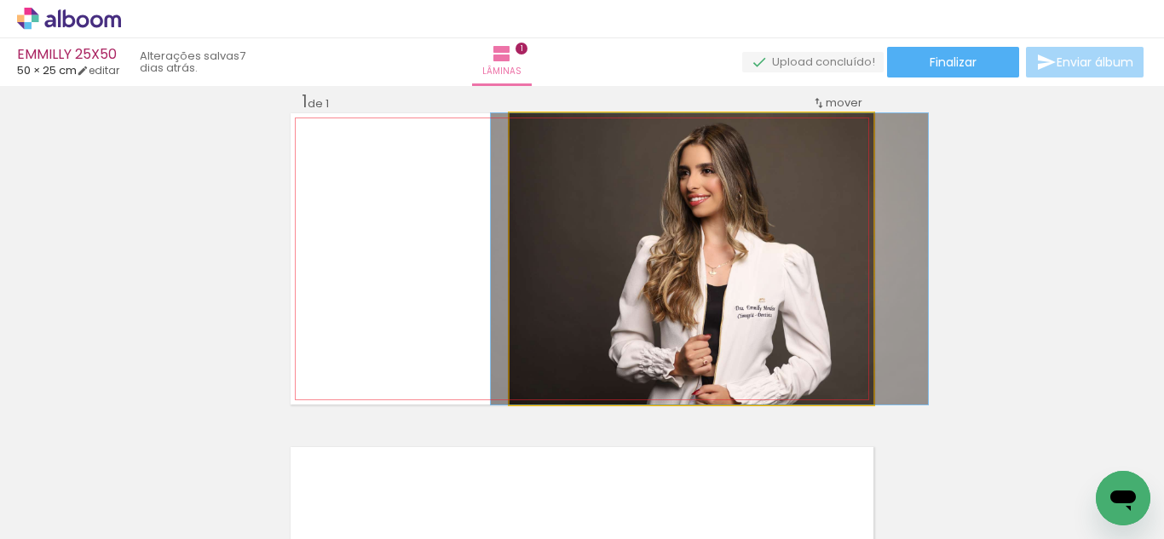
drag, startPoint x: 685, startPoint y: 225, endPoint x: 705, endPoint y: 224, distance: 20.5
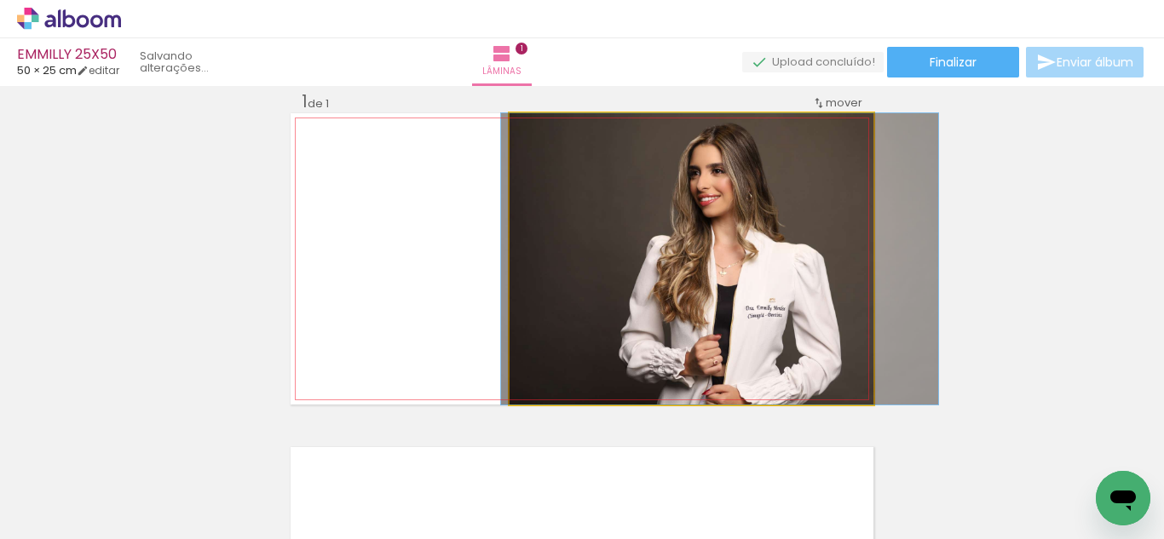
drag, startPoint x: 637, startPoint y: 276, endPoint x: 648, endPoint y: 283, distance: 12.3
drag, startPoint x: 651, startPoint y: 266, endPoint x: 650, endPoint y: 276, distance: 10.3
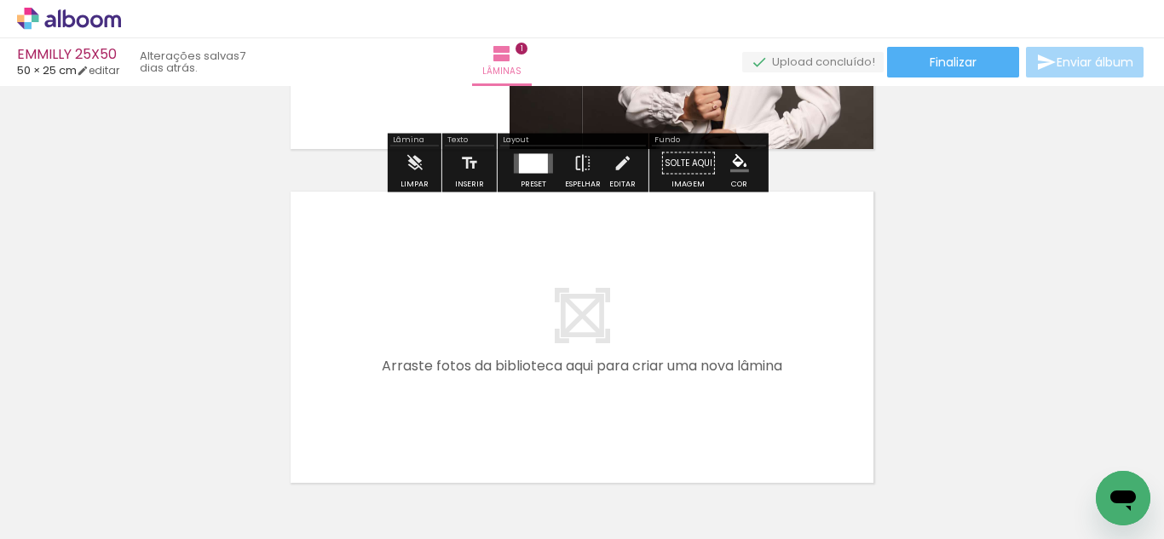
scroll to position [334, 0]
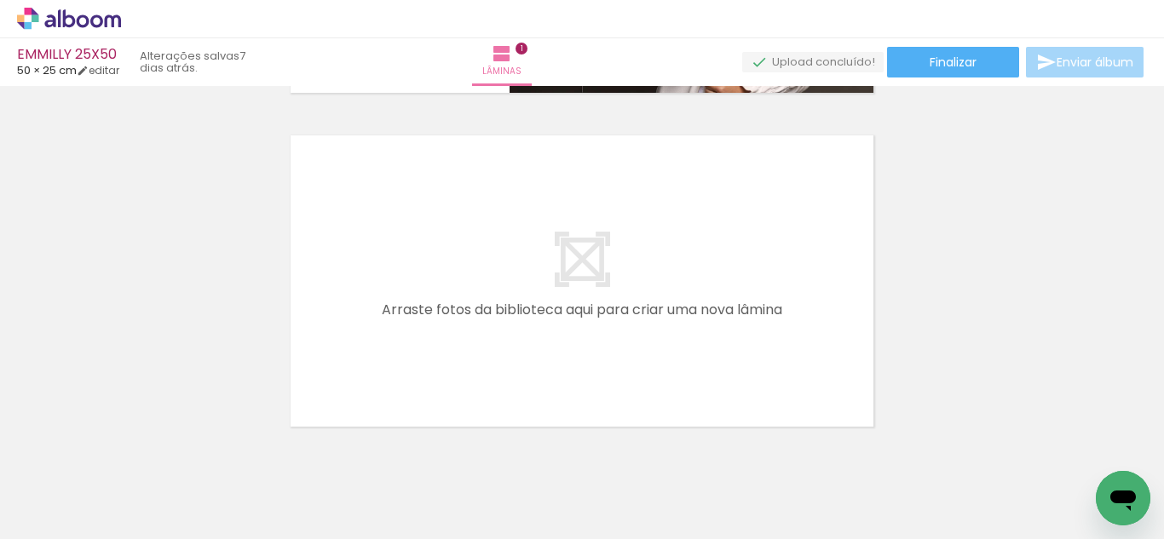
drag, startPoint x: 832, startPoint y: 490, endPoint x: 788, endPoint y: 486, distance: 44.5
click at [181, 485] on div at bounding box center [143, 482] width 77 height 51
drag, startPoint x: 628, startPoint y: 504, endPoint x: 631, endPoint y: 308, distance: 196.0
click at [631, 308] on quentale-workspace at bounding box center [582, 269] width 1164 height 539
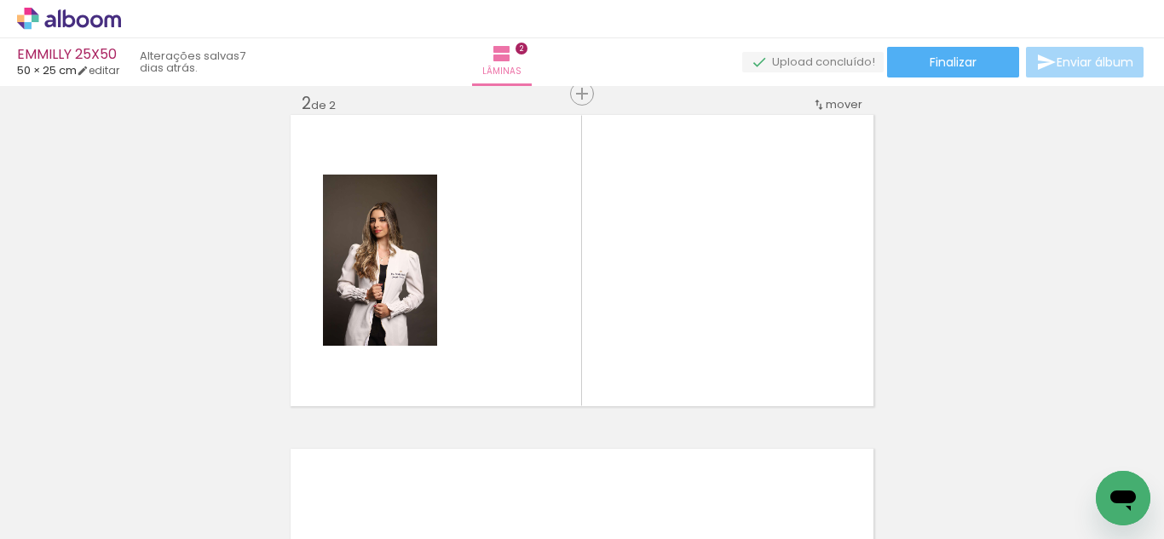
scroll to position [356, 0]
drag, startPoint x: 441, startPoint y: 459, endPoint x: 553, endPoint y: 374, distance: 140.4
click at [510, 292] on quentale-workspace at bounding box center [582, 269] width 1164 height 539
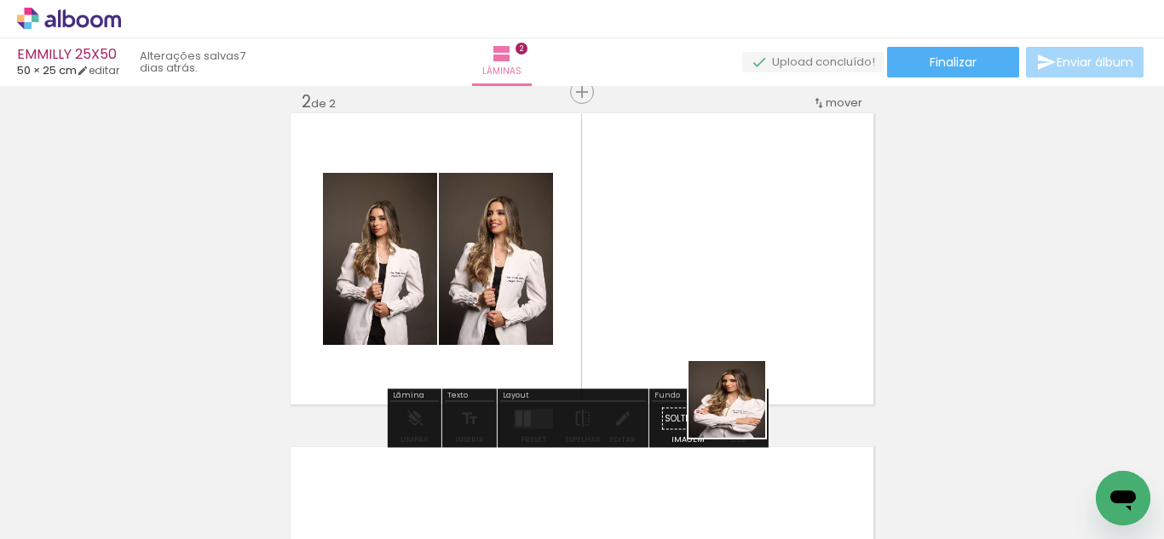
drag, startPoint x: 733, startPoint y: 492, endPoint x: 797, endPoint y: 475, distance: 66.1
click at [729, 300] on quentale-workspace at bounding box center [582, 269] width 1164 height 539
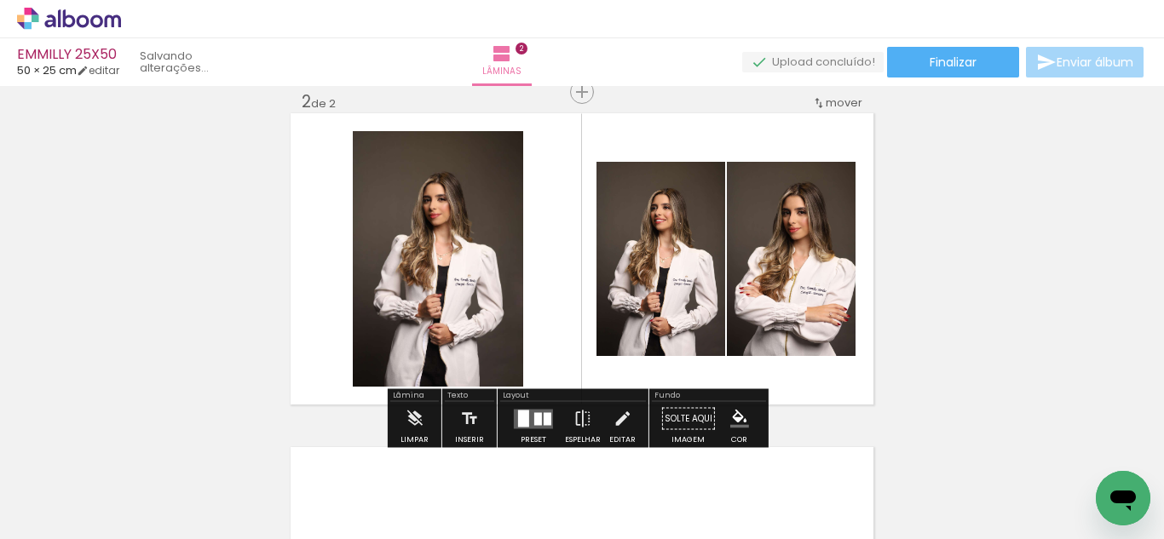
scroll to position [0, 2923]
click at [521, 414] on div at bounding box center [523, 418] width 11 height 17
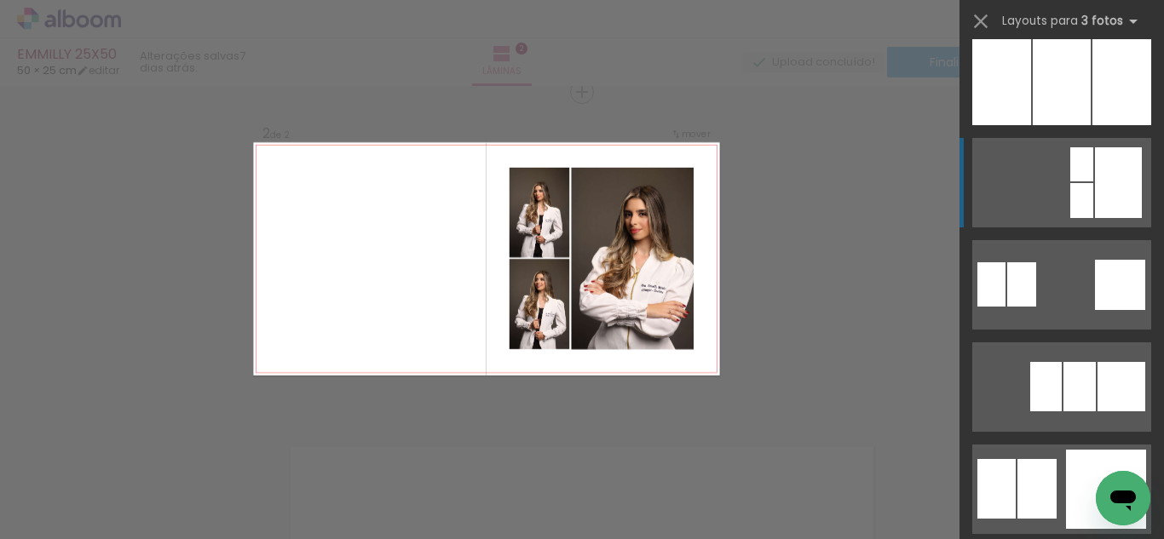
scroll to position [1552, 0]
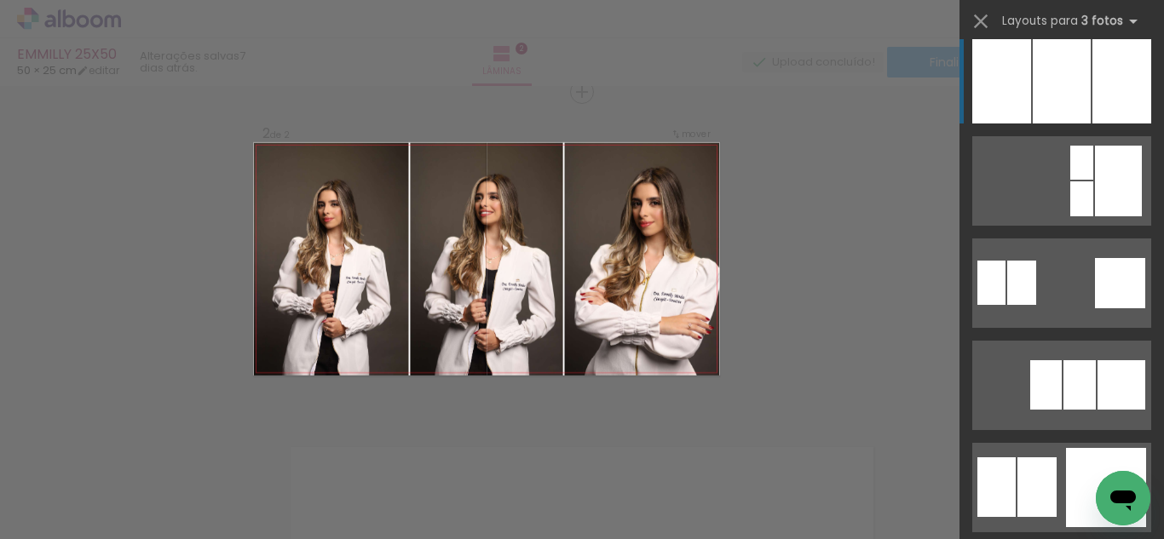
click at [1067, 73] on div at bounding box center [1062, 78] width 58 height 89
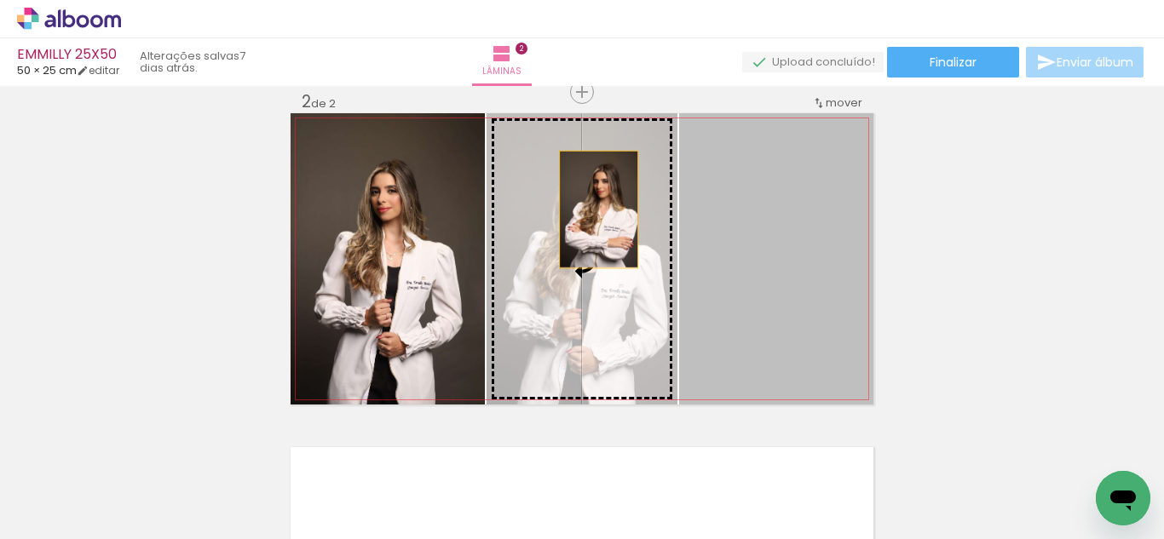
drag, startPoint x: 726, startPoint y: 212, endPoint x: 565, endPoint y: 212, distance: 161.0
click at [0, 0] on slot at bounding box center [0, 0] width 0 height 0
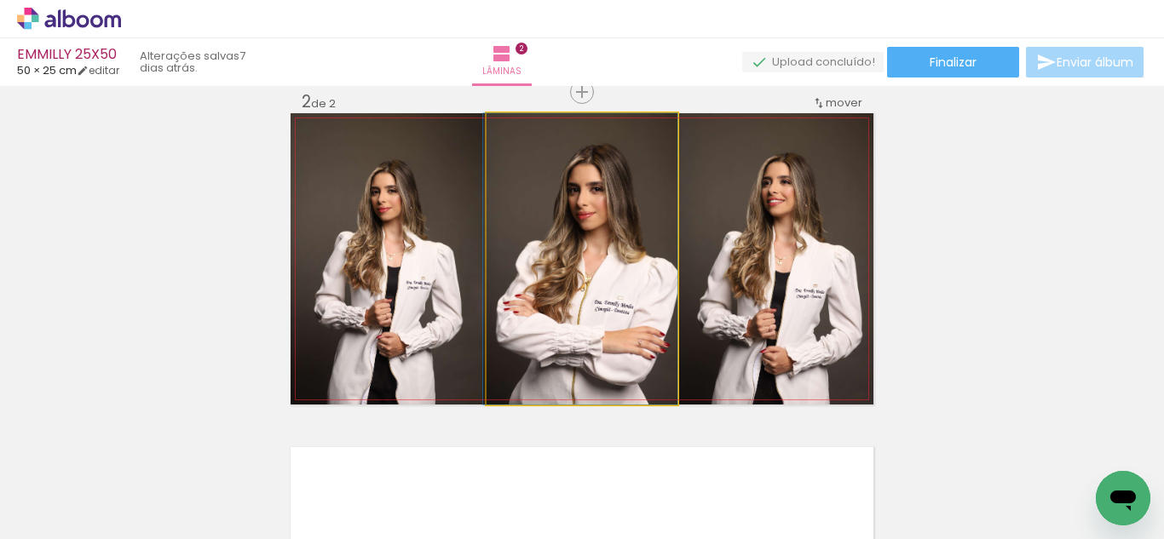
drag, startPoint x: 603, startPoint y: 238, endPoint x: 525, endPoint y: 233, distance: 78.6
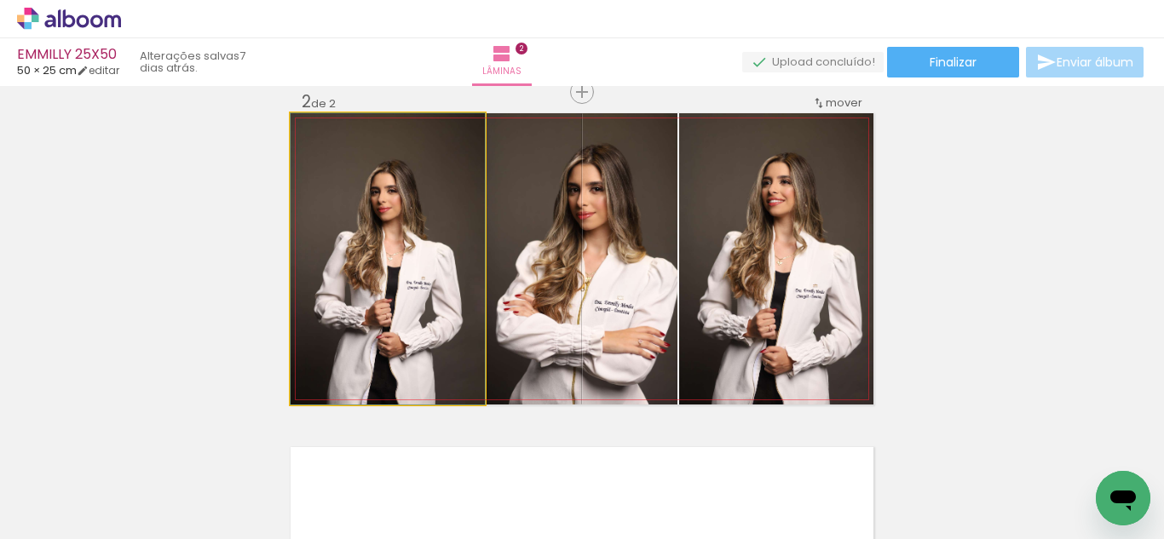
drag, startPoint x: 354, startPoint y: 233, endPoint x: 665, endPoint y: 259, distance: 312.0
click at [0, 0] on slot at bounding box center [0, 0] width 0 height 0
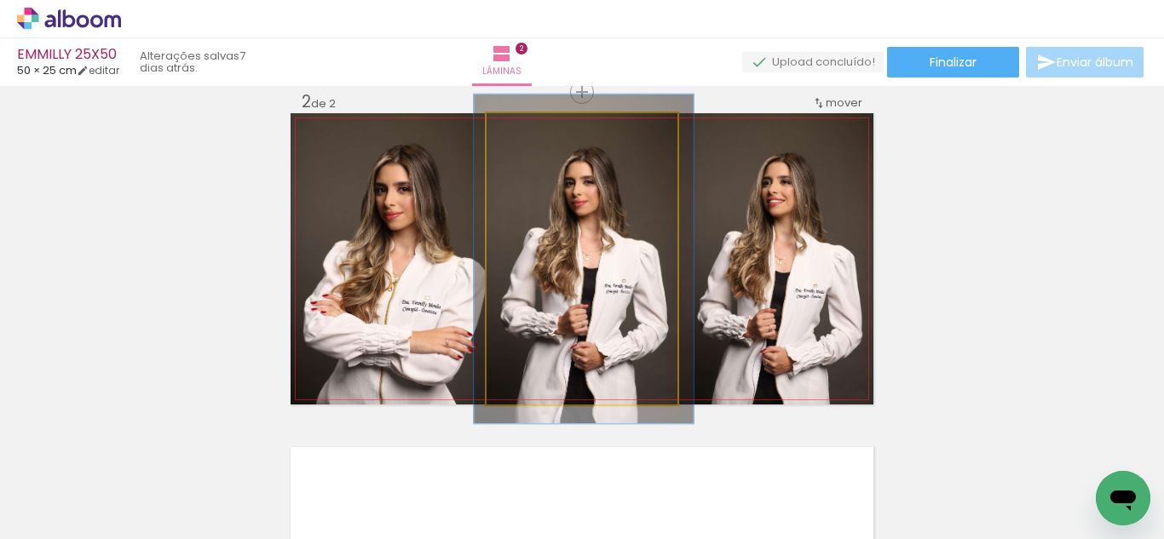
type paper-slider "113"
click at [536, 136] on div at bounding box center [534, 131] width 27 height 27
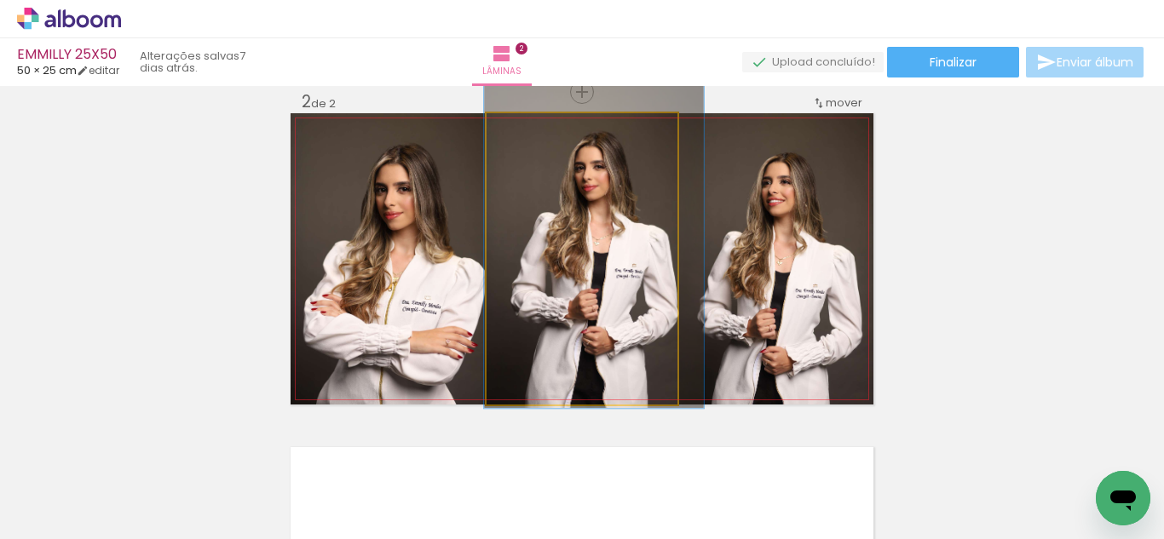
drag, startPoint x: 568, startPoint y: 213, endPoint x: 579, endPoint y: 198, distance: 18.4
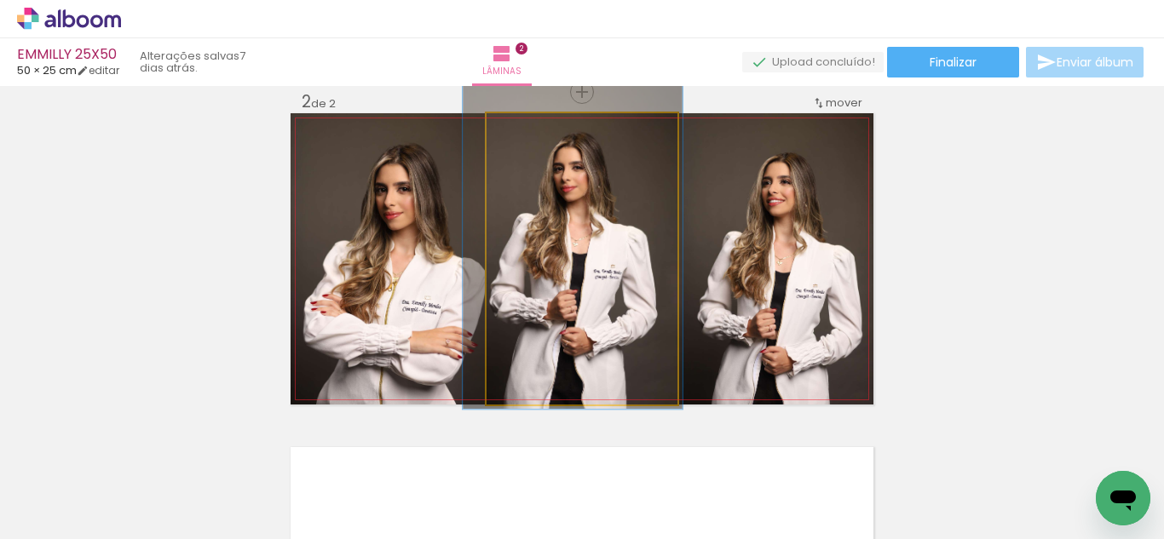
drag, startPoint x: 579, startPoint y: 195, endPoint x: 557, endPoint y: 196, distance: 21.3
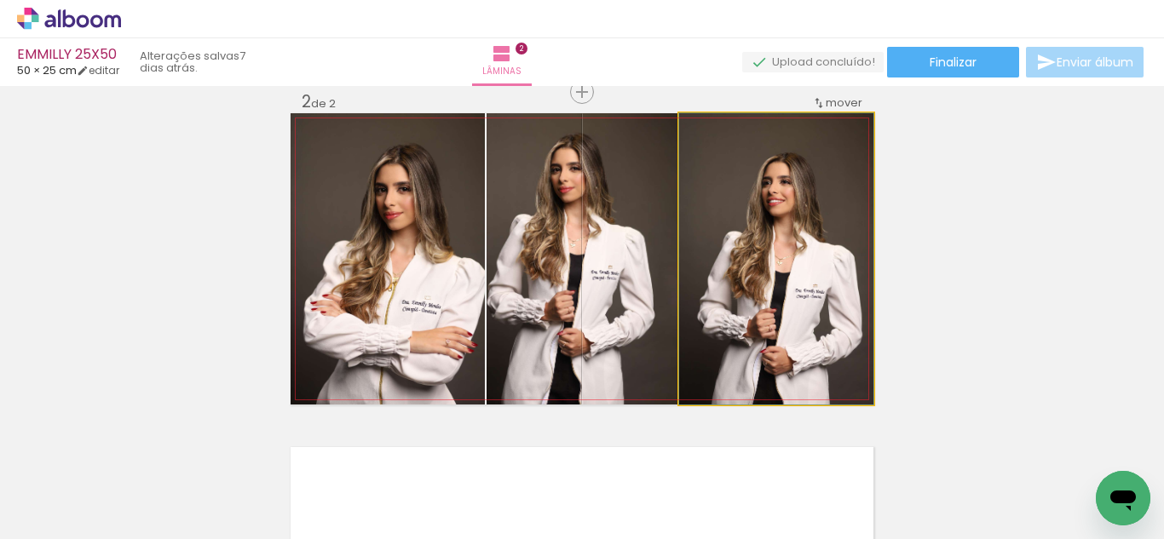
drag, startPoint x: 798, startPoint y: 258, endPoint x: 770, endPoint y: 216, distance: 50.3
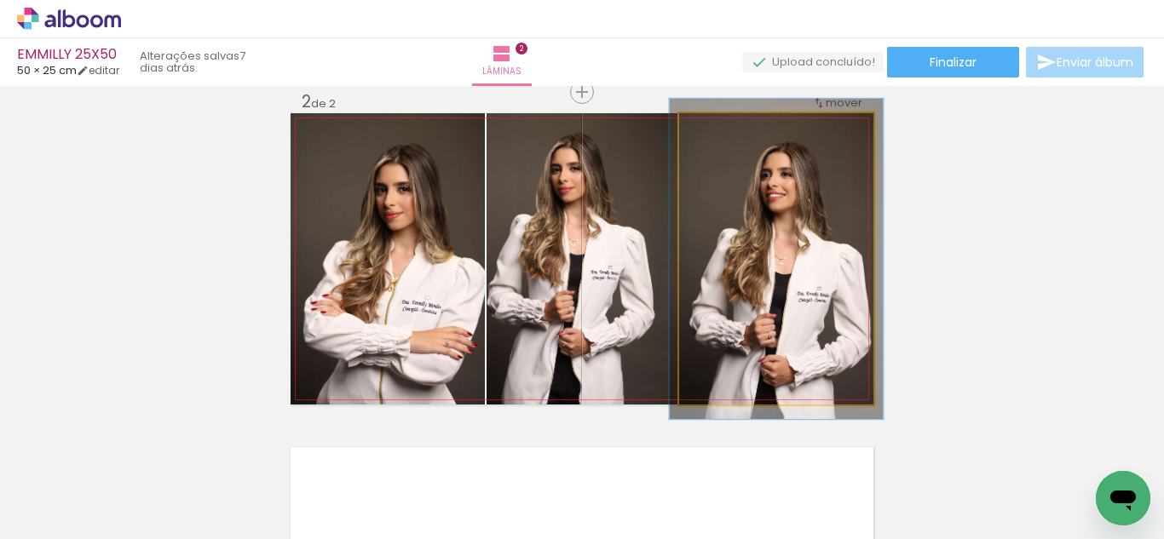
type paper-slider "110"
click at [717, 131] on div at bounding box center [724, 131] width 15 height 15
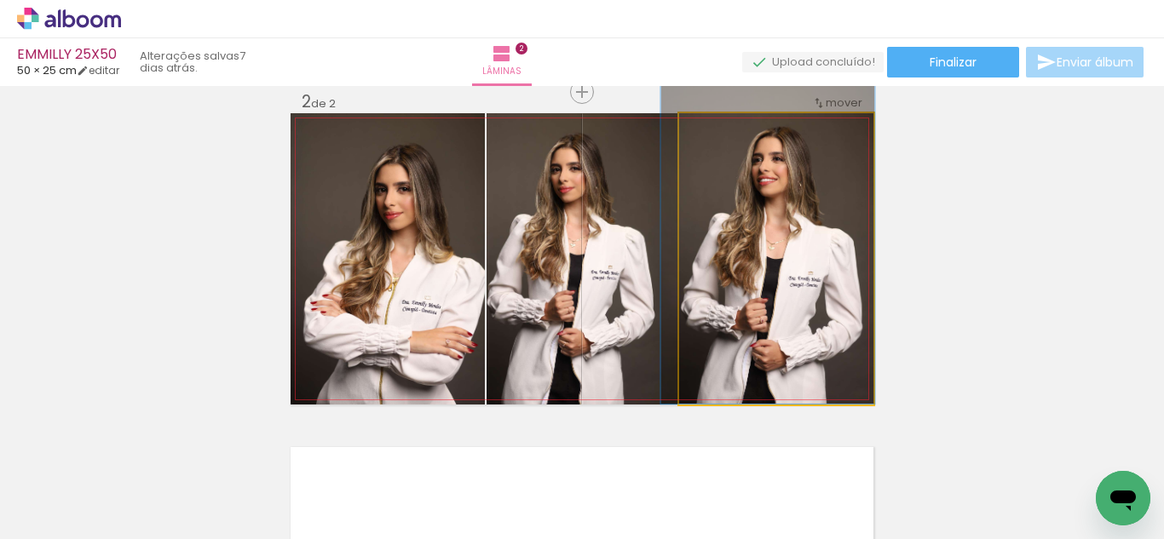
drag, startPoint x: 759, startPoint y: 206, endPoint x: 751, endPoint y: 191, distance: 17.5
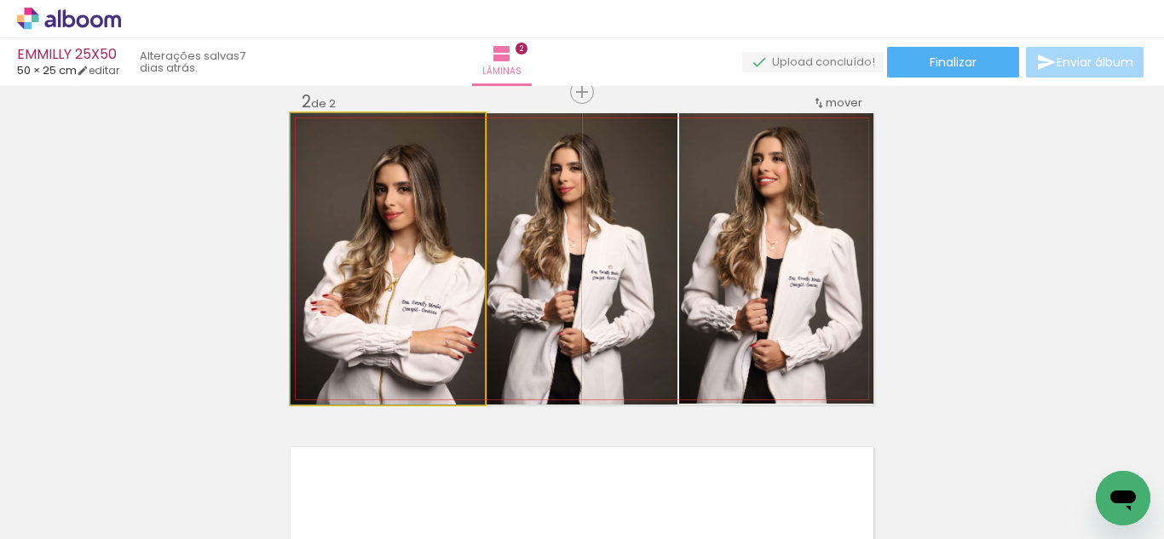
drag, startPoint x: 435, startPoint y: 239, endPoint x: 432, endPoint y: 222, distance: 16.4
drag, startPoint x: 442, startPoint y: 228, endPoint x: 390, endPoint y: 238, distance: 52.8
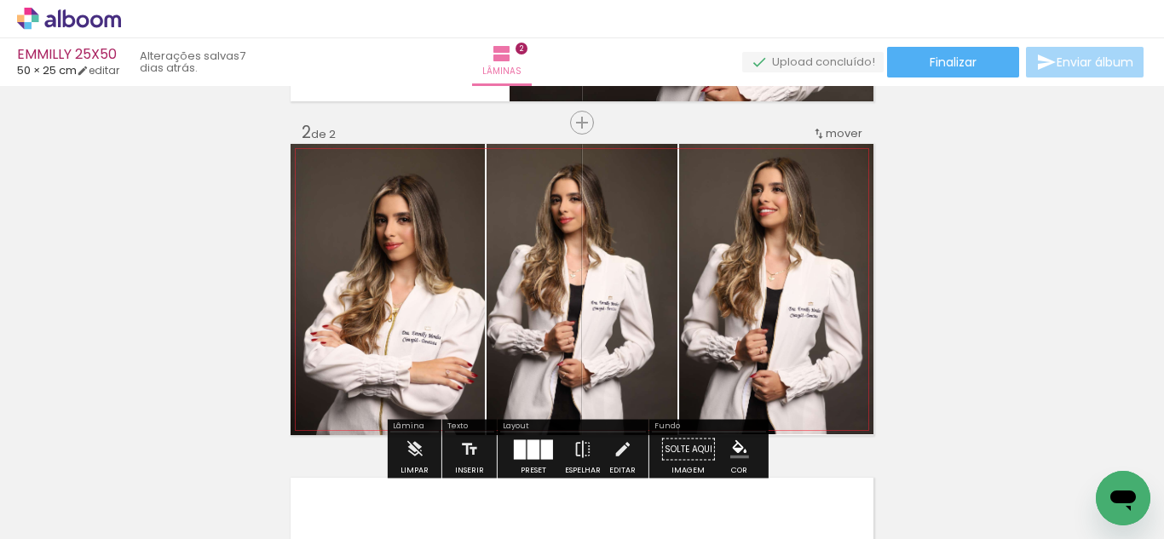
scroll to position [328, 0]
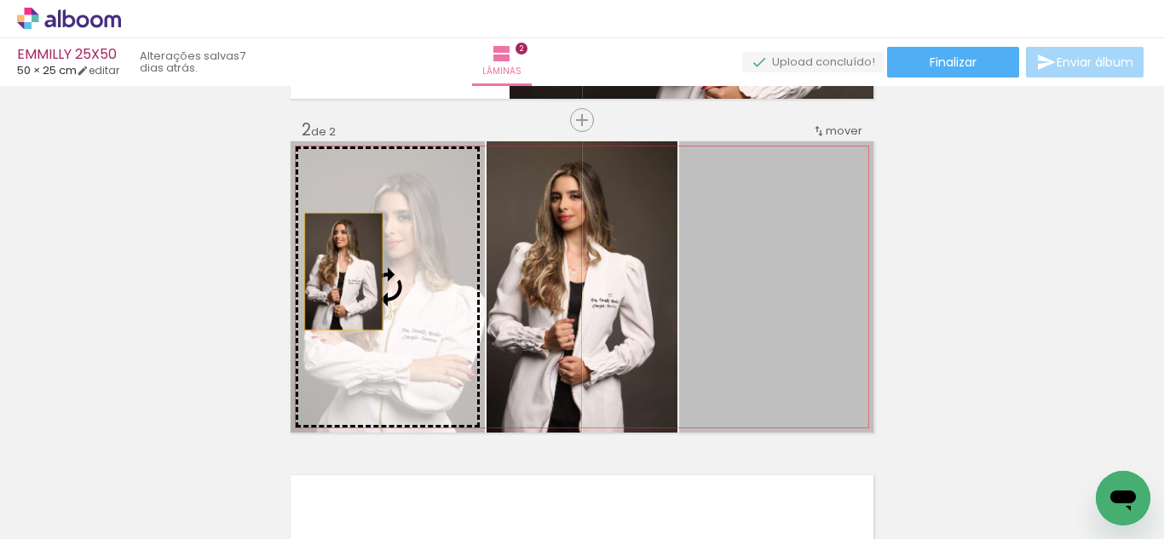
drag, startPoint x: 795, startPoint y: 293, endPoint x: 337, endPoint y: 272, distance: 458.0
click at [0, 0] on slot at bounding box center [0, 0] width 0 height 0
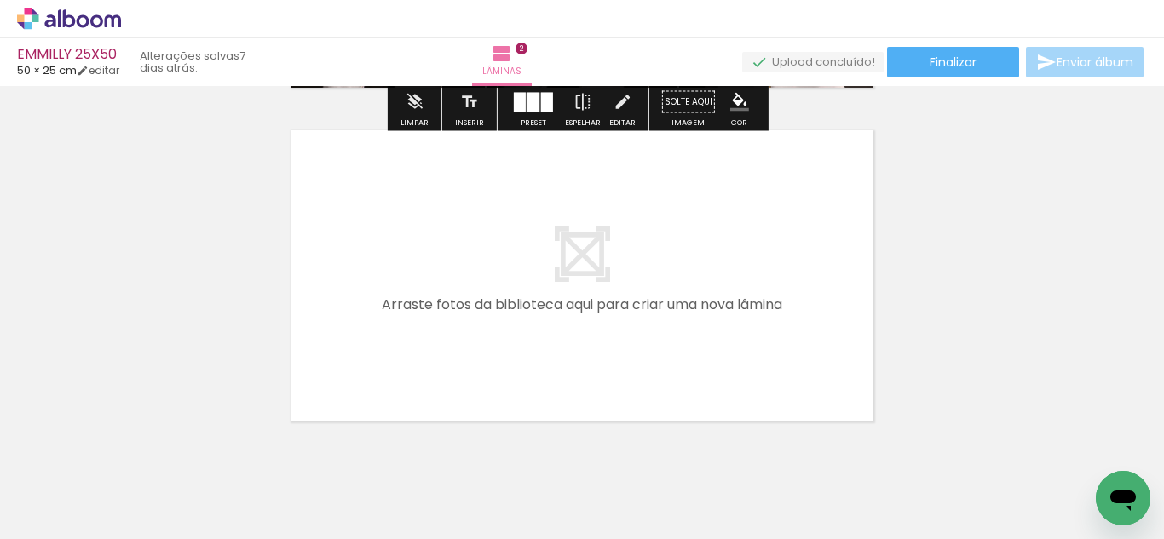
scroll to position [0, 2673]
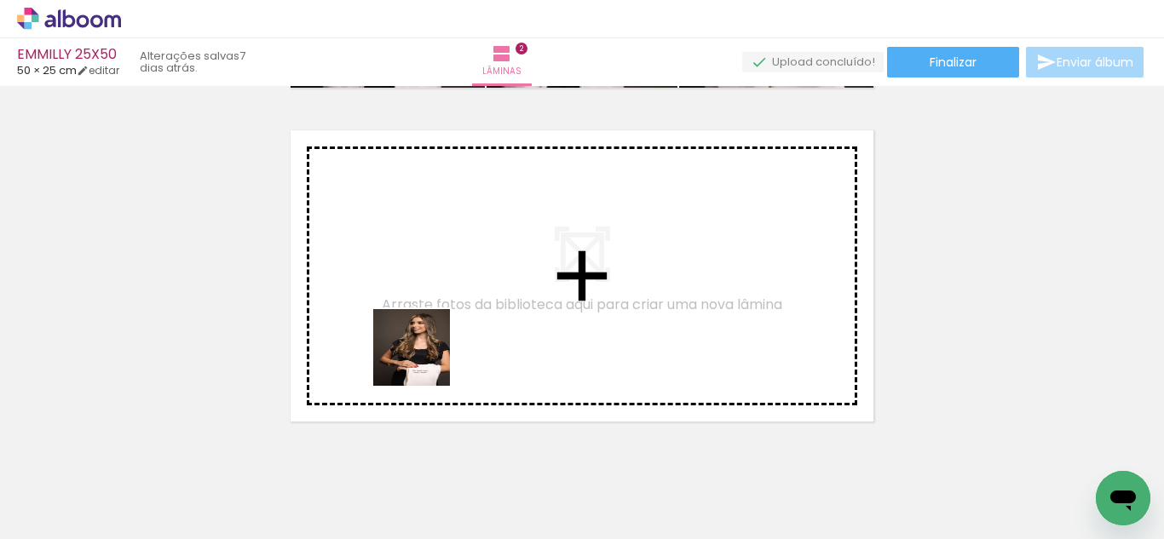
drag, startPoint x: 363, startPoint y: 490, endPoint x: 469, endPoint y: 267, distance: 247.0
click at [469, 267] on quentale-workspace at bounding box center [582, 269] width 1164 height 539
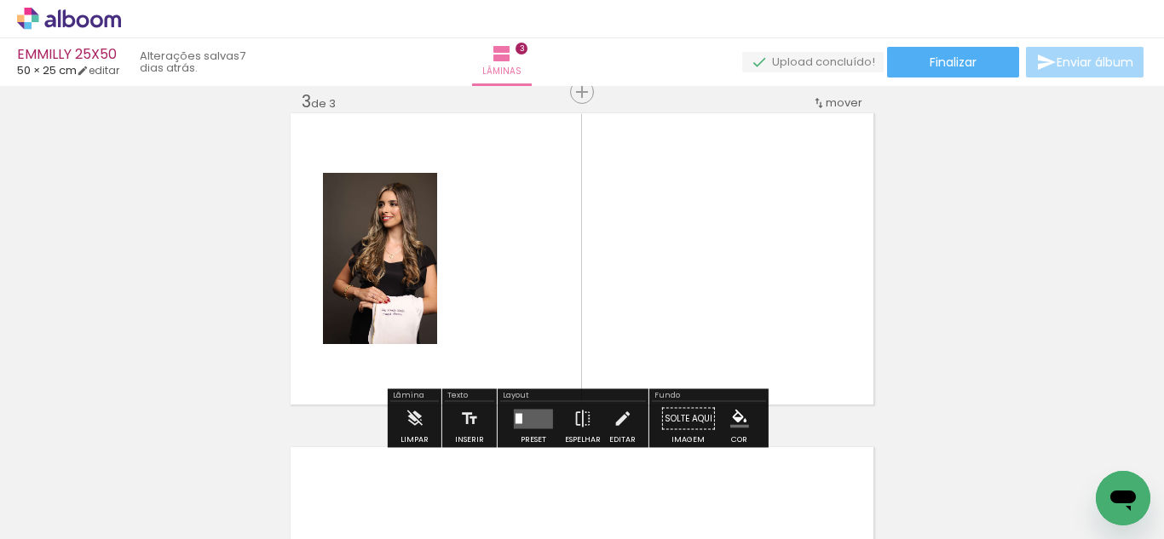
scroll to position [0, 2862]
drag, startPoint x: 643, startPoint y: 343, endPoint x: 674, endPoint y: 331, distance: 32.6
click at [631, 290] on quentale-workspace at bounding box center [582, 269] width 1164 height 539
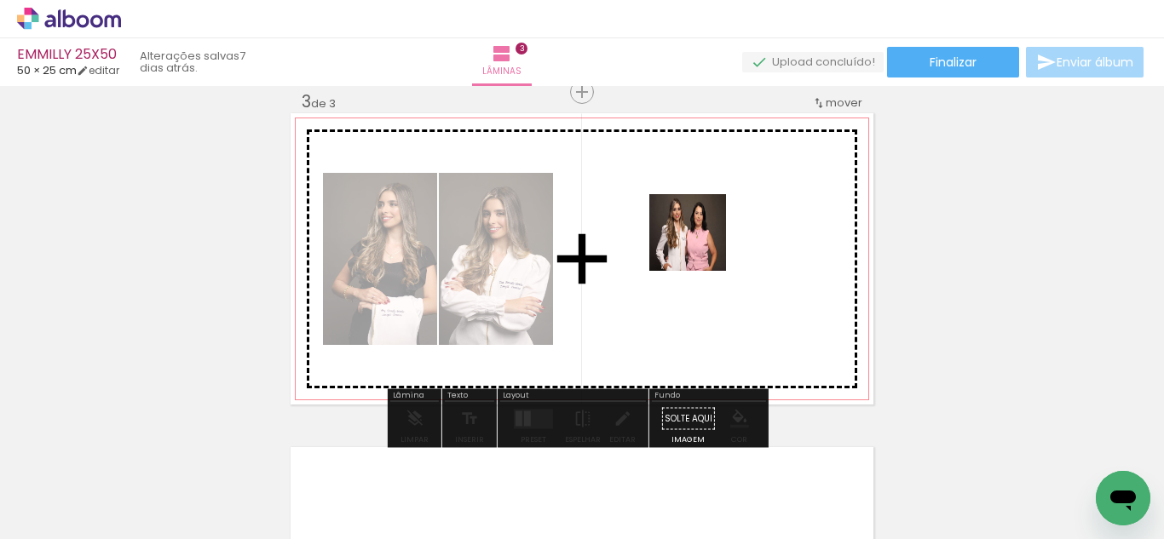
drag, startPoint x: 746, startPoint y: 504, endPoint x: 700, endPoint y: 234, distance: 273.2
click at [700, 234] on quentale-workspace at bounding box center [582, 269] width 1164 height 539
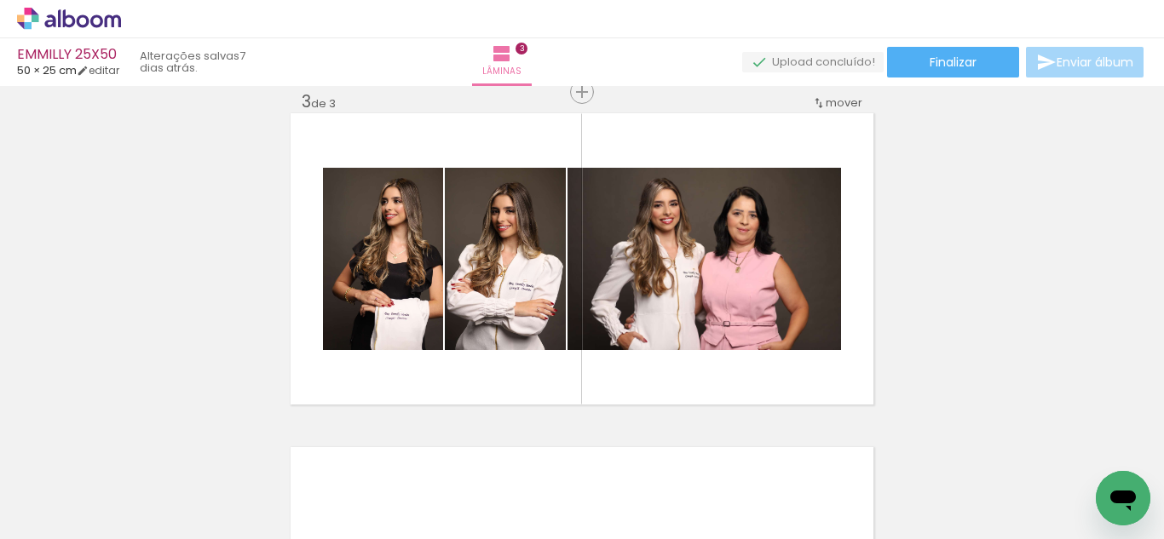
scroll to position [0, 3236]
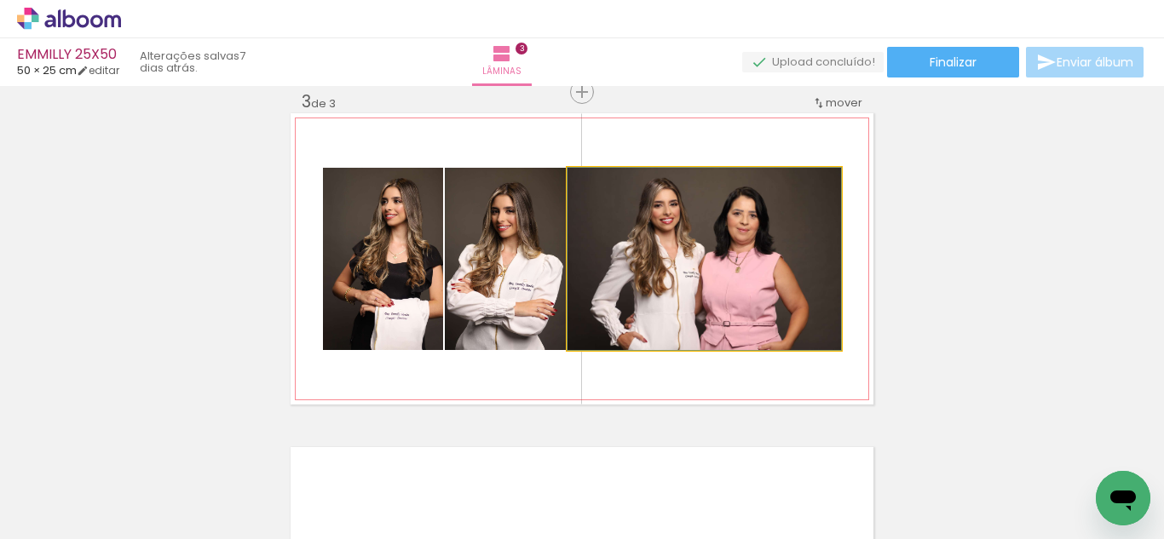
click at [653, 315] on quentale-photo at bounding box center [704, 259] width 274 height 182
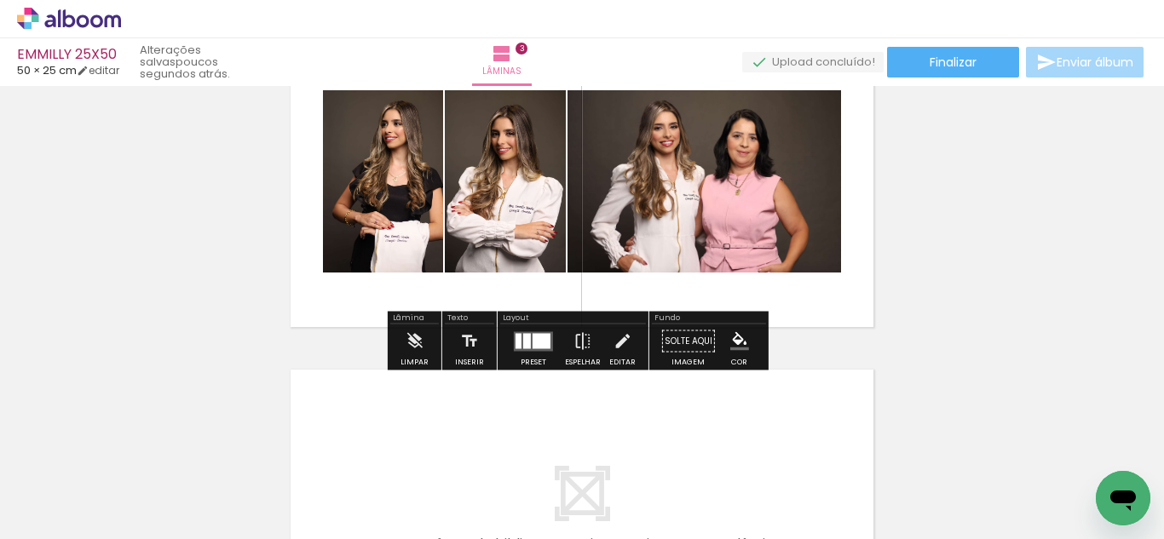
scroll to position [767, 0]
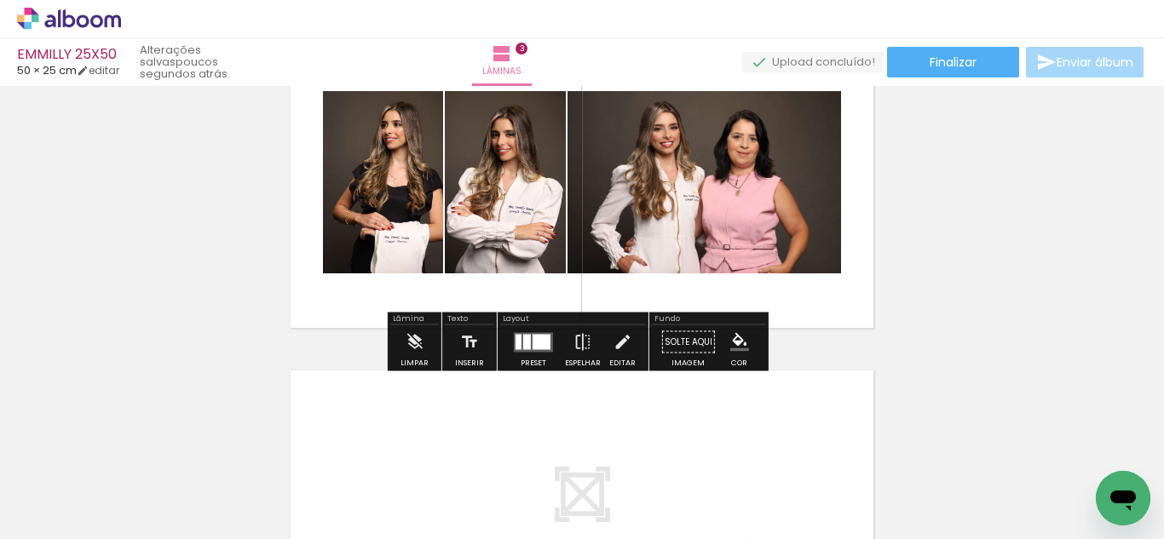
click at [533, 335] on div at bounding box center [542, 341] width 18 height 15
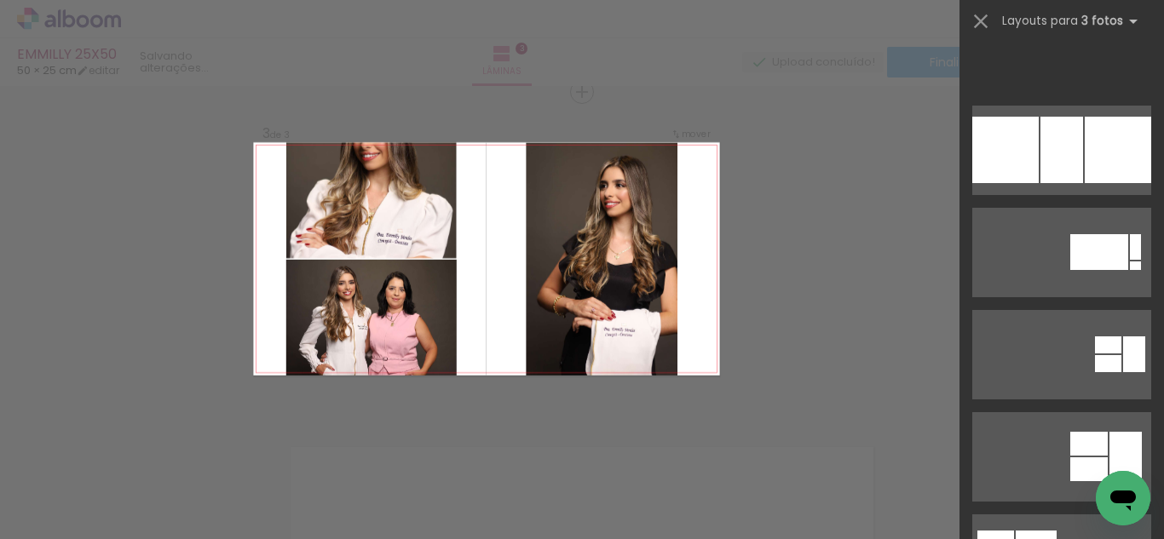
scroll to position [5627, 0]
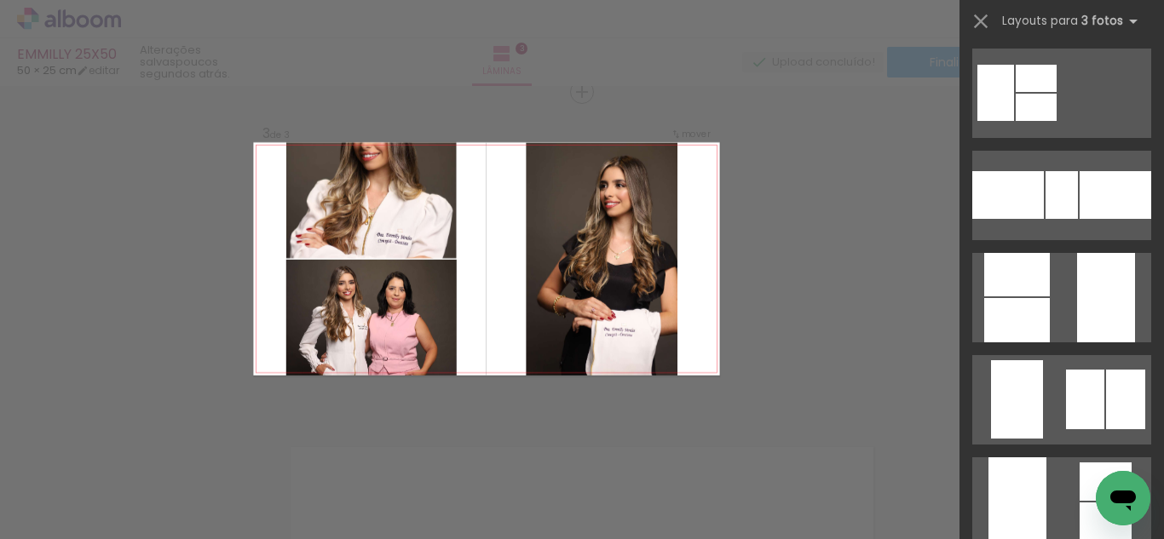
click at [859, 257] on div "Confirmar Cancelar" at bounding box center [582, 84] width 1164 height 1377
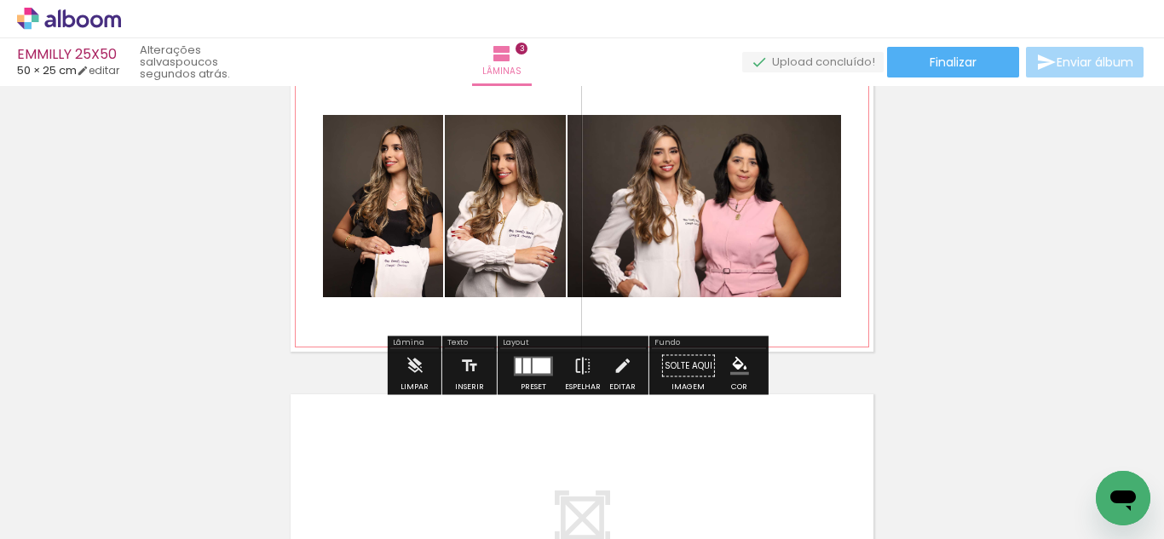
scroll to position [744, 0]
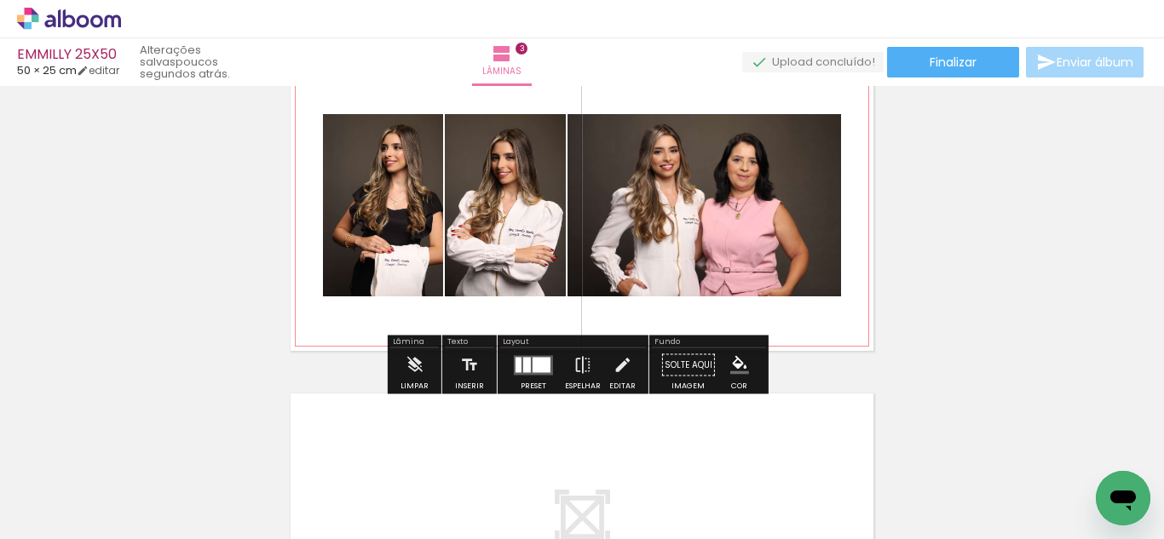
click at [527, 253] on quentale-photo at bounding box center [505, 205] width 121 height 182
drag, startPoint x: 542, startPoint y: 362, endPoint x: 579, endPoint y: 344, distance: 40.8
click at [542, 361] on div at bounding box center [542, 364] width 18 height 15
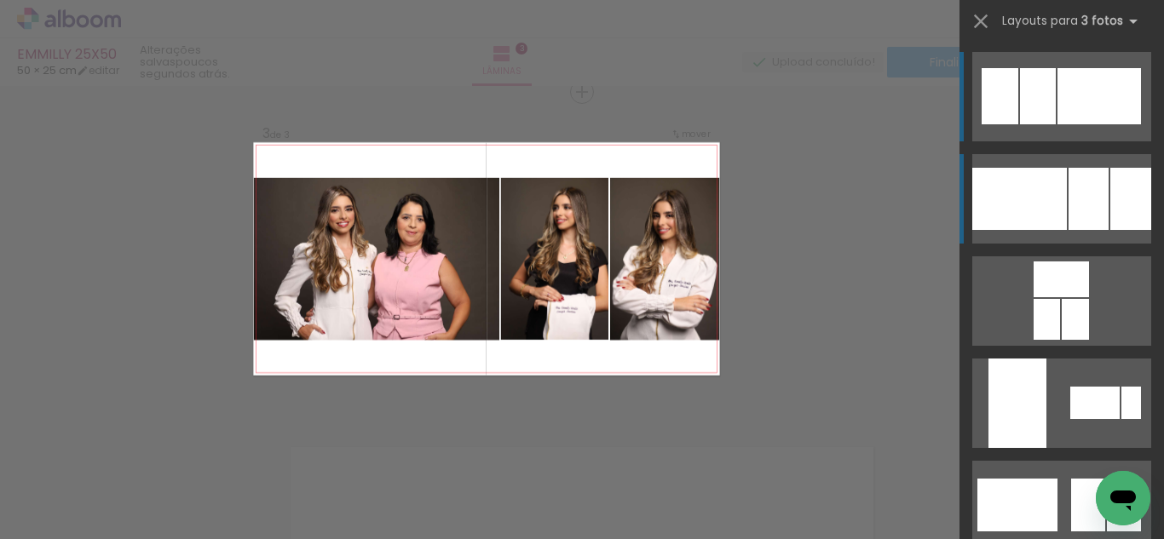
scroll to position [10, 0]
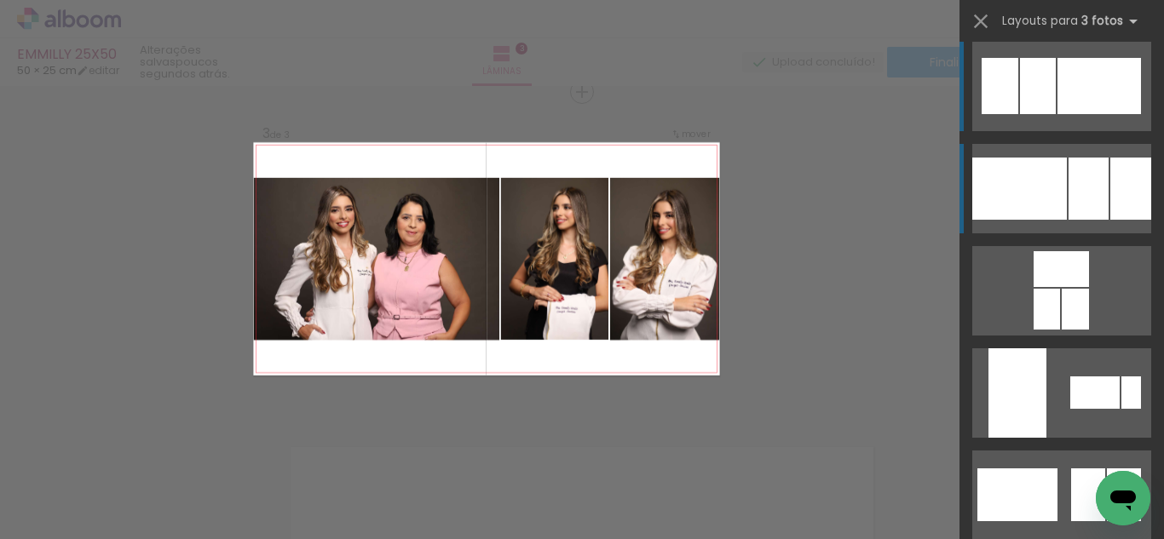
click at [1110, 205] on div at bounding box center [1130, 189] width 41 height 62
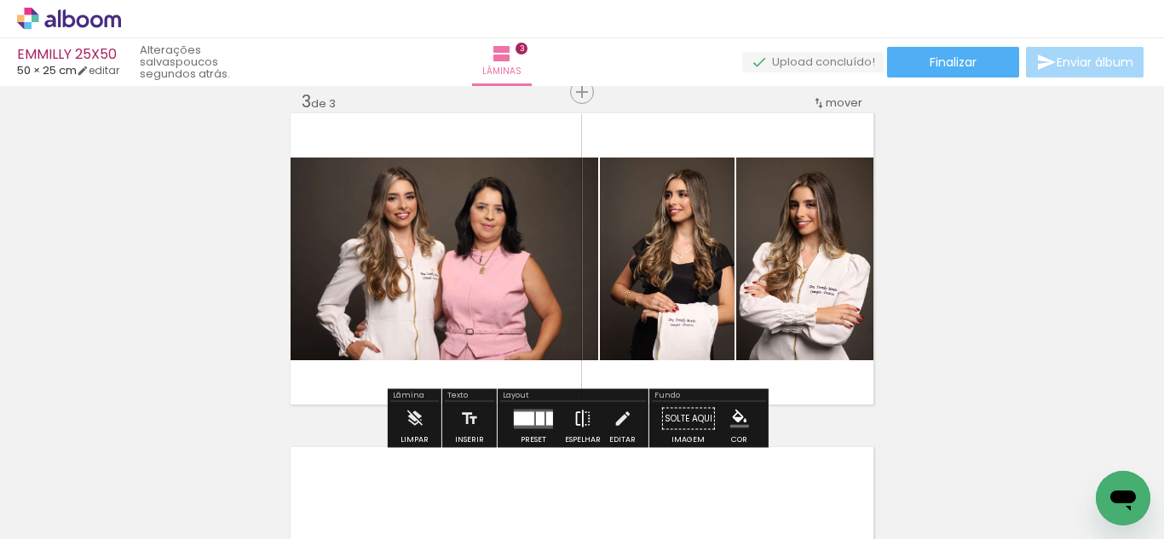
click at [594, 409] on paper-button "Espelhar" at bounding box center [583, 423] width 44 height 43
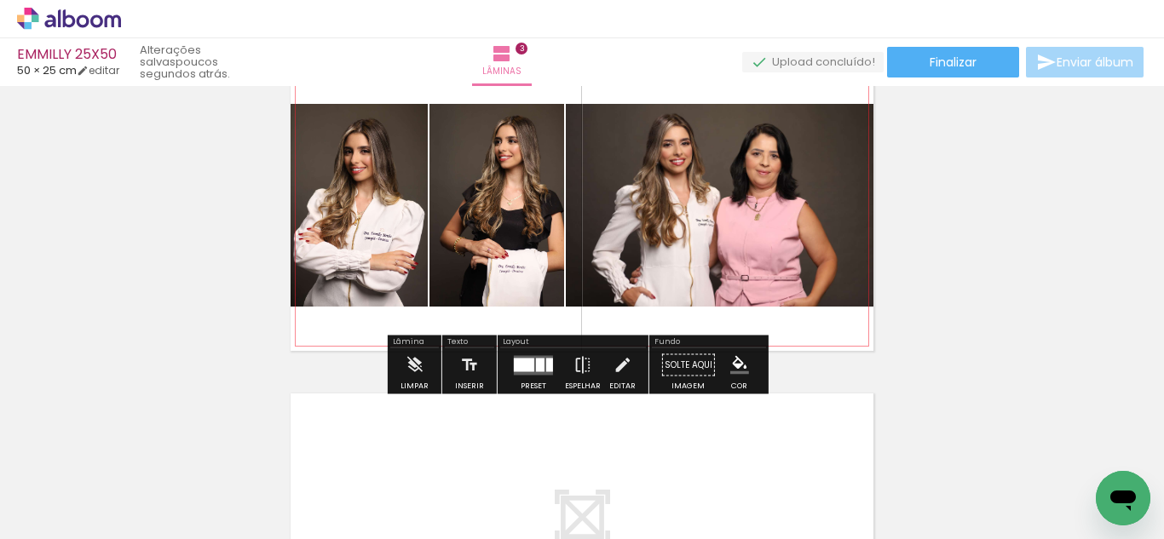
scroll to position [716, 0]
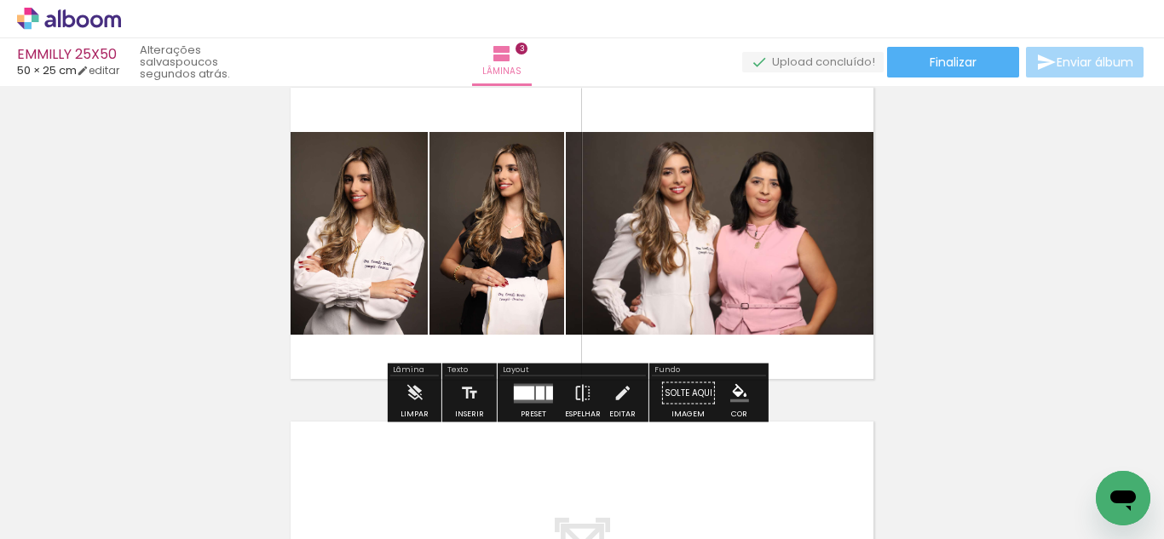
click at [538, 396] on div at bounding box center [540, 393] width 9 height 14
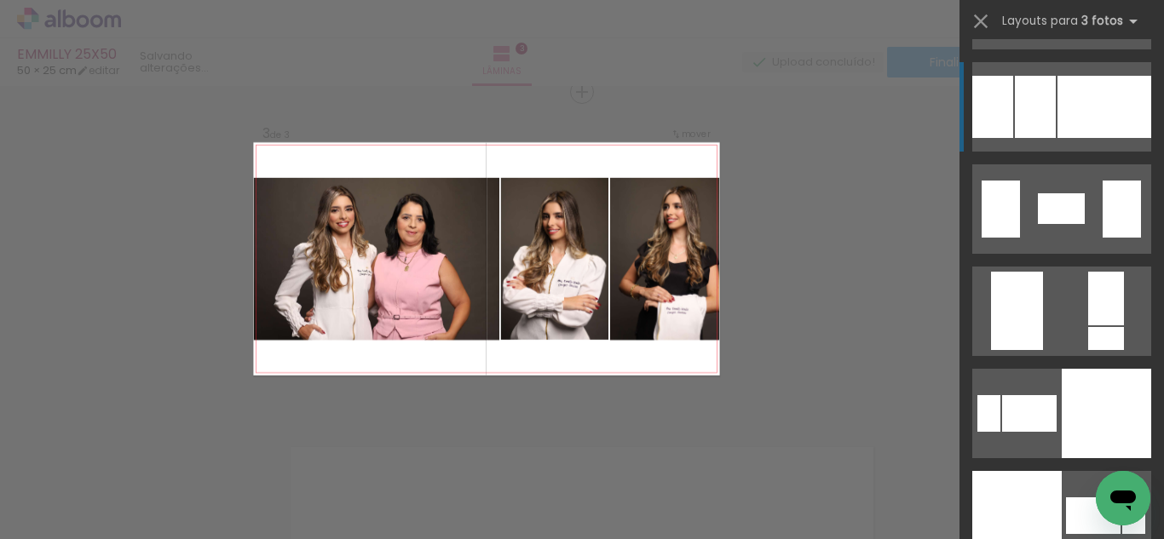
scroll to position [3466, 0]
click at [1070, 120] on div at bounding box center [1104, 107] width 94 height 62
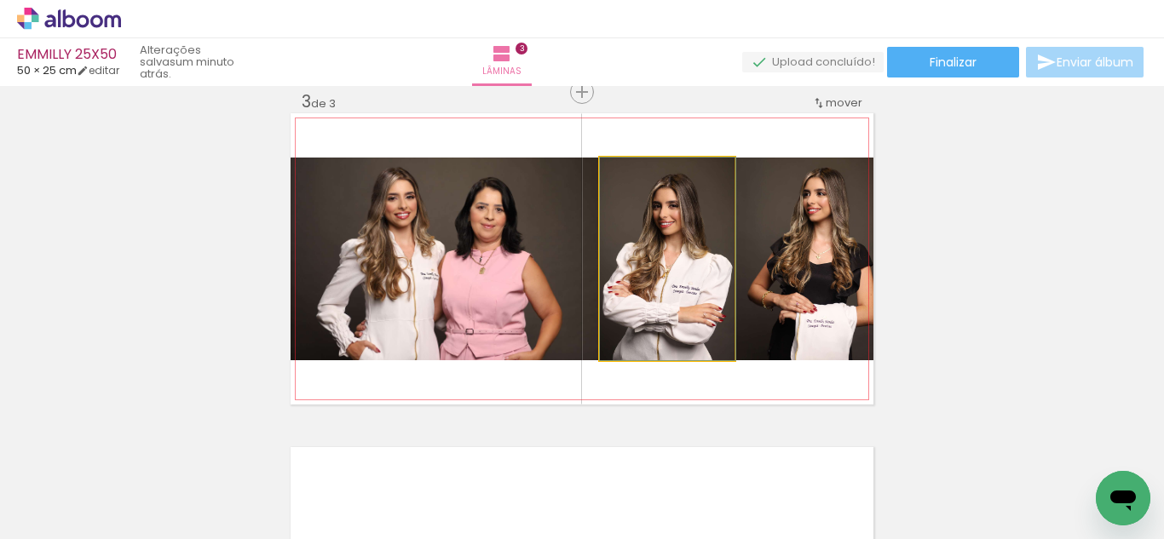
drag, startPoint x: 676, startPoint y: 317, endPoint x: 683, endPoint y: 294, distance: 24.2
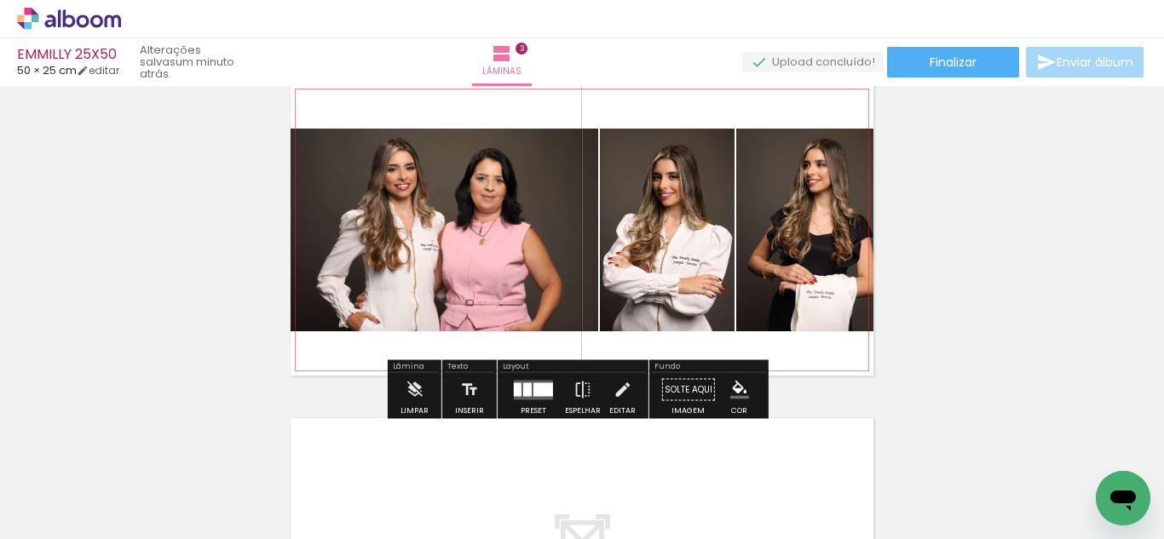
scroll to position [720, 0]
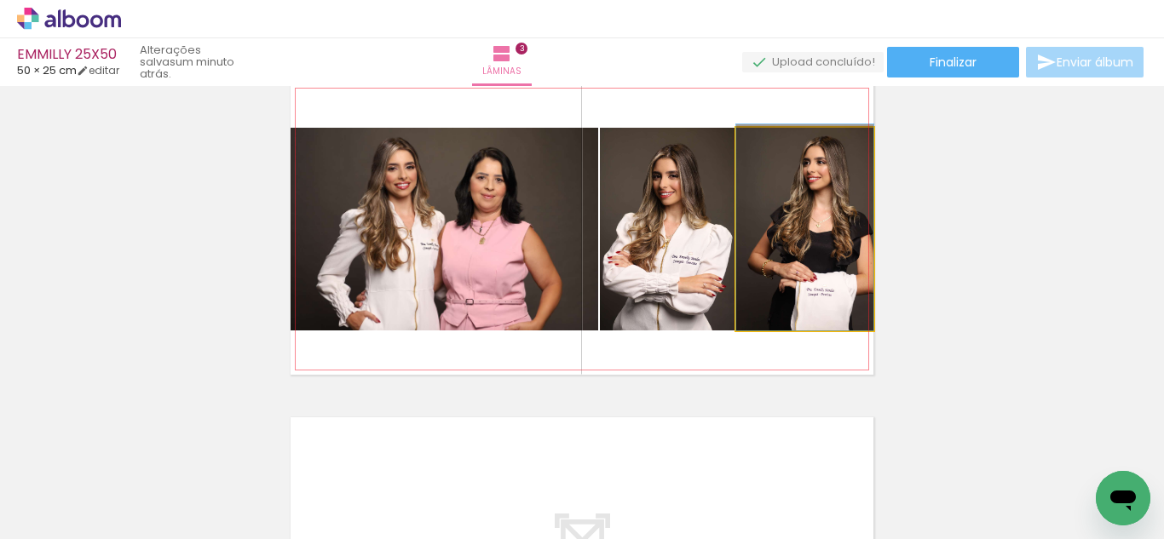
drag, startPoint x: 763, startPoint y: 270, endPoint x: 740, endPoint y: 252, distance: 29.8
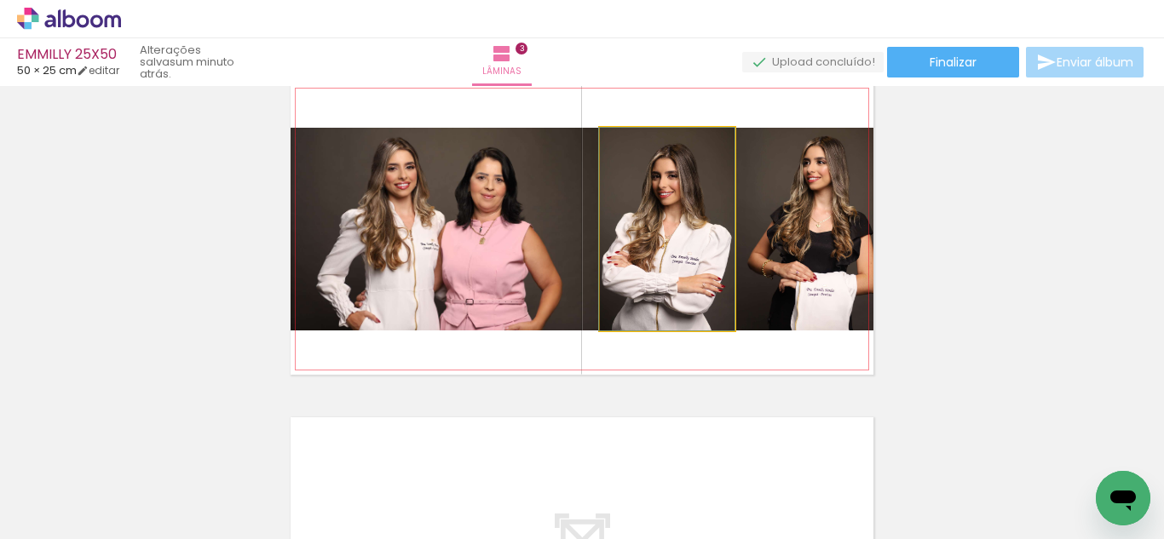
drag, startPoint x: 663, startPoint y: 265, endPoint x: 655, endPoint y: 261, distance: 8.8
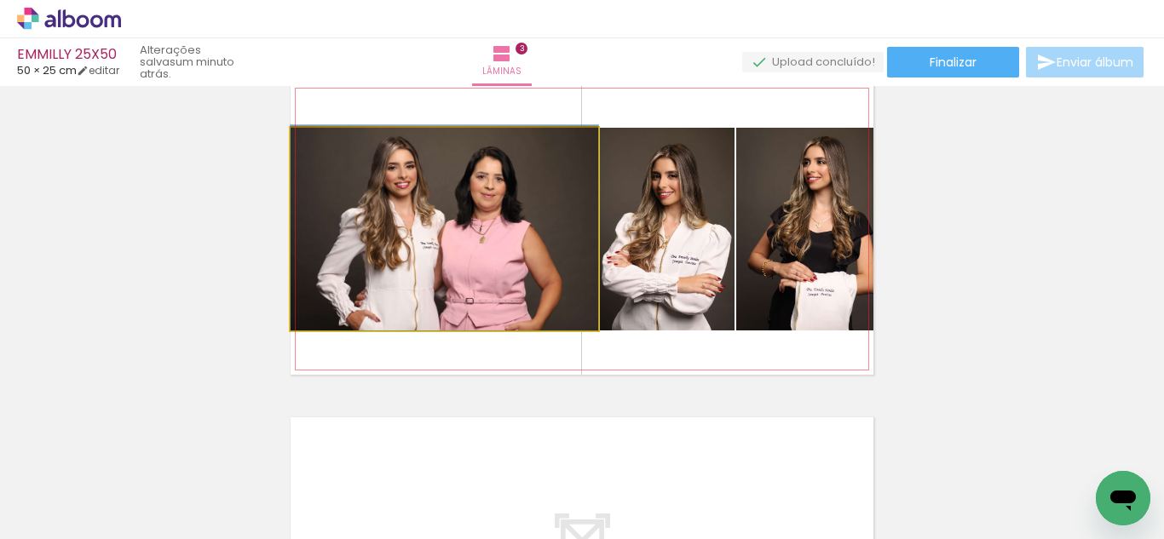
drag, startPoint x: 502, startPoint y: 247, endPoint x: 523, endPoint y: 245, distance: 21.5
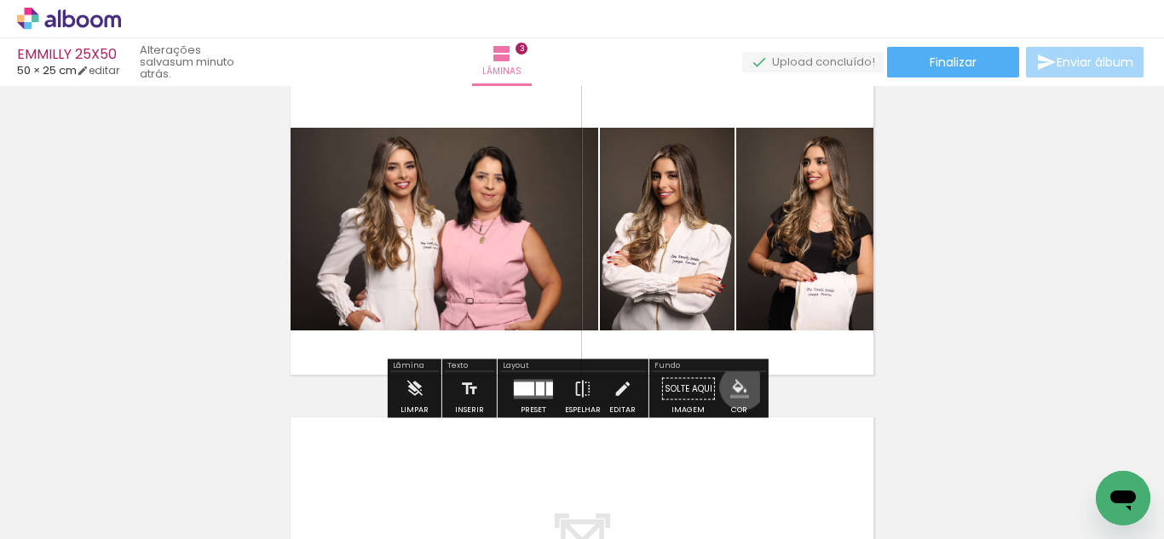
click at [737, 388] on iron-icon "color picker" at bounding box center [739, 389] width 19 height 19
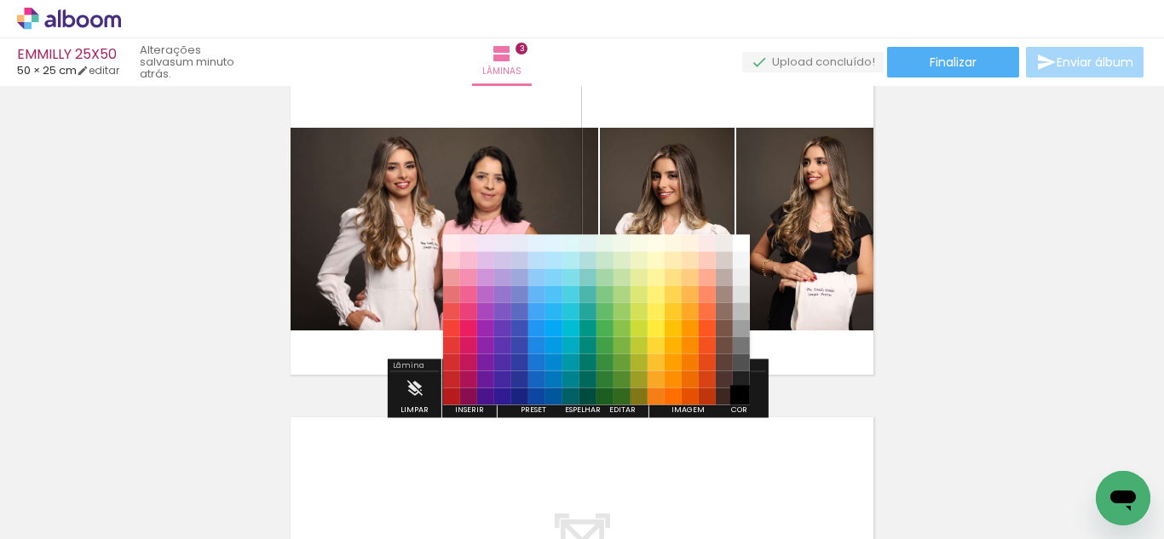
click at [738, 392] on paper-item "#000000" at bounding box center [741, 397] width 17 height 17
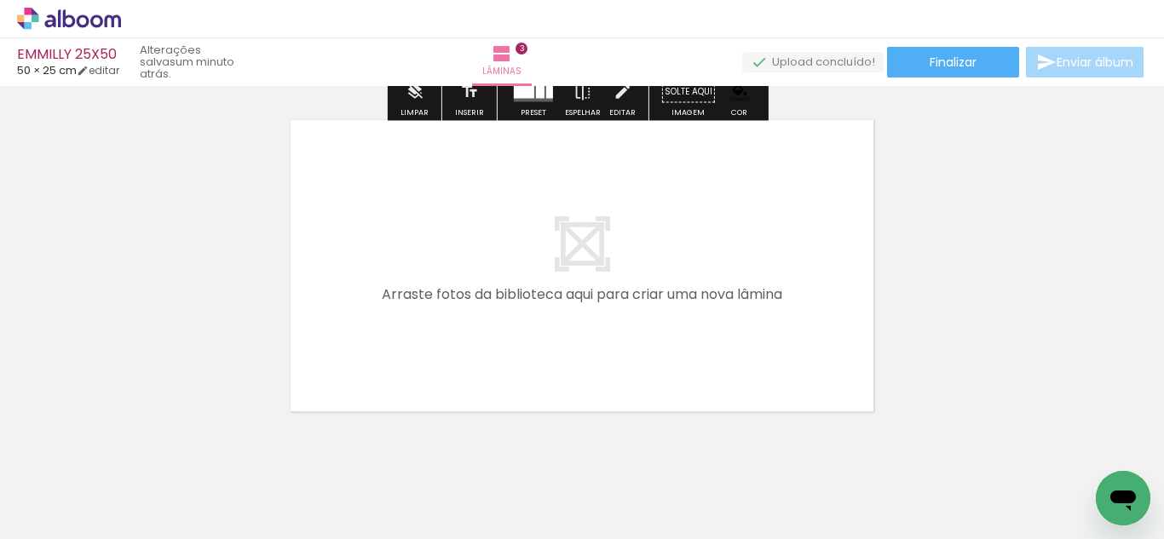
drag, startPoint x: 475, startPoint y: 487, endPoint x: 569, endPoint y: 496, distance: 94.2
click at [494, 364] on quentale-workspace at bounding box center [582, 269] width 1164 height 539
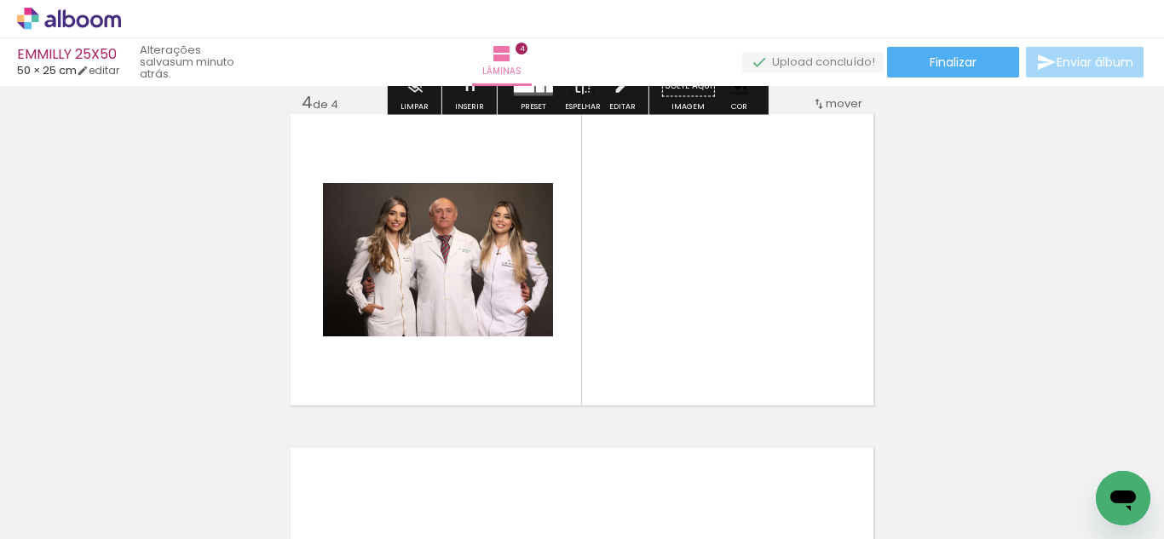
drag, startPoint x: 580, startPoint y: 437, endPoint x: 584, endPoint y: 314, distance: 122.7
click at [584, 314] on quentale-workspace at bounding box center [582, 269] width 1164 height 539
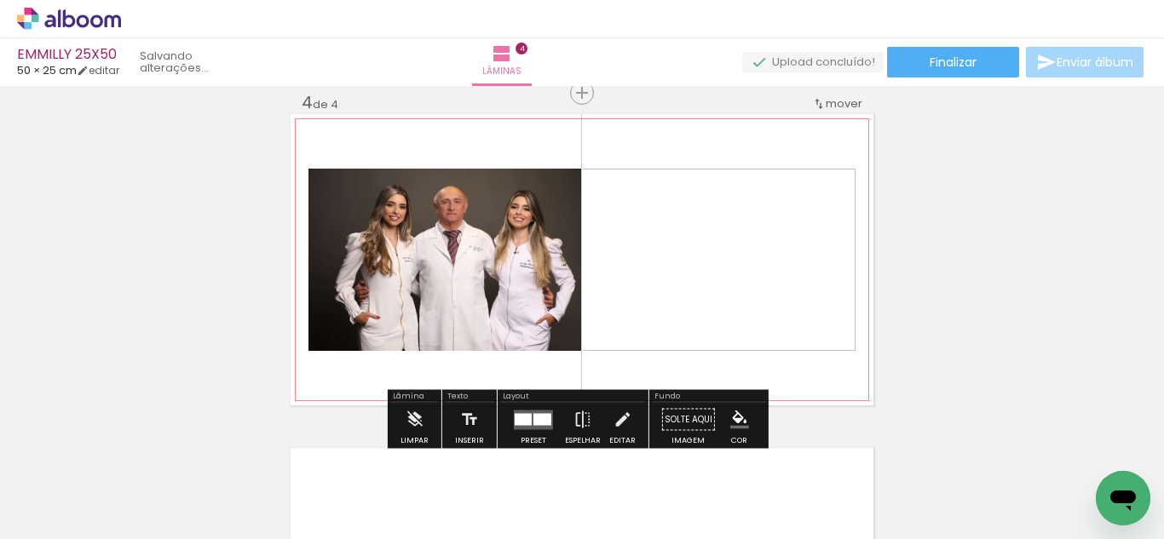
scroll to position [1024, 0]
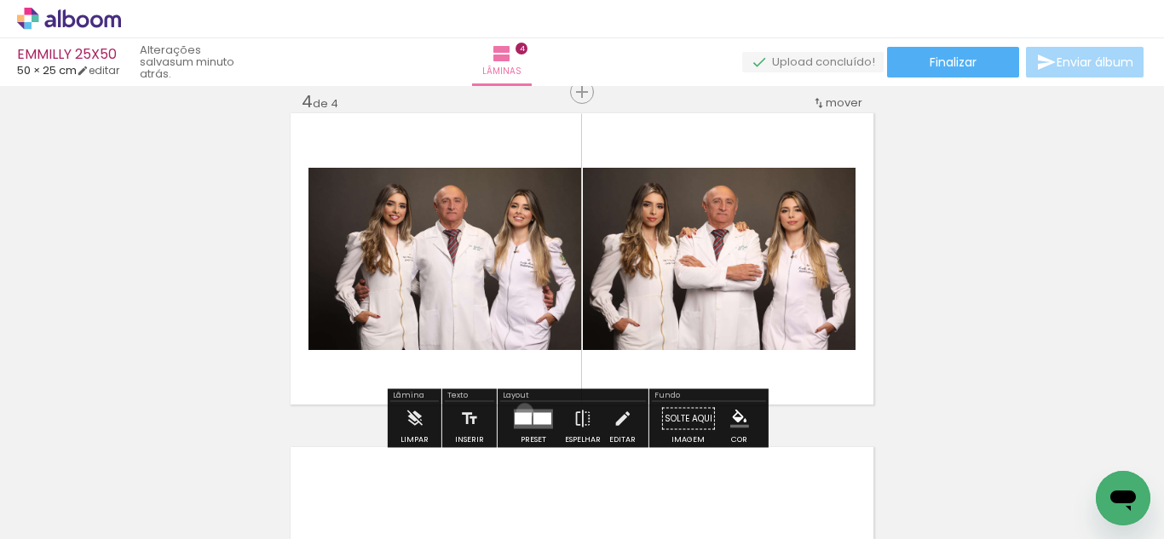
drag, startPoint x: 521, startPoint y: 412, endPoint x: 564, endPoint y: 400, distance: 44.8
click at [521, 411] on quentale-layouter at bounding box center [533, 419] width 39 height 20
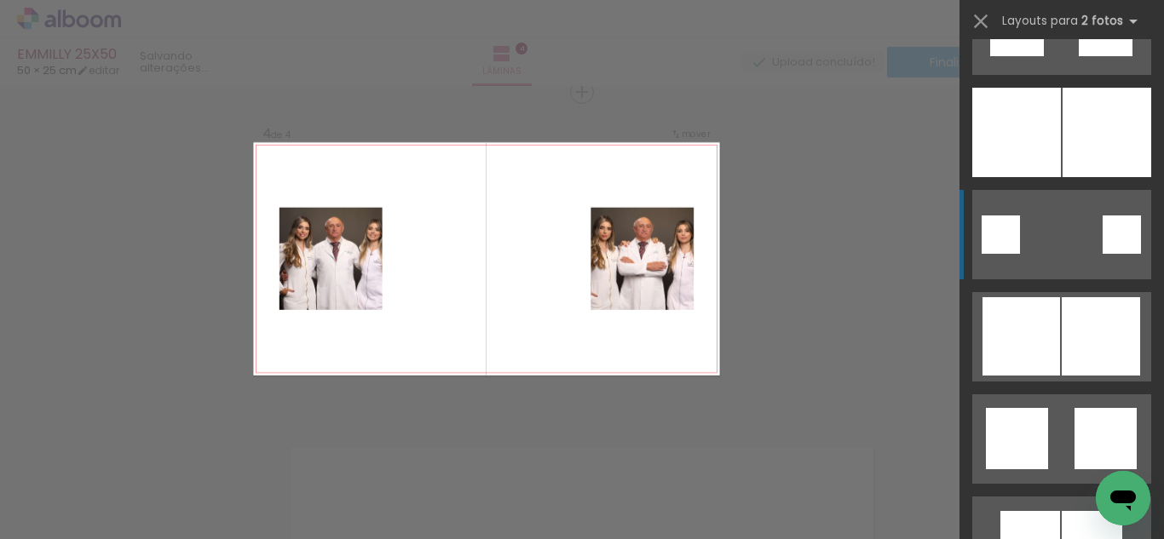
scroll to position [4672, 0]
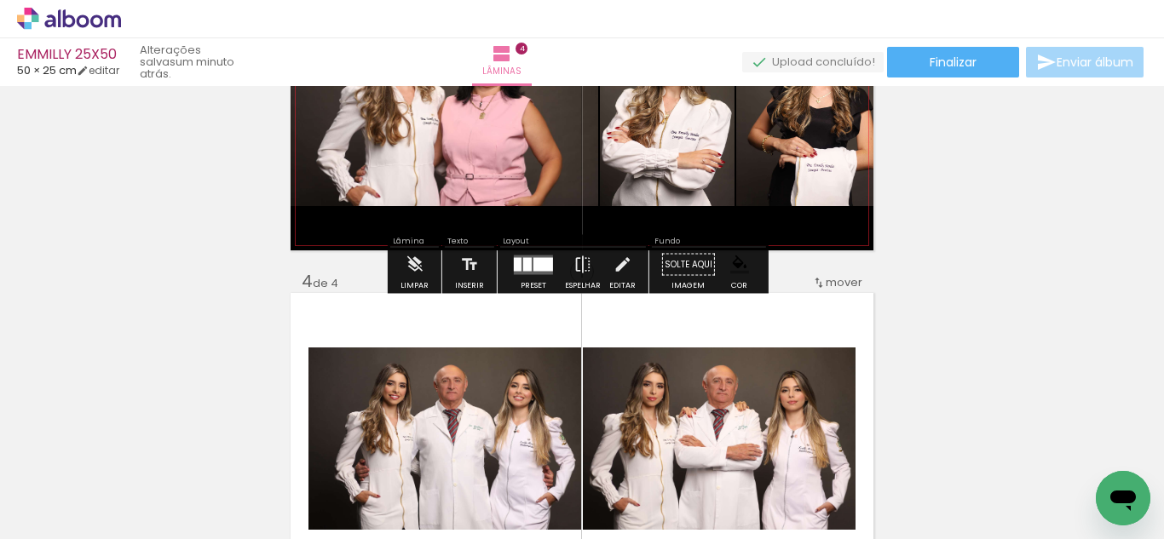
scroll to position [844, 0]
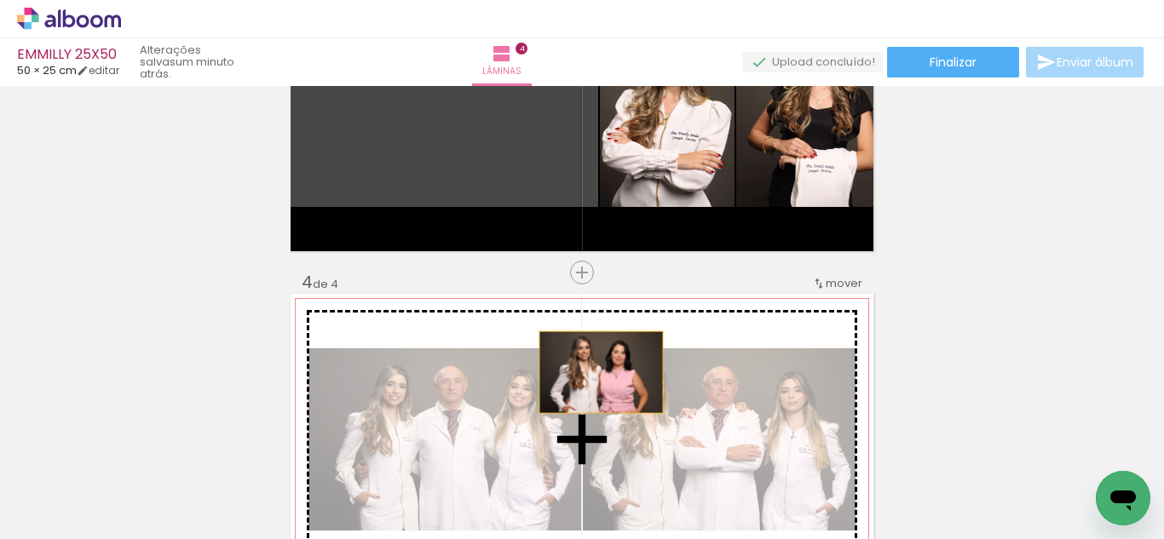
drag, startPoint x: 530, startPoint y: 125, endPoint x: 631, endPoint y: 354, distance: 249.5
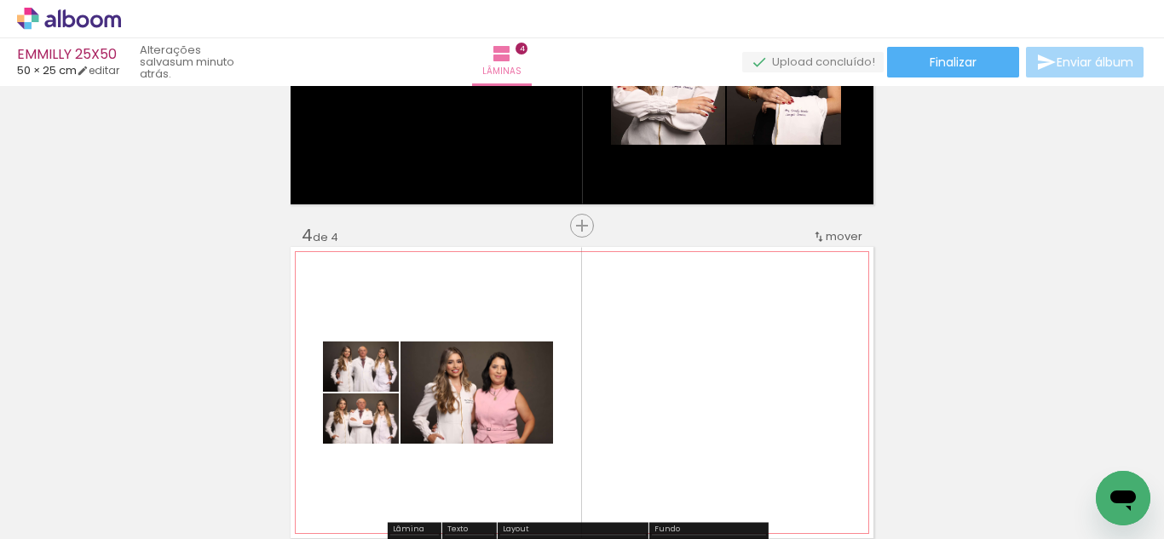
scroll to position [890, 0]
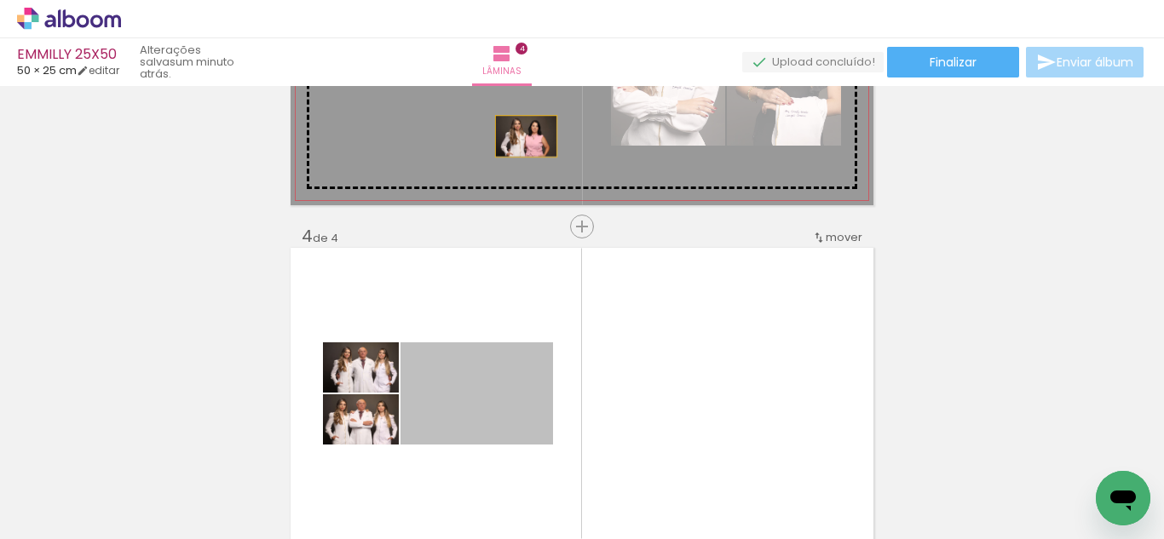
drag, startPoint x: 520, startPoint y: 407, endPoint x: 520, endPoint y: 136, distance: 271.0
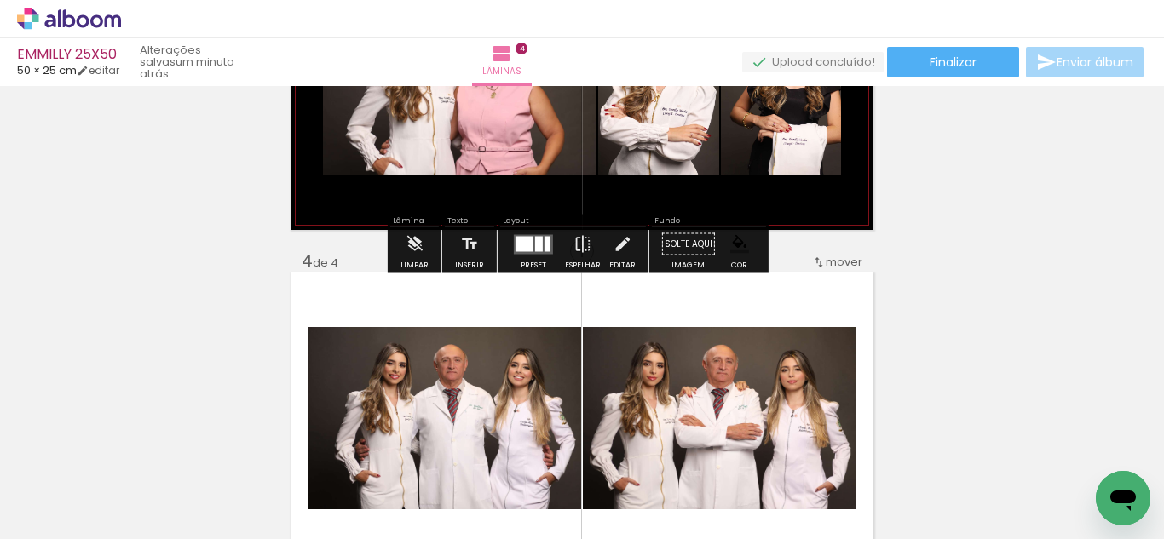
scroll to position [862, 0]
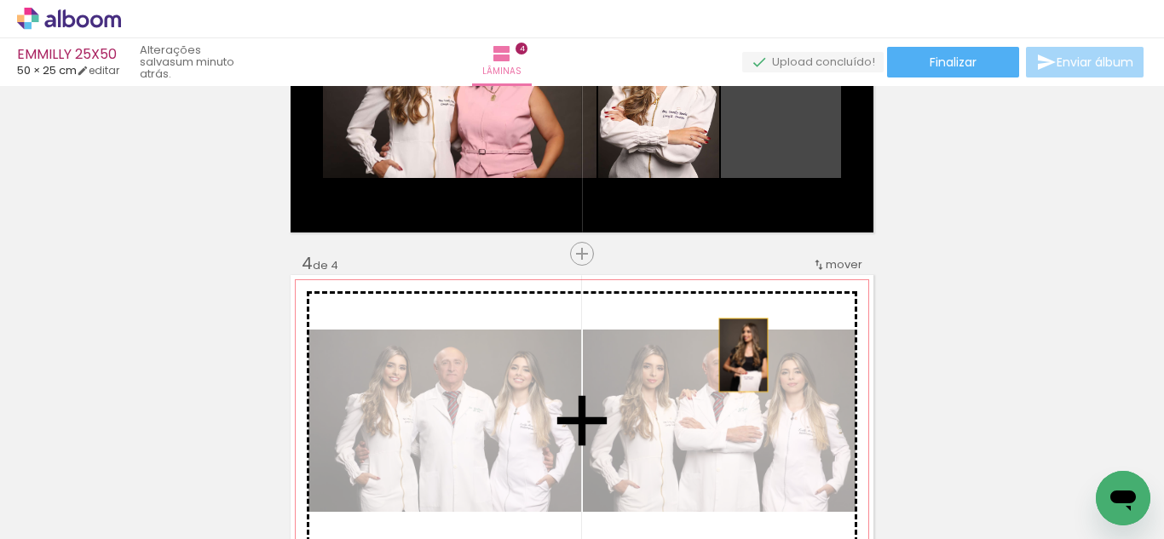
drag, startPoint x: 791, startPoint y: 126, endPoint x: 738, endPoint y: 343, distance: 223.6
click at [736, 360] on div "Inserir lâmina 1 de 4 Inserir lâmina 2 de 4 Inserir lâmina 3 de 4 Inserir lâmin…" at bounding box center [582, 65] width 1164 height 1671
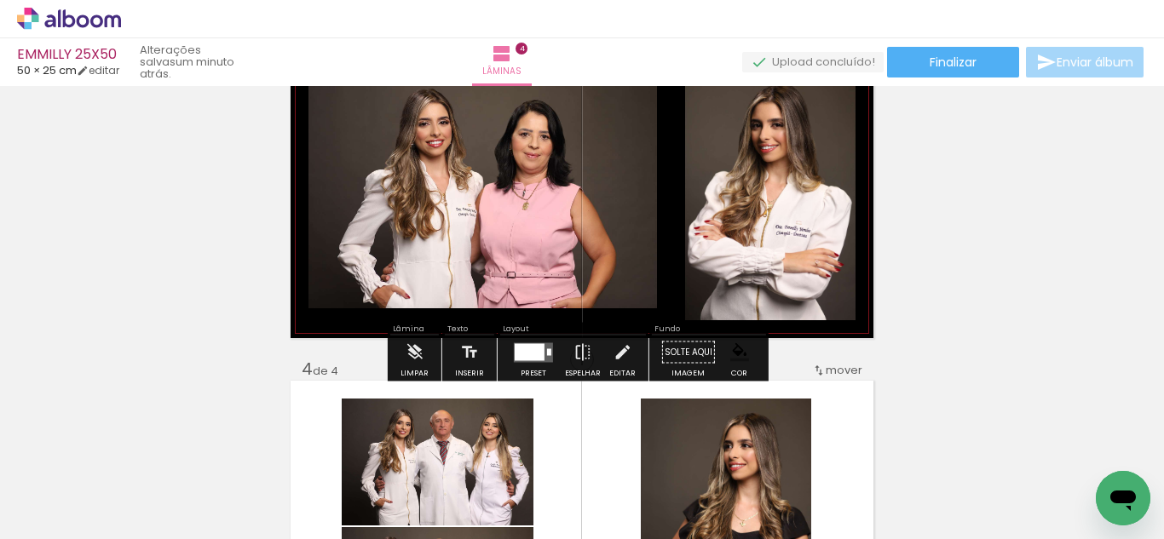
scroll to position [746, 0]
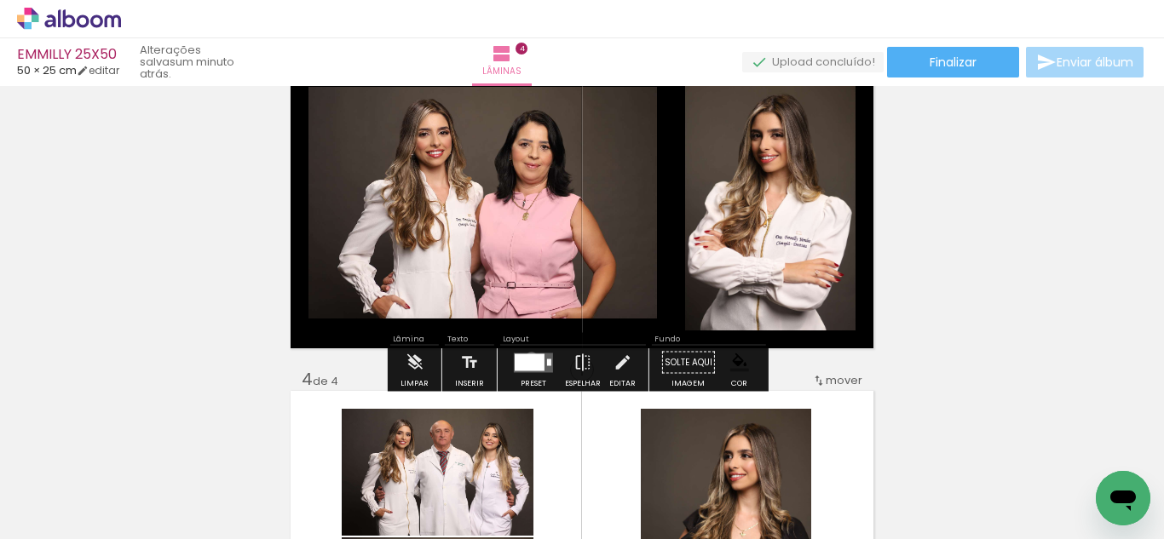
drag, startPoint x: 527, startPoint y: 357, endPoint x: 635, endPoint y: 335, distance: 109.6
click at [528, 357] on div at bounding box center [530, 362] width 30 height 17
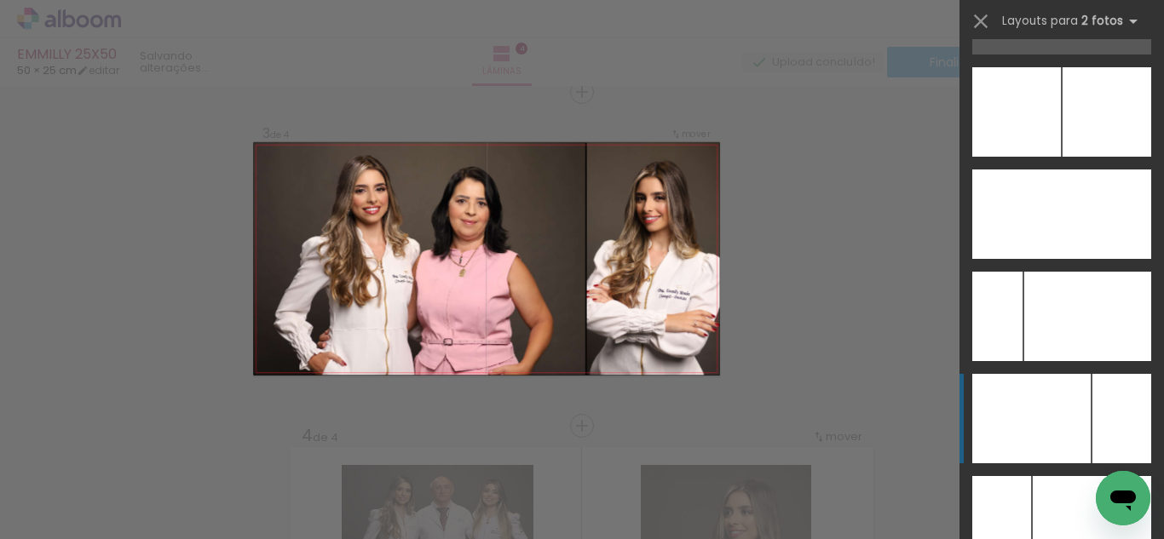
scroll to position [7757, 0]
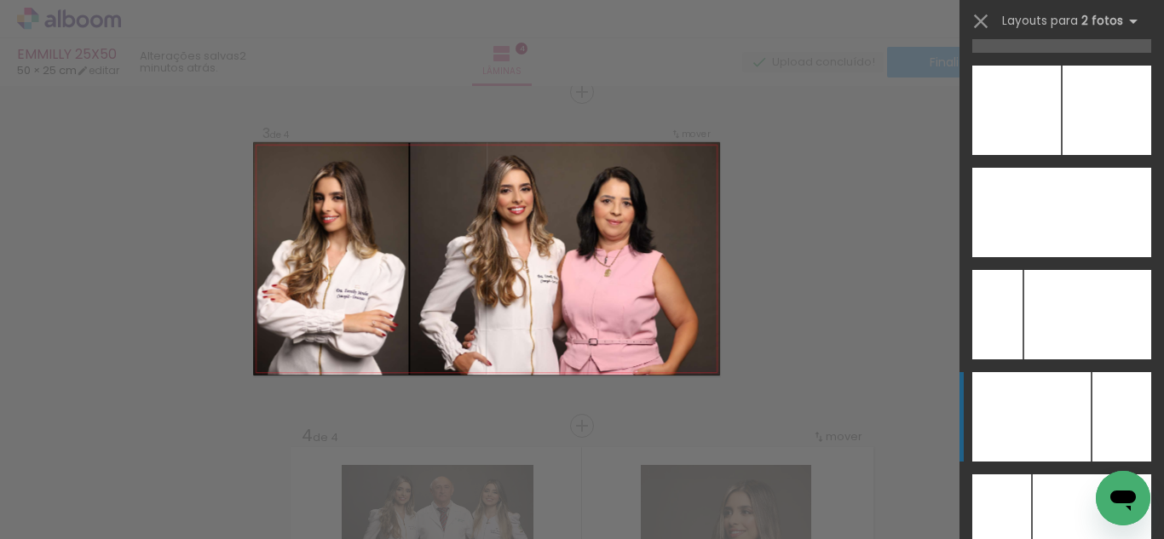
click at [1050, 389] on div at bounding box center [1031, 416] width 118 height 89
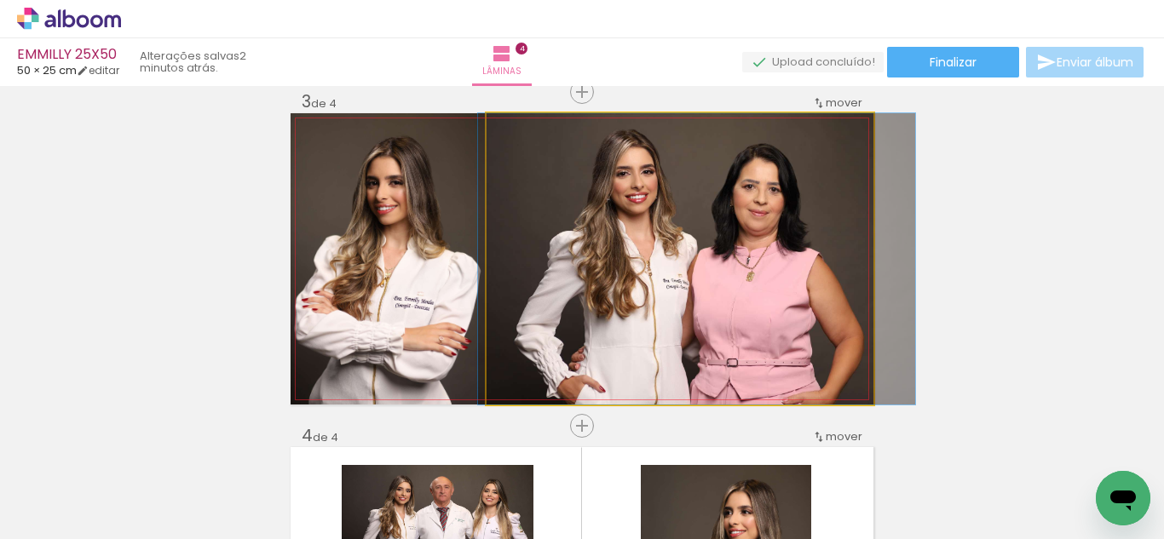
drag, startPoint x: 683, startPoint y: 312, endPoint x: 700, endPoint y: 310, distance: 17.1
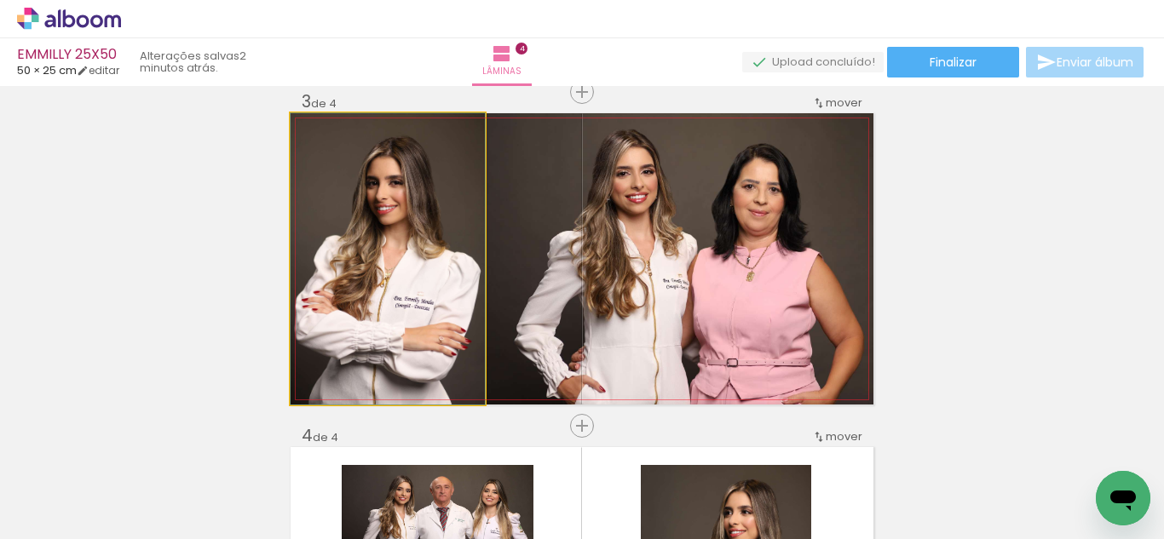
drag, startPoint x: 445, startPoint y: 277, endPoint x: 544, endPoint y: 282, distance: 99.8
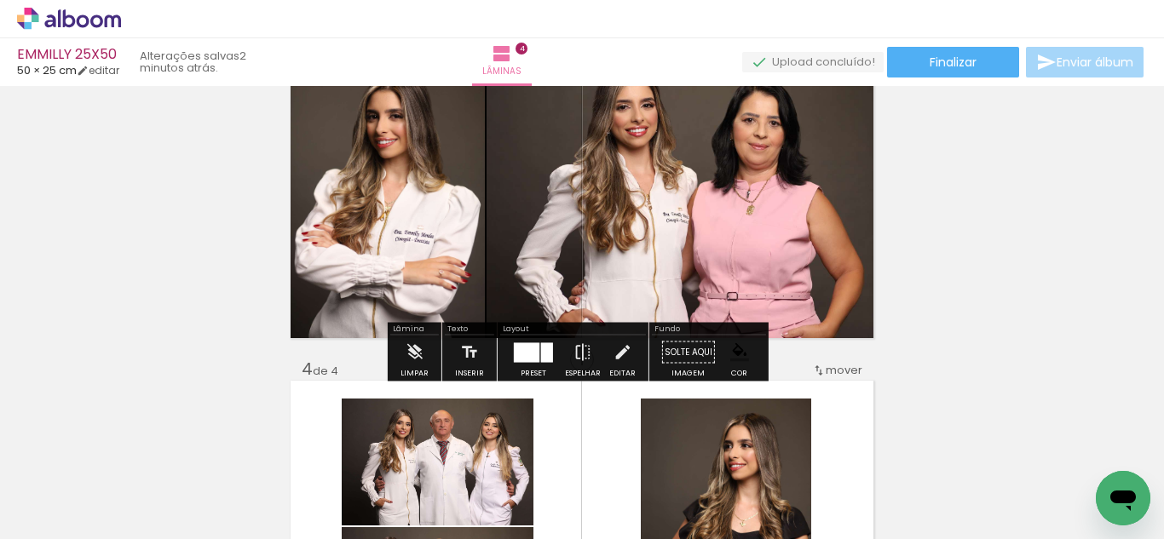
scroll to position [757, 0]
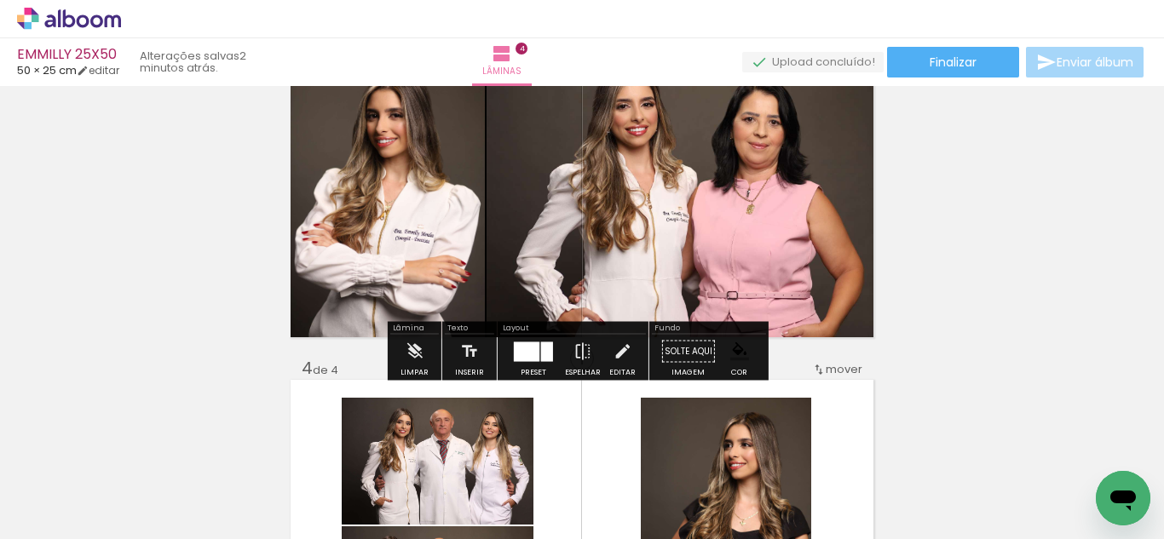
click at [730, 345] on iron-icon "color picker" at bounding box center [739, 352] width 19 height 19
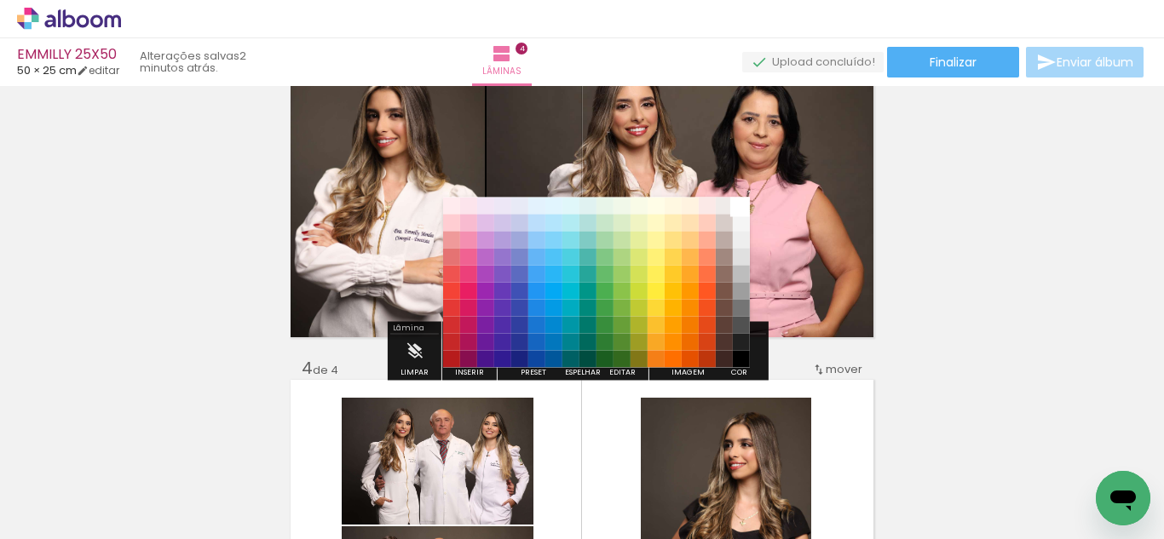
click at [740, 208] on paper-item "#ffffff" at bounding box center [741, 206] width 17 height 17
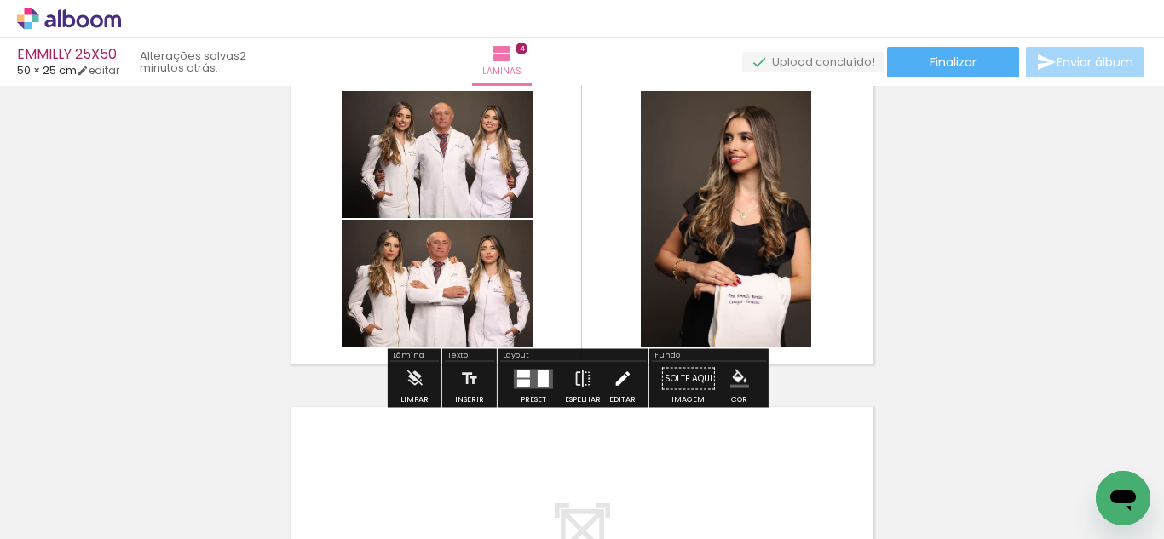
scroll to position [0, 3019]
click at [544, 366] on div at bounding box center [533, 379] width 46 height 34
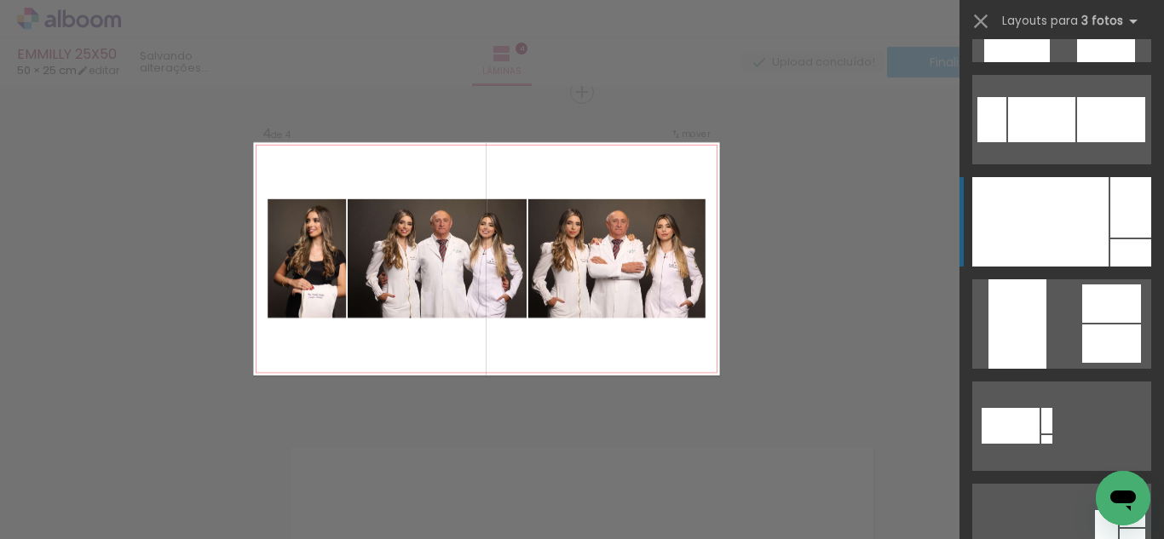
scroll to position [694, 0]
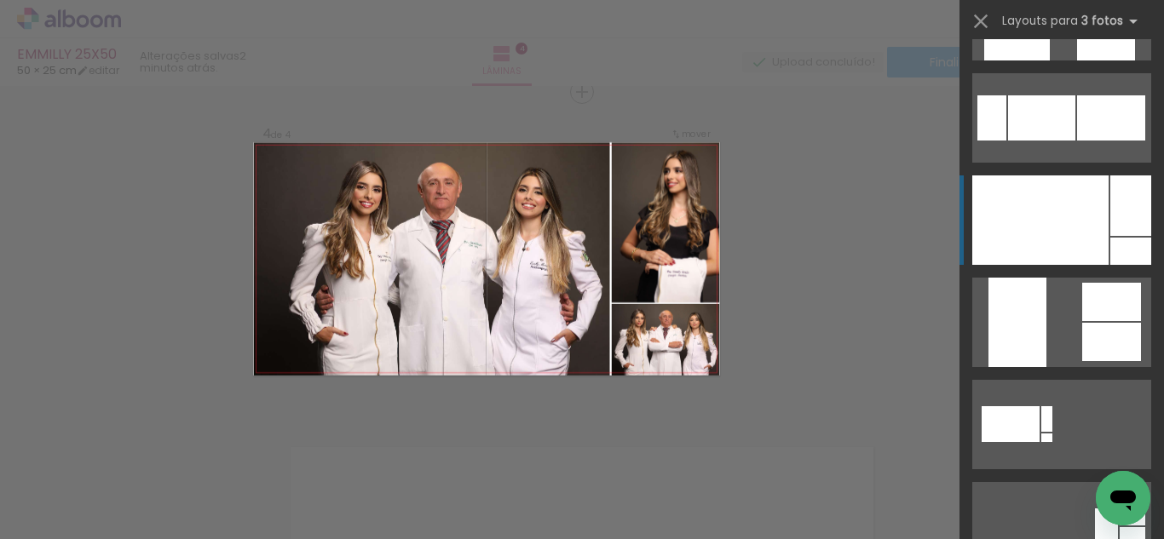
click at [1064, 220] on div at bounding box center [1040, 220] width 136 height 89
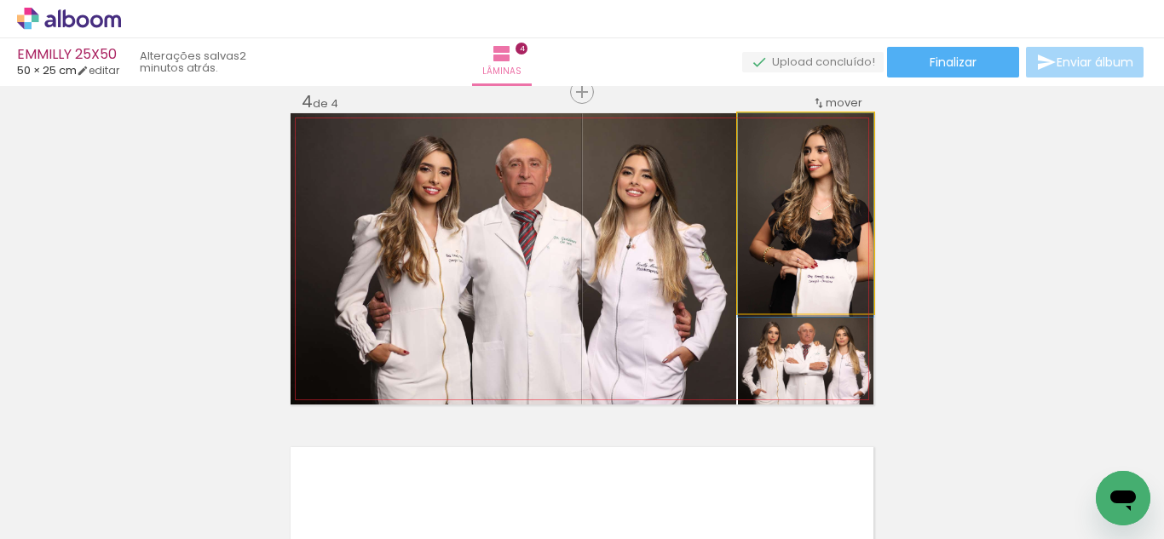
drag, startPoint x: 814, startPoint y: 257, endPoint x: 761, endPoint y: 291, distance: 62.9
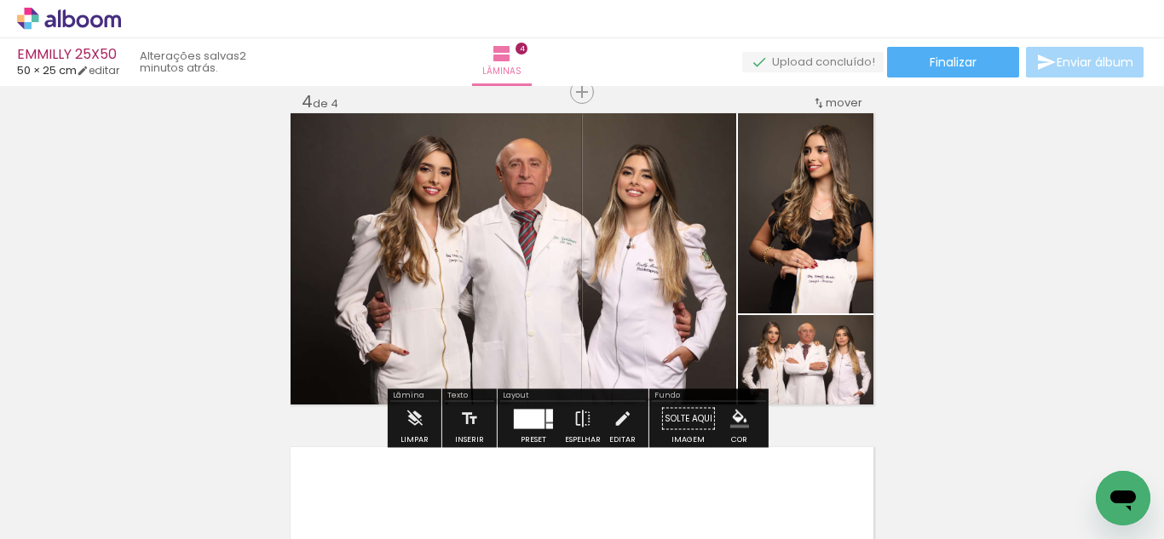
drag, startPoint x: 525, startPoint y: 419, endPoint x: 553, endPoint y: 412, distance: 29.1
click at [526, 418] on div at bounding box center [529, 419] width 31 height 20
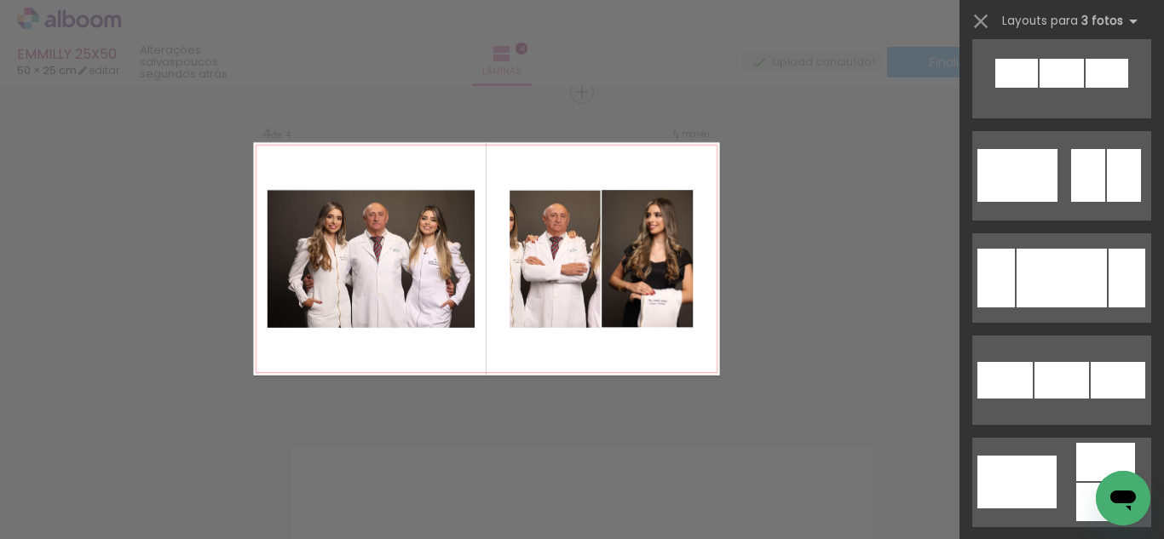
scroll to position [5750, 0]
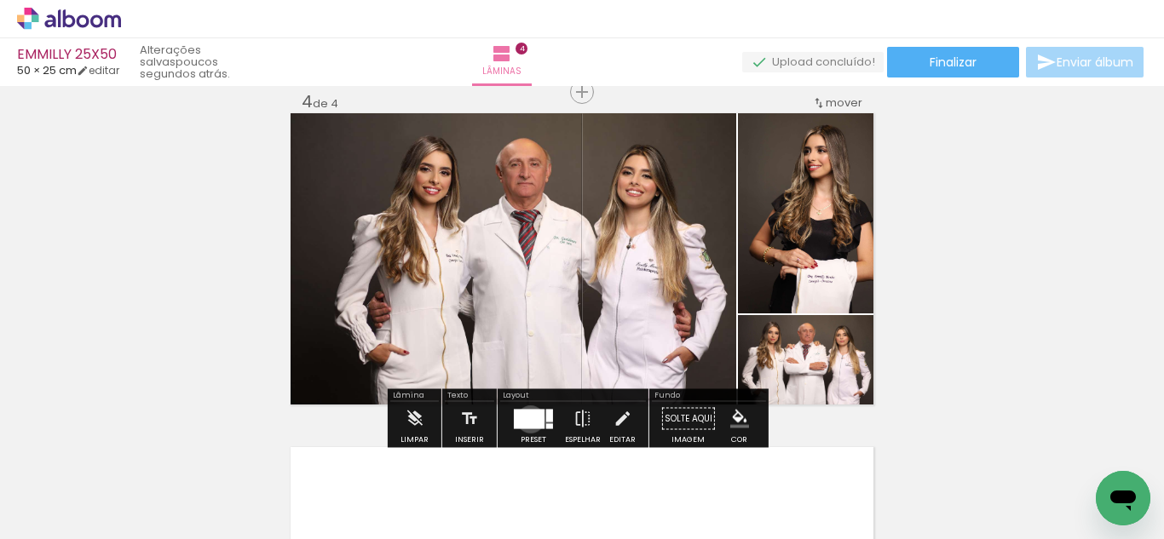
click at [527, 419] on div at bounding box center [529, 419] width 31 height 20
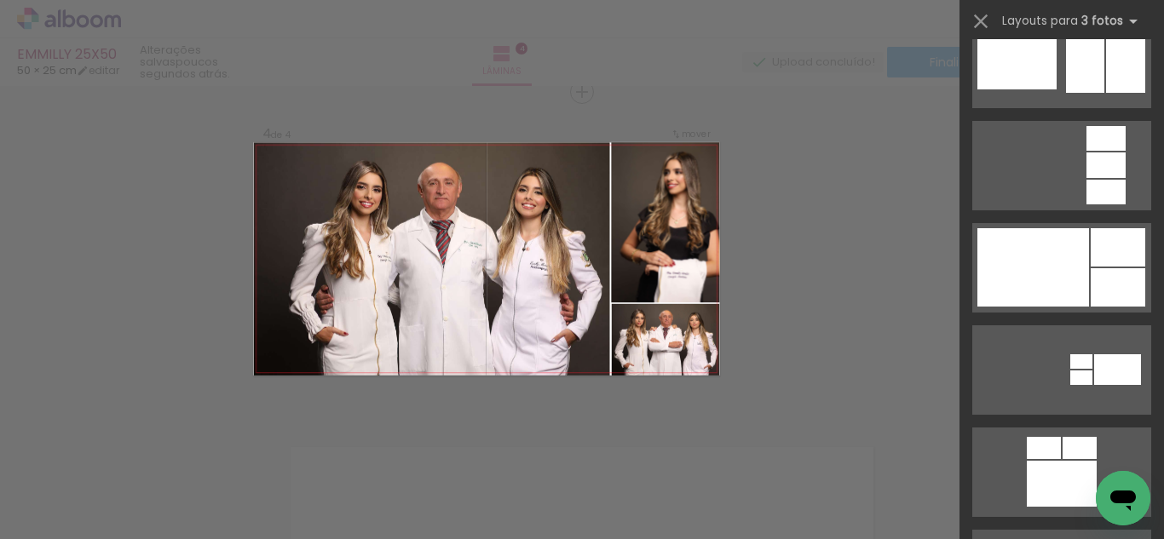
scroll to position [9931, 0]
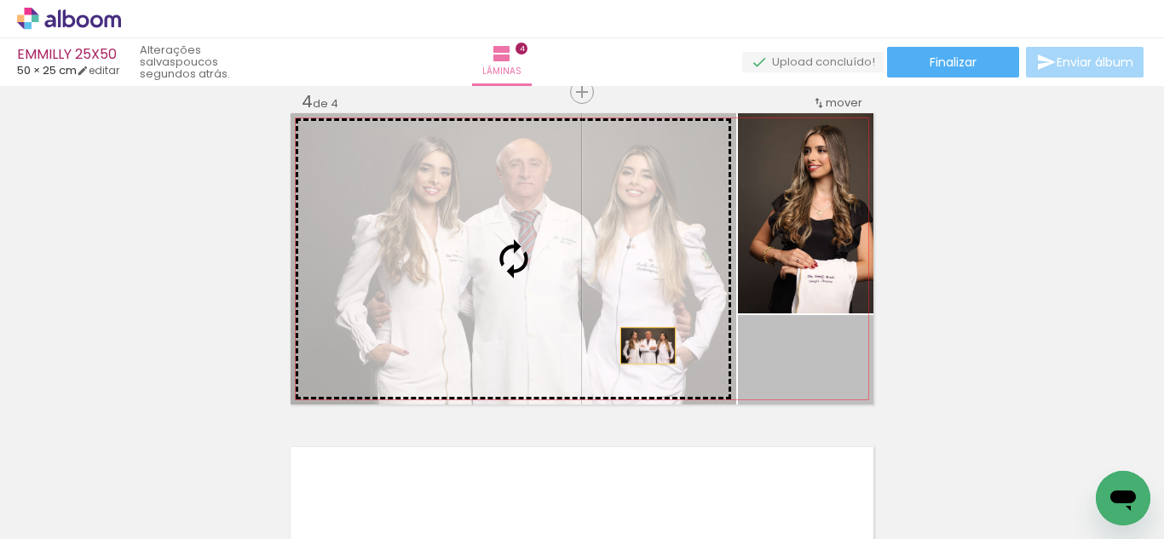
drag, startPoint x: 824, startPoint y: 376, endPoint x: 640, endPoint y: 343, distance: 186.9
click at [0, 0] on slot at bounding box center [0, 0] width 0 height 0
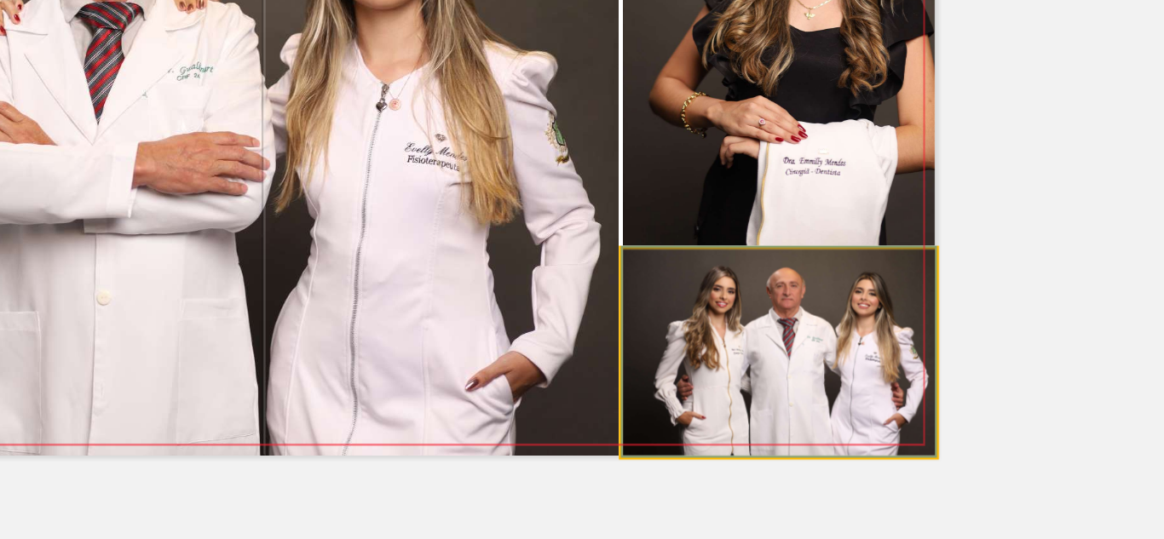
drag, startPoint x: 827, startPoint y: 364, endPoint x: 817, endPoint y: 347, distance: 19.9
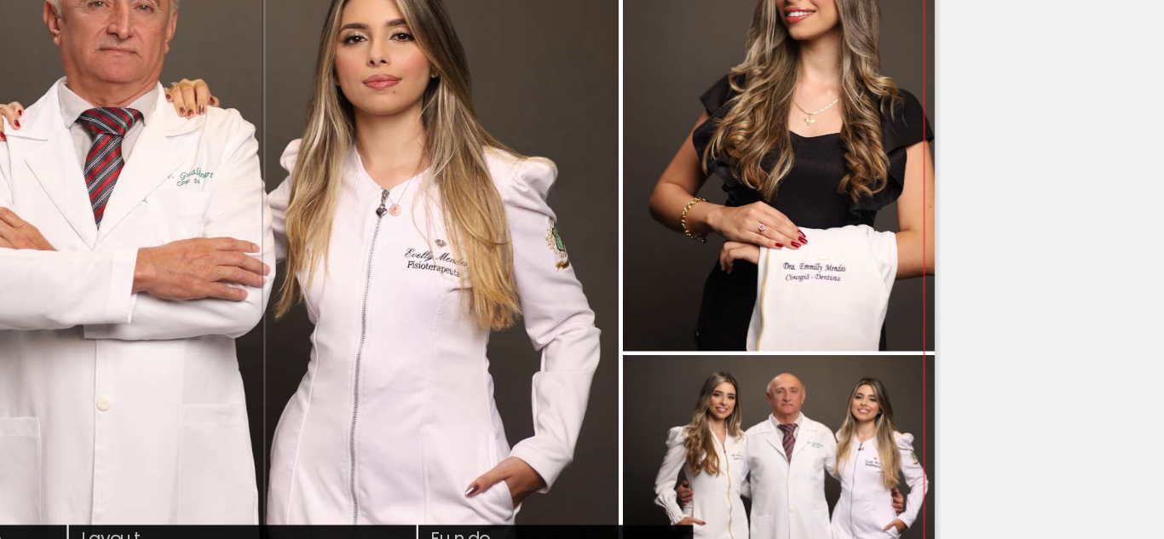
scroll to position [972, 0]
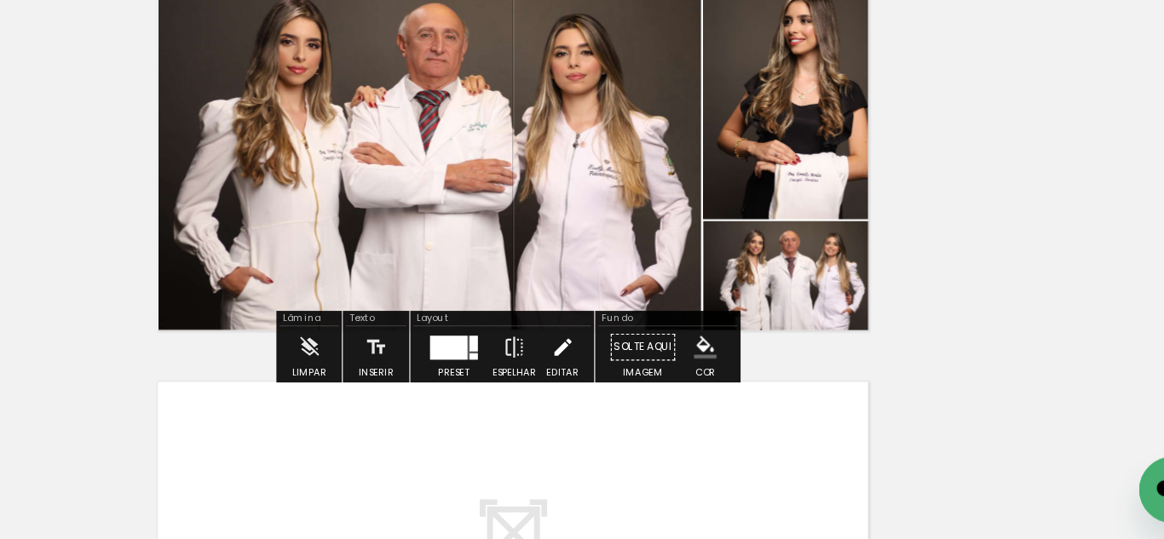
click at [631, 374] on paper-button "Editar" at bounding box center [622, 386] width 35 height 43
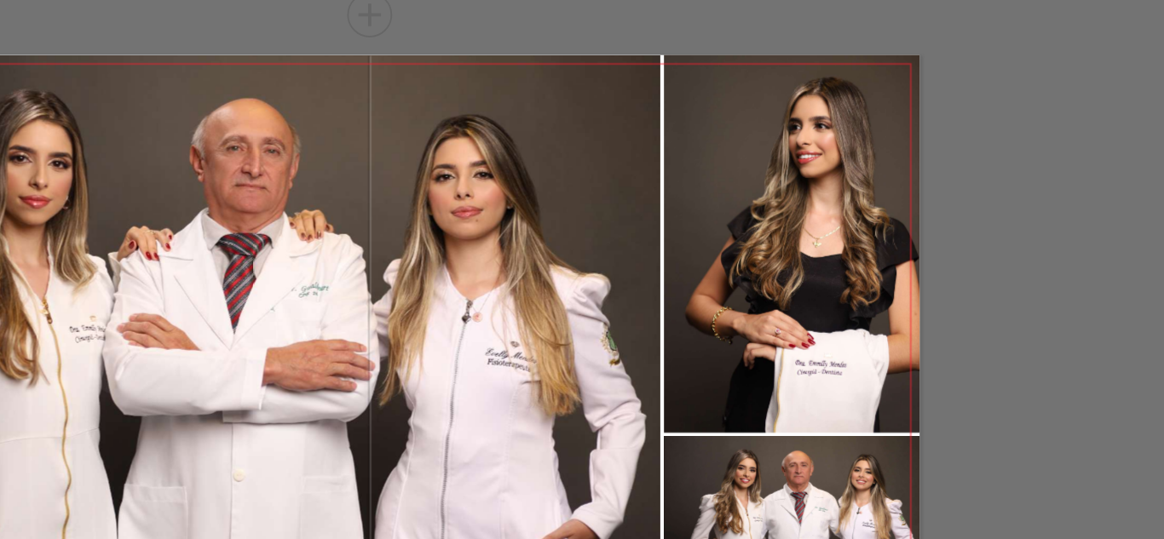
scroll to position [941, 0]
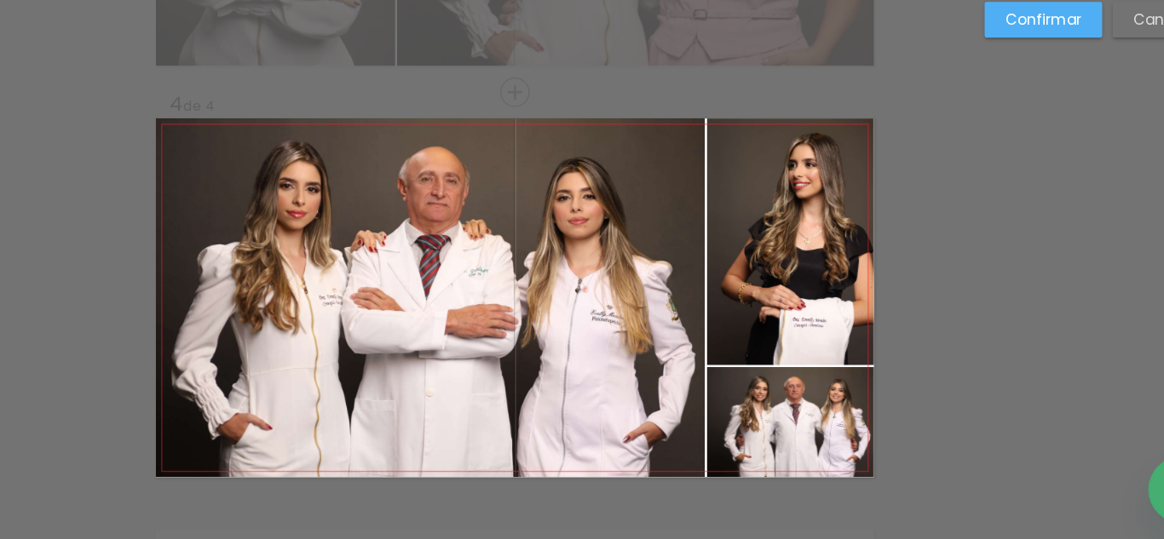
click at [803, 298] on quentale-photo at bounding box center [805, 297] width 135 height 200
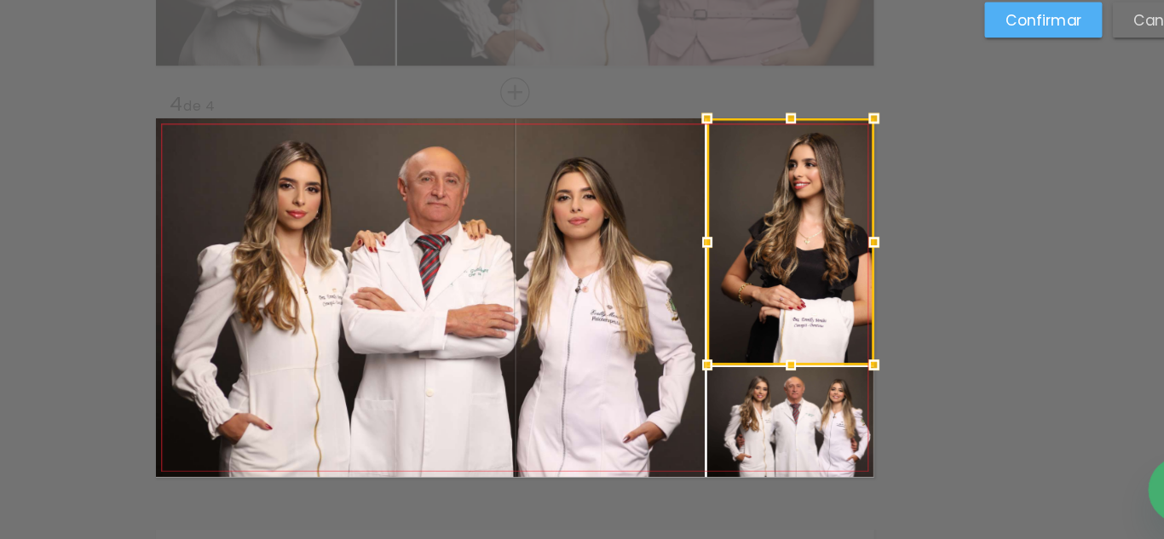
click at [821, 304] on div at bounding box center [805, 297] width 135 height 200
click at [804, 390] on div at bounding box center [806, 391] width 34 height 34
click at [682, 317] on quentale-photo at bounding box center [514, 342] width 446 height 291
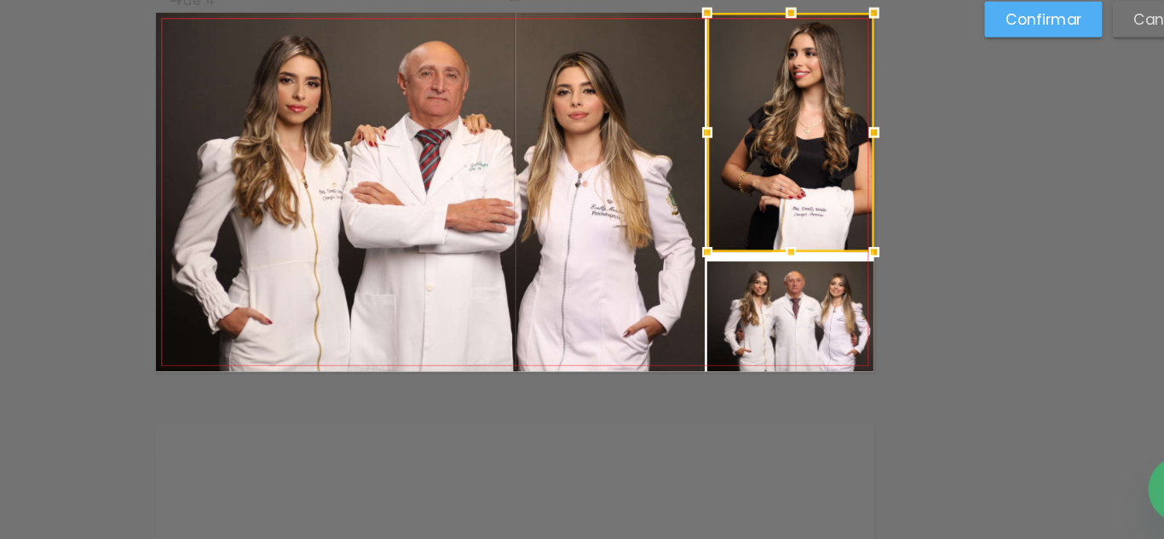
scroll to position [1026, 0]
click at [803, 368] on quentale-photo at bounding box center [805, 358] width 135 height 89
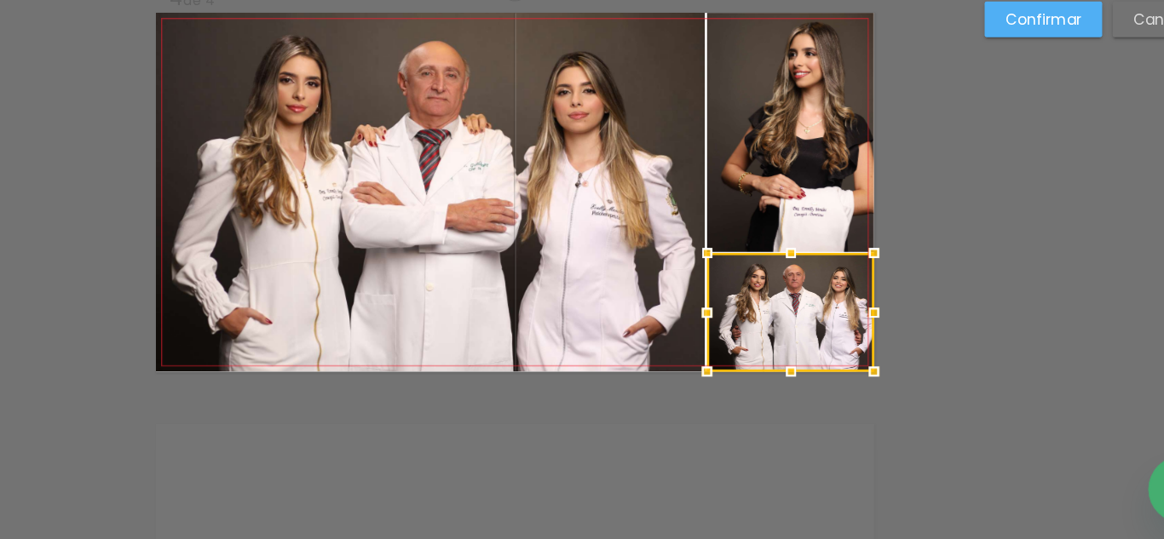
click at [803, 309] on div at bounding box center [806, 307] width 34 height 34
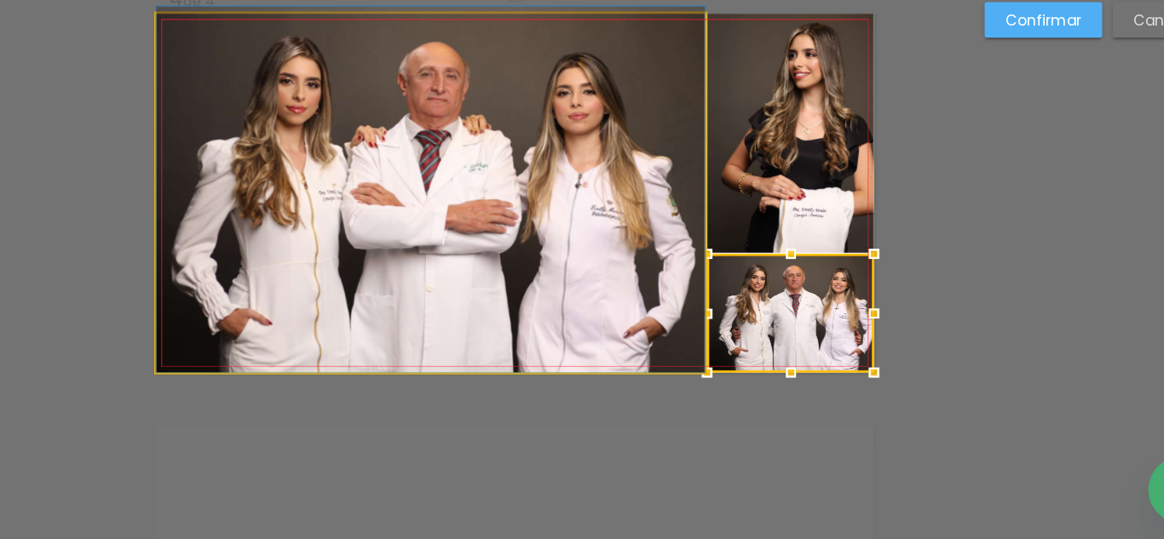
click at [666, 279] on quentale-photo at bounding box center [514, 257] width 446 height 291
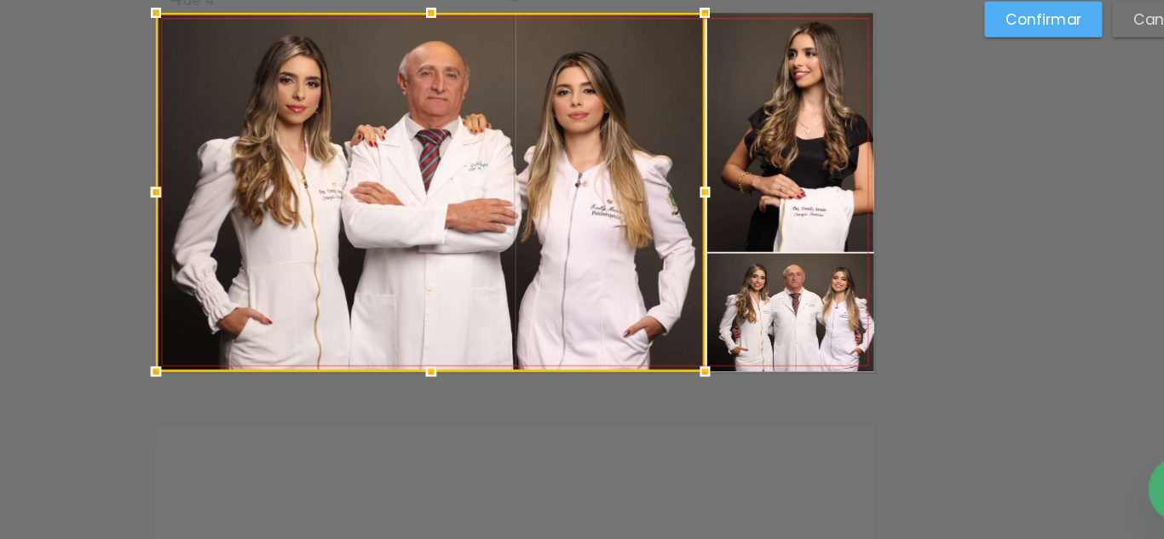
scroll to position [0, 0]
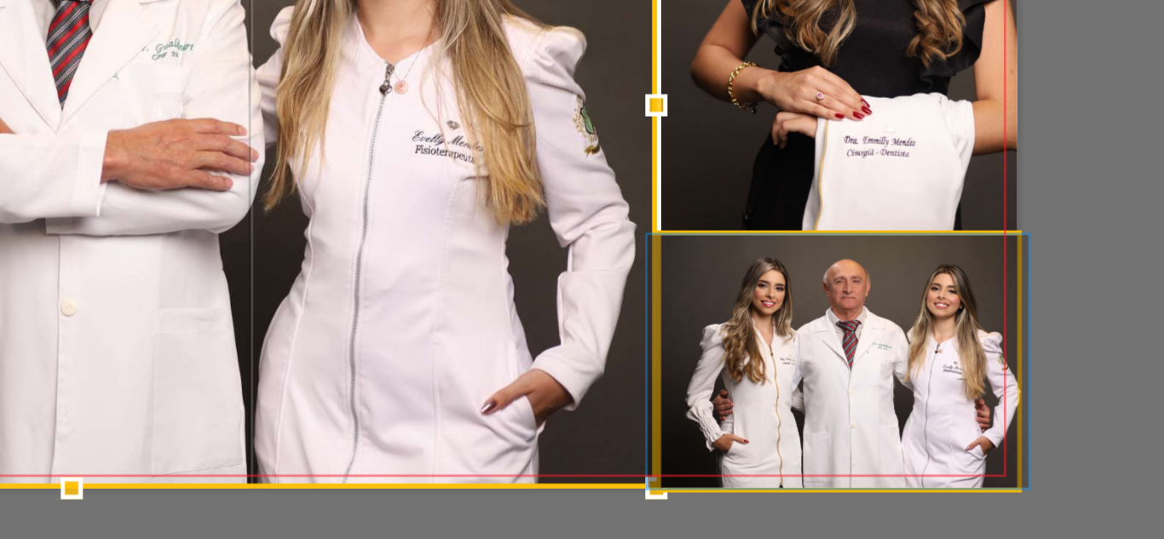
click at [773, 320] on quentale-photo at bounding box center [805, 355] width 135 height 96
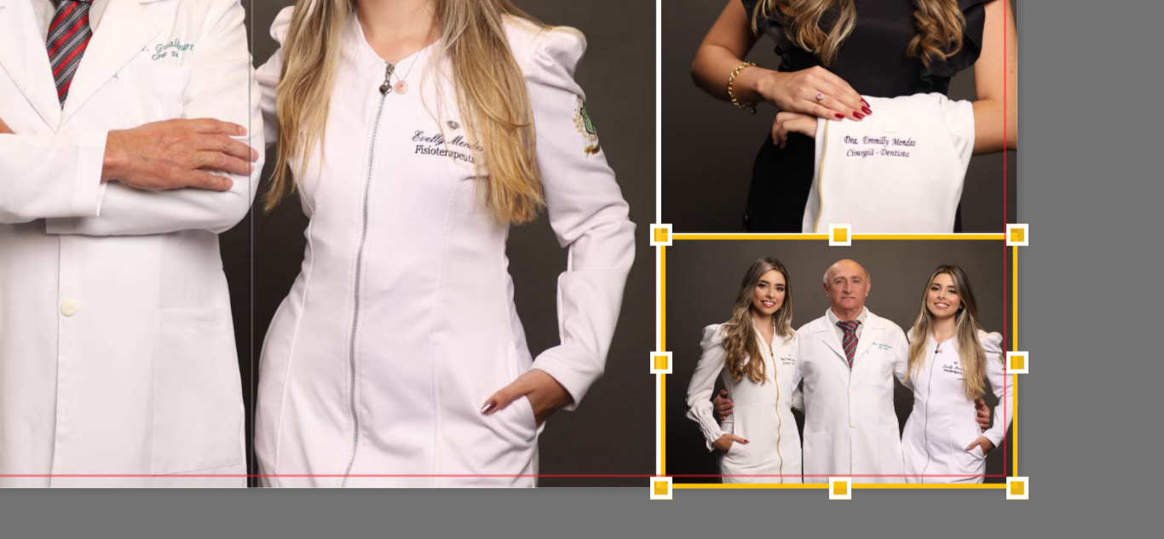
click at [798, 306] on div at bounding box center [806, 307] width 34 height 34
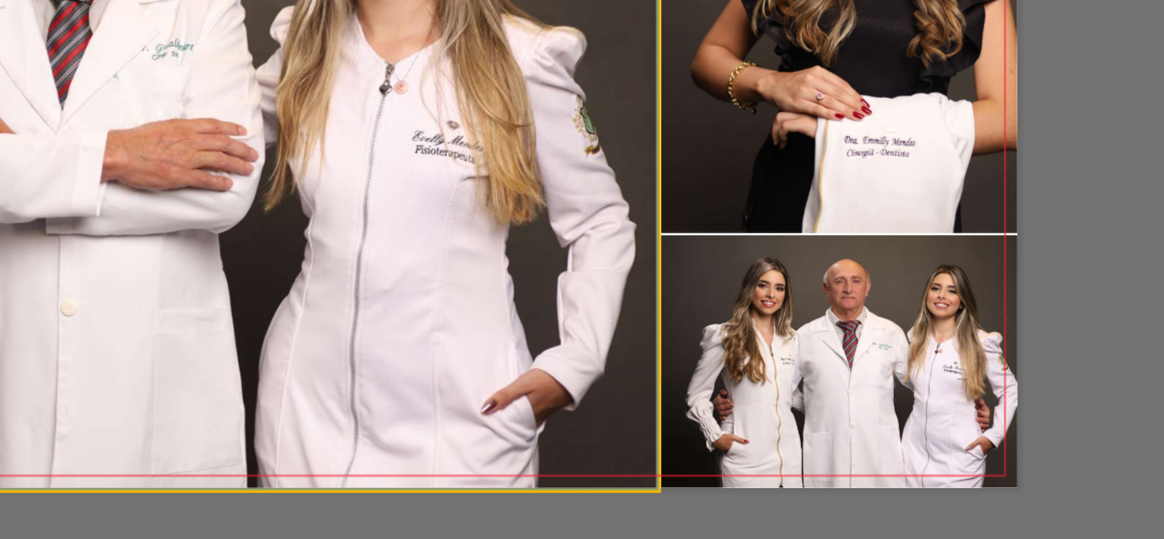
click at [682, 309] on quentale-photo at bounding box center [514, 257] width 446 height 291
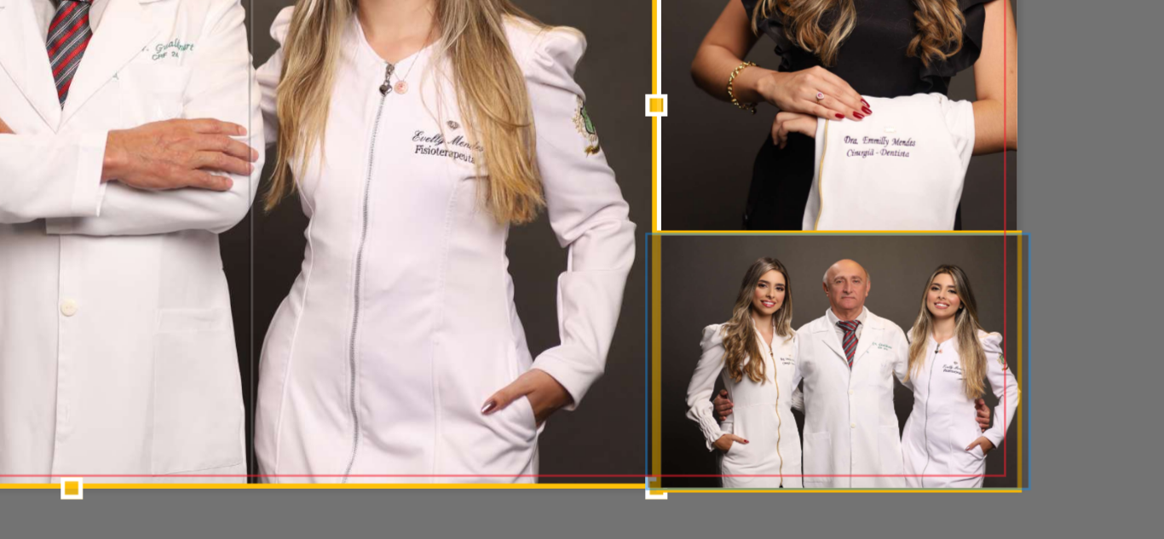
click at [764, 314] on quentale-photo at bounding box center [805, 355] width 135 height 96
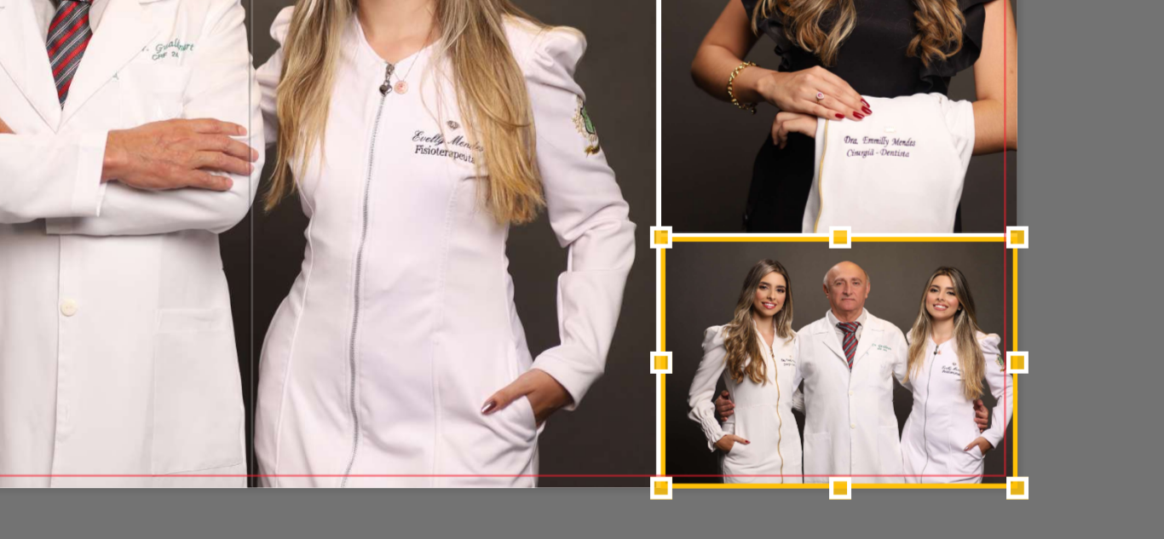
click at [798, 307] on div at bounding box center [806, 308] width 34 height 34
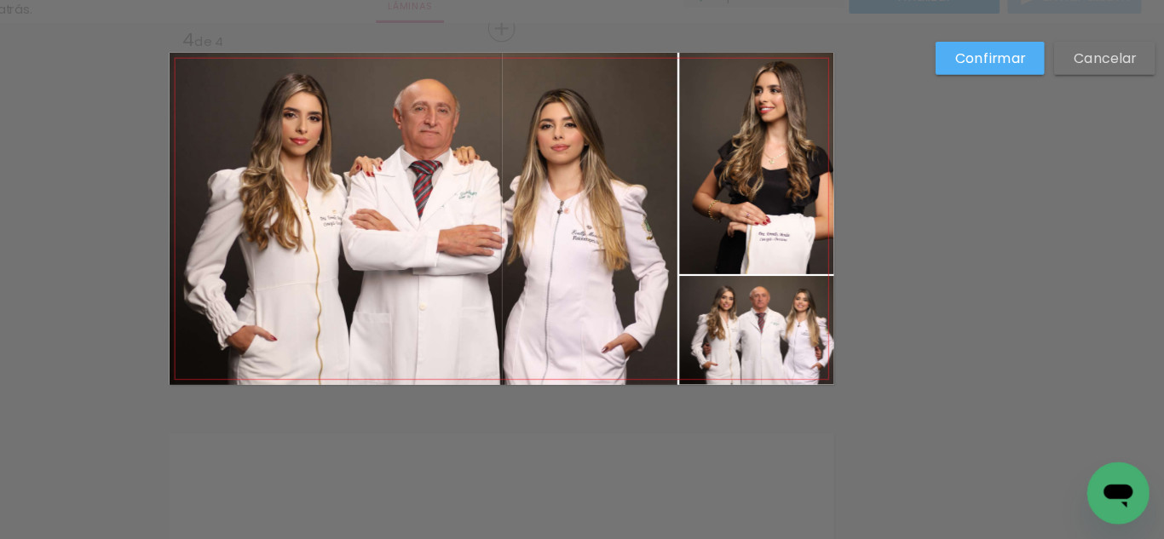
click at [0, 0] on slot "Confirmar" at bounding box center [0, 0] width 0 height 0
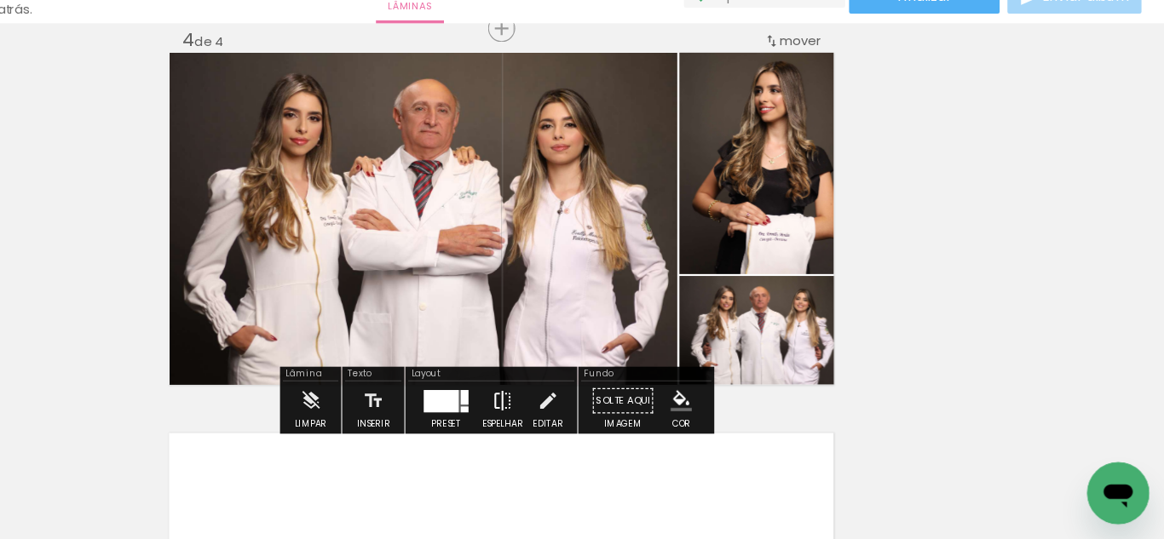
click at [573, 411] on iron-icon at bounding box center [582, 417] width 19 height 34
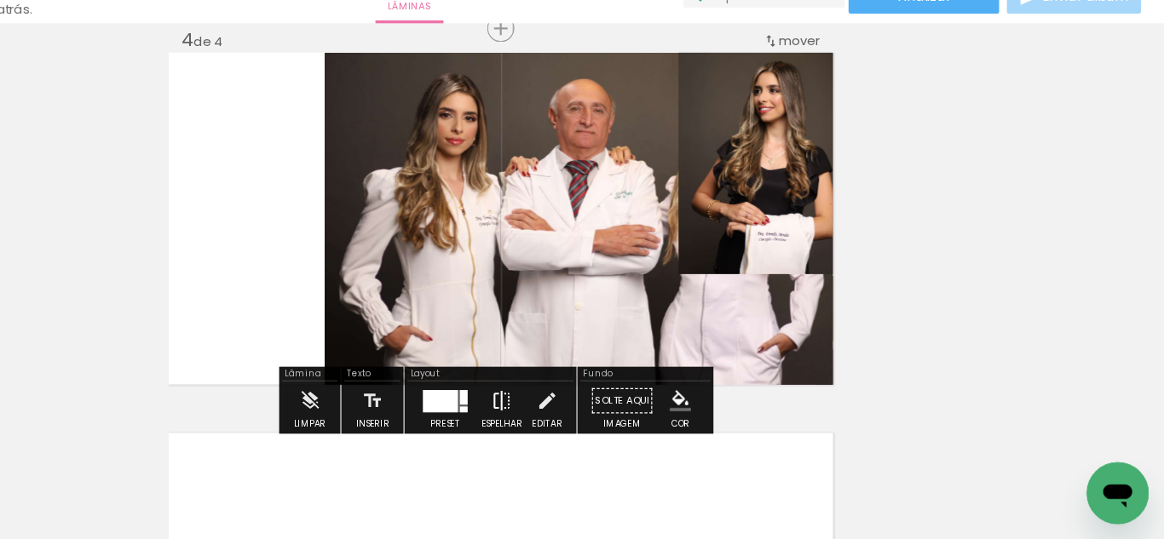
click at [573, 408] on iron-icon at bounding box center [582, 417] width 19 height 34
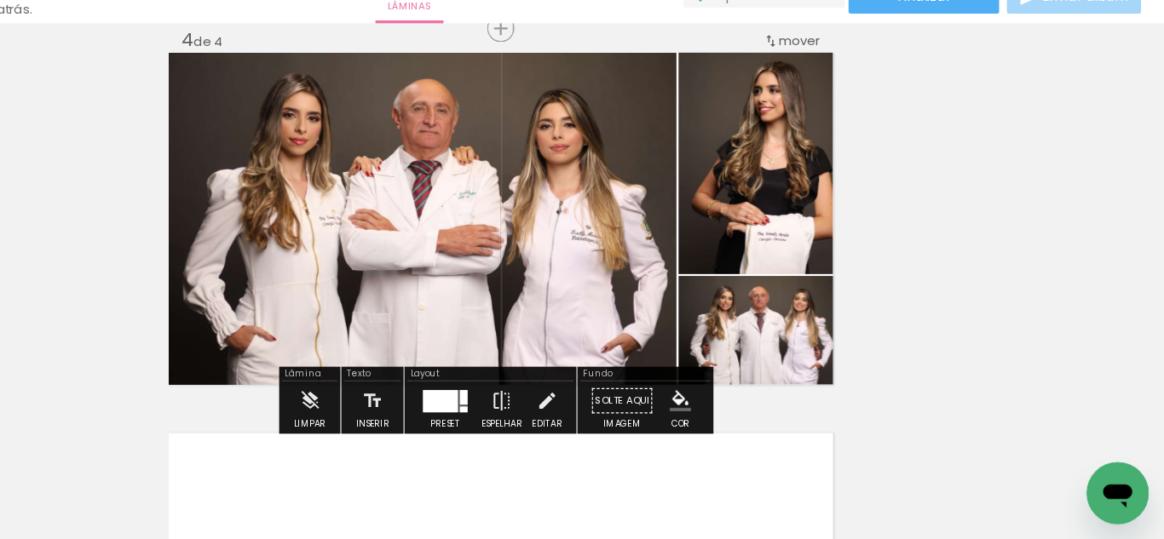
drag, startPoint x: 623, startPoint y: 407, endPoint x: 682, endPoint y: 405, distance: 58.8
click at [623, 406] on iron-icon at bounding box center [622, 417] width 19 height 34
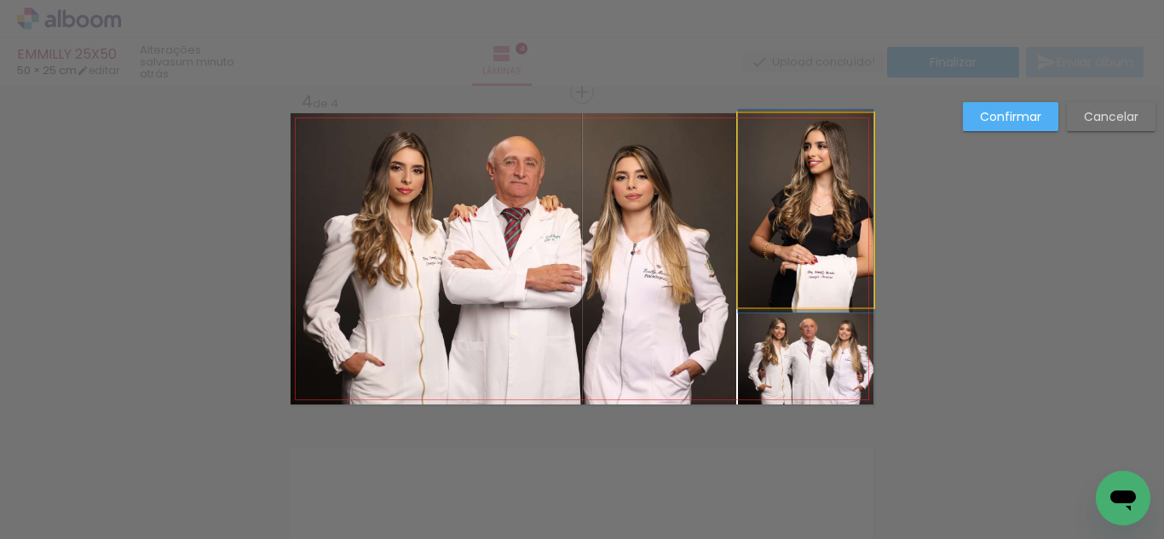
click at [778, 235] on quentale-photo at bounding box center [805, 210] width 135 height 194
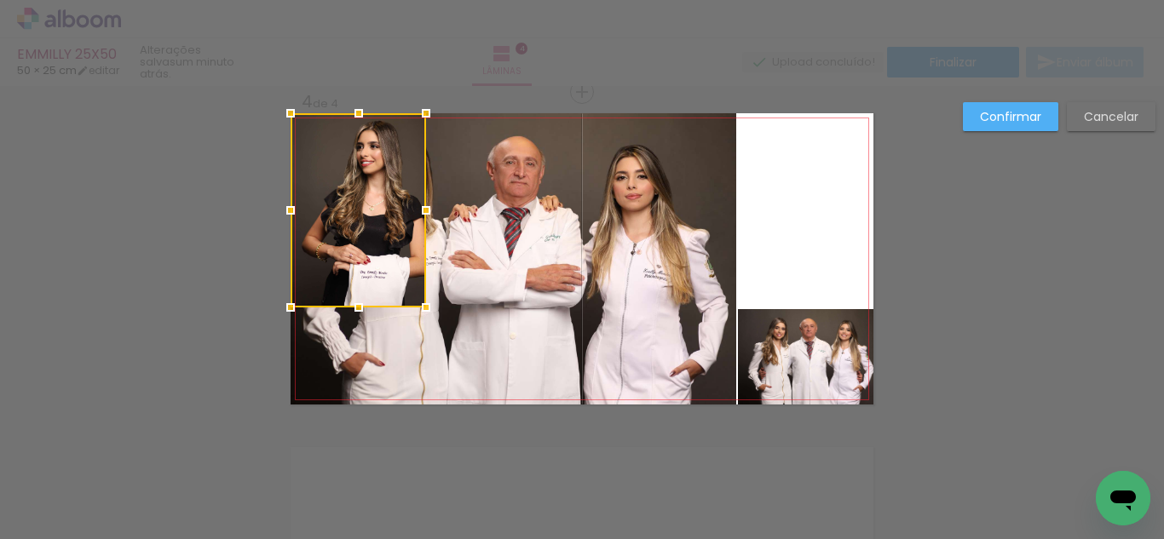
drag, startPoint x: 815, startPoint y: 210, endPoint x: 326, endPoint y: 180, distance: 489.2
click at [326, 180] on div at bounding box center [358, 210] width 135 height 194
click at [1120, 107] on paper-button "Cancelar" at bounding box center [1111, 116] width 89 height 29
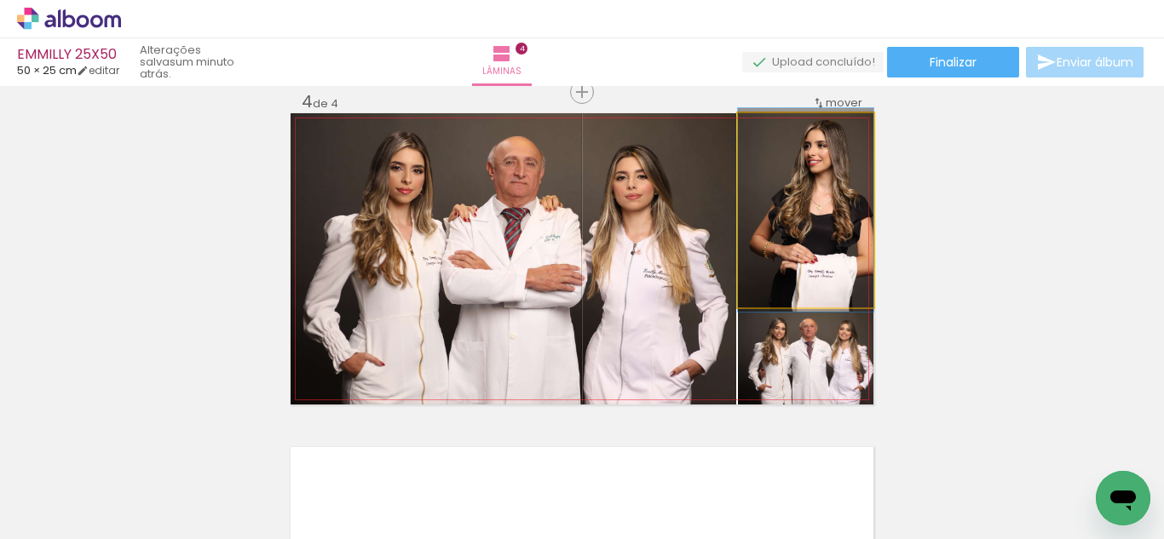
drag, startPoint x: 797, startPoint y: 242, endPoint x: 775, endPoint y: 241, distance: 21.3
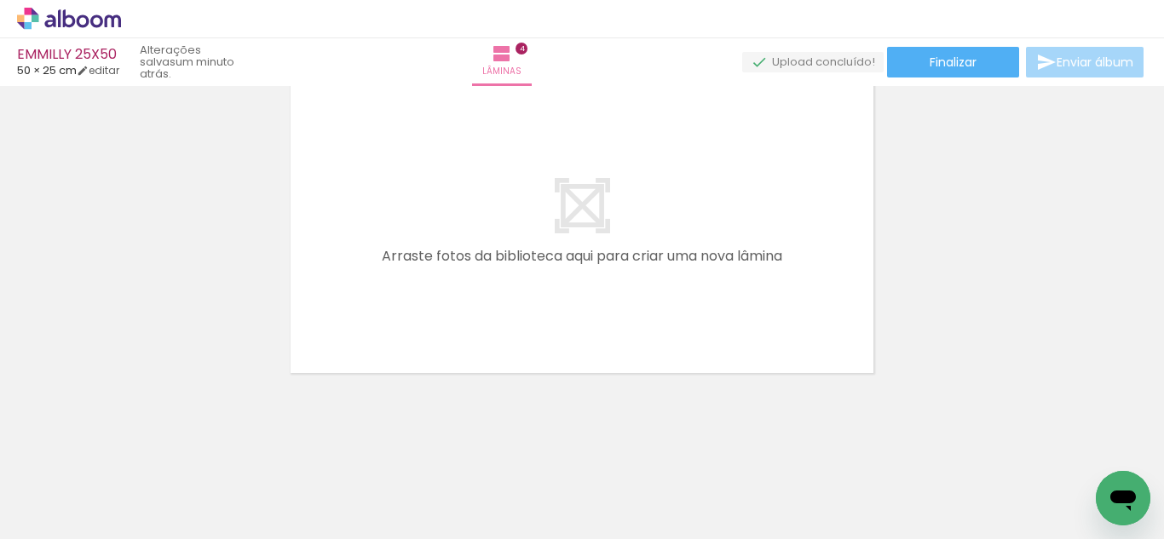
scroll to position [0, 3510]
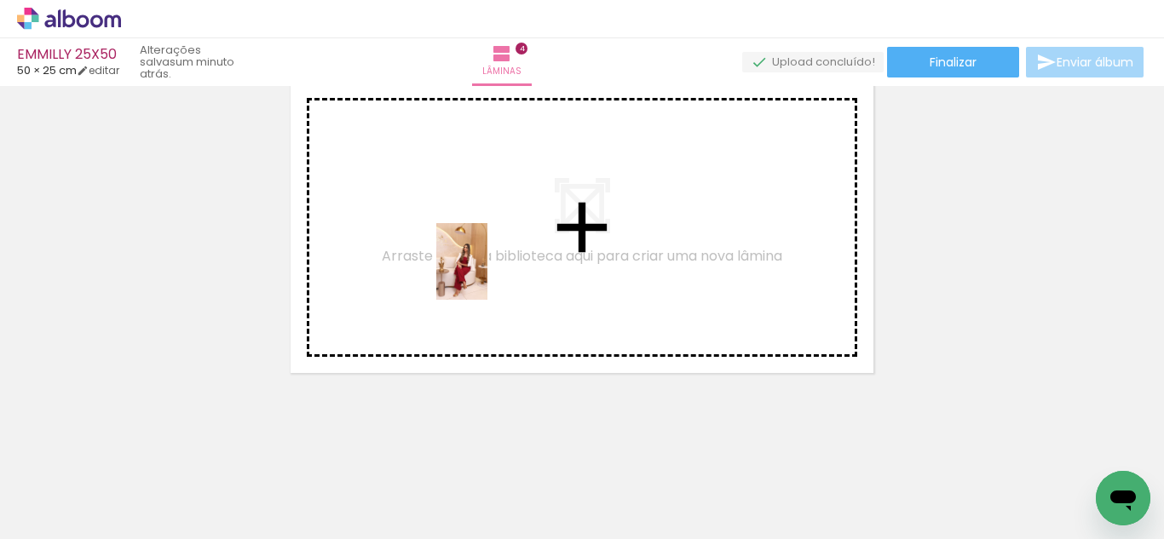
drag, startPoint x: 488, startPoint y: 498, endPoint x: 487, endPoint y: 274, distance: 224.1
click at [487, 274] on quentale-workspace at bounding box center [582, 269] width 1164 height 539
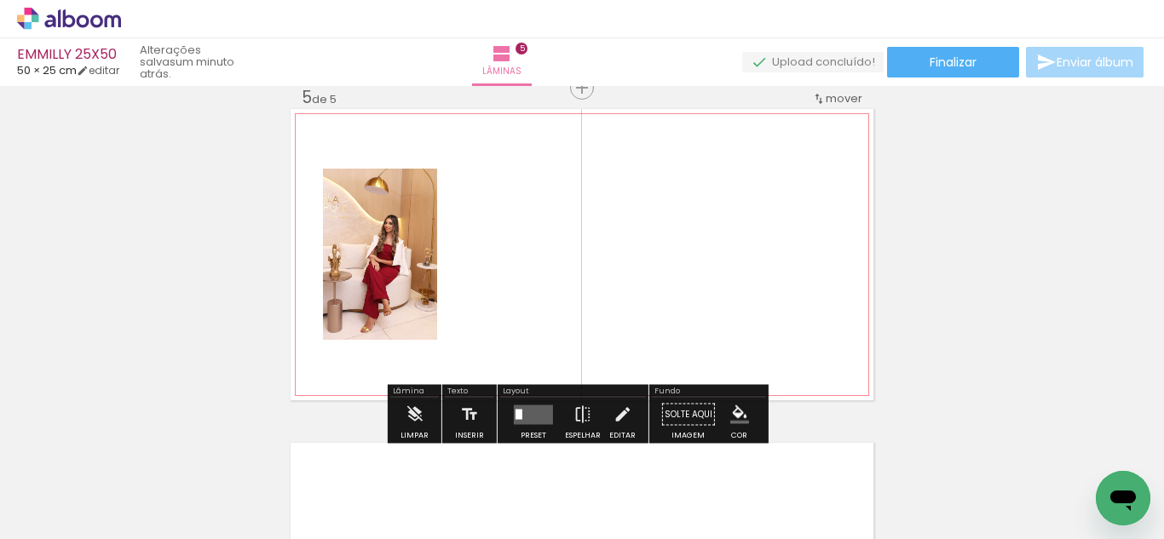
scroll to position [1358, 0]
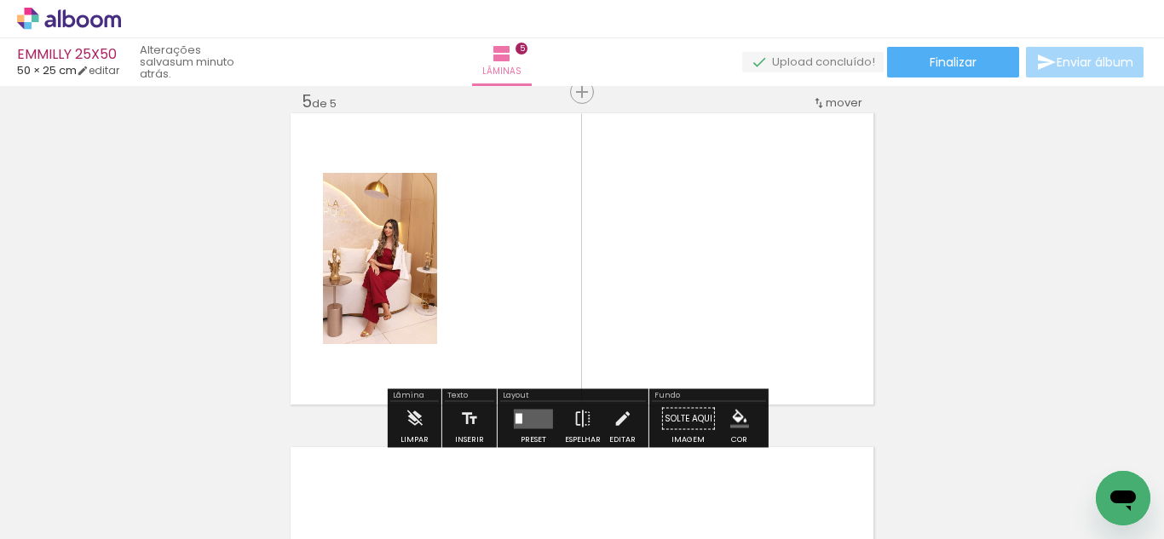
drag, startPoint x: 585, startPoint y: 464, endPoint x: 666, endPoint y: 451, distance: 82.1
click at [600, 288] on quentale-workspace at bounding box center [582, 269] width 1164 height 539
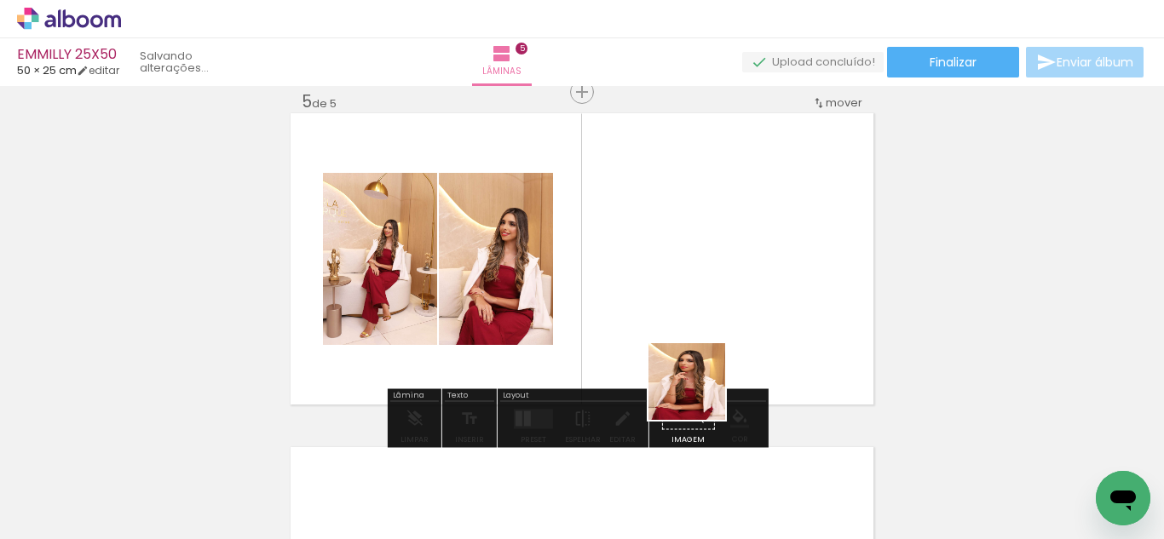
drag, startPoint x: 687, startPoint y: 479, endPoint x: 667, endPoint y: 370, distance: 110.8
click at [694, 250] on quentale-workspace at bounding box center [582, 269] width 1164 height 539
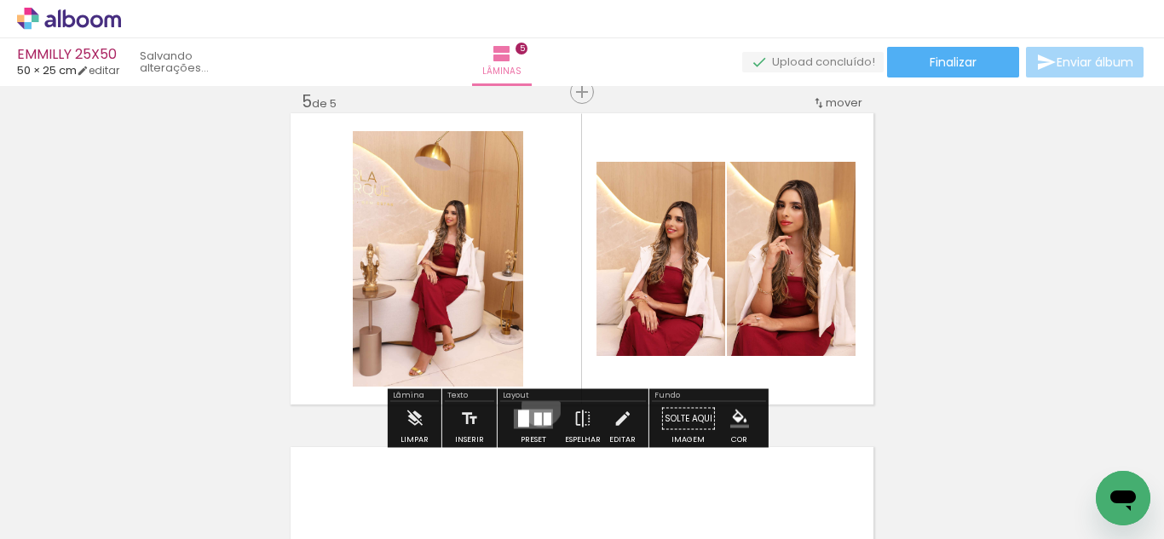
drag, startPoint x: 538, startPoint y: 406, endPoint x: 792, endPoint y: 341, distance: 263.1
click at [542, 402] on div at bounding box center [533, 419] width 46 height 34
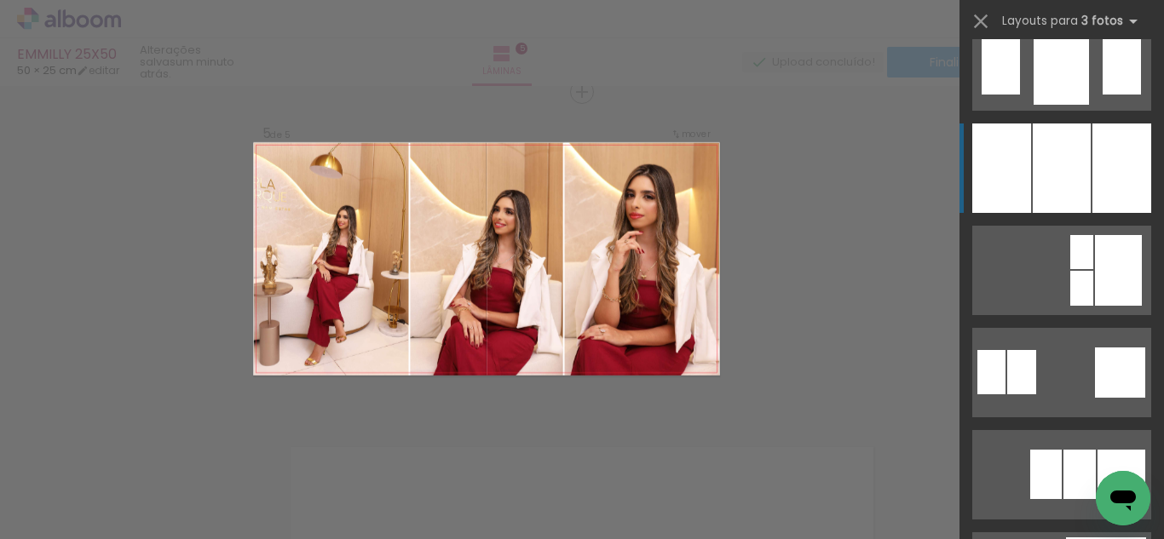
scroll to position [1413, 0]
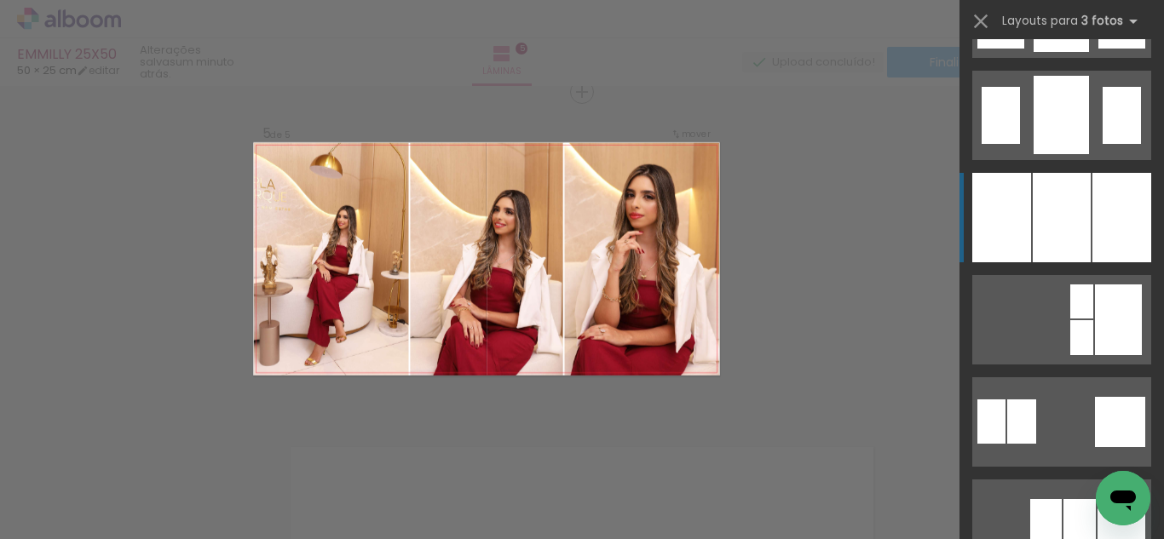
click at [1083, 179] on div at bounding box center [1062, 217] width 58 height 89
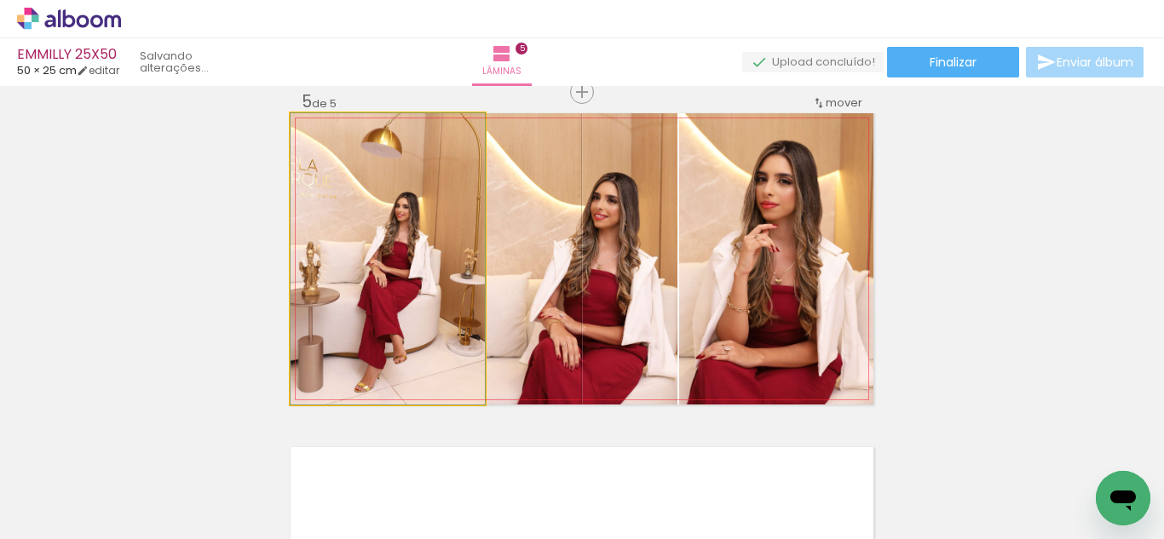
drag, startPoint x: 383, startPoint y: 256, endPoint x: 392, endPoint y: 254, distance: 8.9
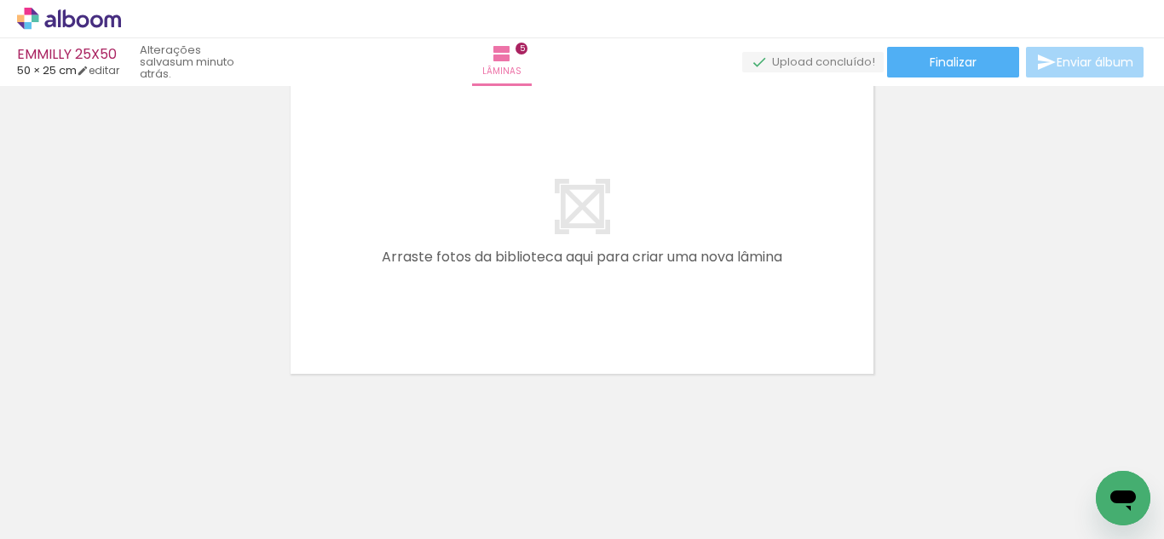
drag, startPoint x: 750, startPoint y: 465, endPoint x: 829, endPoint y: 440, distance: 83.3
click at [665, 265] on quentale-workspace at bounding box center [582, 269] width 1164 height 539
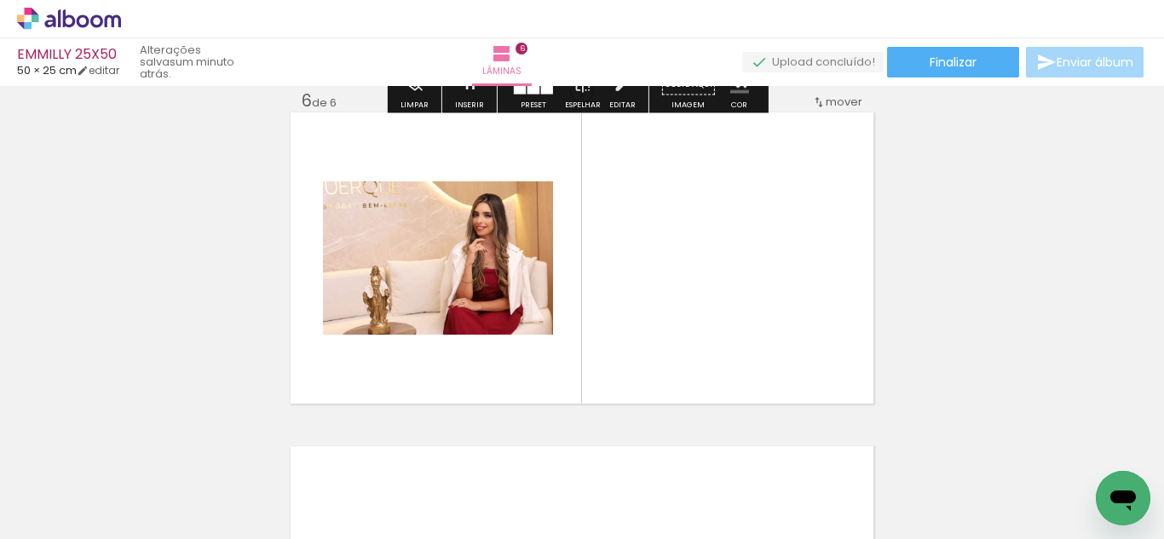
scroll to position [1692, 0]
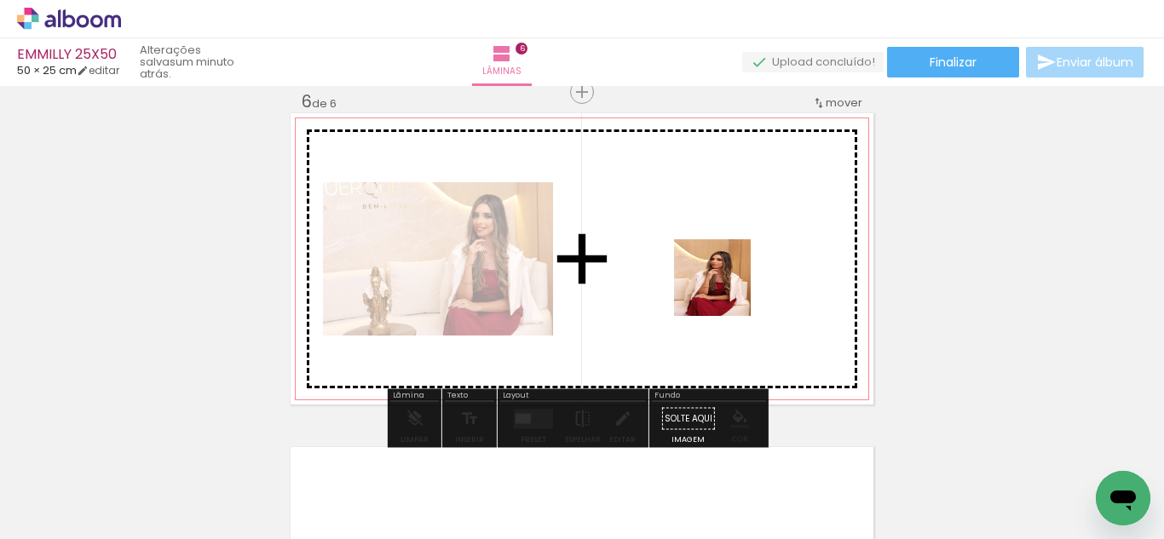
drag, startPoint x: 857, startPoint y: 457, endPoint x: 726, endPoint y: 351, distance: 168.5
click at [723, 285] on quentale-workspace at bounding box center [582, 269] width 1164 height 539
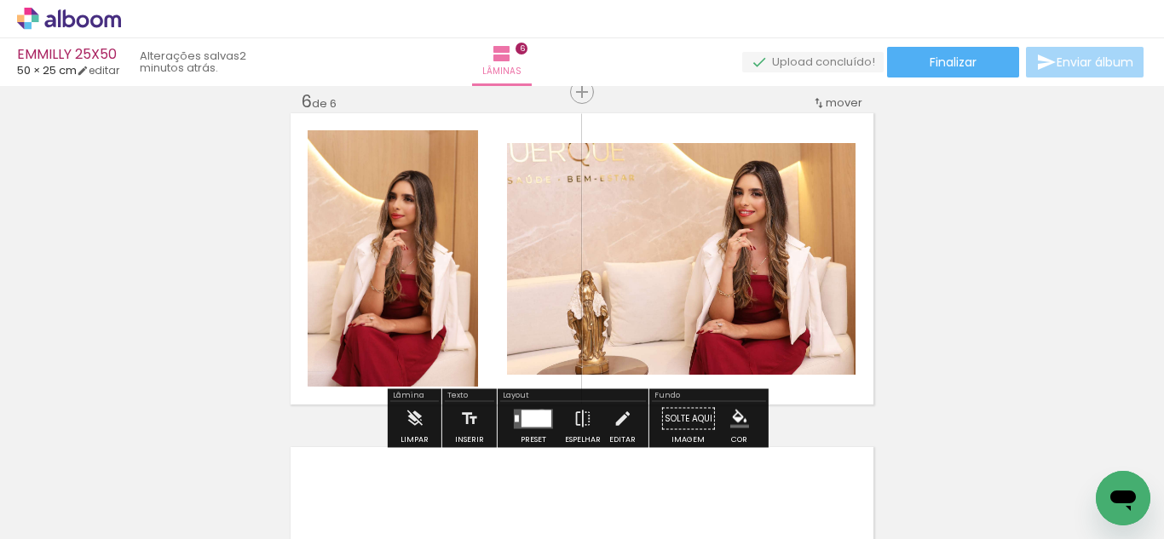
drag, startPoint x: 538, startPoint y: 413, endPoint x: 729, endPoint y: 361, distance: 197.8
click at [537, 412] on div at bounding box center [536, 418] width 30 height 17
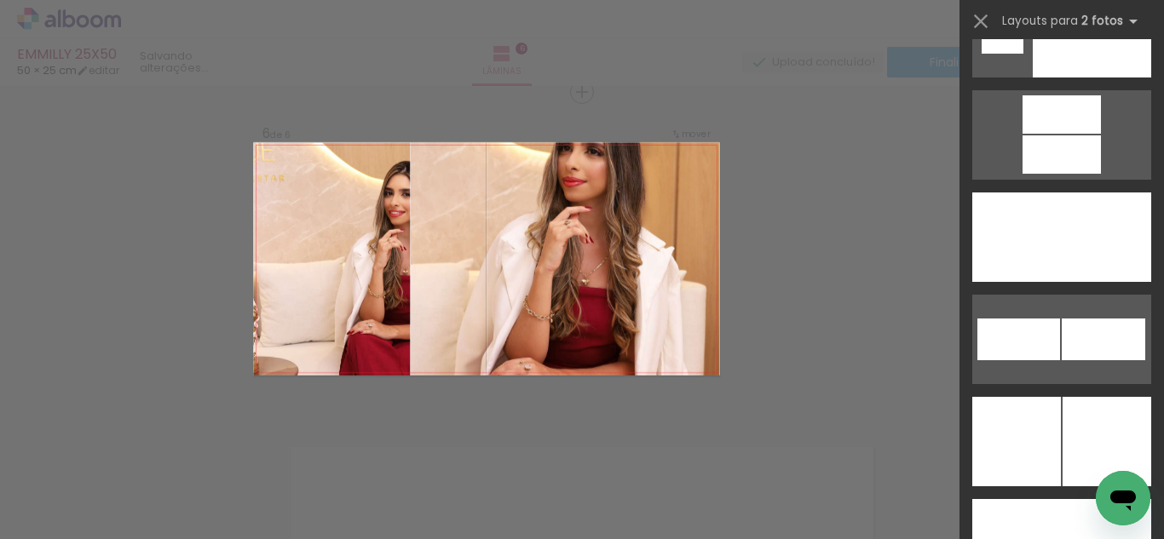
scroll to position [7645, 0]
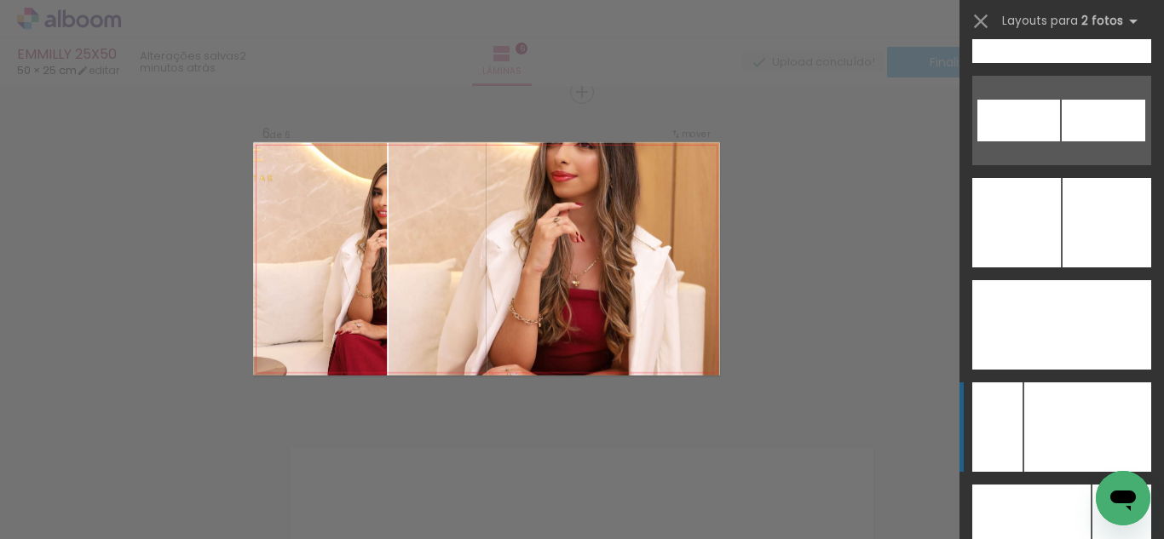
click at [1041, 63] on div at bounding box center [1091, 18] width 120 height 89
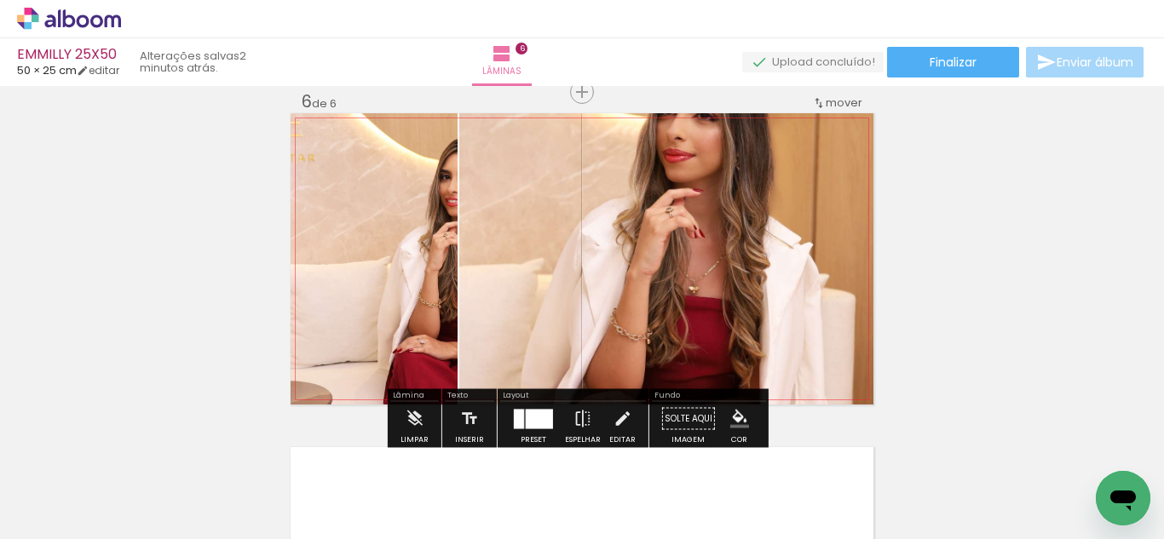
drag, startPoint x: 378, startPoint y: 282, endPoint x: 596, endPoint y: 278, distance: 217.3
click at [0, 0] on slot at bounding box center [0, 0] width 0 height 0
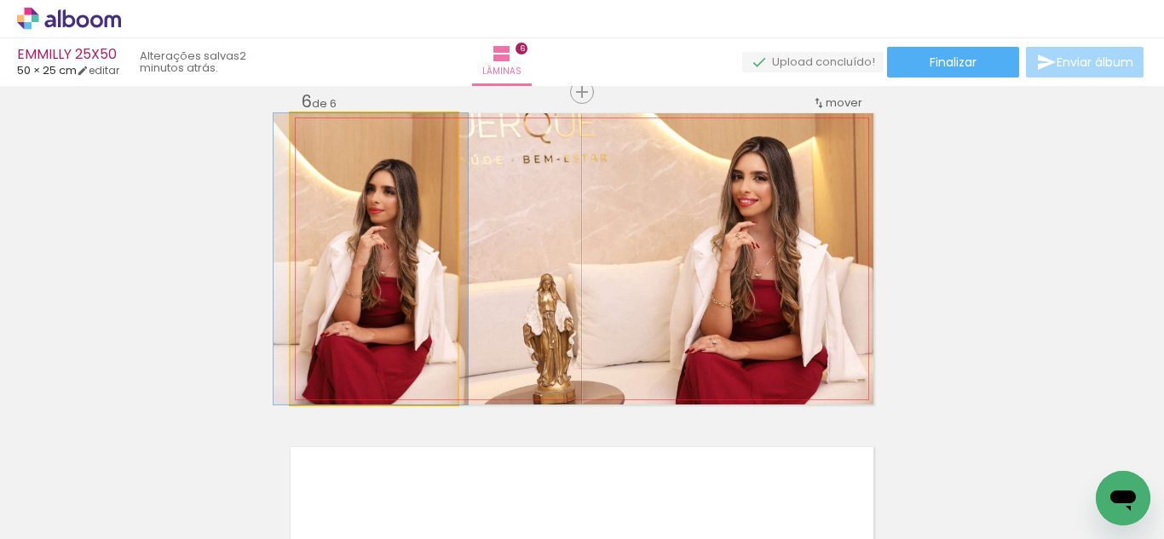
drag, startPoint x: 423, startPoint y: 284, endPoint x: 419, endPoint y: 265, distance: 19.1
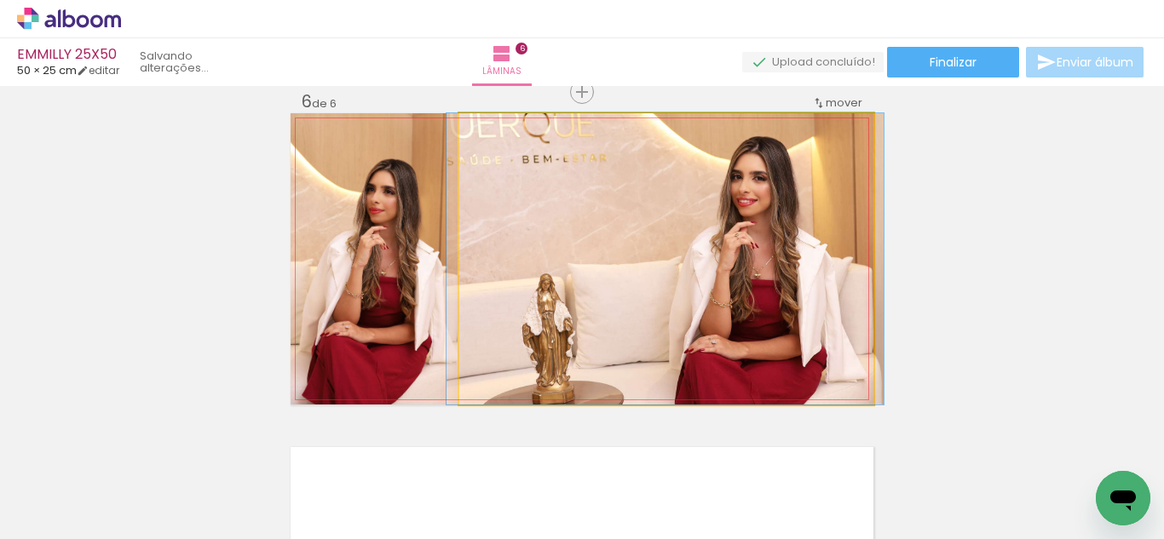
drag, startPoint x: 570, startPoint y: 269, endPoint x: 569, endPoint y: 278, distance: 8.6
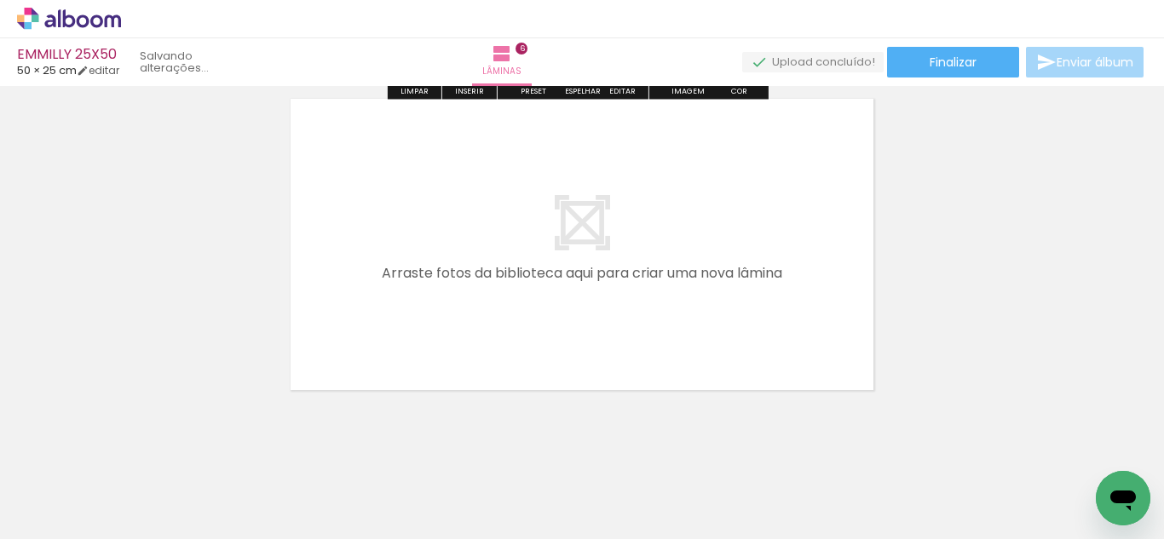
scroll to position [0, 3769]
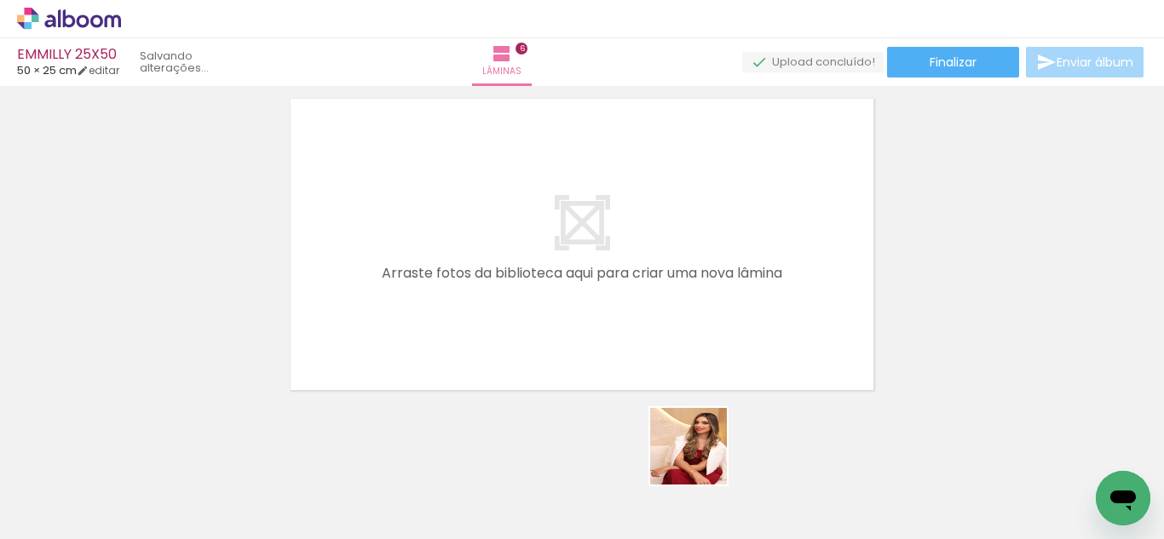
drag, startPoint x: 703, startPoint y: 475, endPoint x: 793, endPoint y: 472, distance: 90.4
click at [688, 334] on quentale-workspace at bounding box center [582, 269] width 1164 height 539
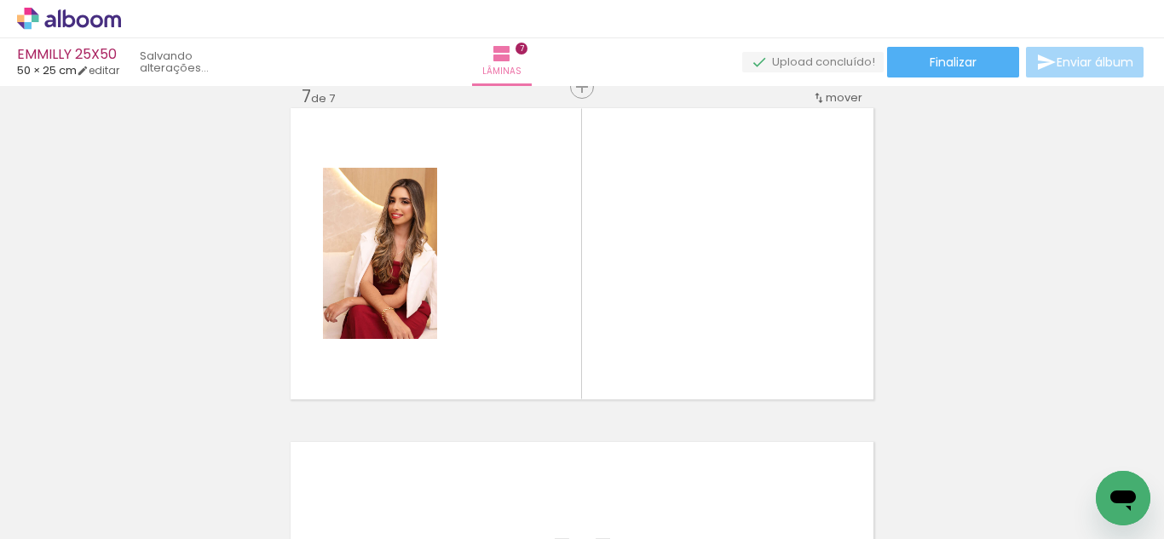
scroll to position [2026, 0]
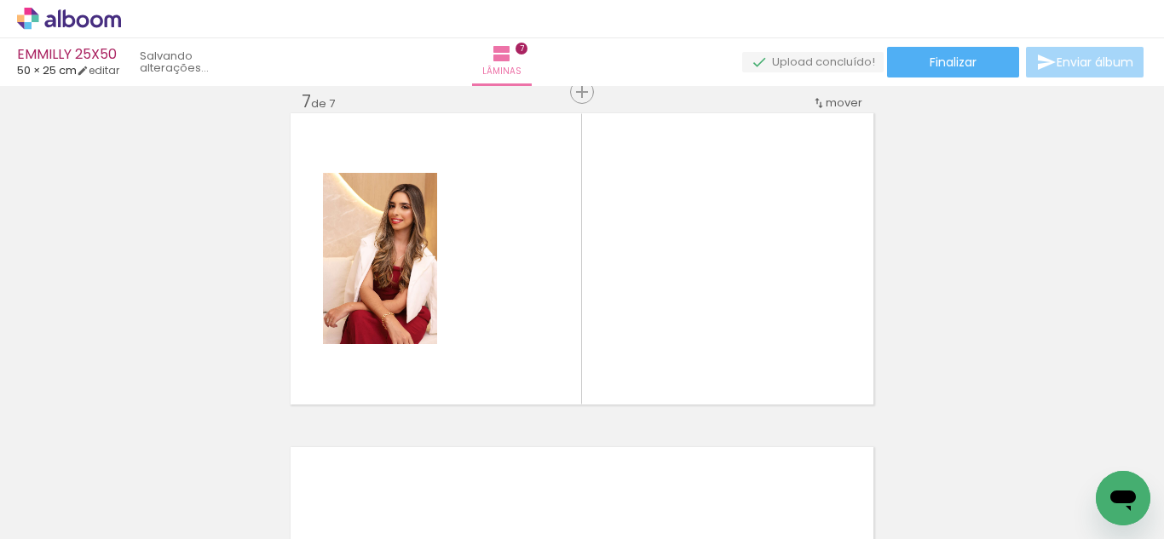
drag, startPoint x: 706, startPoint y: 293, endPoint x: 893, endPoint y: 485, distance: 267.5
click at [700, 276] on quentale-workspace at bounding box center [582, 269] width 1164 height 539
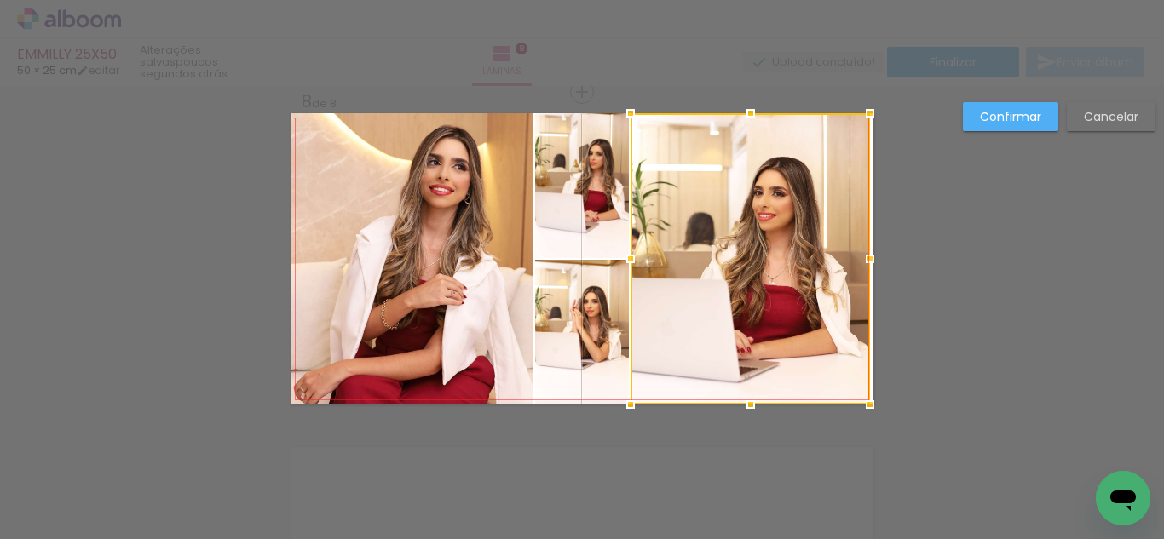
scroll to position [0, 4579]
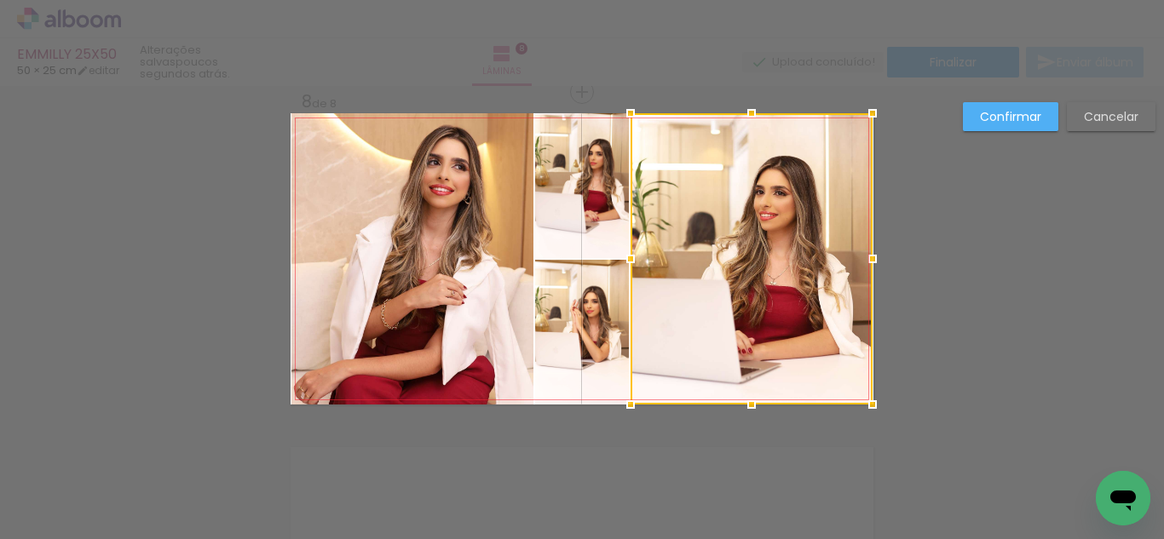
drag, startPoint x: 860, startPoint y: 250, endPoint x: 840, endPoint y: 258, distance: 21.4
click at [840, 258] on div at bounding box center [752, 258] width 242 height 291
click at [0, 0] on slot "Confirmar" at bounding box center [0, 0] width 0 height 0
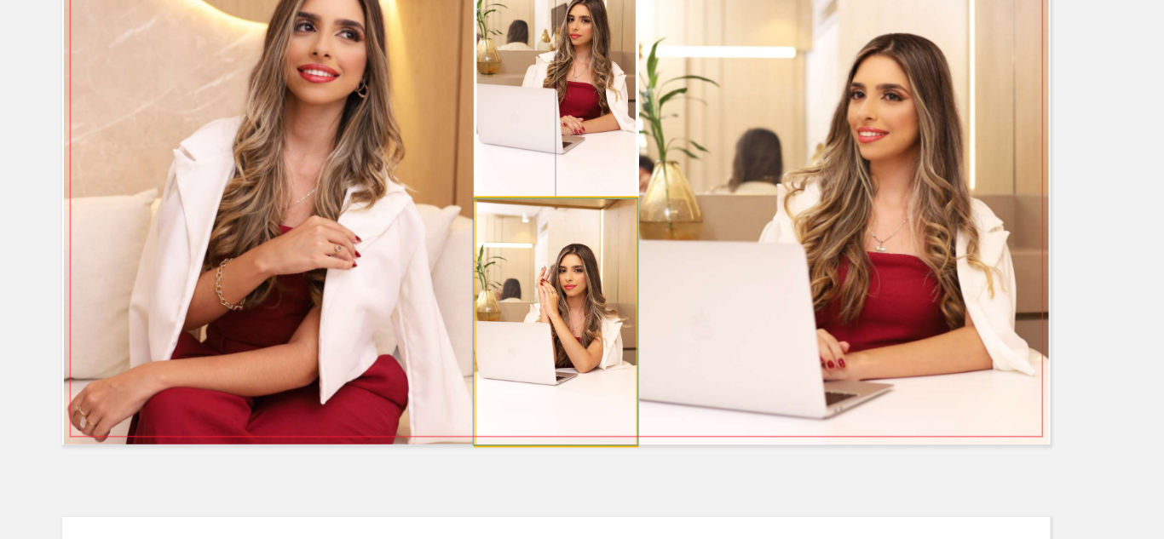
click at [604, 347] on quentale-photo at bounding box center [582, 332] width 94 height 145
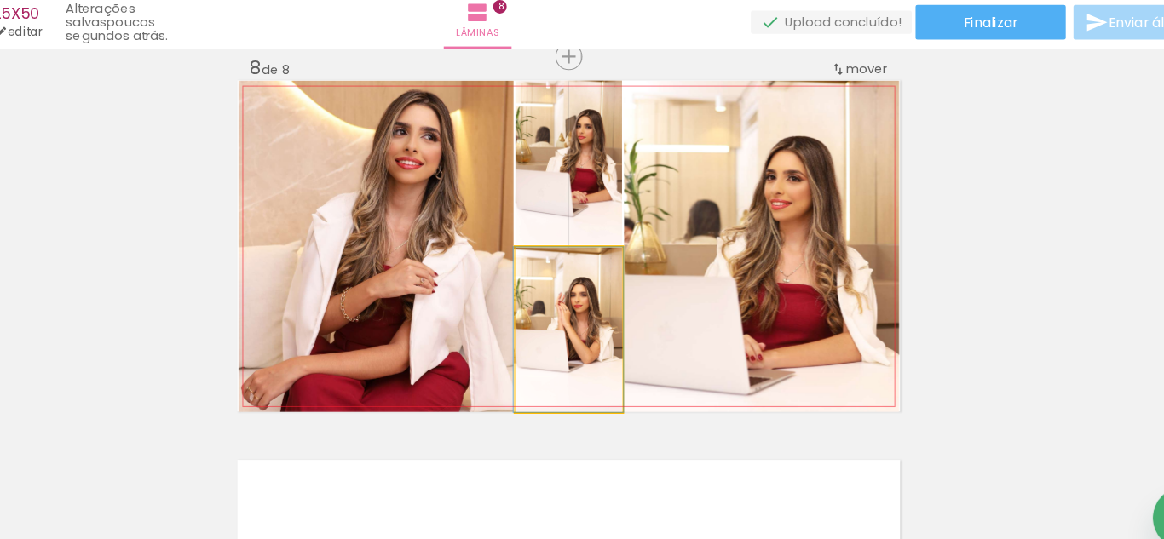
drag, startPoint x: 602, startPoint y: 355, endPoint x: 409, endPoint y: 279, distance: 207.3
click at [0, 0] on slot at bounding box center [0, 0] width 0 height 0
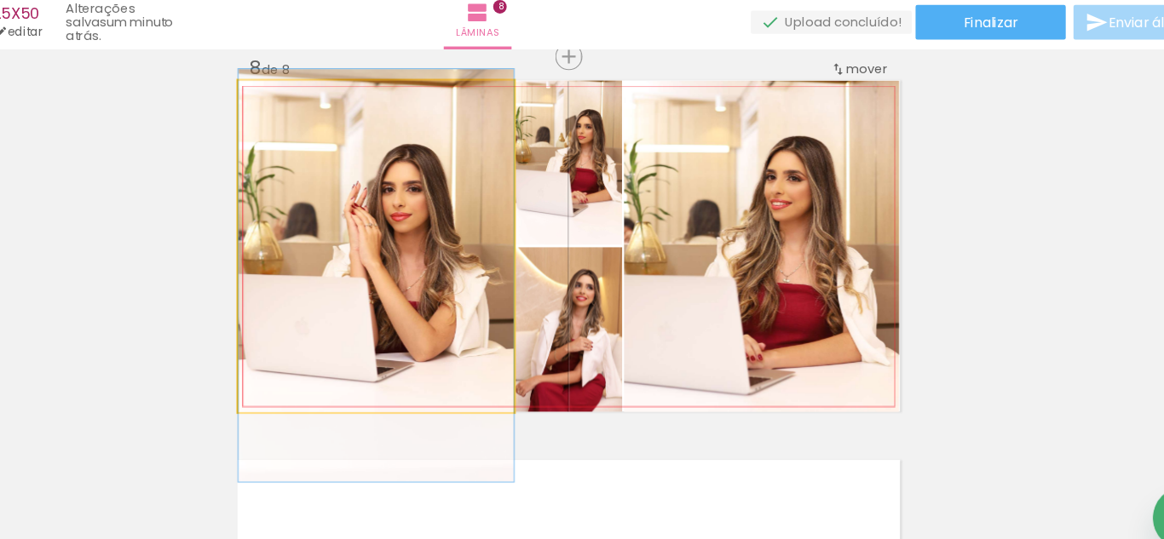
drag, startPoint x: 454, startPoint y: 283, endPoint x: 478, endPoint y: 308, distance: 35.0
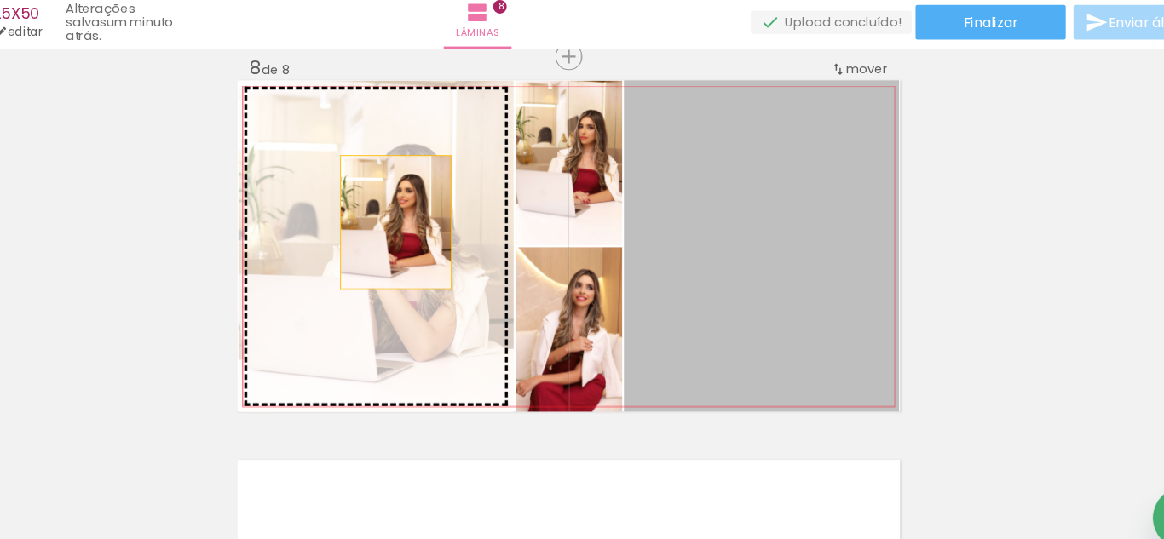
drag, startPoint x: 700, startPoint y: 270, endPoint x: 414, endPoint y: 247, distance: 287.2
click at [0, 0] on slot at bounding box center [0, 0] width 0 height 0
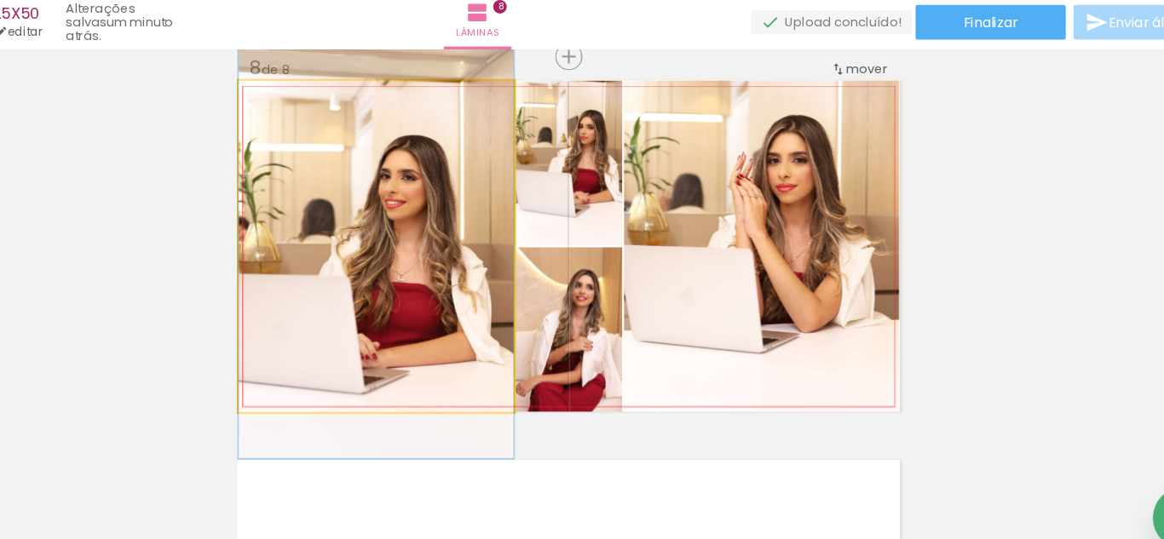
drag, startPoint x: 452, startPoint y: 245, endPoint x: 538, endPoint y: 240, distance: 85.4
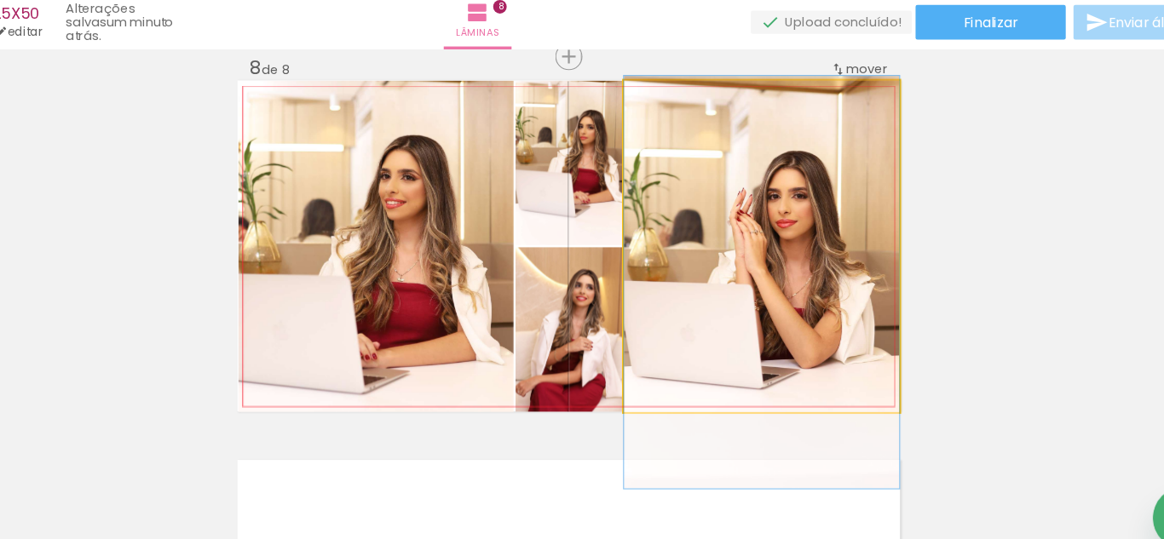
drag, startPoint x: 716, startPoint y: 223, endPoint x: 711, endPoint y: 255, distance: 31.9
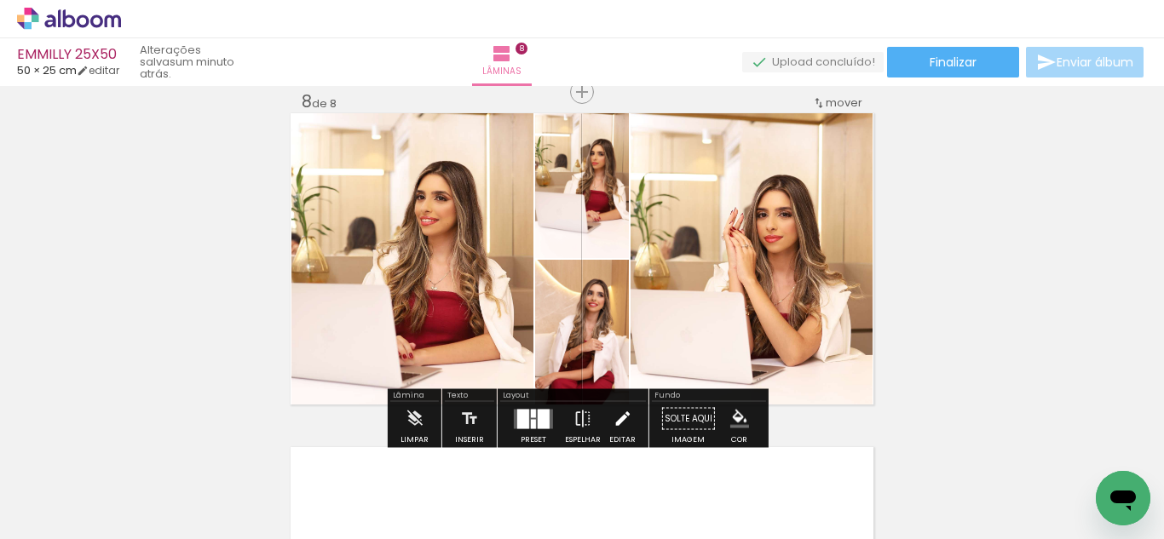
click at [607, 406] on paper-button "Editar" at bounding box center [622, 423] width 35 height 43
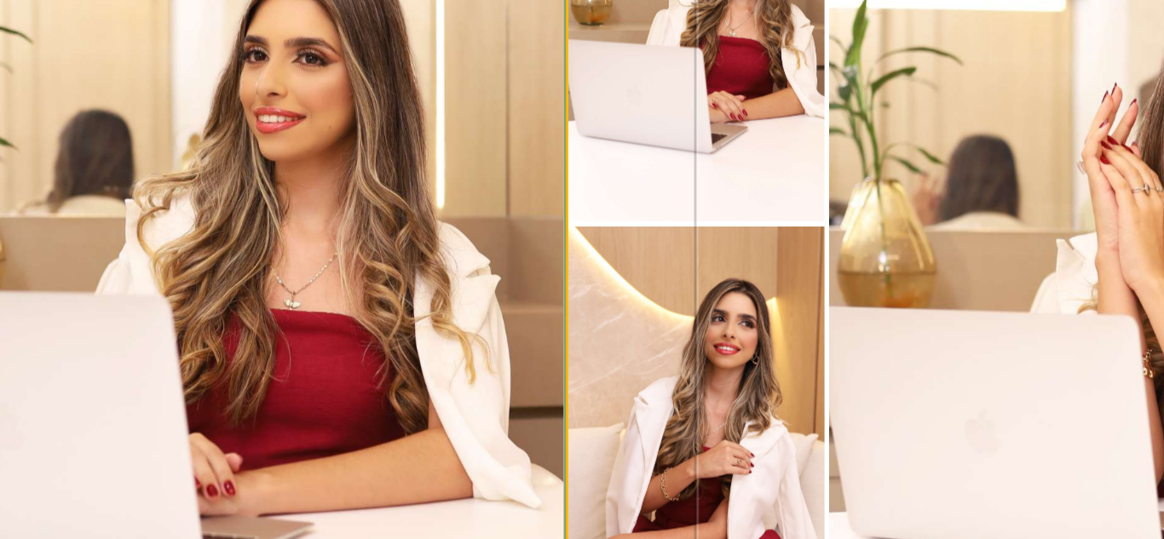
click at [491, 261] on quentale-photo at bounding box center [412, 258] width 242 height 291
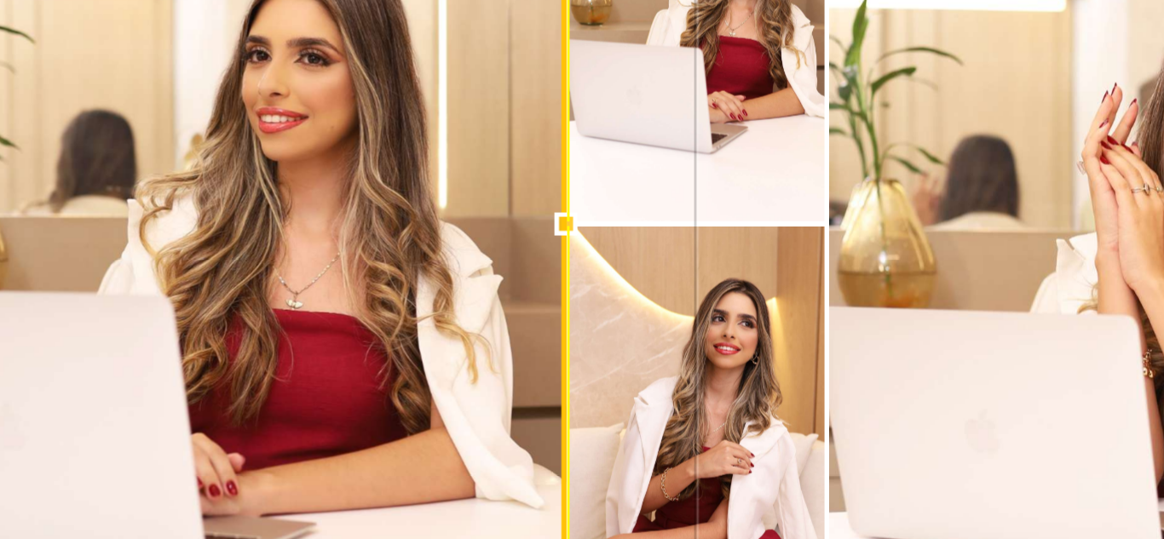
click at [468, 261] on div at bounding box center [413, 258] width 242 height 291
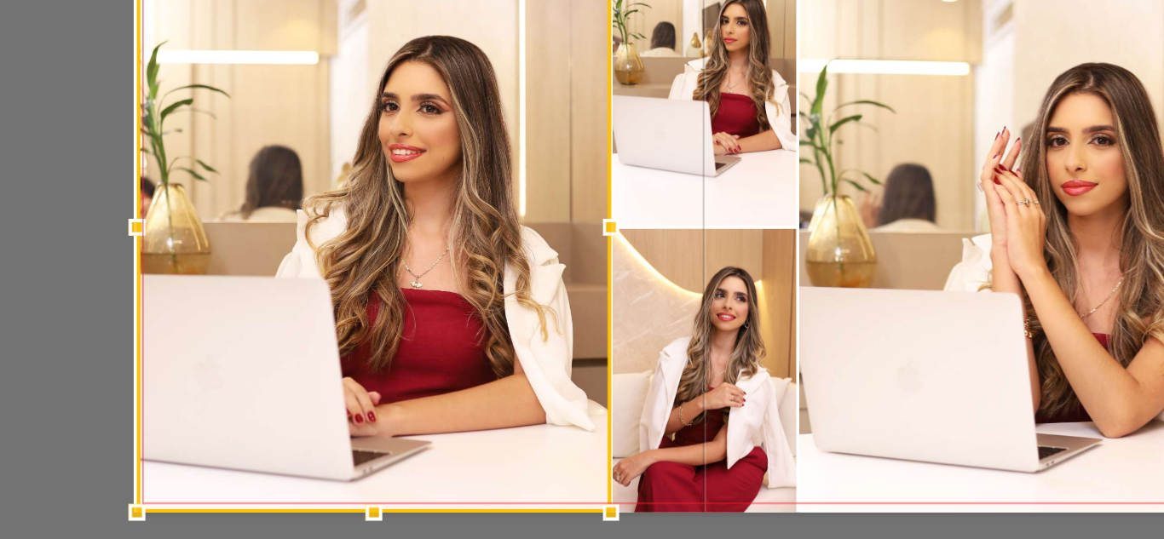
click at [687, 262] on quentale-photo at bounding box center [752, 258] width 242 height 291
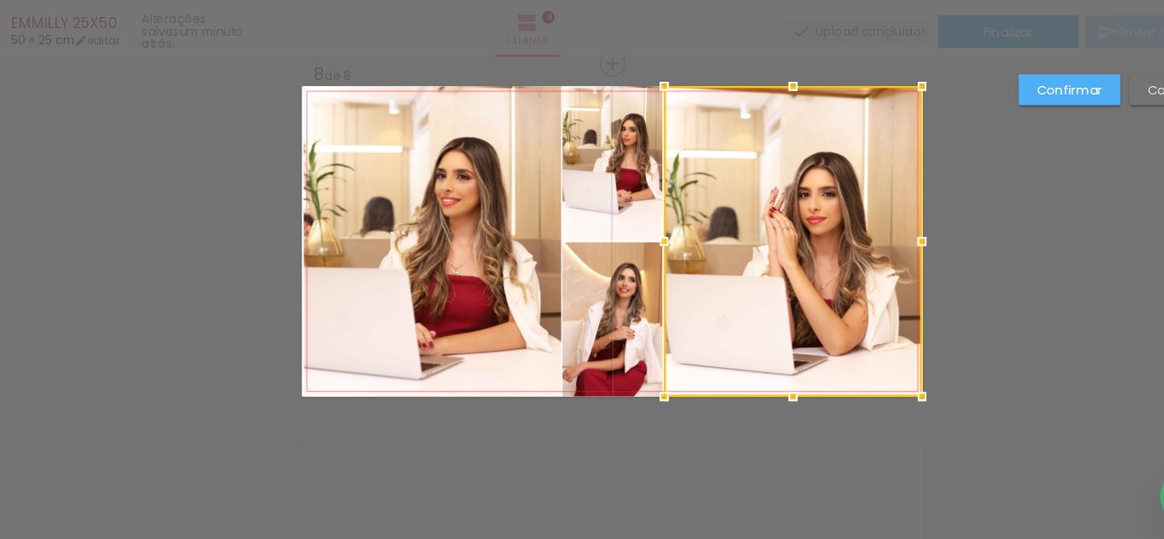
click at [0, 0] on slot "Confirmar" at bounding box center [0, 0] width 0 height 0
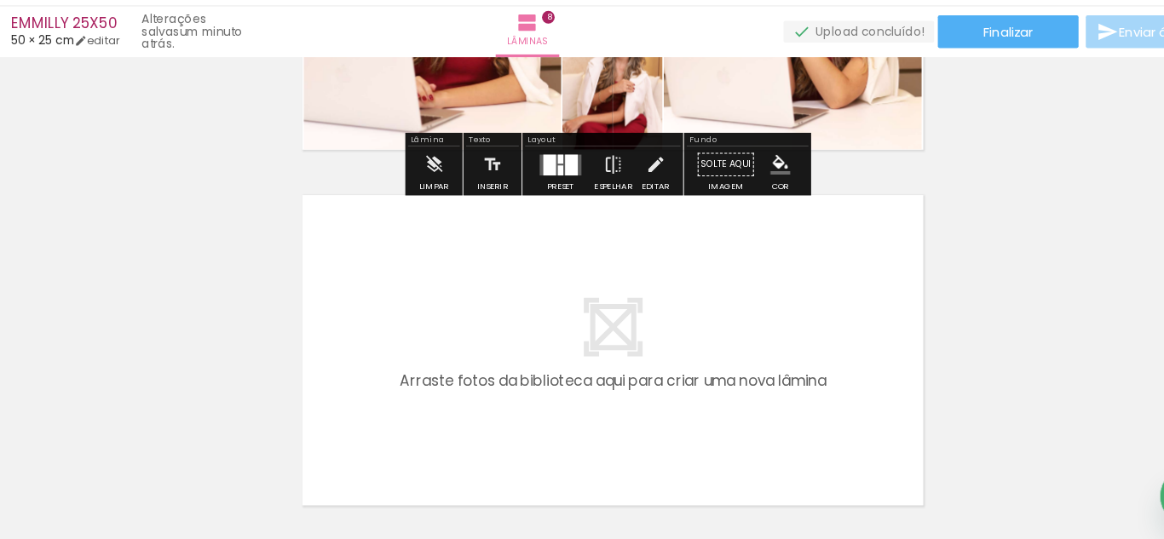
scroll to position [0, 4593]
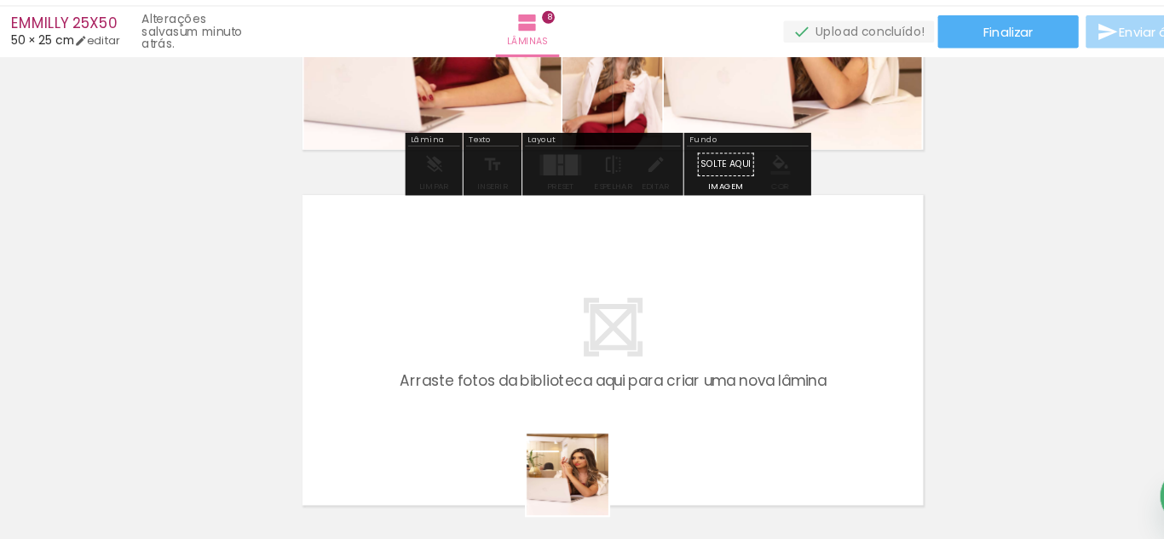
drag, startPoint x: 552, startPoint y: 491, endPoint x: 601, endPoint y: 469, distance: 53.0
click at [573, 364] on quentale-workspace at bounding box center [582, 269] width 1164 height 539
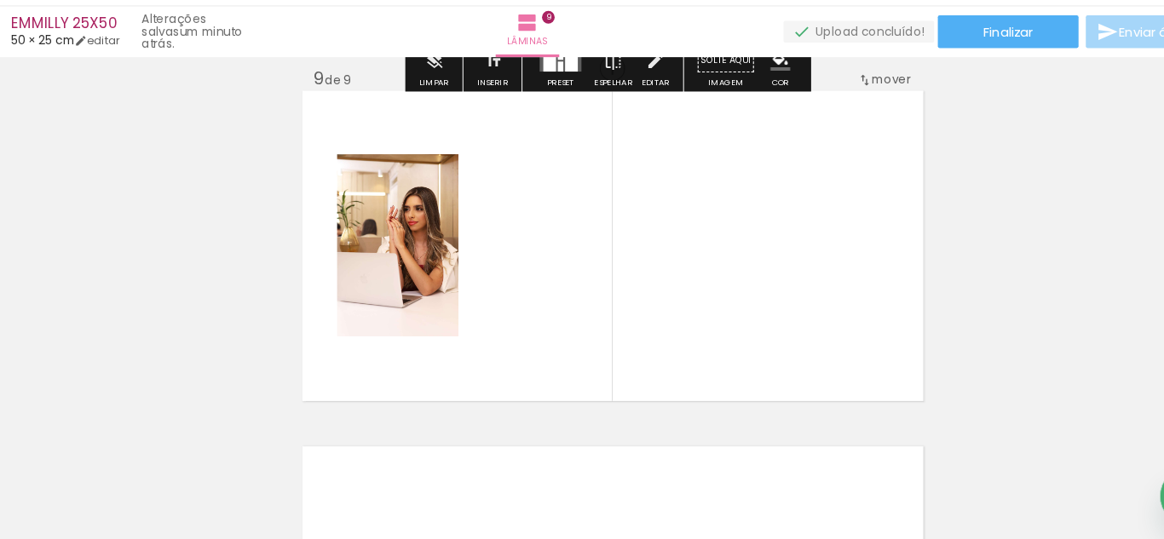
scroll to position [2694, 0]
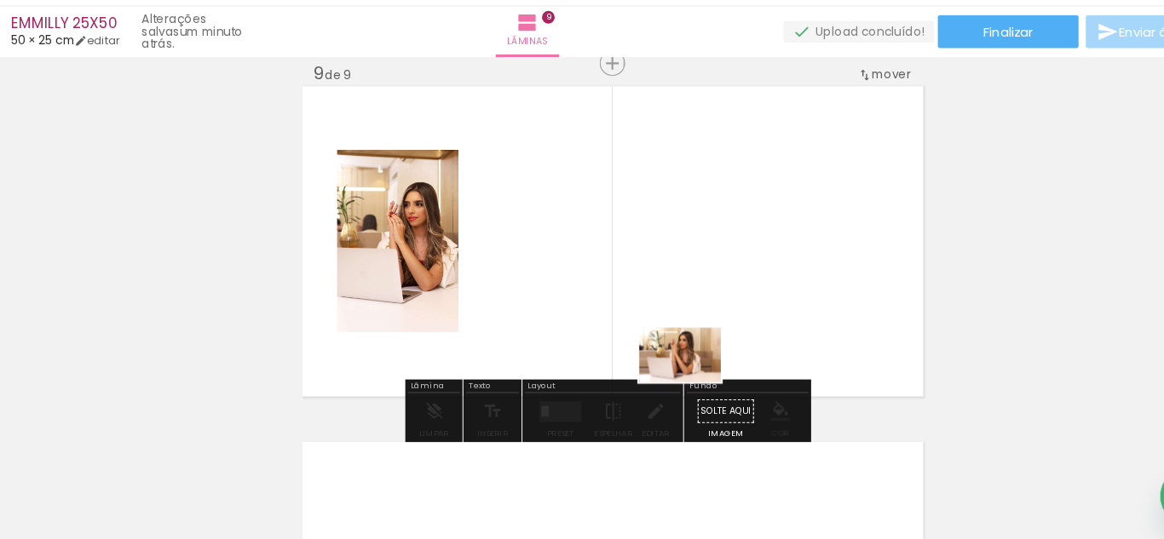
drag, startPoint x: 655, startPoint y: 504, endPoint x: 562, endPoint y: 399, distance: 140.6
click at [654, 323] on quentale-workspace at bounding box center [582, 269] width 1164 height 539
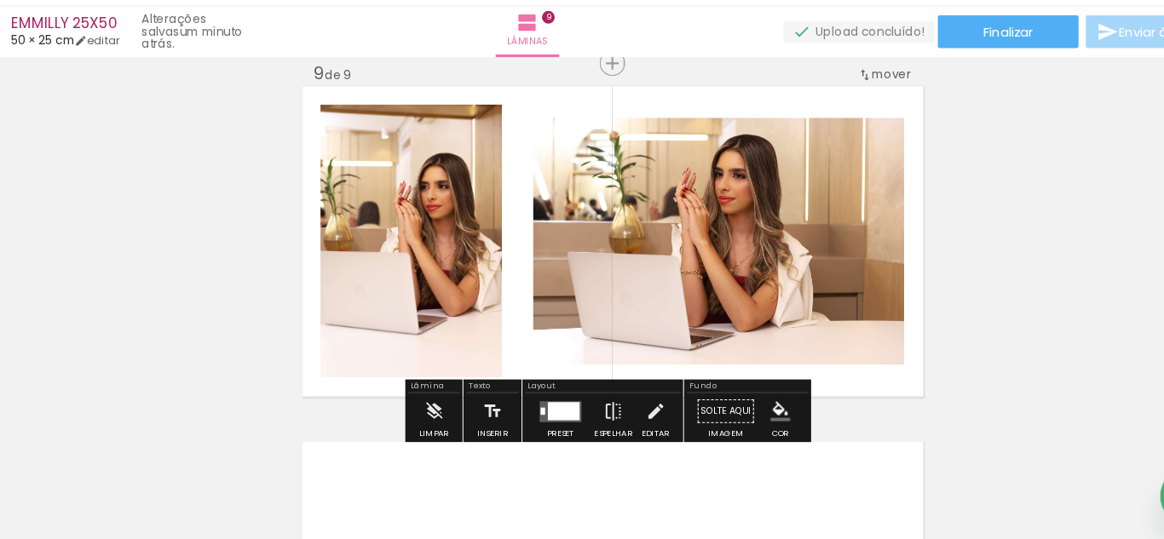
click at [532, 414] on div at bounding box center [536, 418] width 30 height 17
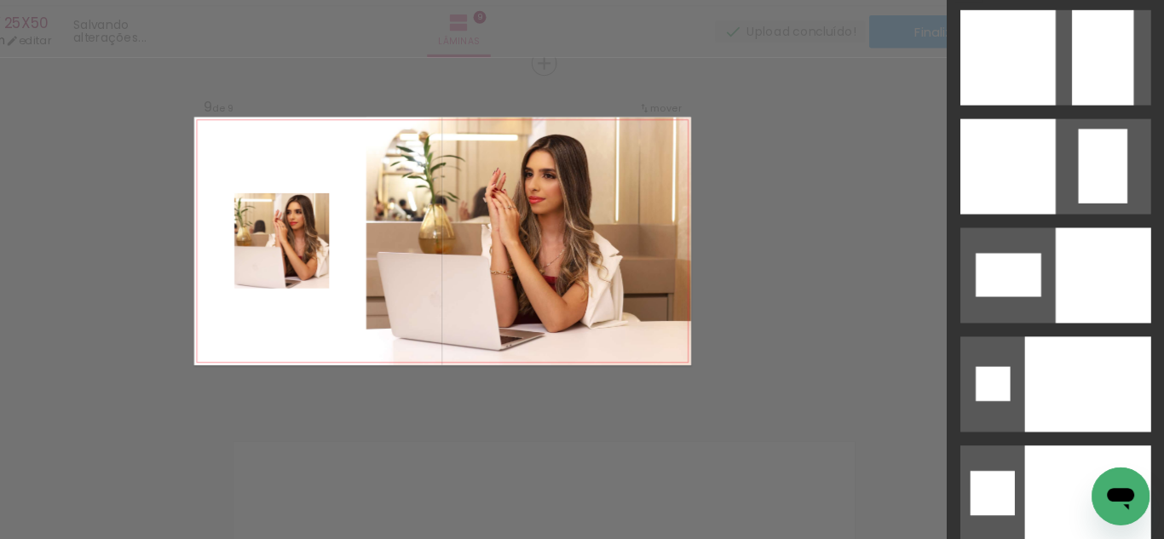
scroll to position [0, 0]
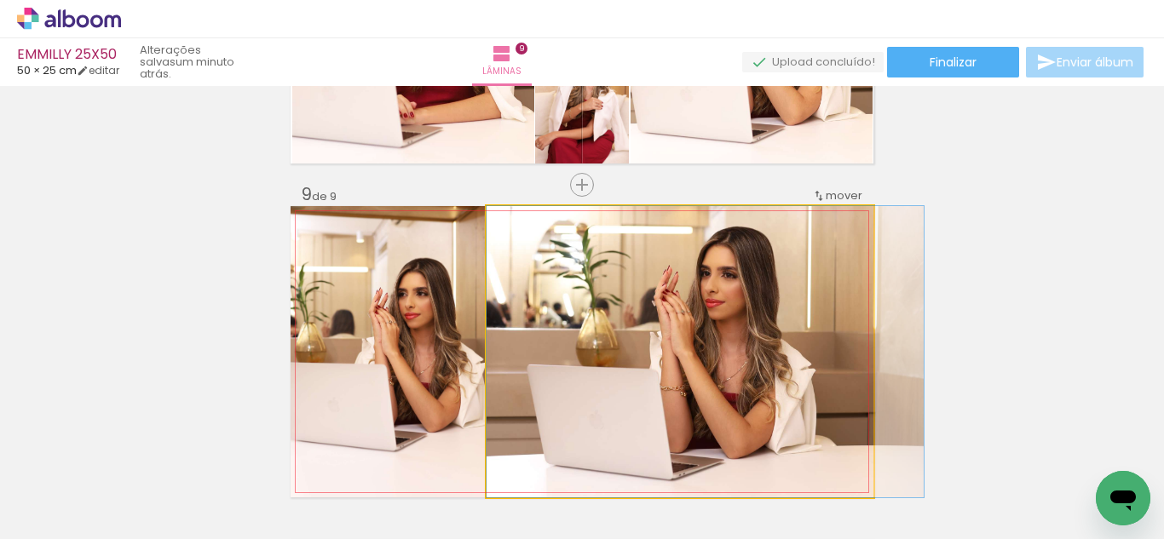
drag, startPoint x: 639, startPoint y: 308, endPoint x: 681, endPoint y: 300, distance: 42.4
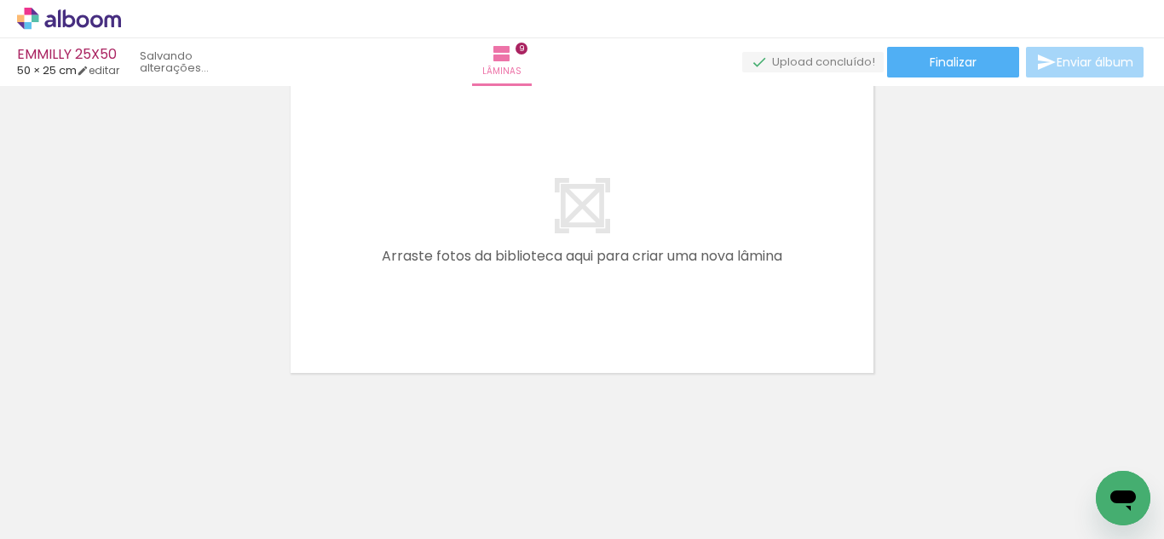
drag, startPoint x: 701, startPoint y: 256, endPoint x: 688, endPoint y: 255, distance: 13.7
click at [688, 255] on quentale-layouter at bounding box center [582, 227] width 583 height 291
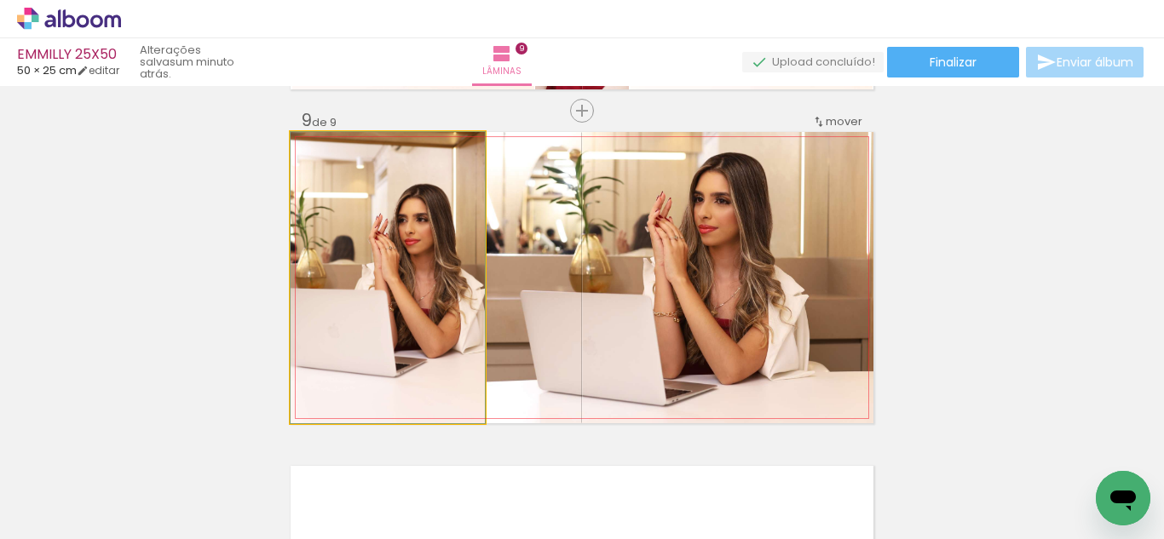
drag, startPoint x: 430, startPoint y: 298, endPoint x: 415, endPoint y: 305, distance: 16.8
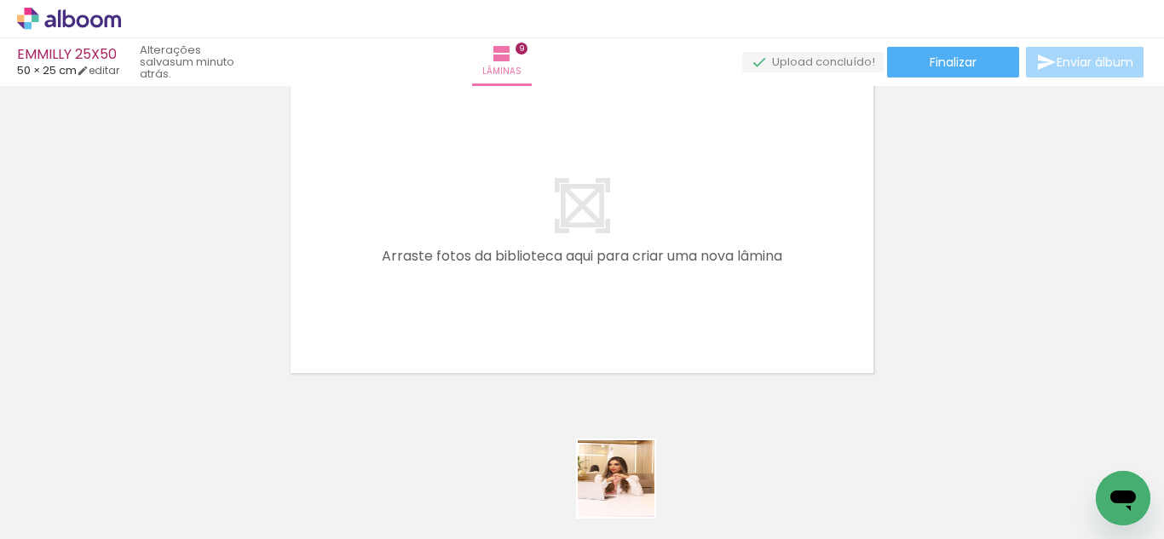
drag, startPoint x: 629, startPoint y: 492, endPoint x: 717, endPoint y: 473, distance: 89.7
click at [637, 278] on quentale-workspace at bounding box center [582, 269] width 1164 height 539
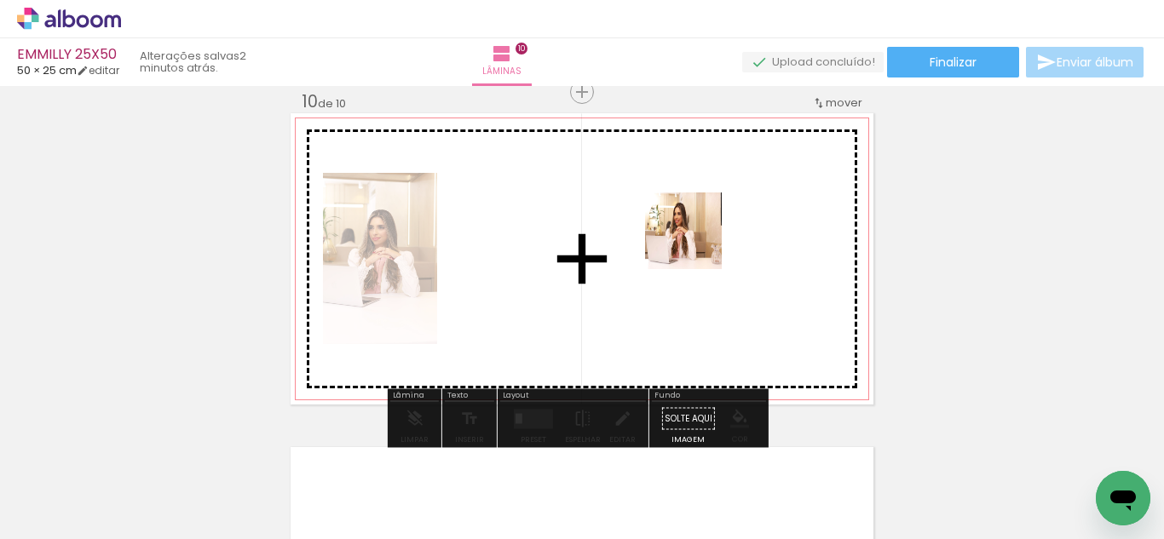
drag, startPoint x: 720, startPoint y: 338, endPoint x: 695, endPoint y: 241, distance: 100.2
click at [695, 241] on quentale-workspace at bounding box center [582, 269] width 1164 height 539
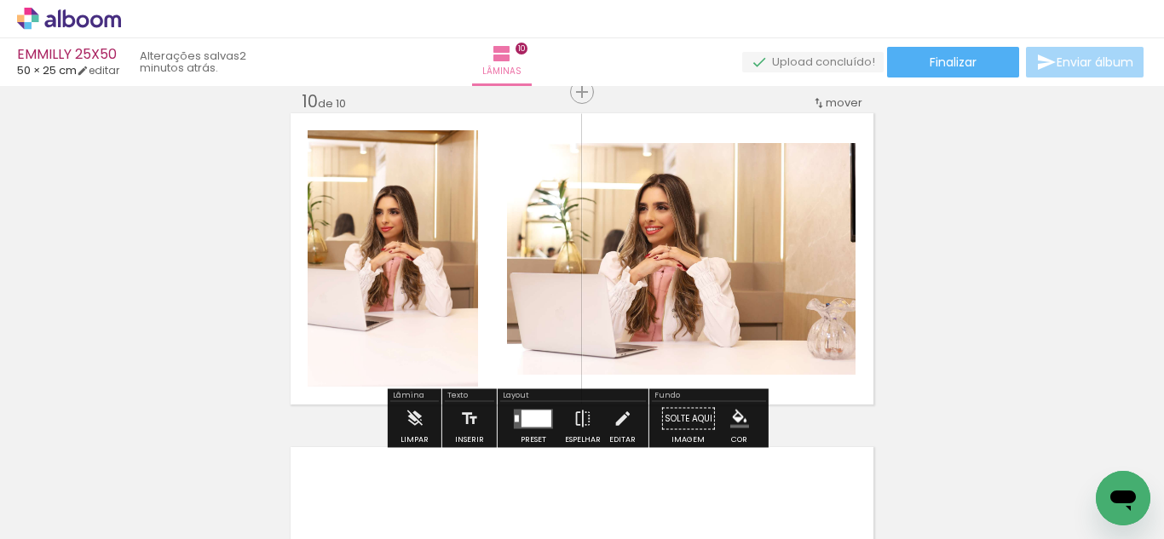
click at [544, 416] on div at bounding box center [536, 418] width 30 height 17
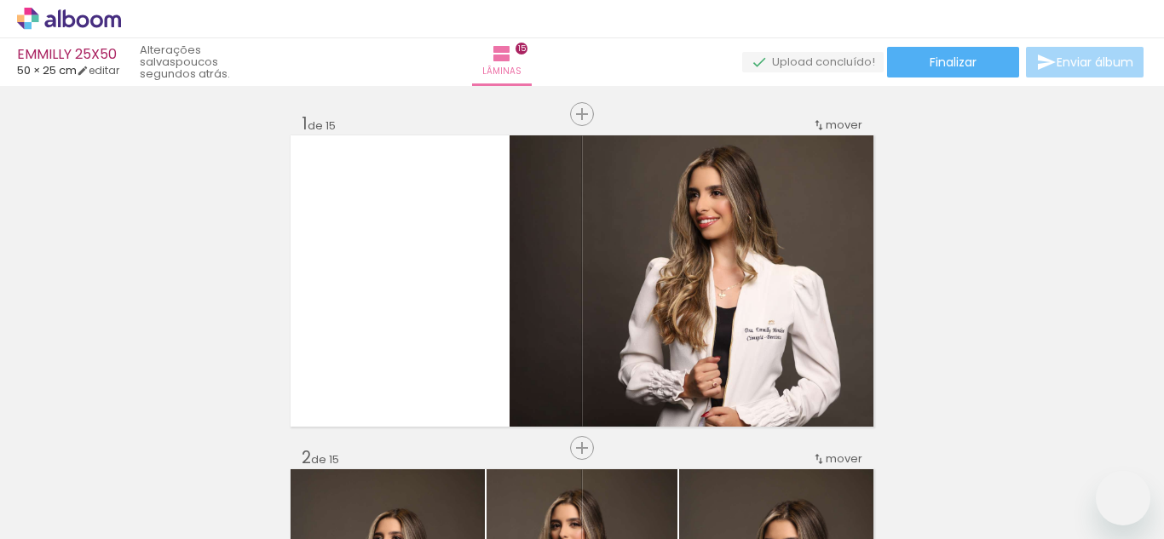
click at [593, 343] on quentale-workspace at bounding box center [582, 269] width 1164 height 539
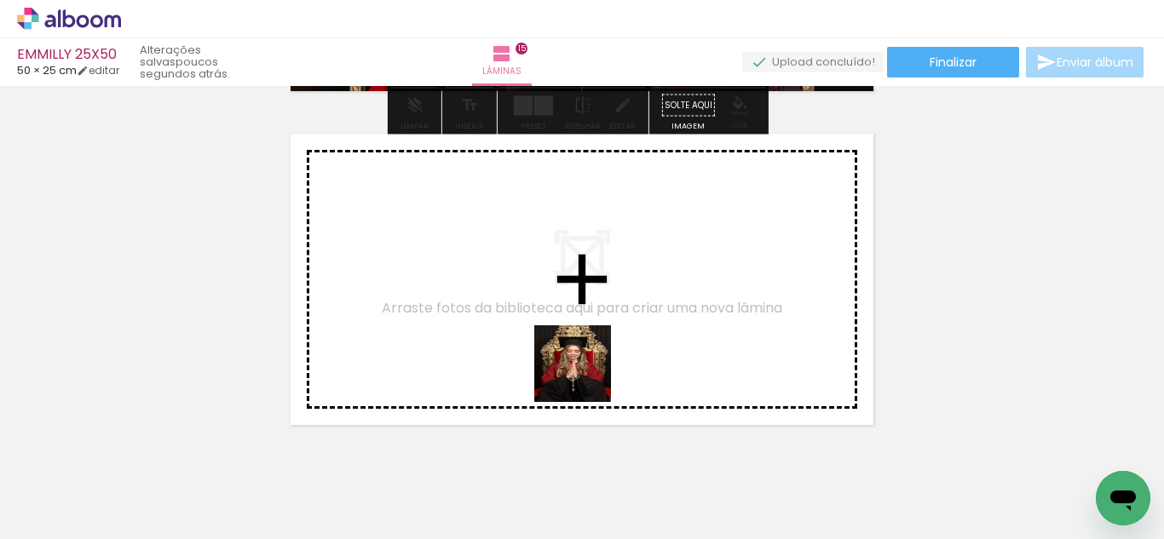
drag, startPoint x: 594, startPoint y: 449, endPoint x: 585, endPoint y: 327, distance: 122.2
click at [585, 327] on quentale-workspace at bounding box center [582, 269] width 1164 height 539
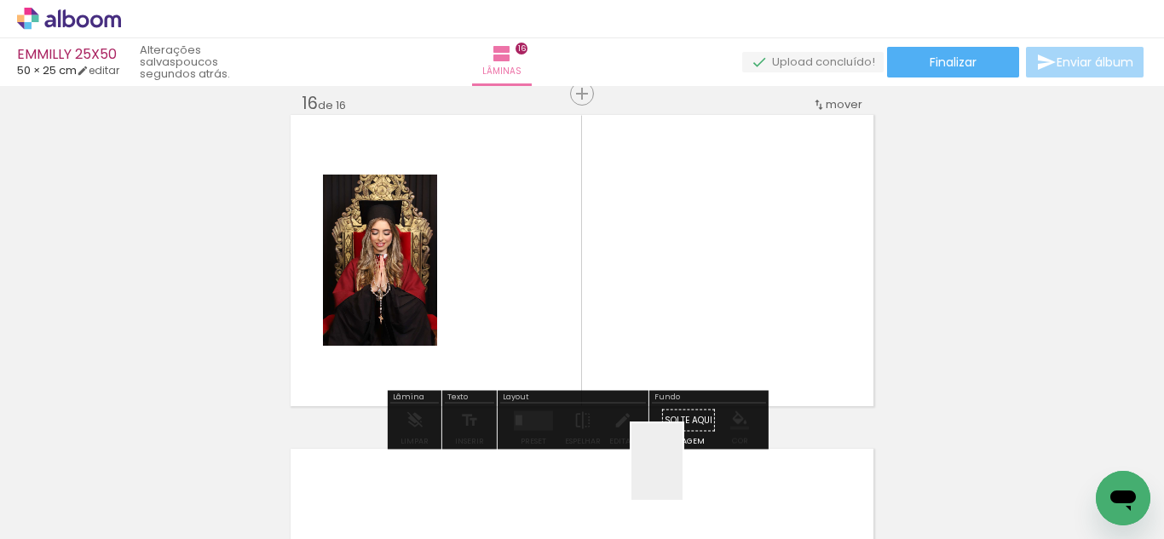
scroll to position [5032, 0]
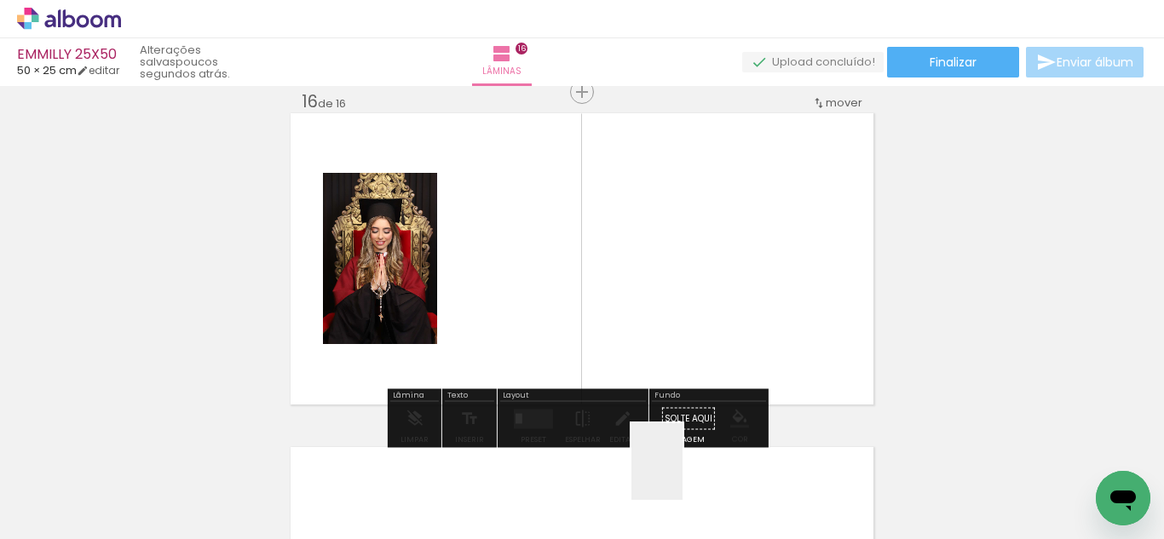
drag, startPoint x: 682, startPoint y: 475, endPoint x: 787, endPoint y: 430, distance: 113.8
click at [665, 282] on quentale-workspace at bounding box center [582, 269] width 1164 height 539
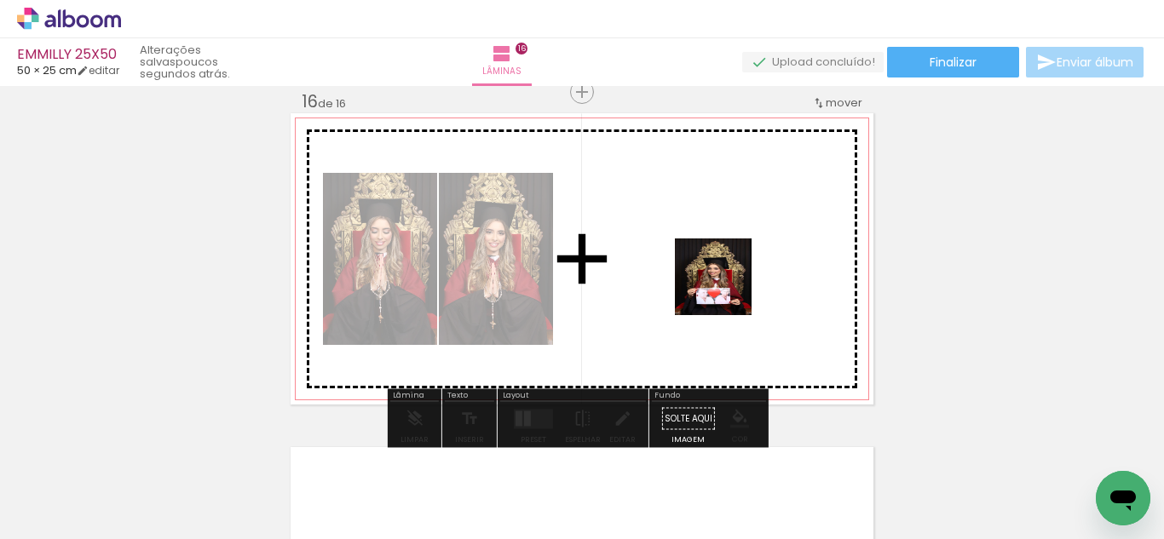
drag, startPoint x: 764, startPoint y: 413, endPoint x: 554, endPoint y: 388, distance: 212.0
click at [723, 287] on quentale-workspace at bounding box center [582, 269] width 1164 height 539
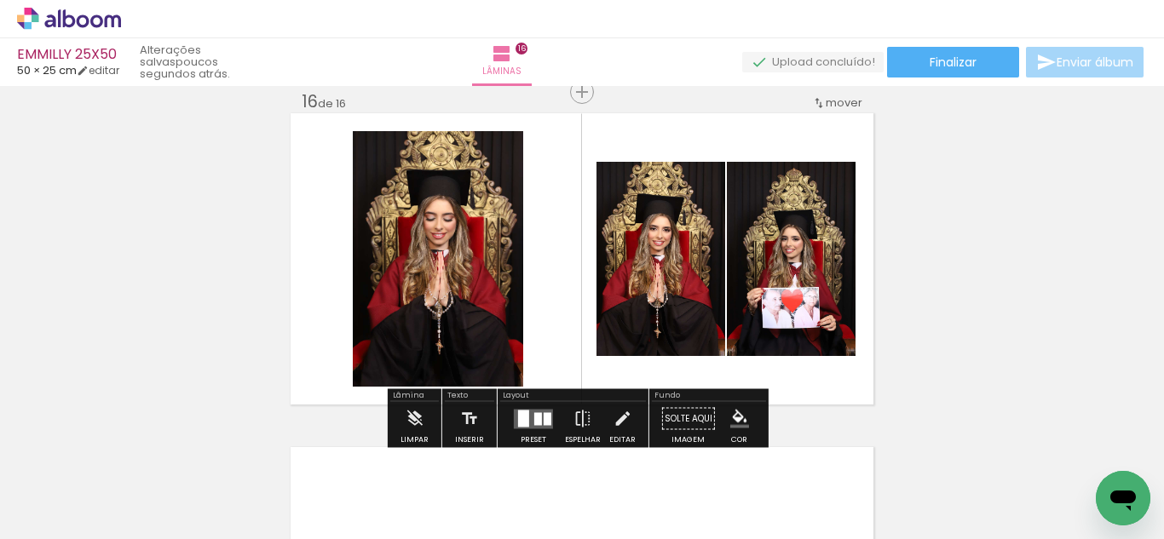
click at [536, 418] on div at bounding box center [538, 418] width 8 height 13
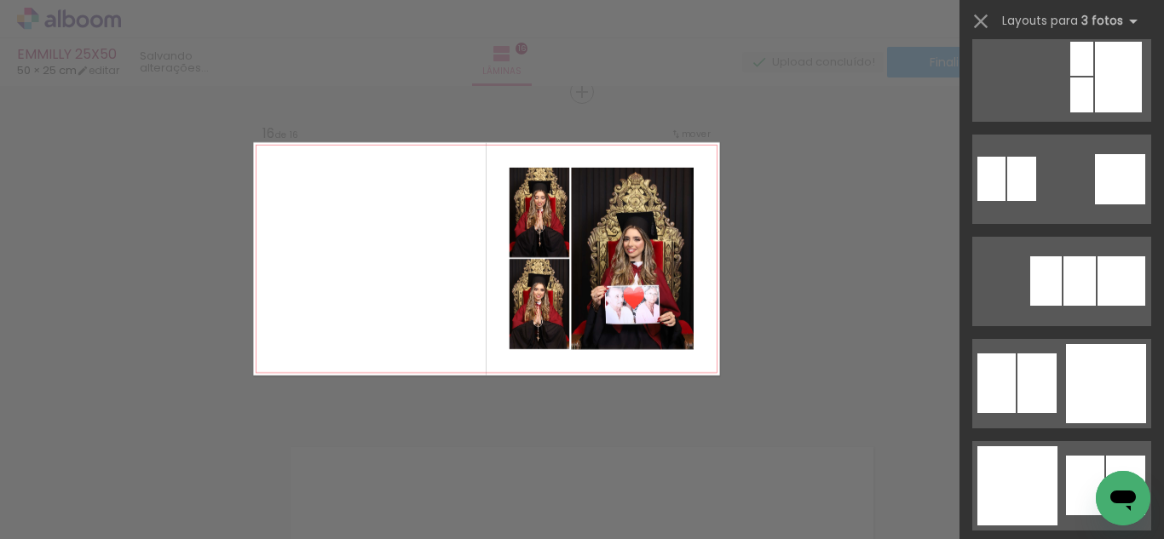
scroll to position [1439, 0]
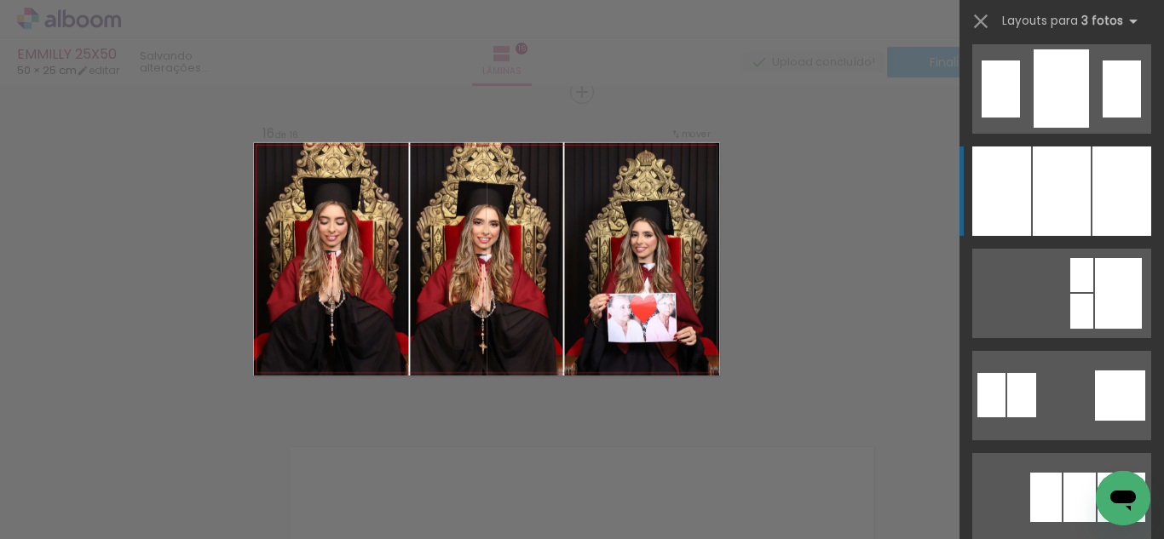
click at [1081, 183] on div at bounding box center [1062, 191] width 58 height 89
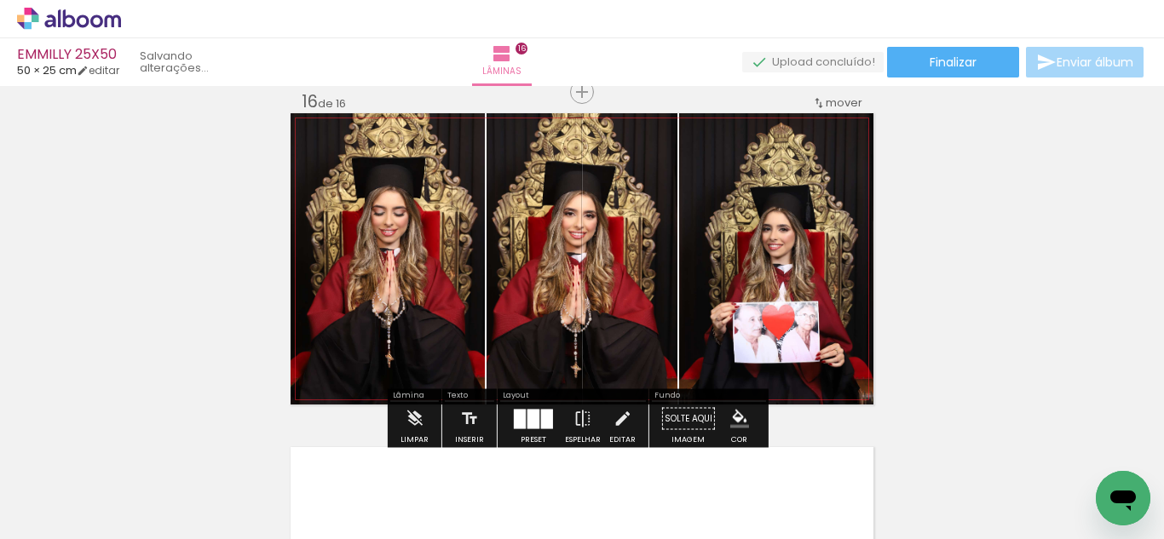
drag, startPoint x: 615, startPoint y: 301, endPoint x: 555, endPoint y: 292, distance: 61.1
click at [0, 0] on slot at bounding box center [0, 0] width 0 height 0
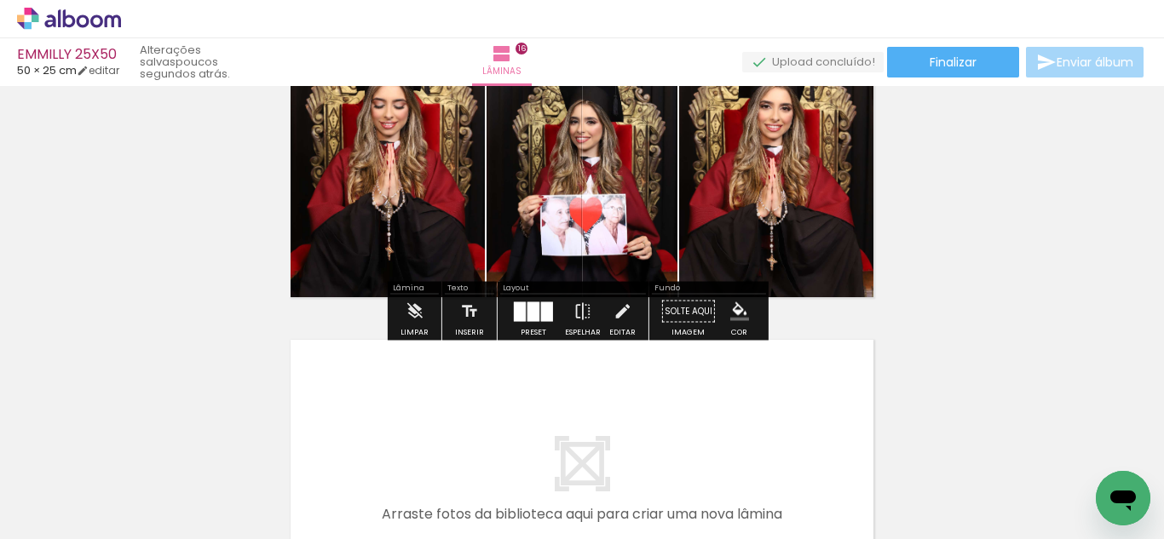
scroll to position [5064, 0]
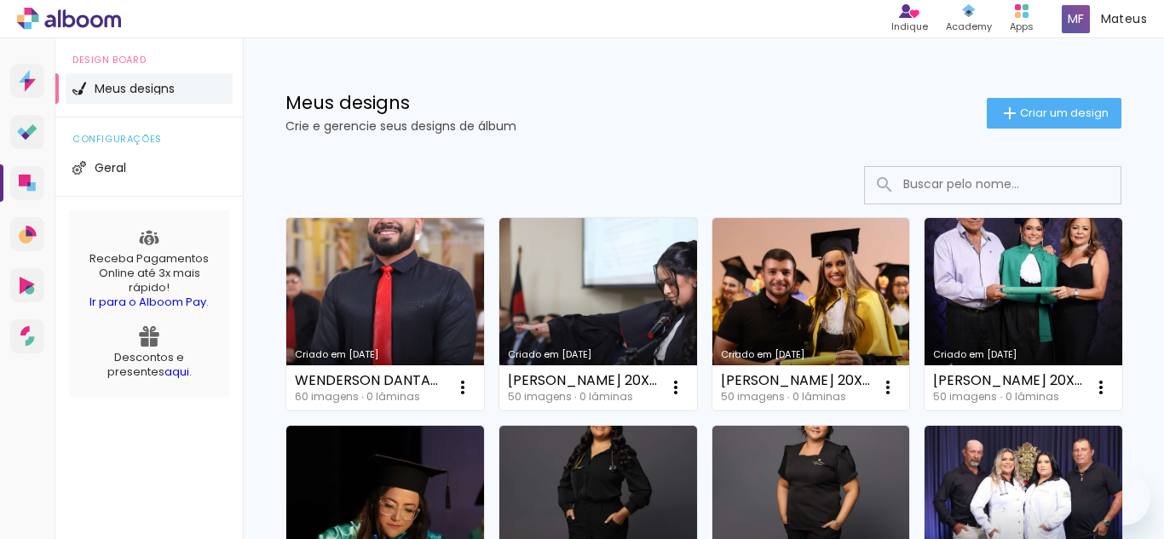
drag, startPoint x: 0, startPoint y: 0, endPoint x: 792, endPoint y: 74, distance: 795.9
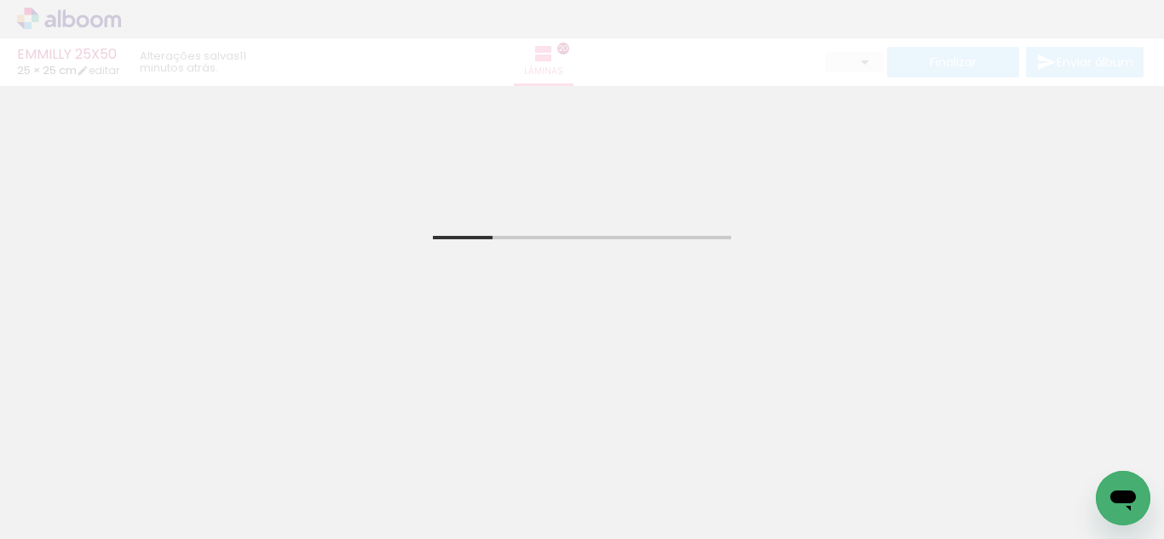
scroll to position [170, 0]
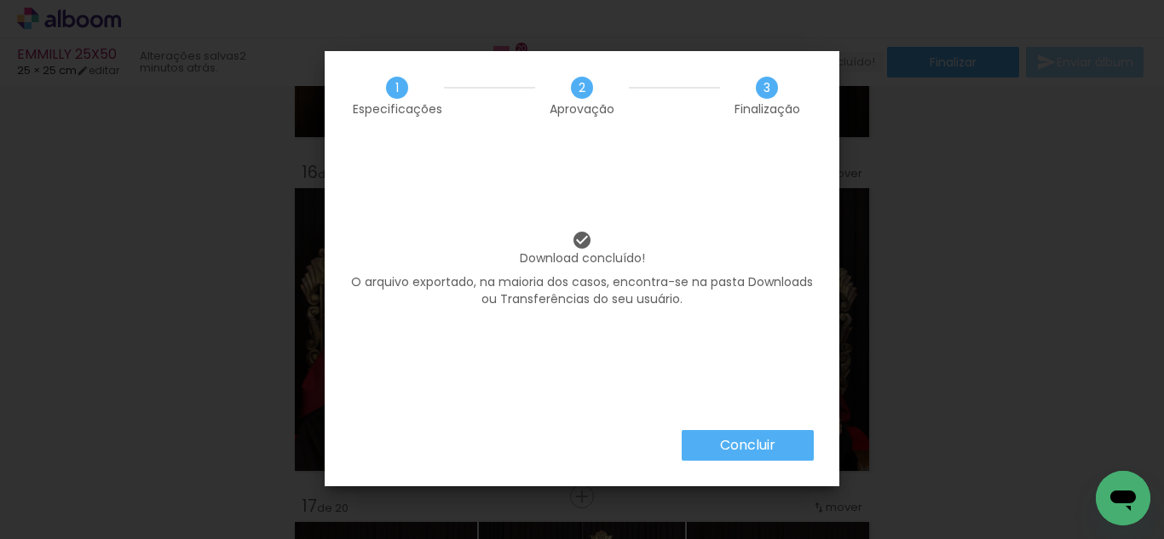
scroll to position [11349, 0]
click at [0, 0] on slot "Concluir" at bounding box center [0, 0] width 0 height 0
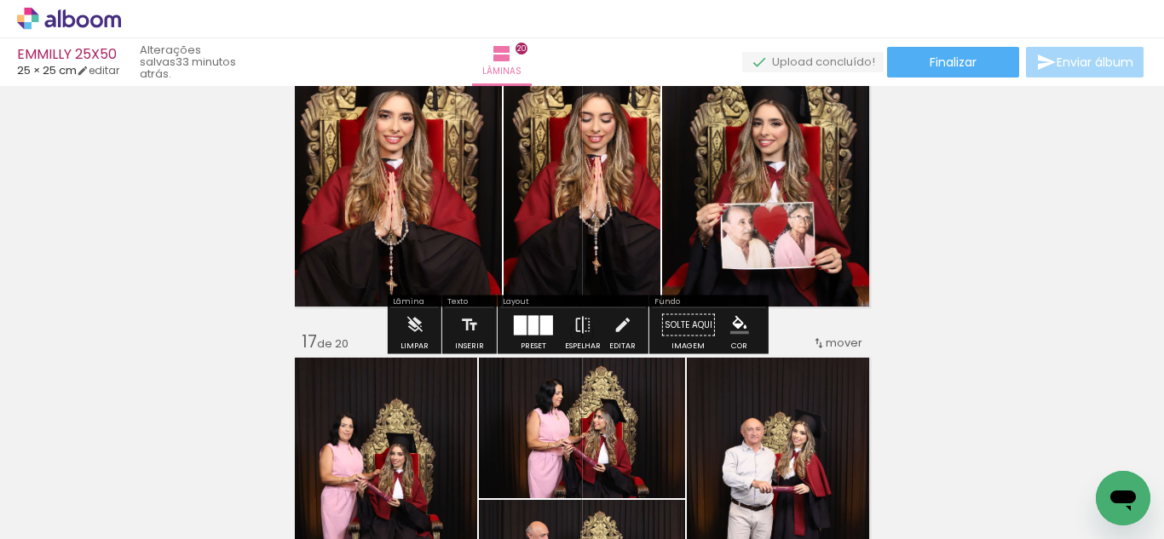
scroll to position [5132, 0]
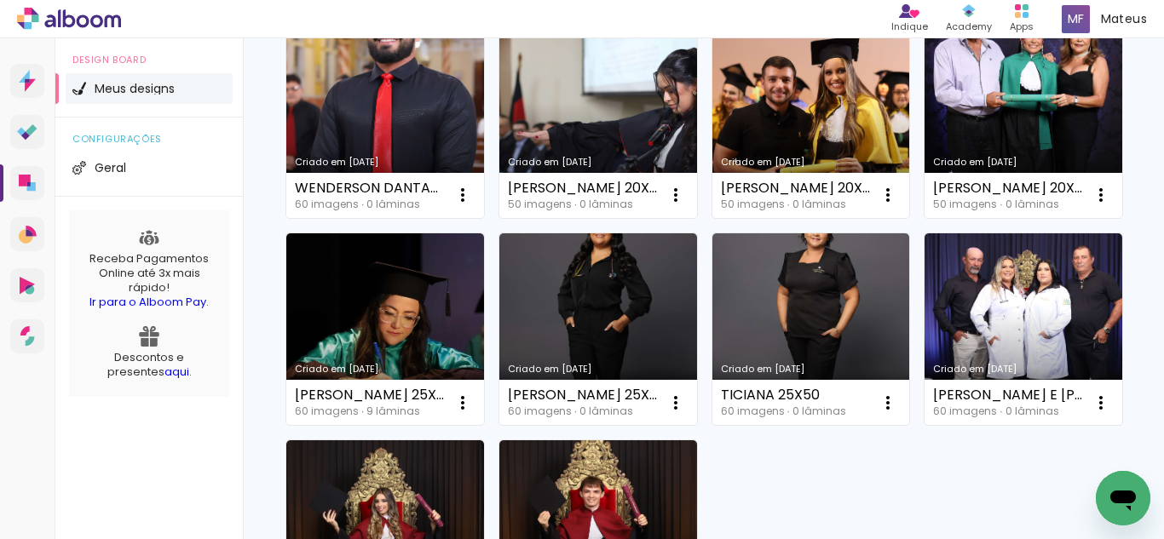
scroll to position [482, 0]
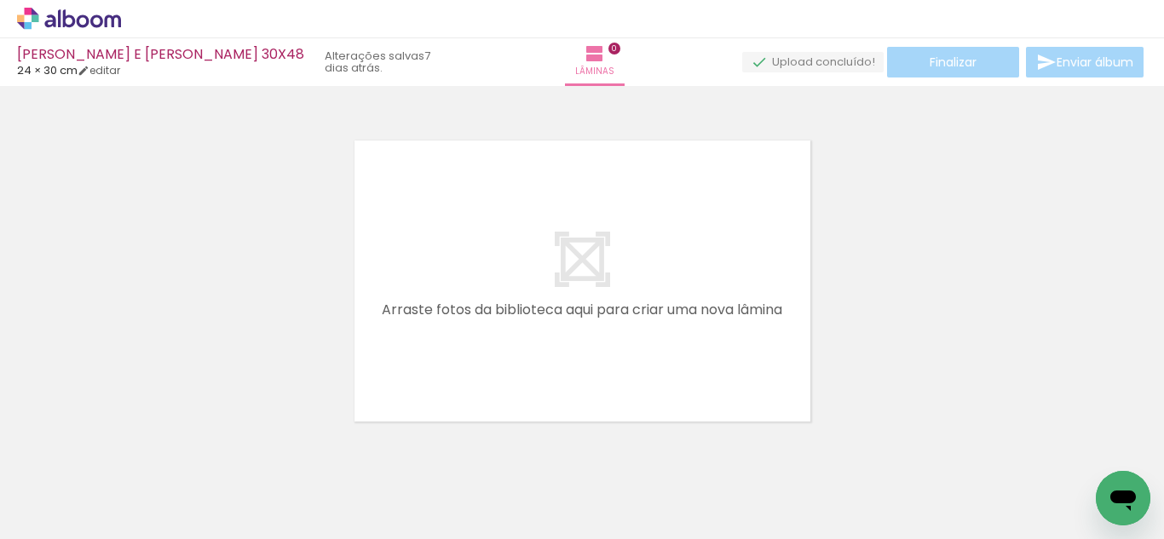
scroll to position [0, 4707]
